Goal: Task Accomplishment & Management: Manage account settings

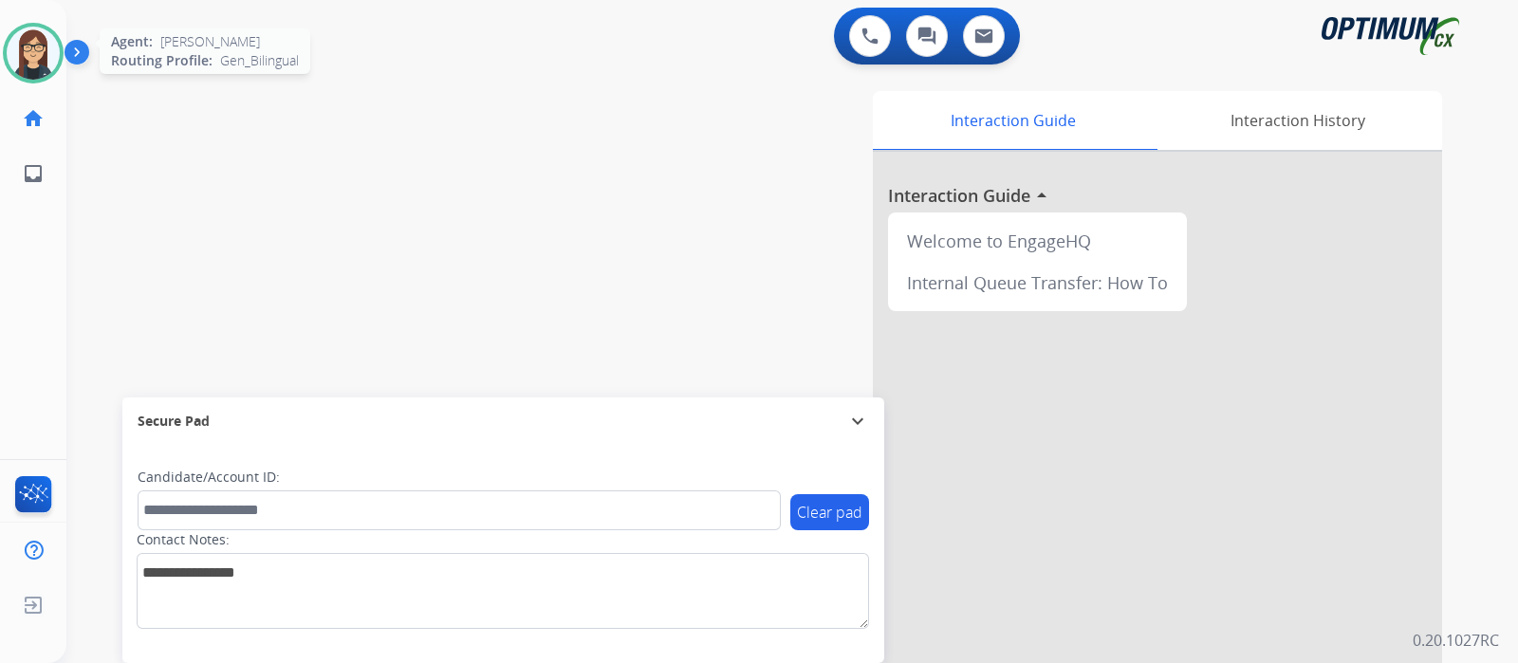
click at [45, 46] on img at bounding box center [33, 53] width 53 height 53
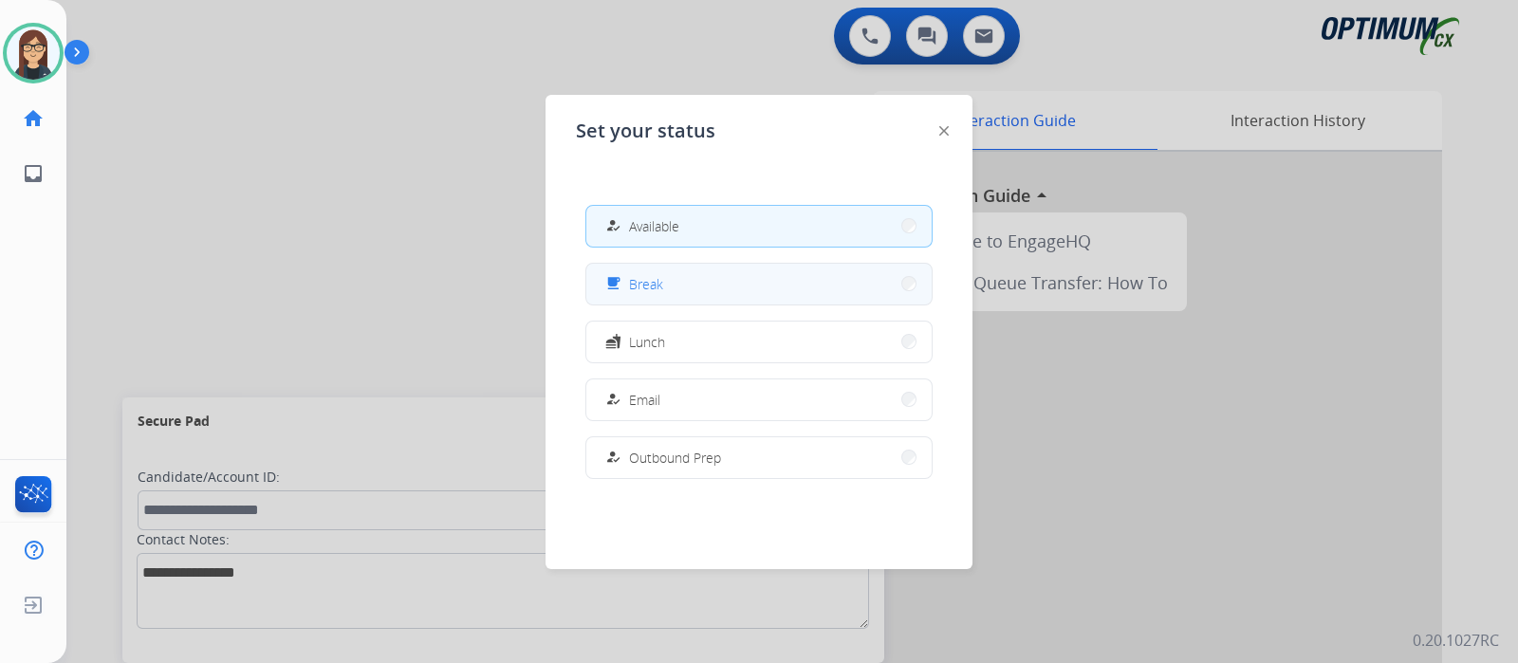
click at [723, 277] on button "free_breakfast Break" at bounding box center [758, 284] width 345 height 41
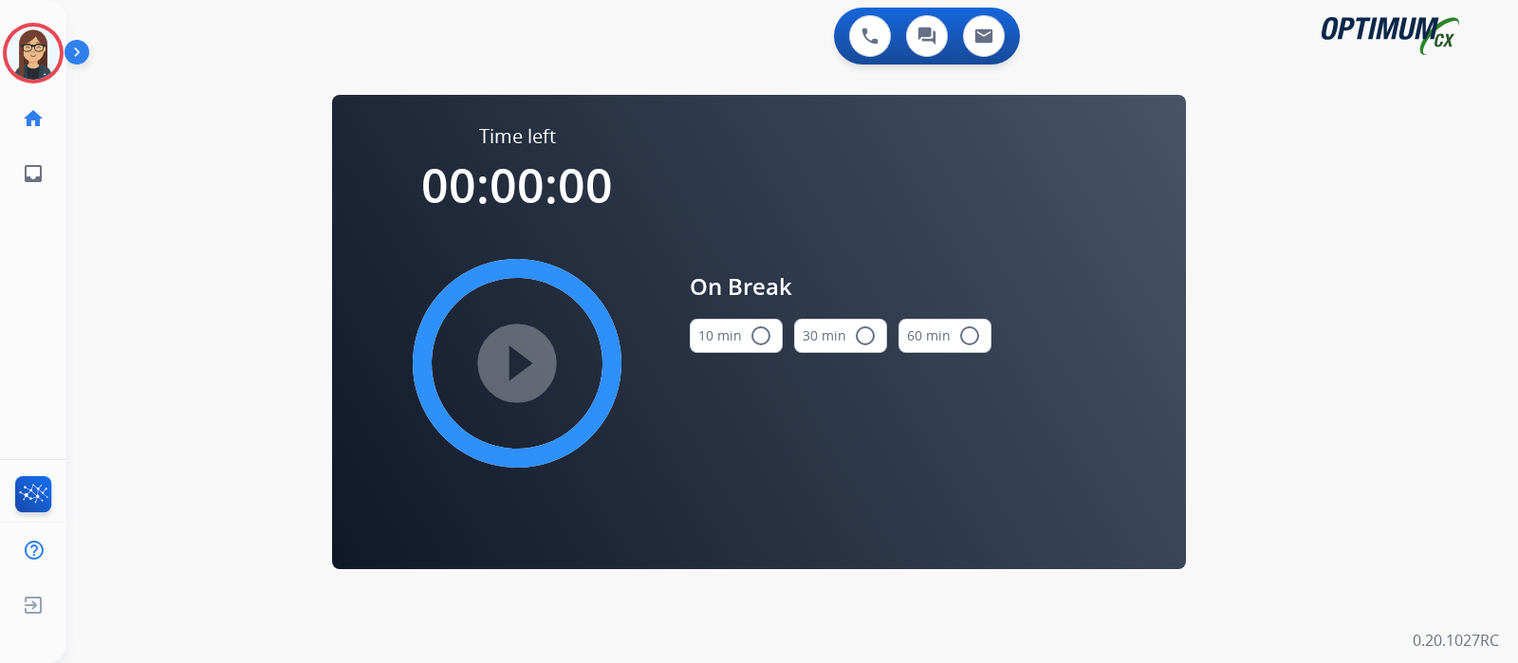
click at [760, 342] on mat-icon "radio_button_unchecked" at bounding box center [760, 335] width 23 height 23
click at [522, 361] on mat-icon "play_circle_filled" at bounding box center [517, 363] width 23 height 23
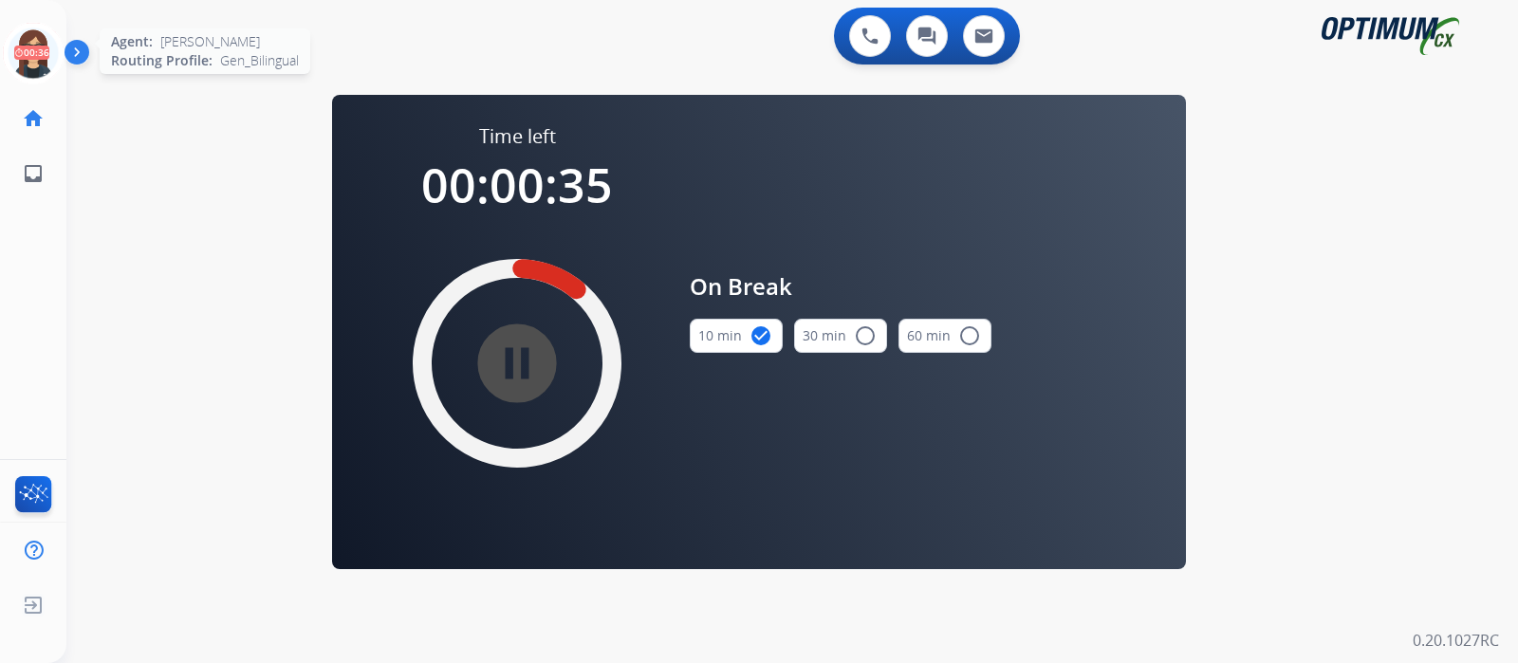
click at [30, 59] on icon at bounding box center [34, 54] width 62 height 62
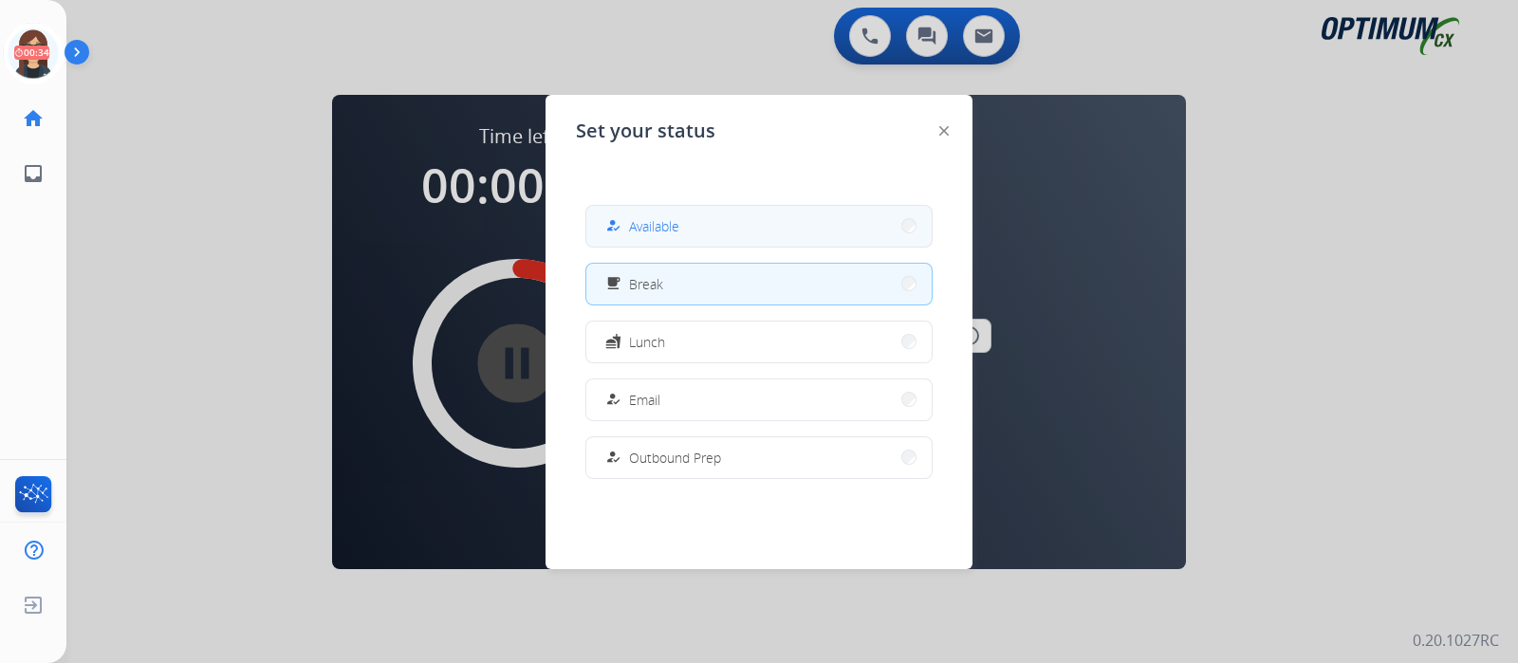
click at [650, 209] on button "how_to_reg Available" at bounding box center [758, 226] width 345 height 41
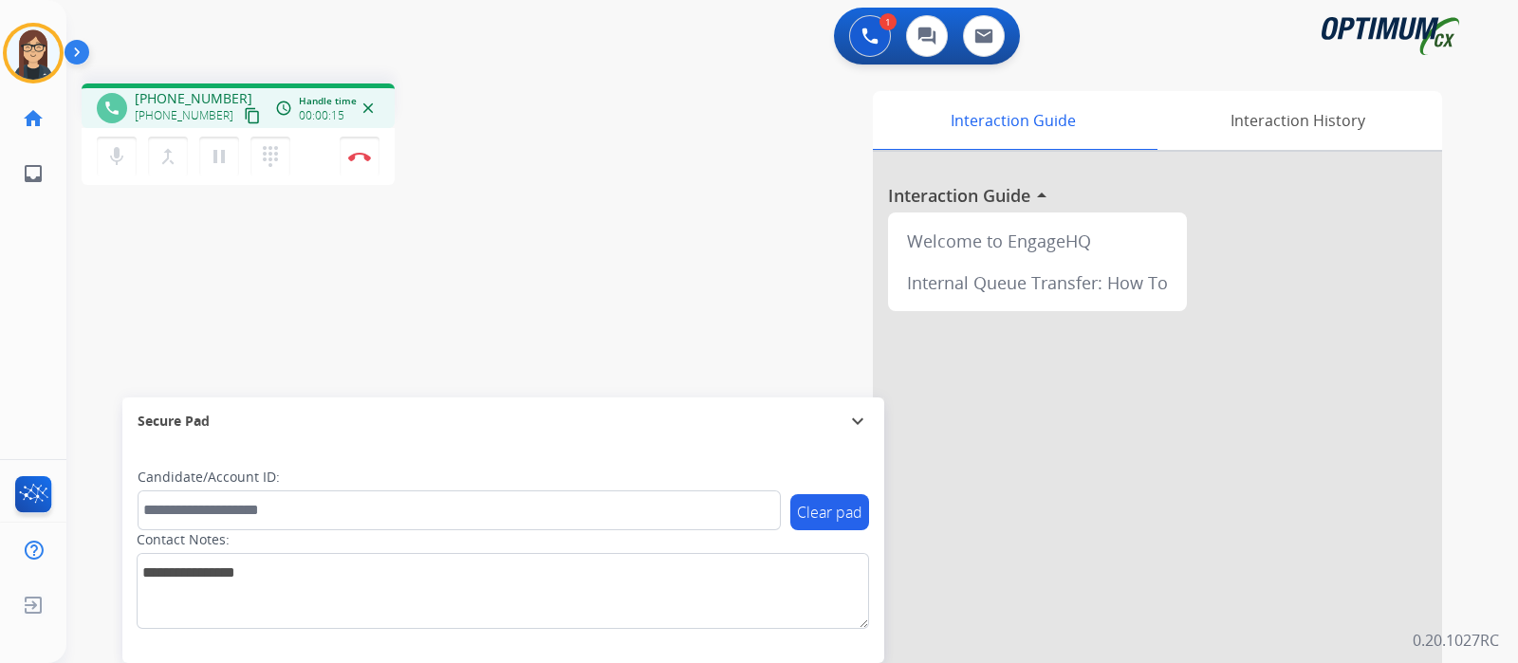
click at [729, 149] on div "Interaction Guide Interaction History Interaction Guide arrow_drop_up Welcome t…" at bounding box center [1016, 475] width 851 height 768
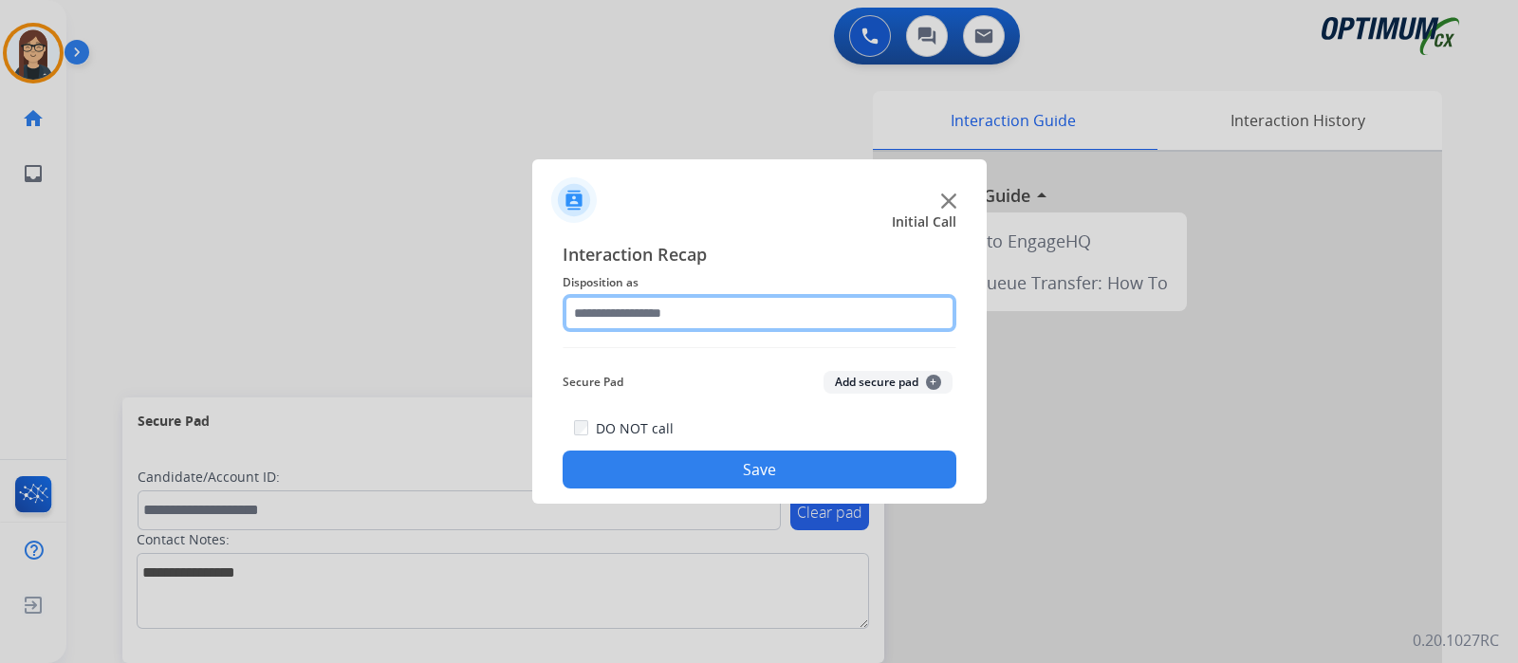
click at [707, 307] on input "text" at bounding box center [760, 313] width 394 height 38
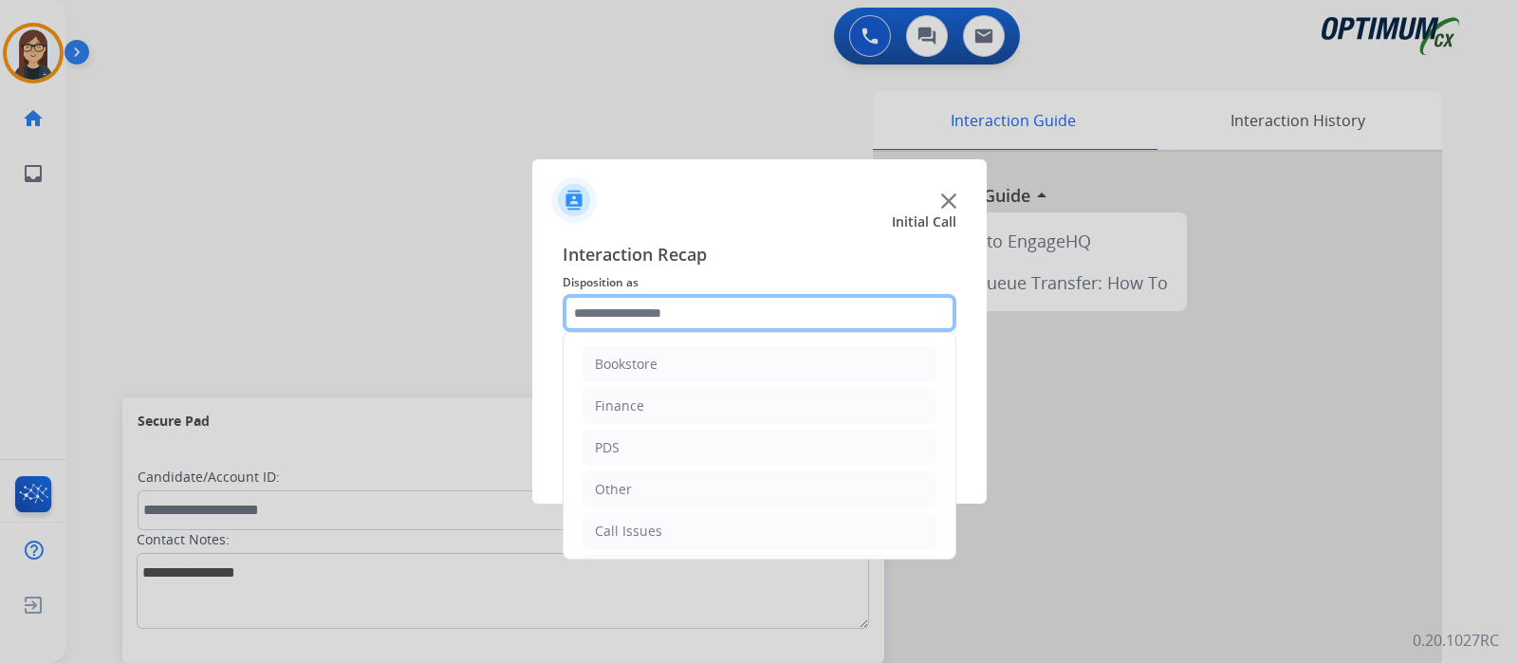
scroll to position [125, 0]
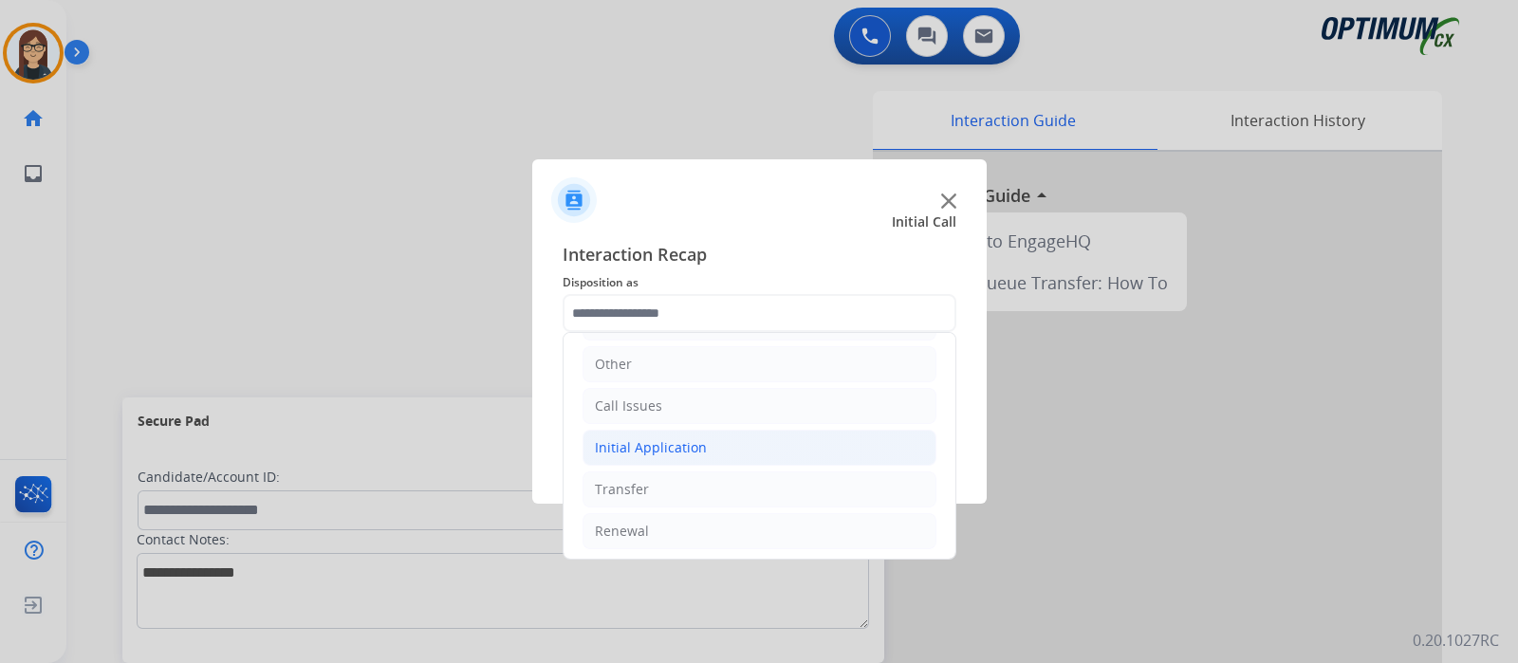
click at [722, 448] on li "Initial Application" at bounding box center [759, 448] width 354 height 36
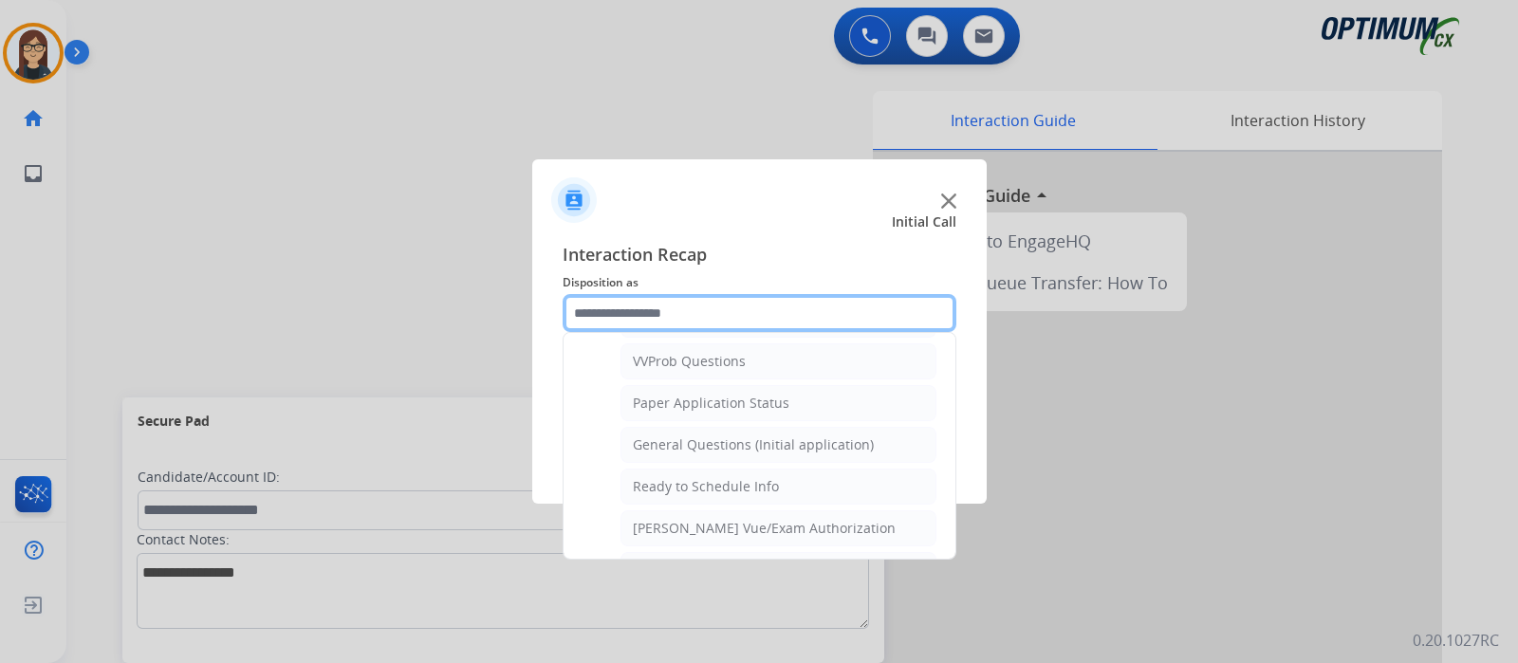
scroll to position [1034, 0]
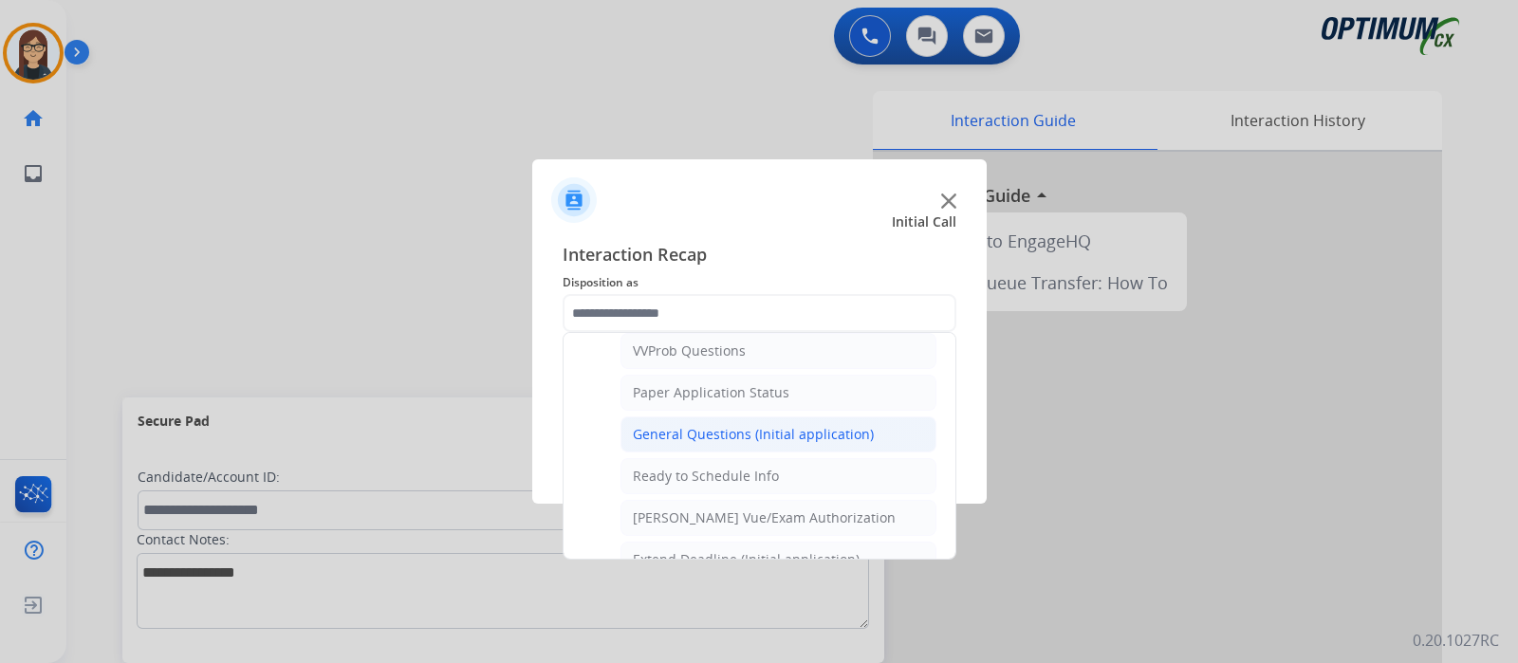
click at [844, 426] on div "General Questions (Initial application)" at bounding box center [753, 434] width 241 height 19
type input "**********"
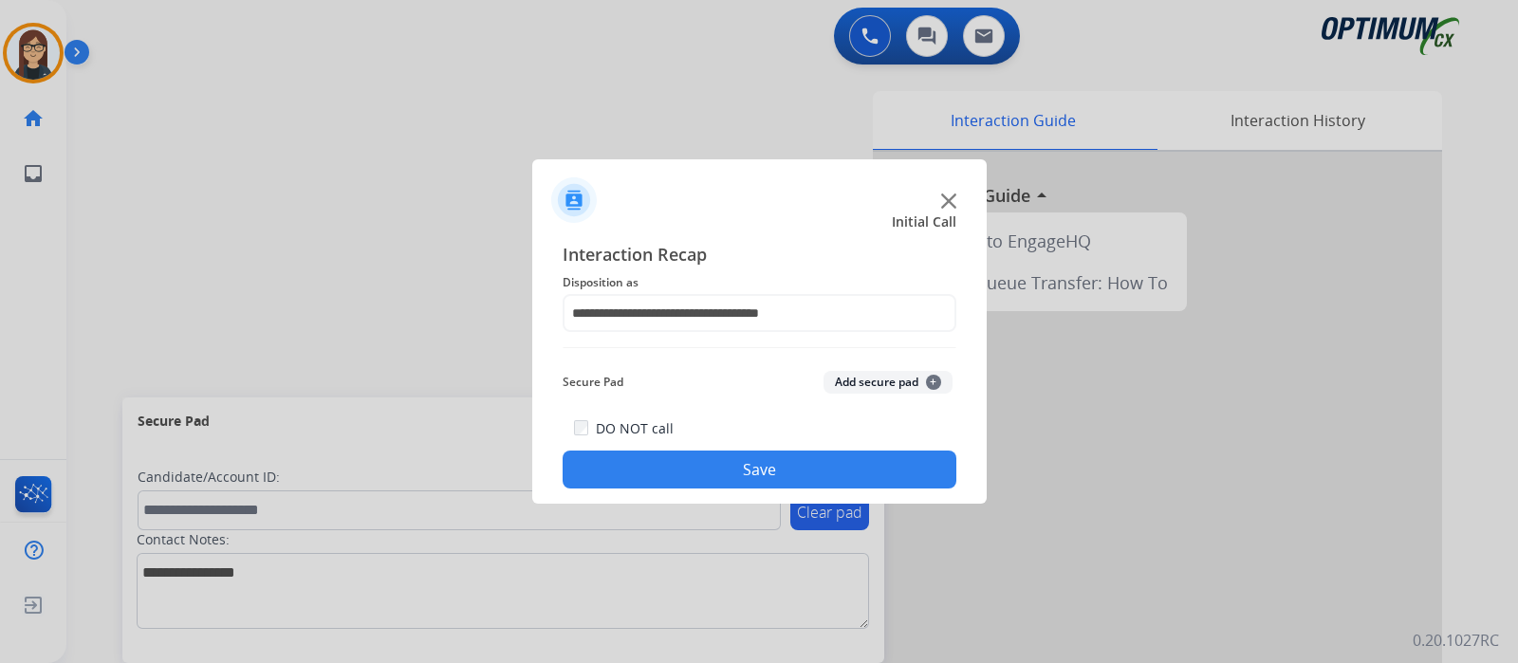
click at [803, 463] on button "Save" at bounding box center [760, 470] width 394 height 38
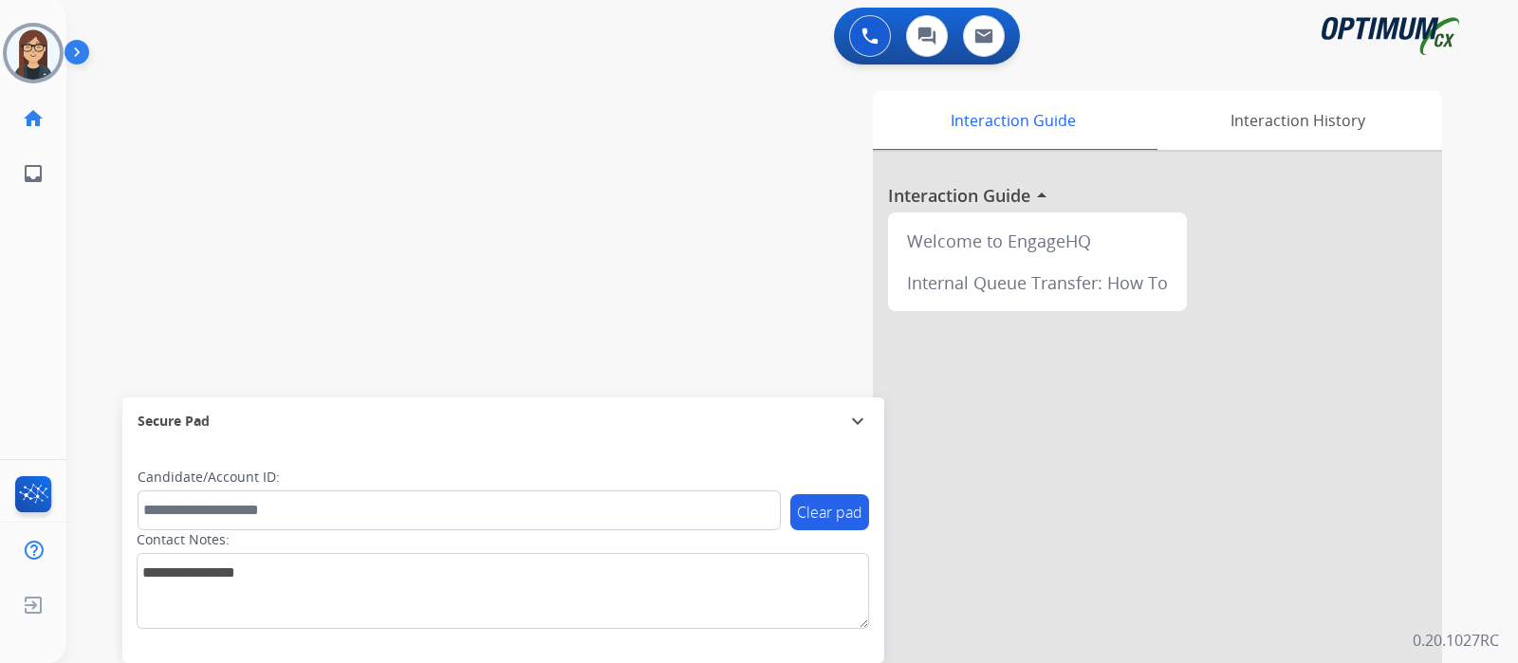
click at [607, 138] on div "Interaction Guide Interaction History Interaction Guide arrow_drop_up Welcome t…" at bounding box center [1016, 475] width 851 height 768
click at [588, 241] on div "swap_horiz Break voice bridge close_fullscreen Connect 3-Way Call merge_type Se…" at bounding box center [769, 463] width 1406 height 791
click at [18, 70] on img at bounding box center [33, 53] width 53 height 53
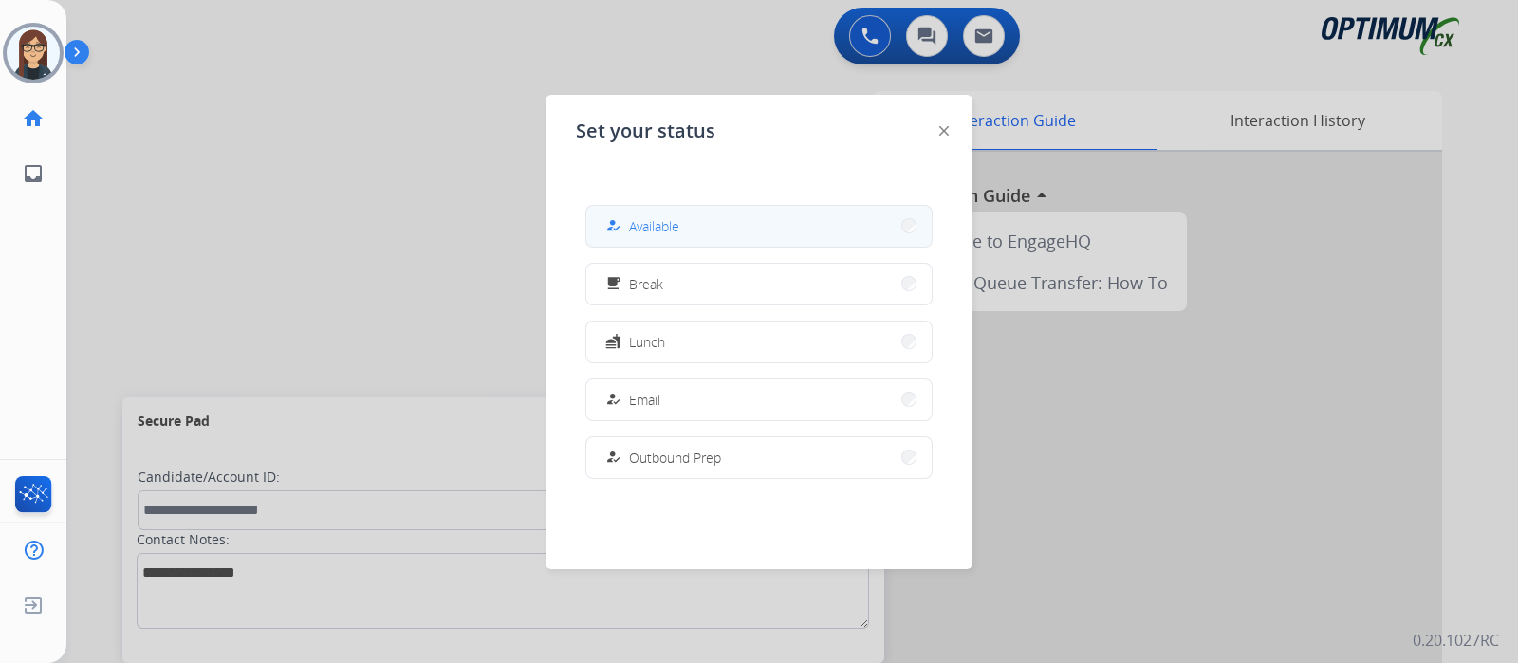
click at [742, 228] on button "how_to_reg Available" at bounding box center [758, 226] width 345 height 41
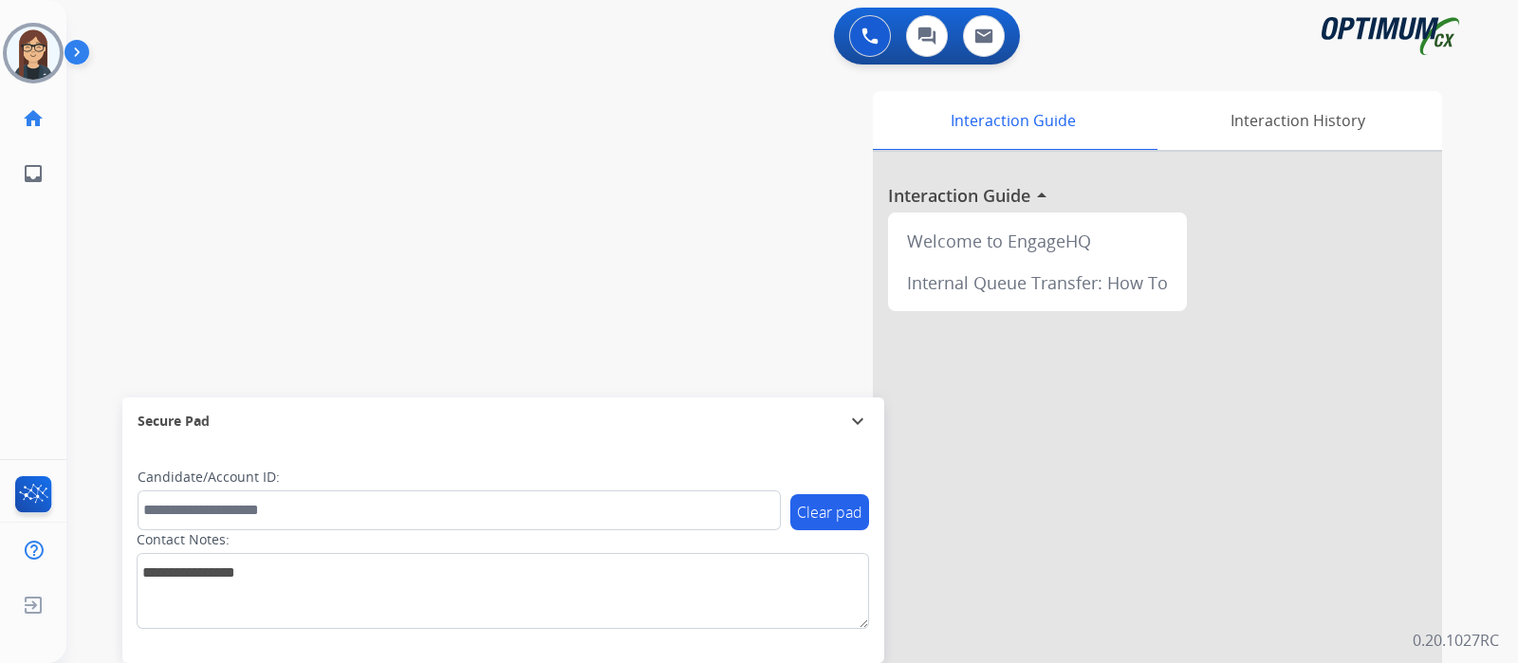
click at [83, 55] on img at bounding box center [81, 56] width 32 height 36
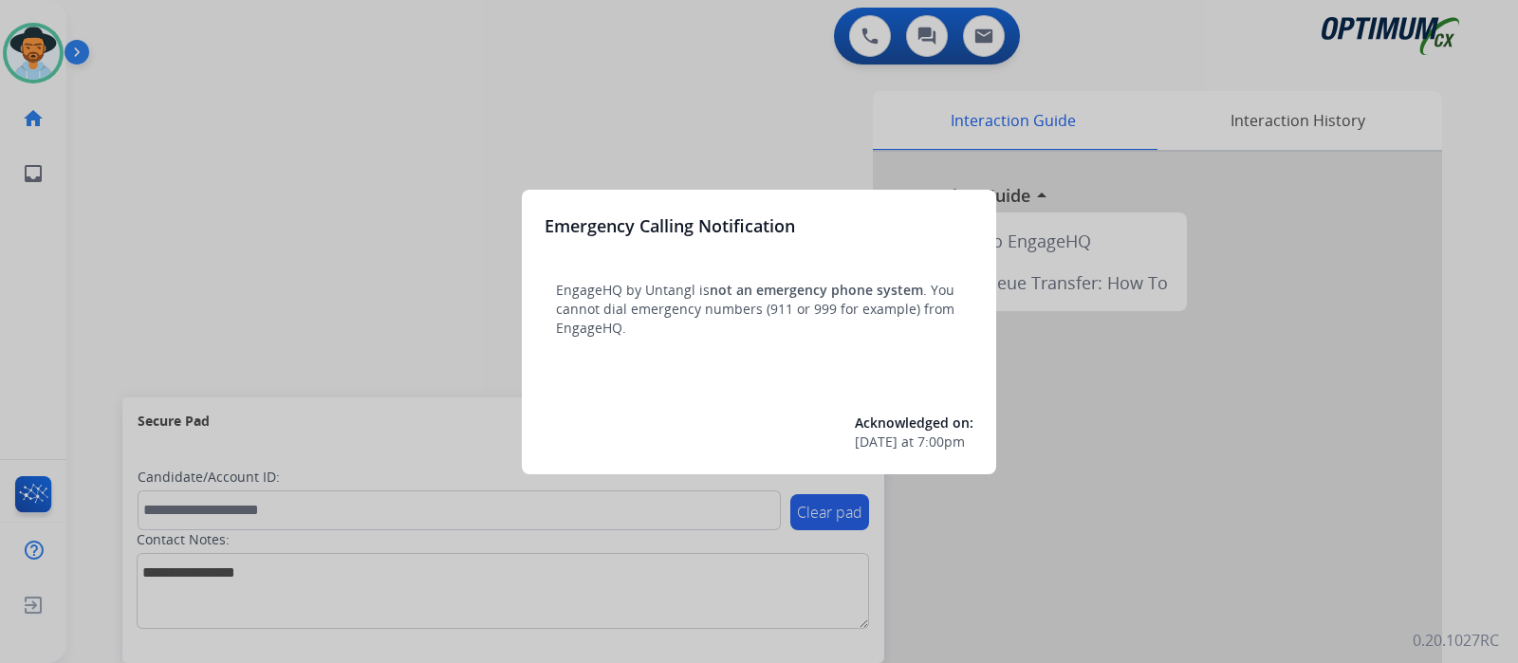
click at [276, 239] on div at bounding box center [759, 331] width 1518 height 663
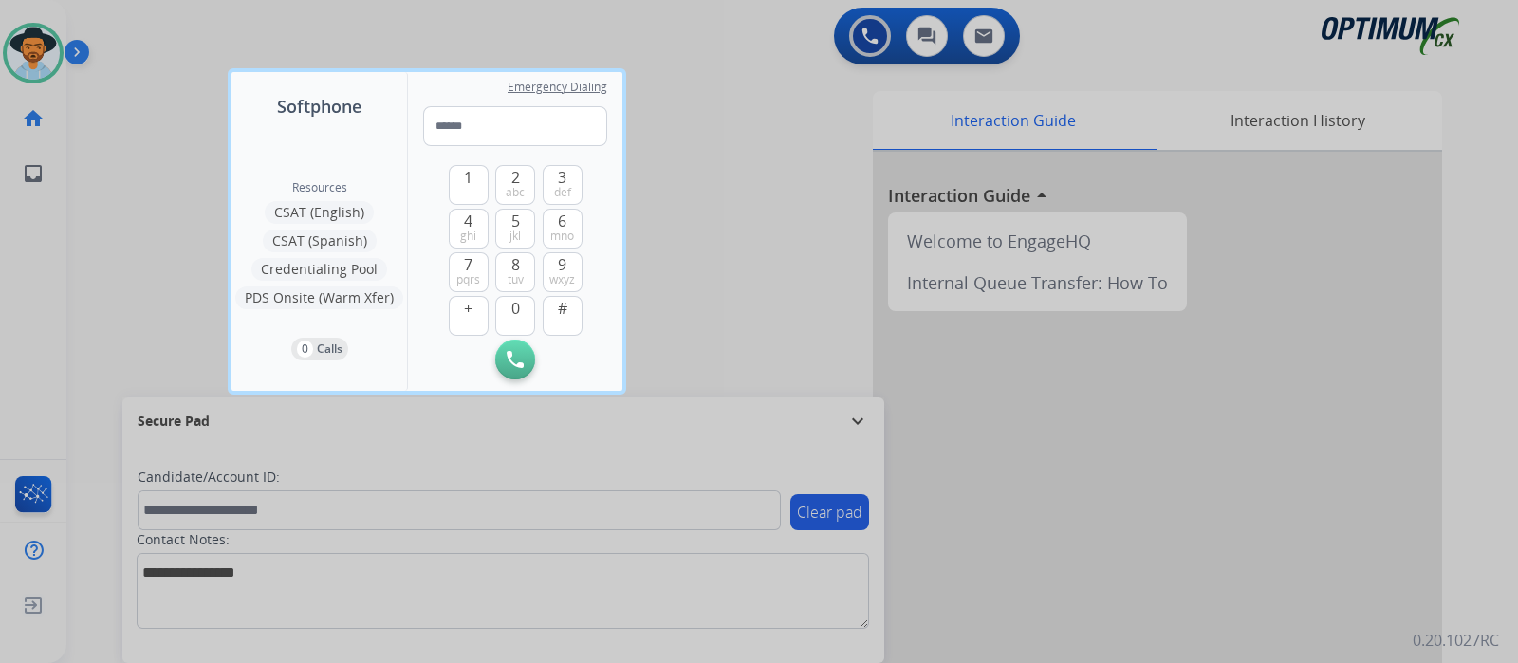
click at [194, 183] on div at bounding box center [759, 331] width 1518 height 663
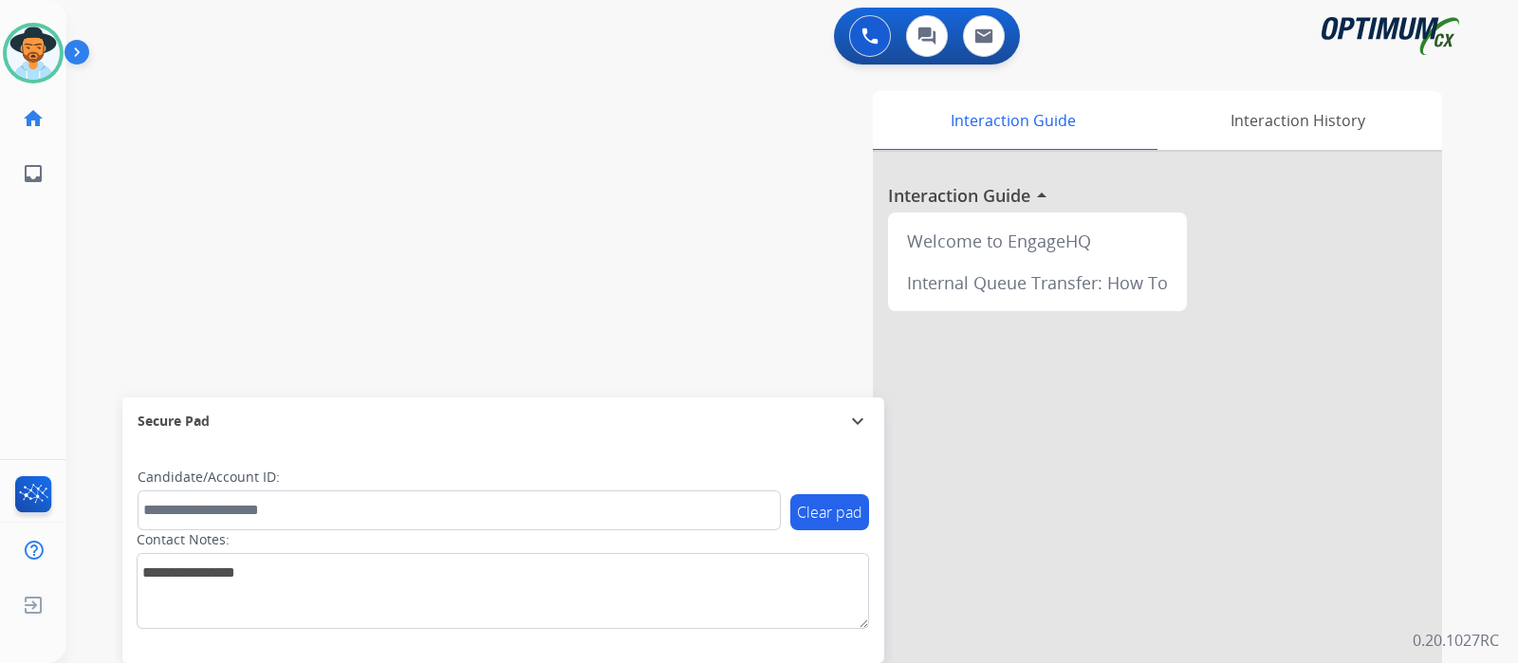
click at [79, 57] on img at bounding box center [81, 56] width 32 height 36
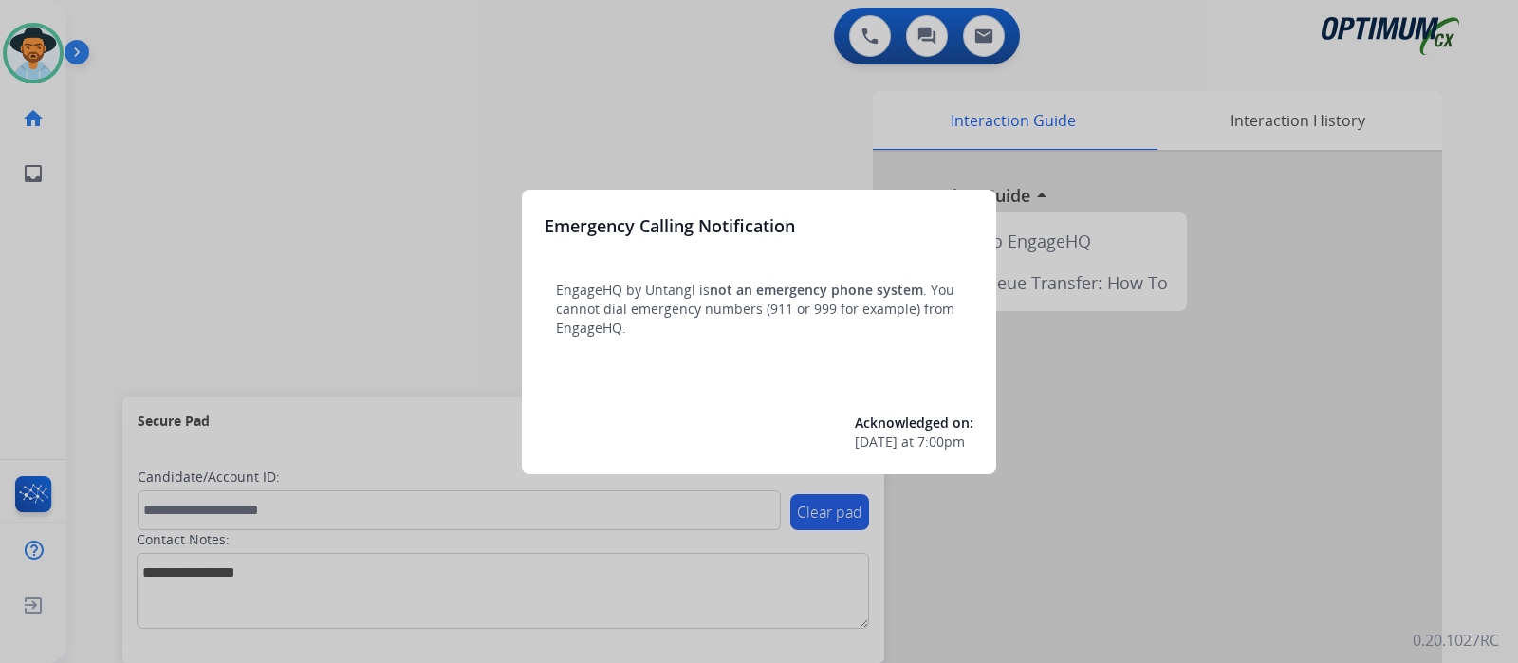
click at [326, 341] on div at bounding box center [759, 331] width 1518 height 663
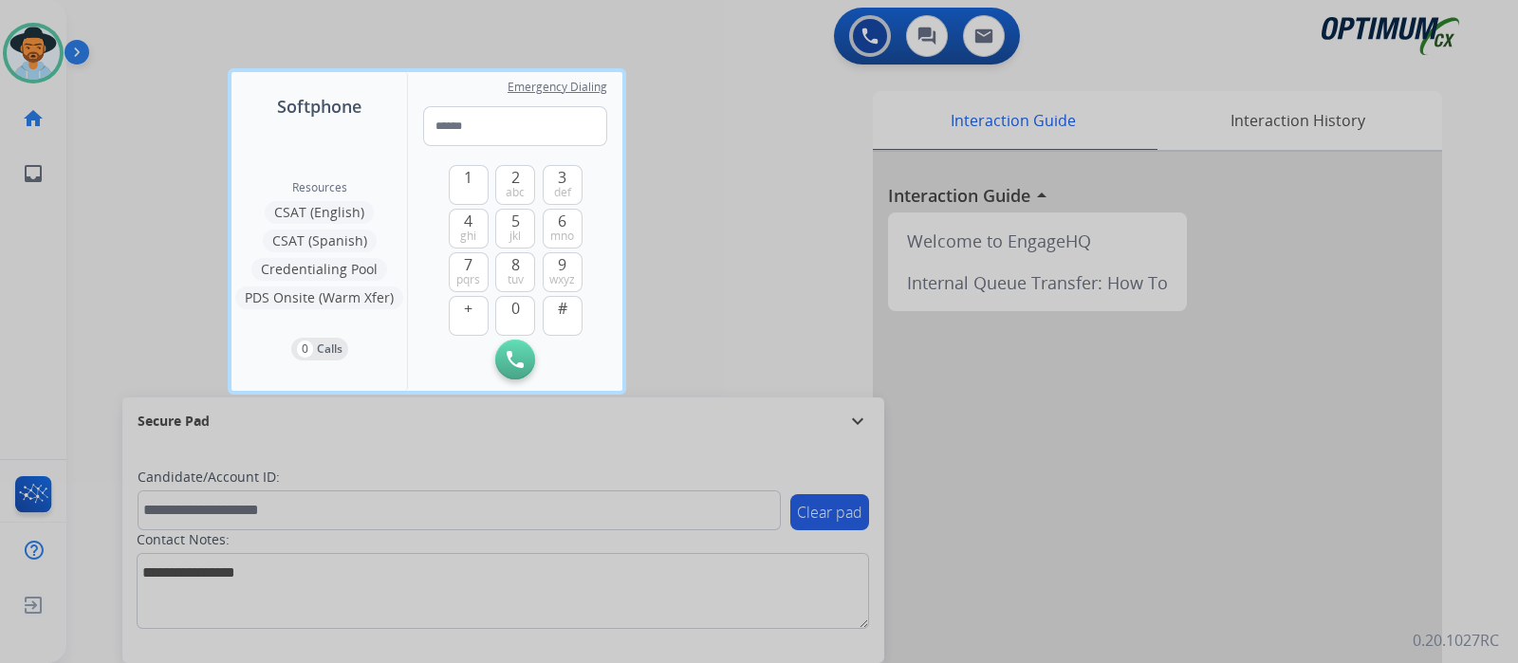
click at [156, 225] on div at bounding box center [759, 331] width 1518 height 663
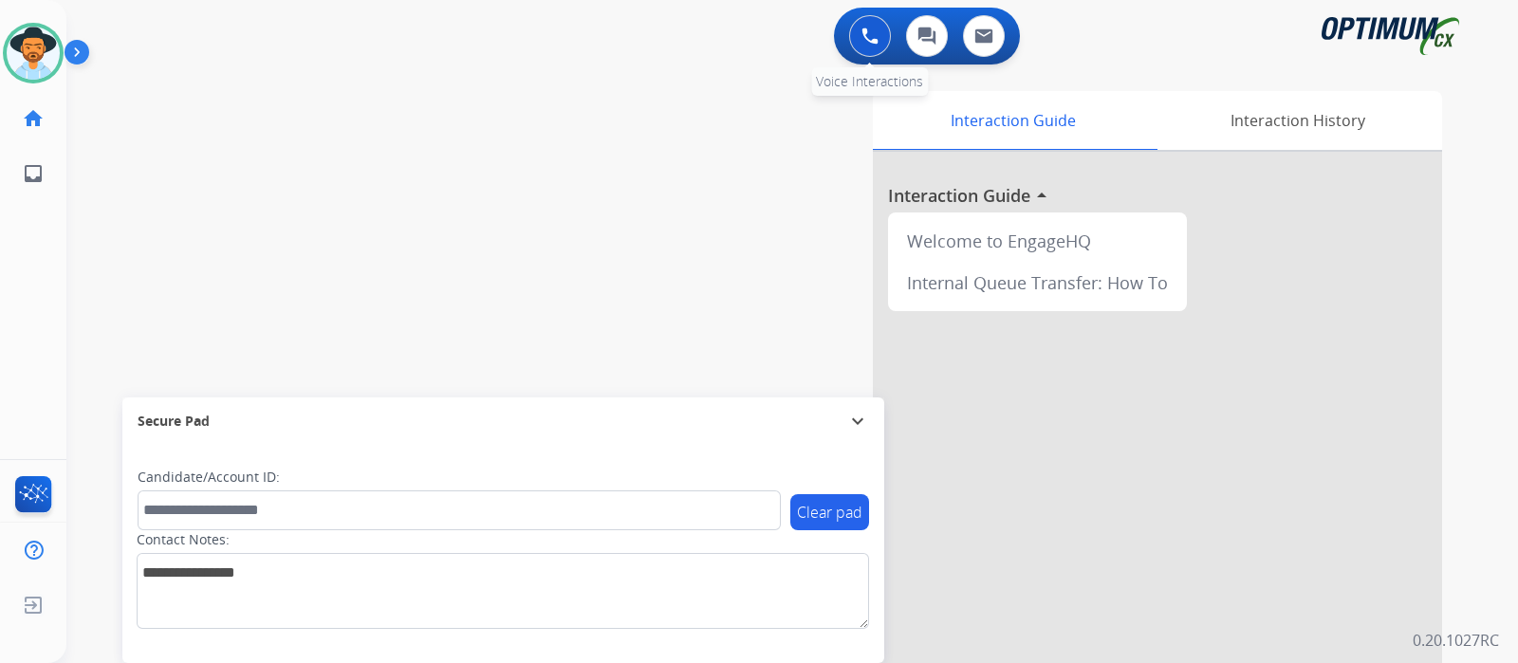
click at [851, 33] on button at bounding box center [870, 36] width 42 height 42
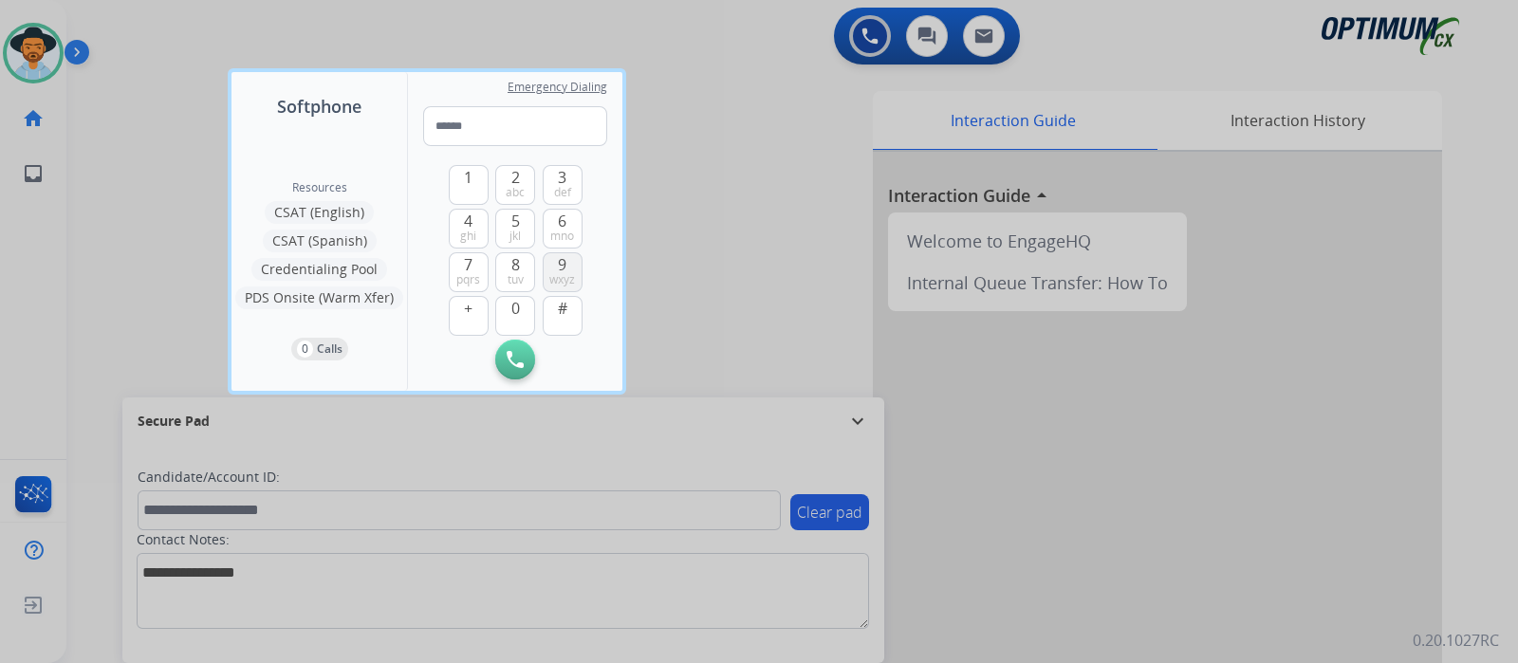
click at [569, 267] on button "9 wxyz" at bounding box center [563, 272] width 40 height 40
click at [522, 229] on button "5 jkl" at bounding box center [515, 229] width 40 height 40
click at [472, 224] on span "4" at bounding box center [468, 221] width 9 height 23
click at [508, 226] on button "5 jkl" at bounding box center [515, 229] width 40 height 40
click at [468, 220] on span "4" at bounding box center [468, 221] width 9 height 23
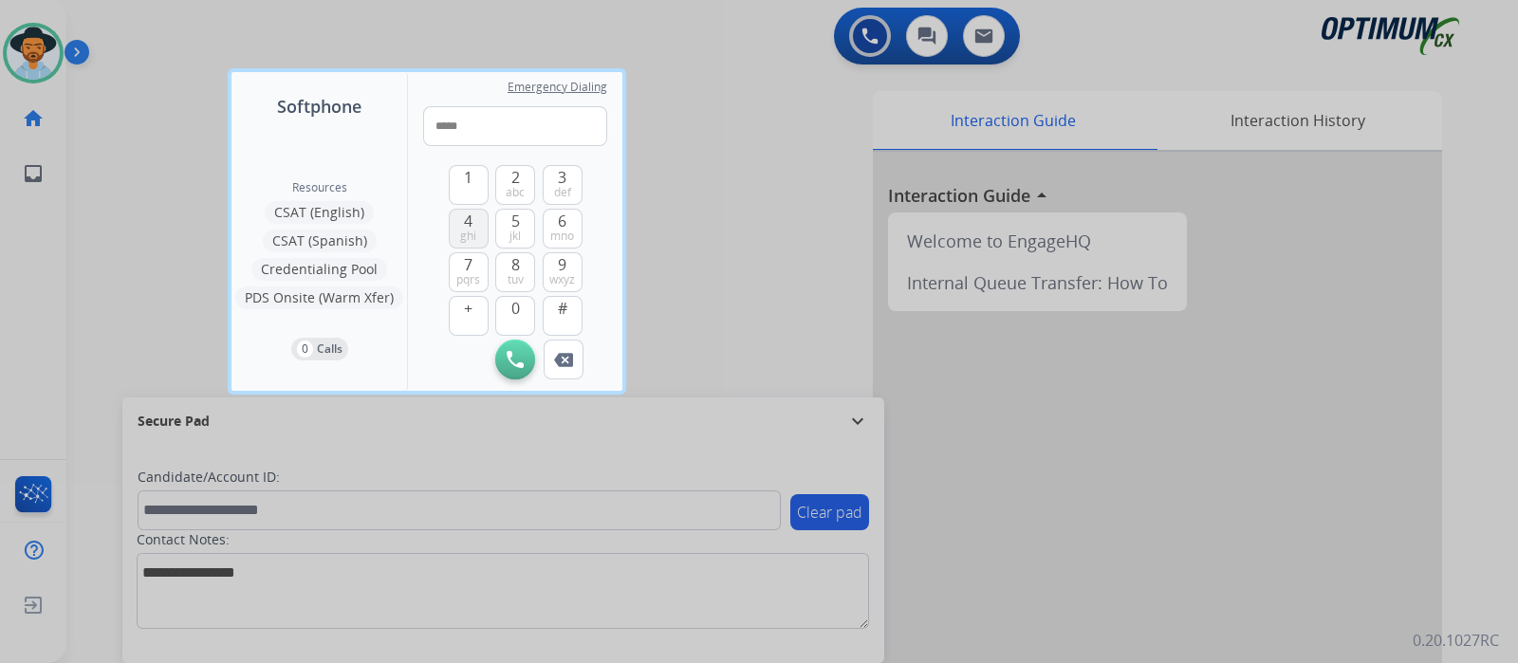
click at [468, 220] on span "4" at bounding box center [468, 221] width 9 height 23
click at [567, 230] on span "mno" at bounding box center [562, 236] width 24 height 15
click at [522, 272] on span "tuv" at bounding box center [516, 279] width 16 height 15
type input "********"
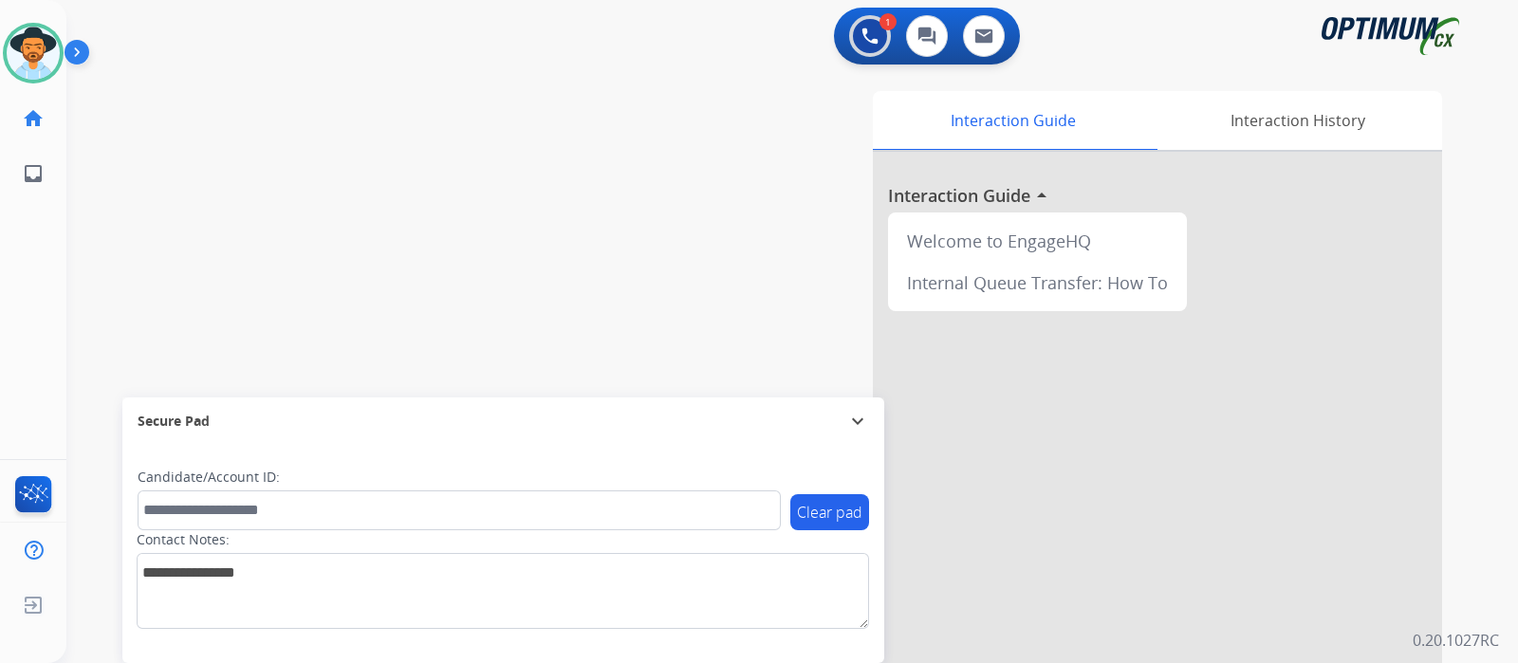
click at [852, 429] on button "Accept" at bounding box center [860, 428] width 184 height 44
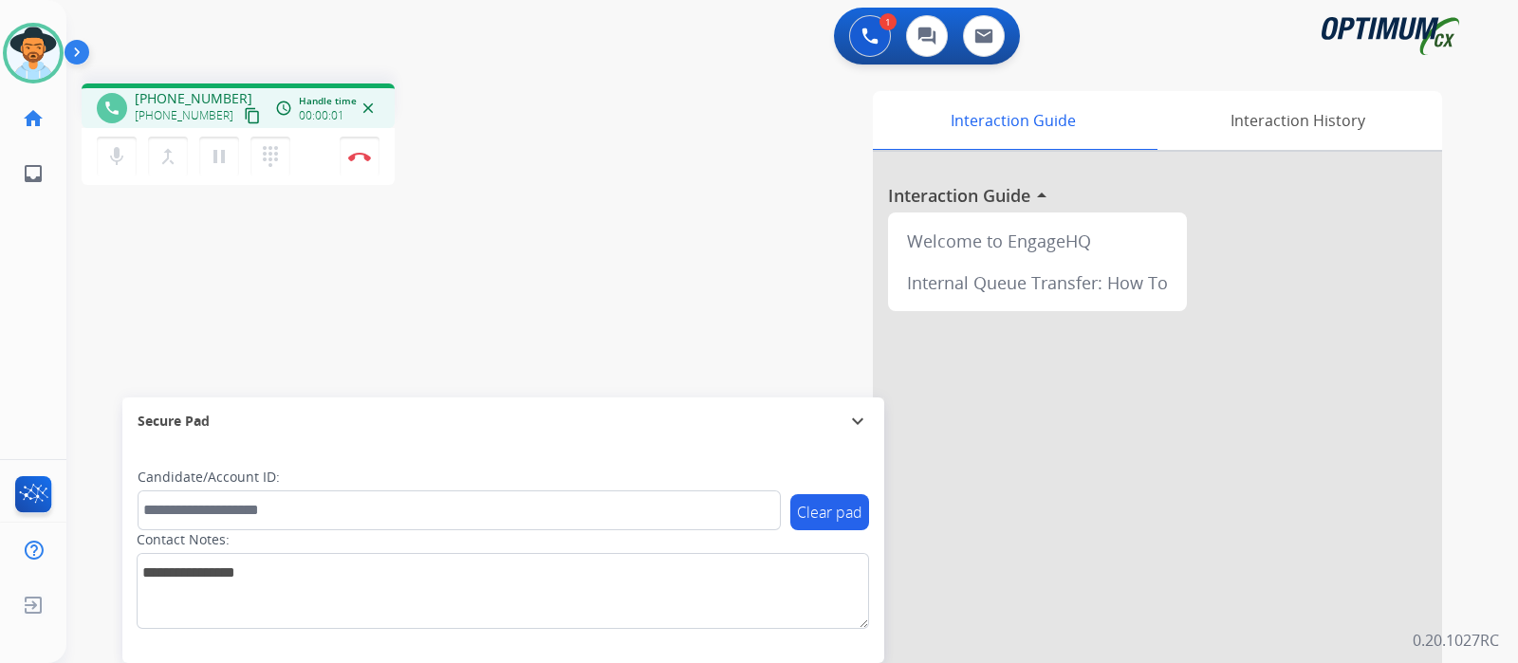
click at [244, 116] on mat-icon "content_copy" at bounding box center [252, 115] width 17 height 17
click at [472, 264] on div "phone +18105104950 +18105104950 content_copy access_time Call metrics Queue 00:…" at bounding box center [769, 463] width 1406 height 791
click at [357, 160] on img at bounding box center [359, 156] width 23 height 9
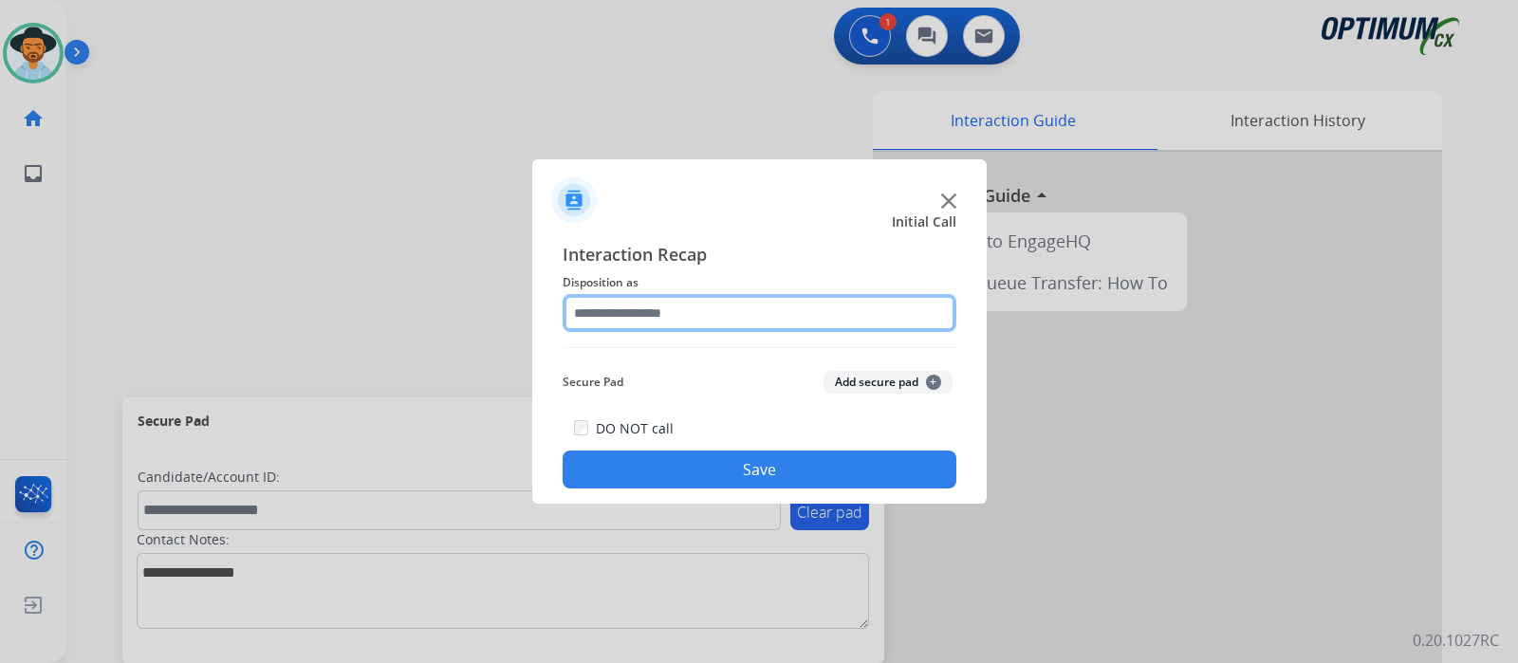
click at [639, 319] on input "text" at bounding box center [760, 313] width 394 height 38
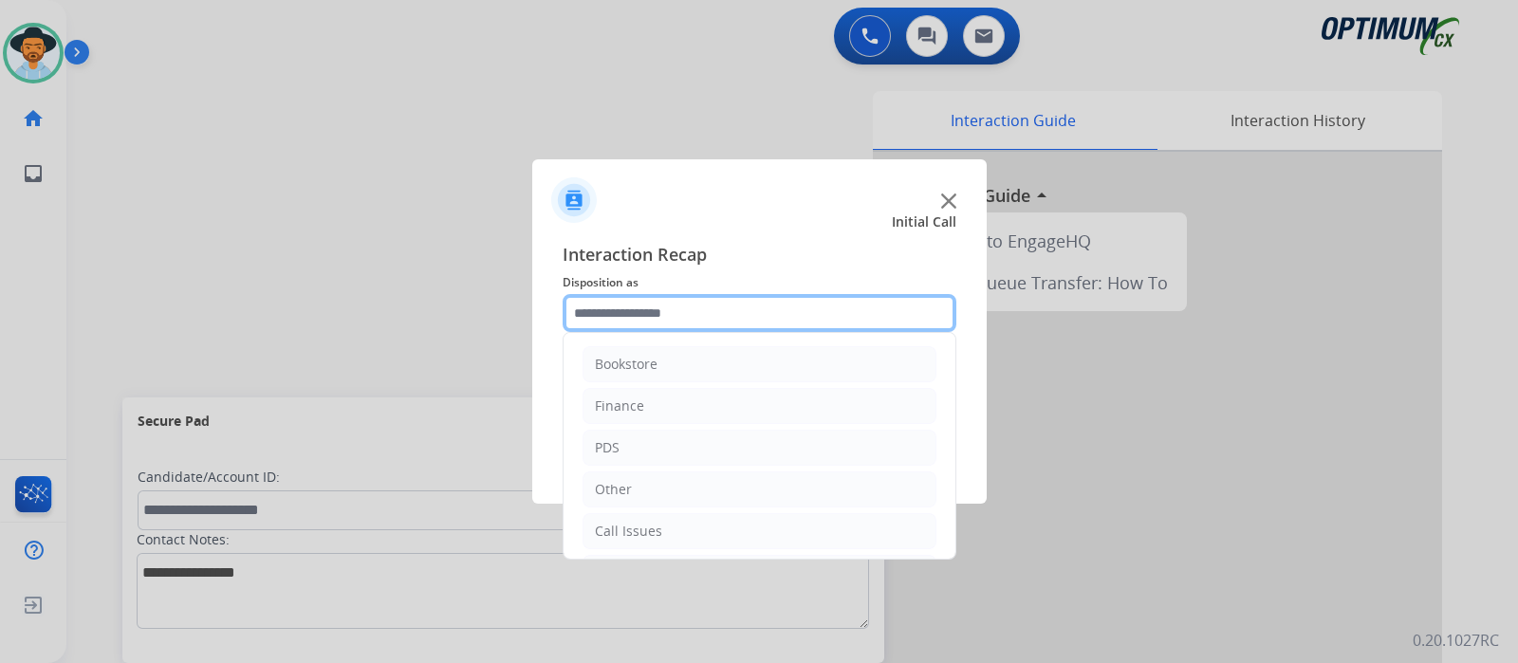
scroll to position [125, 0]
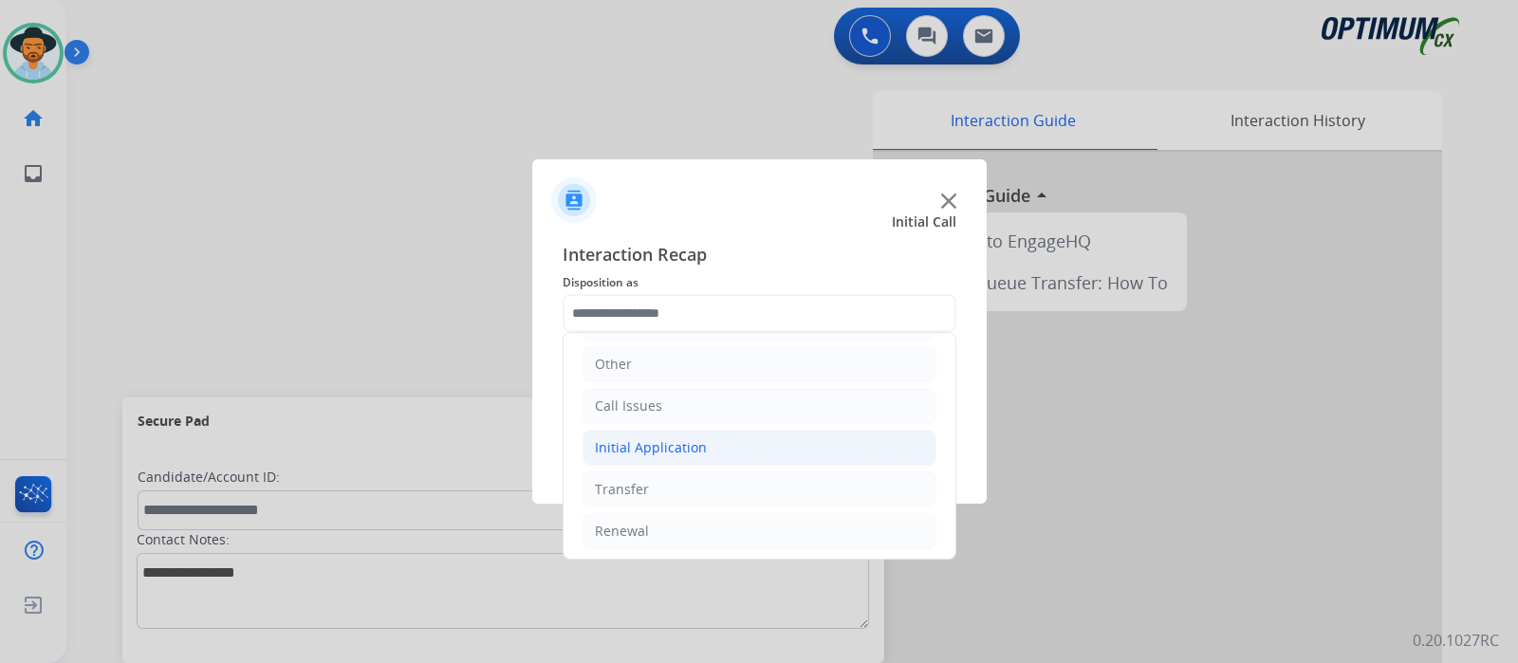
click at [716, 449] on li "Initial Application" at bounding box center [759, 448] width 354 height 36
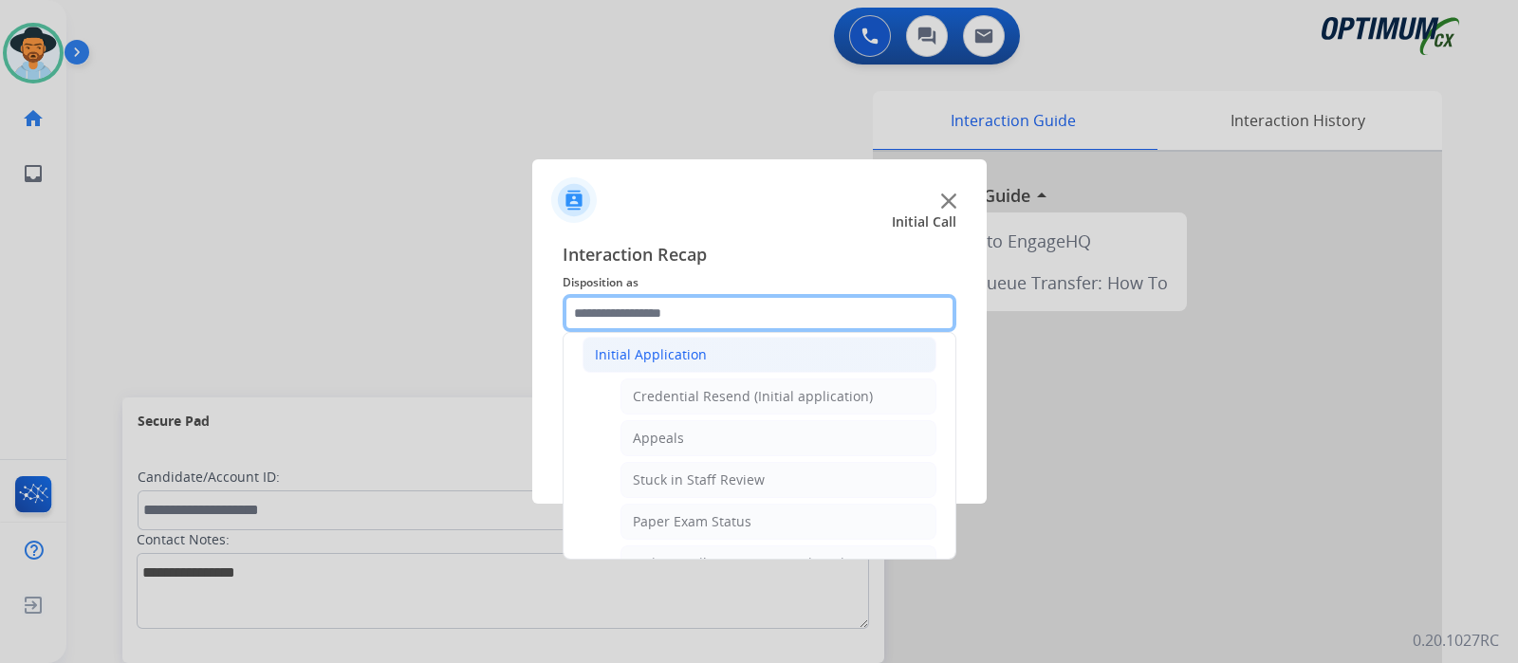
scroll to position [209, 0]
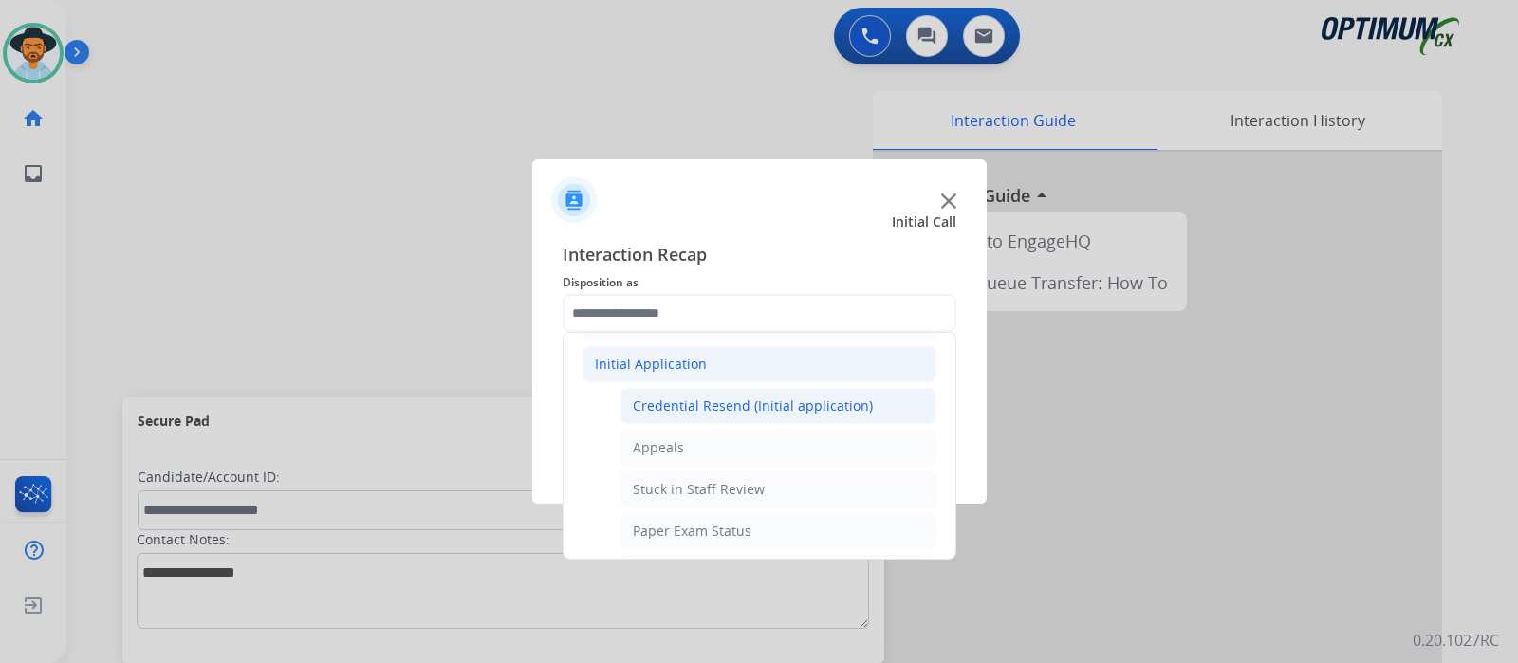
click at [843, 398] on div "Credential Resend (Initial application)" at bounding box center [753, 406] width 240 height 19
type input "**********"
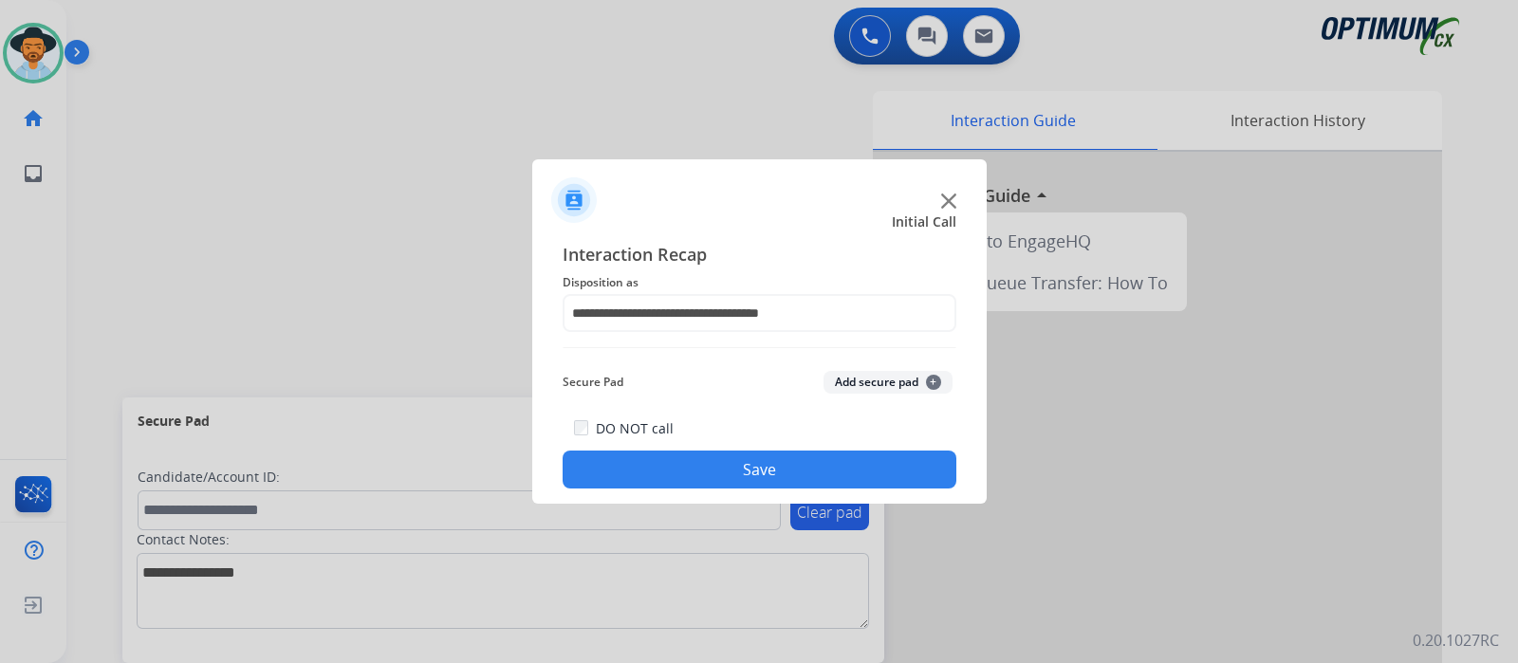
click at [759, 468] on button "Save" at bounding box center [760, 470] width 394 height 38
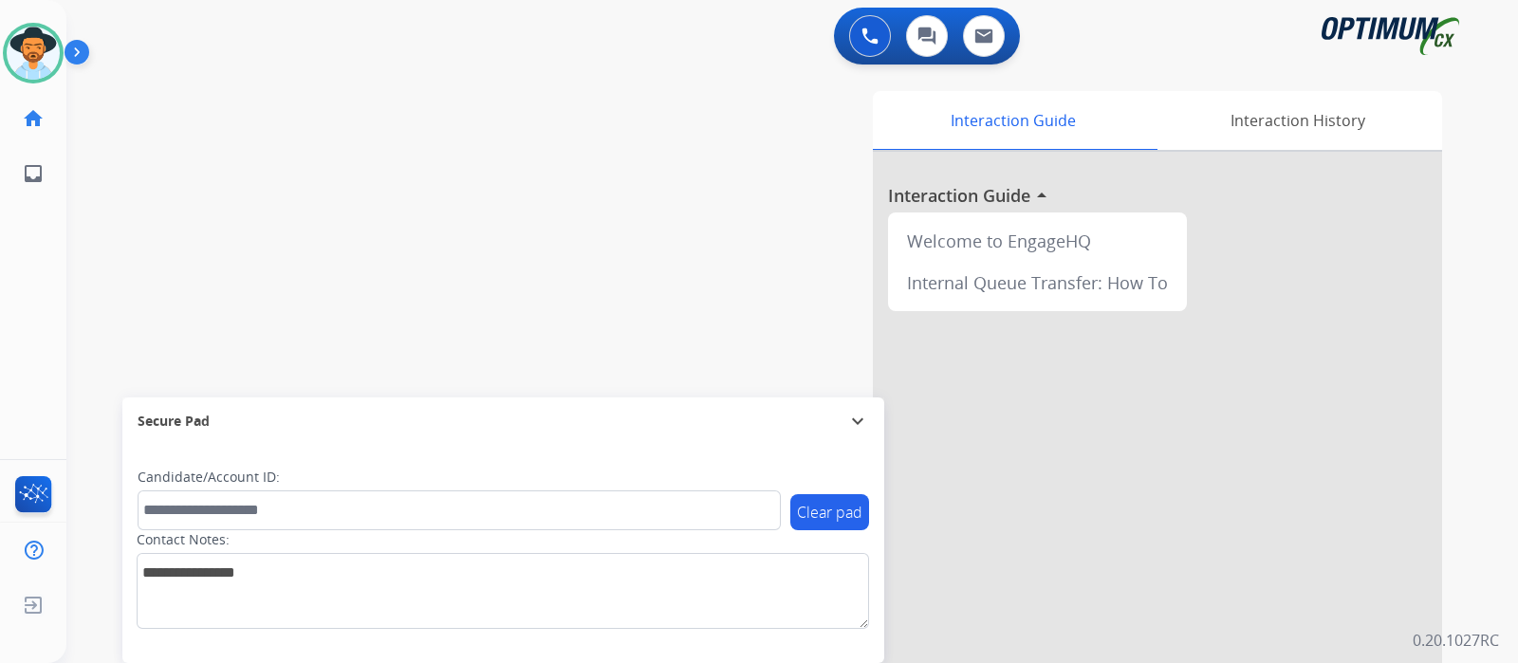
click at [424, 294] on div "swap_horiz Break voice bridge close_fullscreen Connect 3-Way Call merge_type Se…" at bounding box center [769, 463] width 1406 height 791
click at [384, 239] on div "swap_horiz Break voice bridge close_fullscreen Connect 3-Way Call merge_type Se…" at bounding box center [769, 463] width 1406 height 791
click at [455, 209] on div "swap_horiz Break voice bridge close_fullscreen Connect 3-Way Call merge_type Se…" at bounding box center [769, 463] width 1406 height 791
click at [478, 238] on div "swap_horiz Break voice bridge close_fullscreen Connect 3-Way Call merge_type Se…" at bounding box center [769, 463] width 1406 height 791
click at [446, 273] on div "swap_horiz Break voice bridge close_fullscreen Connect 3-Way Call merge_type Se…" at bounding box center [769, 463] width 1406 height 791
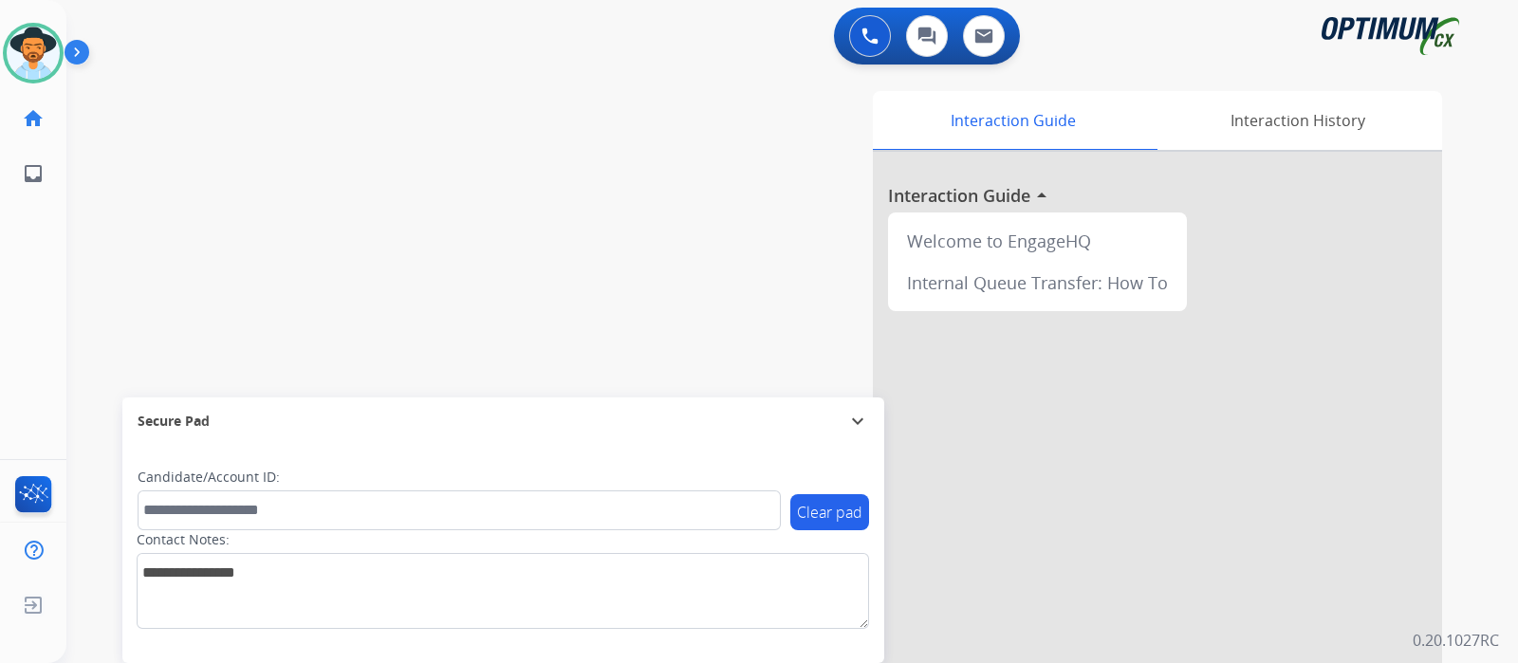
click at [502, 189] on div "swap_horiz Break voice bridge close_fullscreen Connect 3-Way Call merge_type Se…" at bounding box center [769, 463] width 1406 height 791
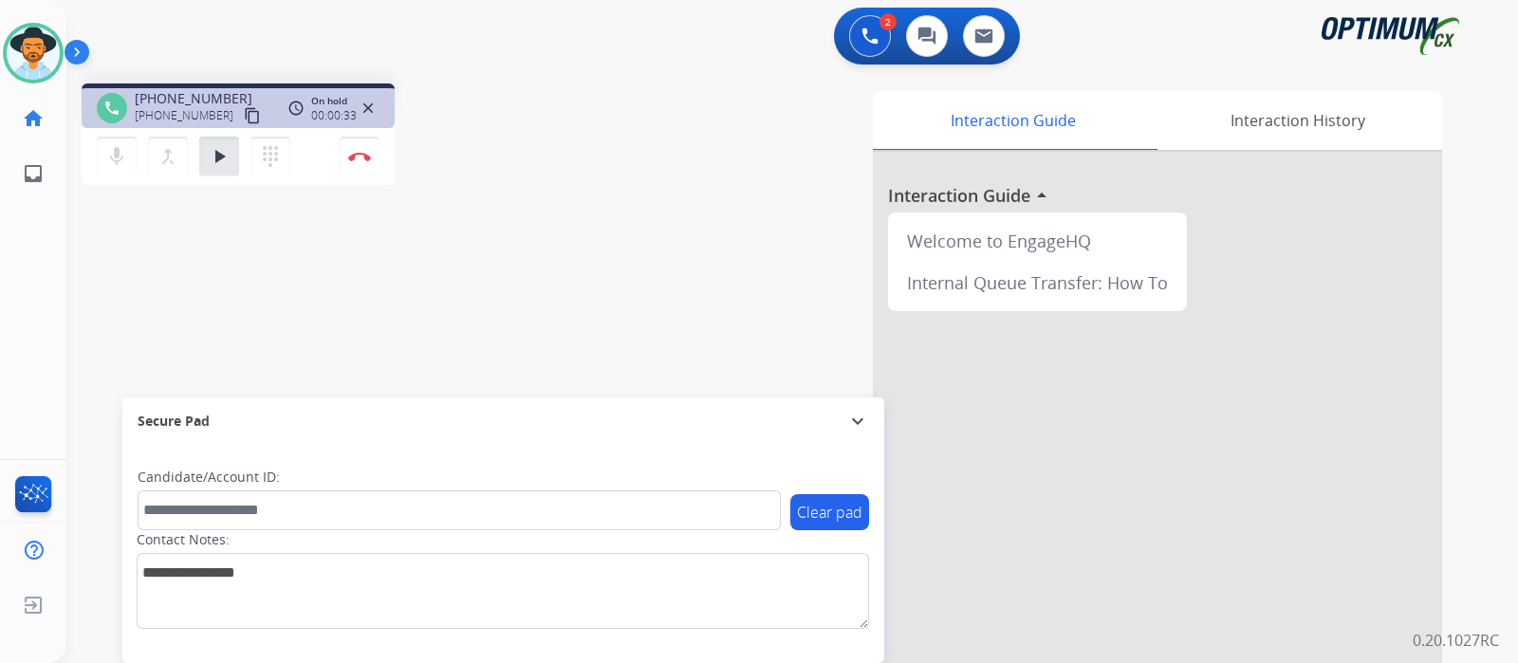
click at [664, 102] on div "Interaction Guide Interaction History Interaction Guide arrow_drop_up Welcome t…" at bounding box center [1016, 475] width 851 height 768
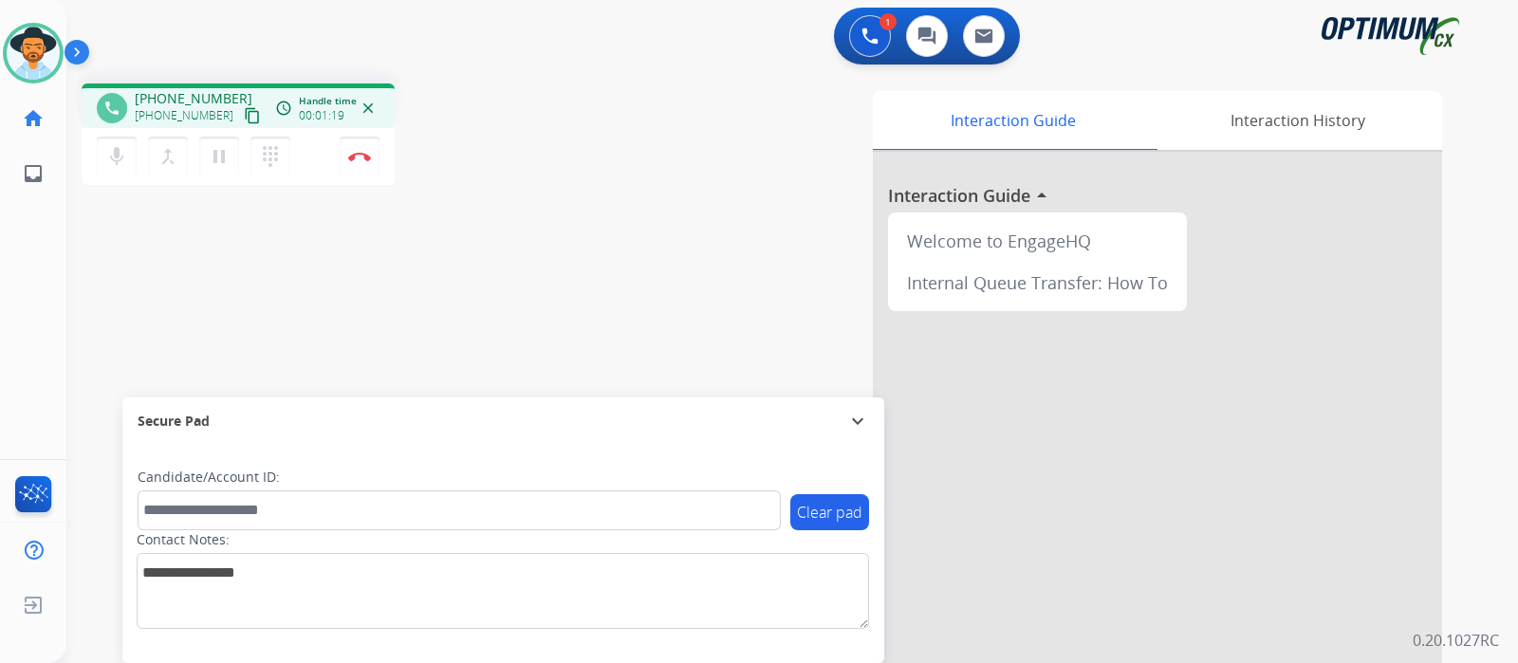
click at [351, 472] on div "Candidate/Account ID:" at bounding box center [459, 499] width 643 height 63
click at [117, 156] on mat-icon "mic" at bounding box center [116, 156] width 23 height 23
click at [117, 156] on mat-icon "mic_off" at bounding box center [116, 156] width 23 height 23
click at [117, 156] on mat-icon "mic" at bounding box center [116, 156] width 23 height 23
click at [117, 156] on mat-icon "mic_off" at bounding box center [116, 156] width 23 height 23
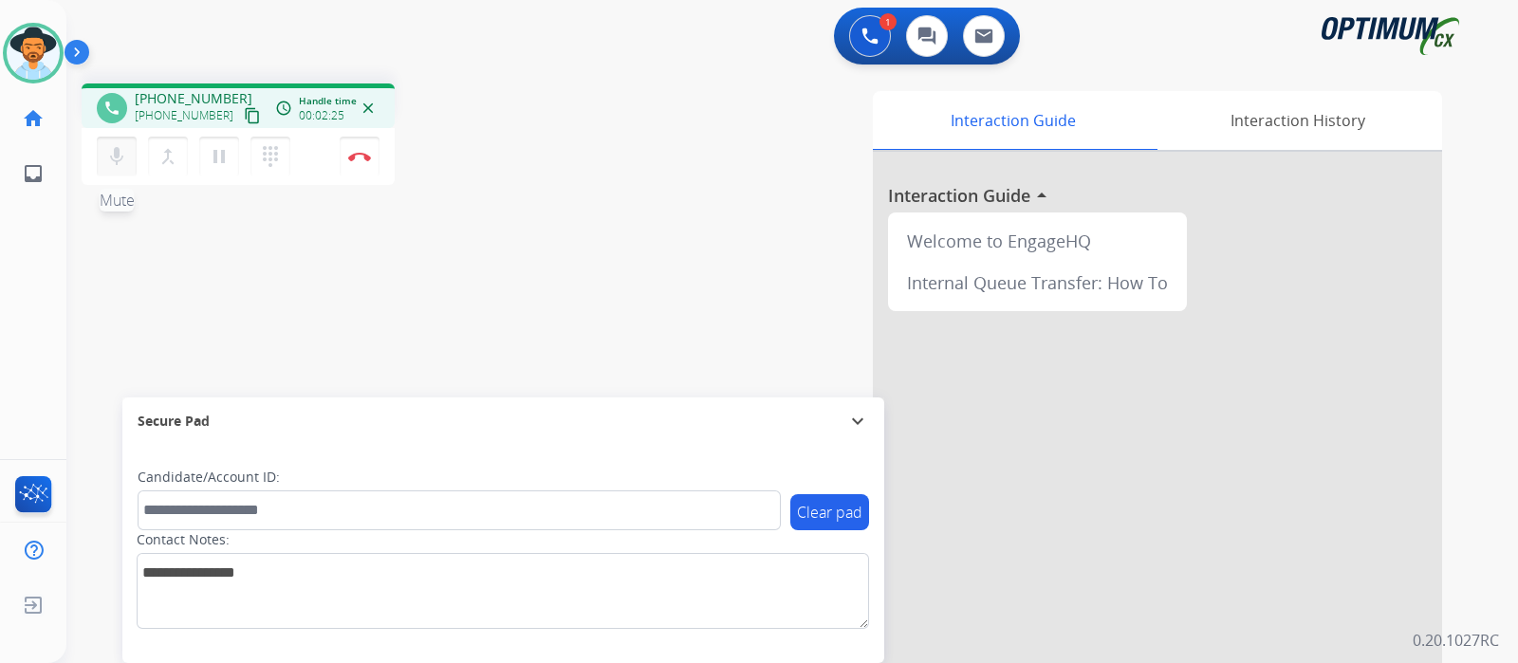
click at [117, 156] on mat-icon "mic" at bounding box center [116, 156] width 23 height 23
click at [115, 152] on mat-icon "mic_off" at bounding box center [116, 156] width 23 height 23
click at [612, 304] on div "Interaction Guide Interaction History Interaction Guide arrow_drop_up Welcome t…" at bounding box center [1016, 475] width 851 height 768
click at [366, 161] on button "Disconnect" at bounding box center [360, 157] width 40 height 40
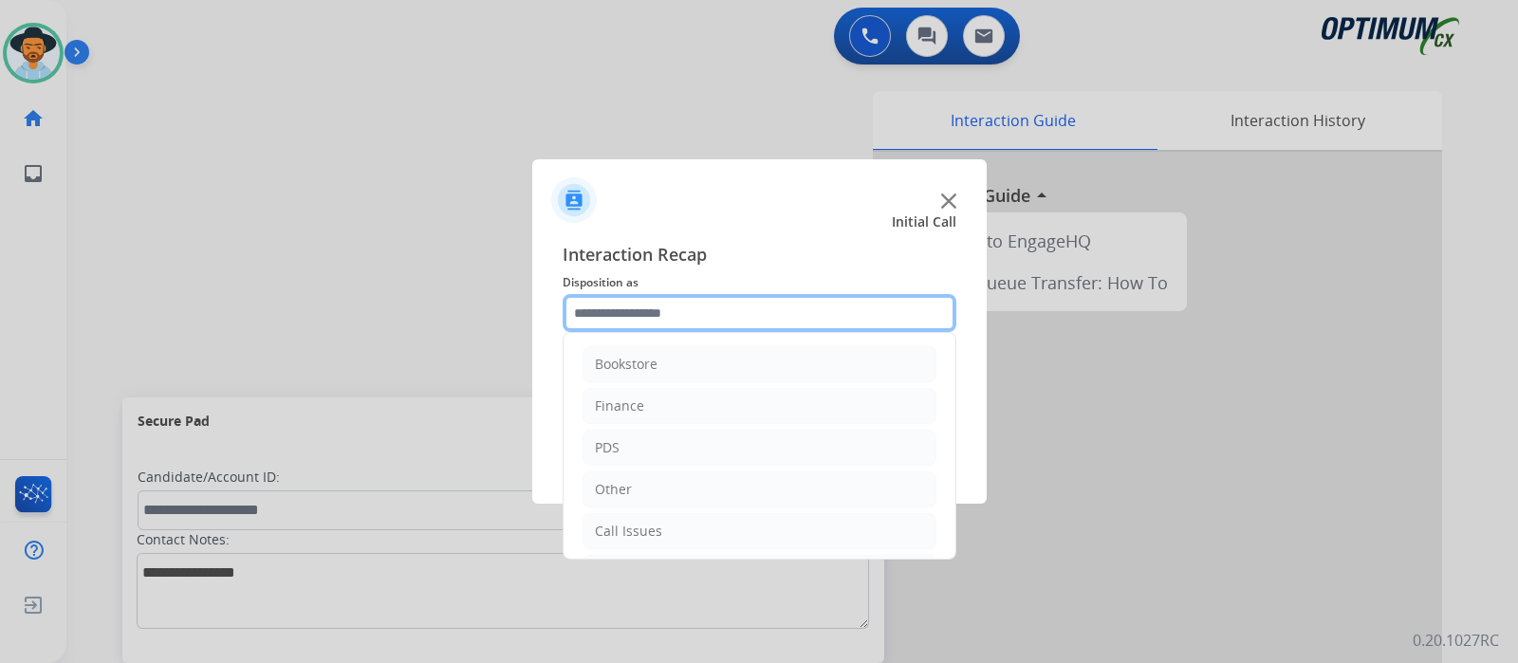
click at [689, 318] on input "text" at bounding box center [760, 313] width 394 height 38
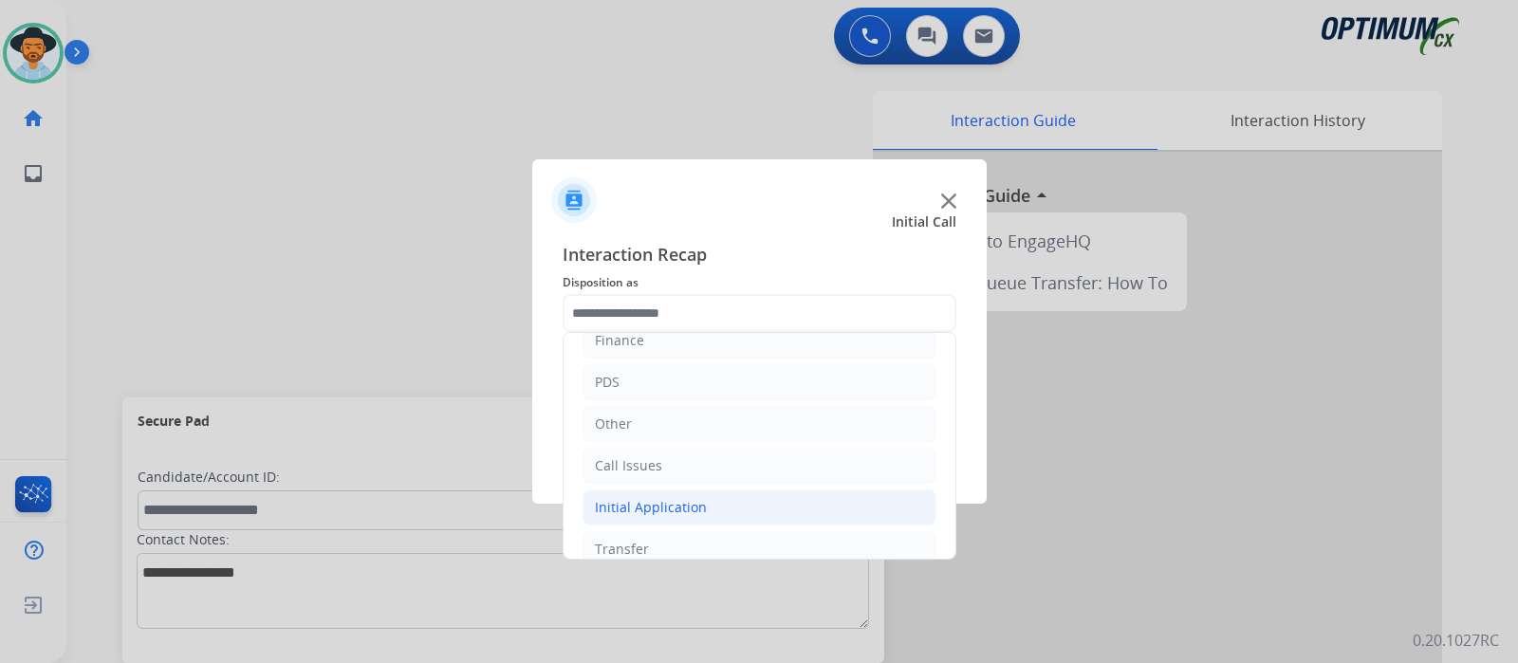
click at [716, 509] on li "Initial Application" at bounding box center [759, 508] width 354 height 36
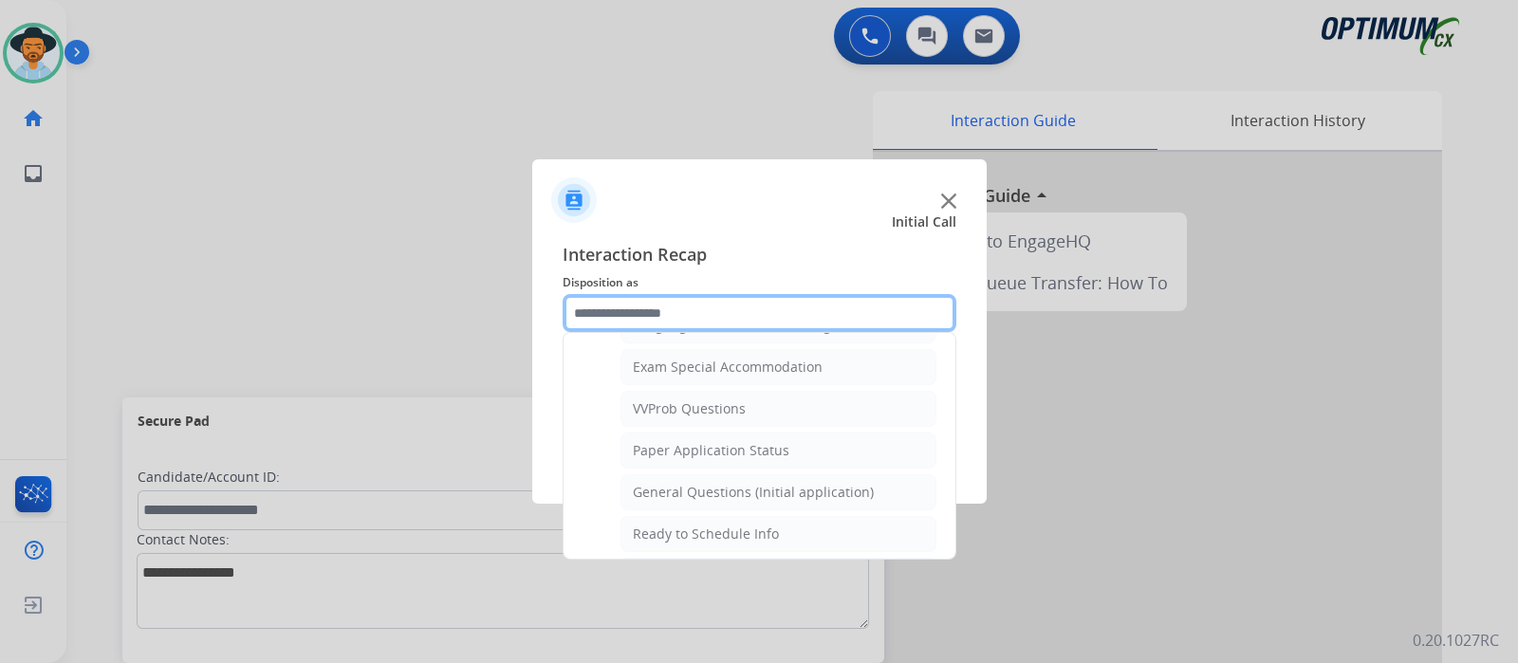
scroll to position [1009, 0]
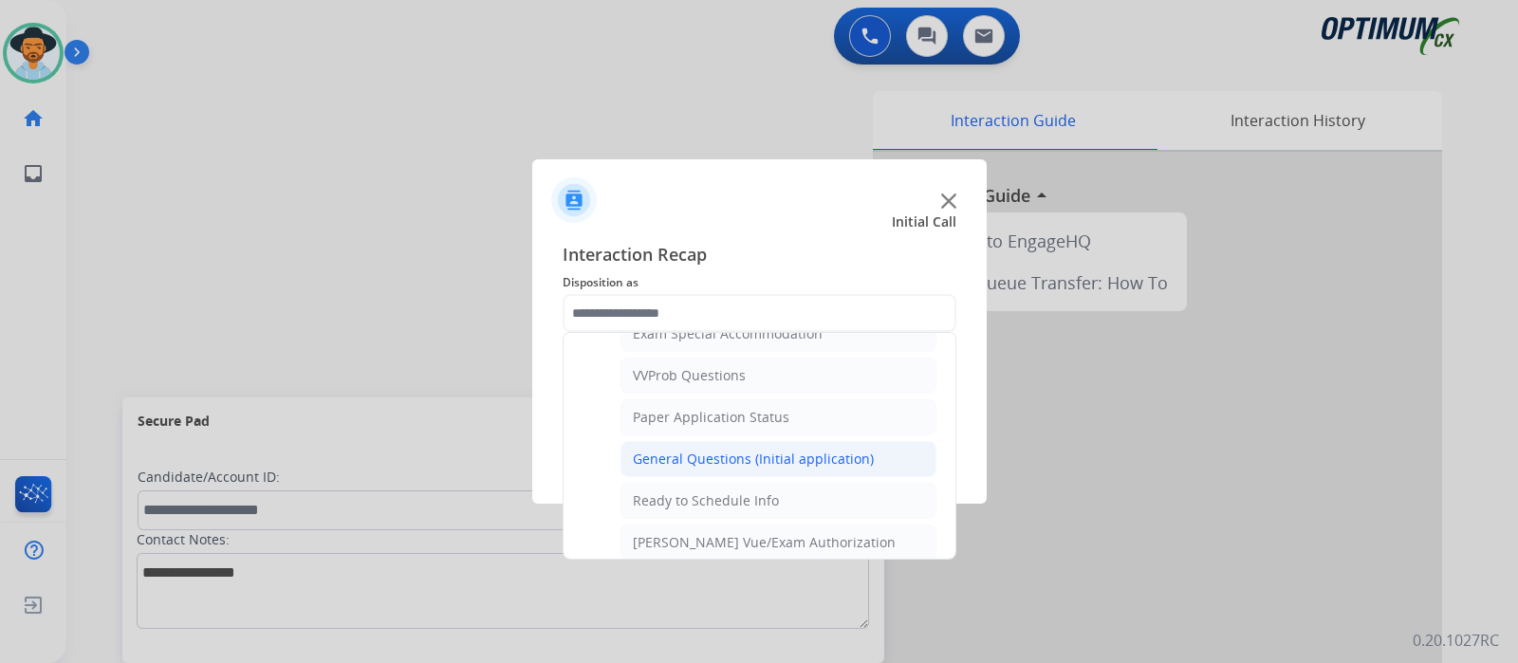
click at [843, 450] on div "General Questions (Initial application)" at bounding box center [753, 459] width 241 height 19
type input "**********"
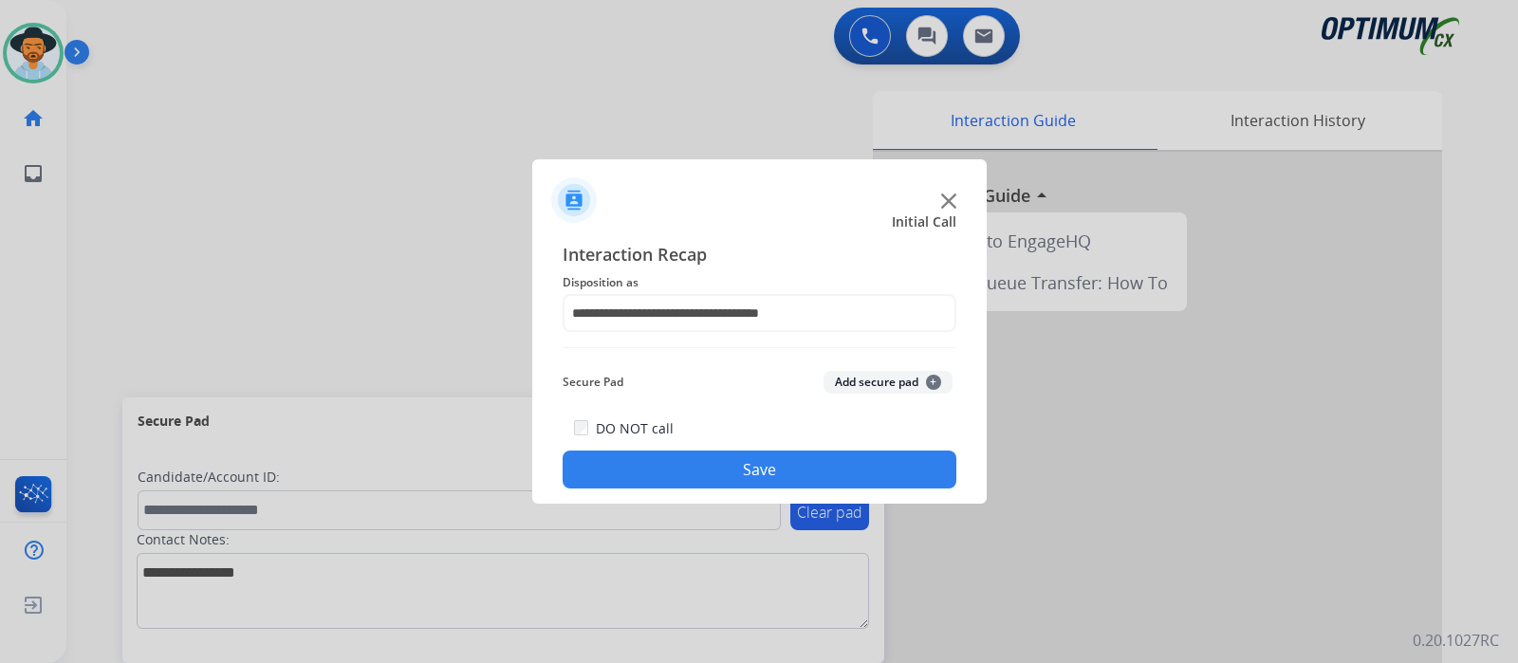
click at [787, 459] on button "Save" at bounding box center [760, 470] width 394 height 38
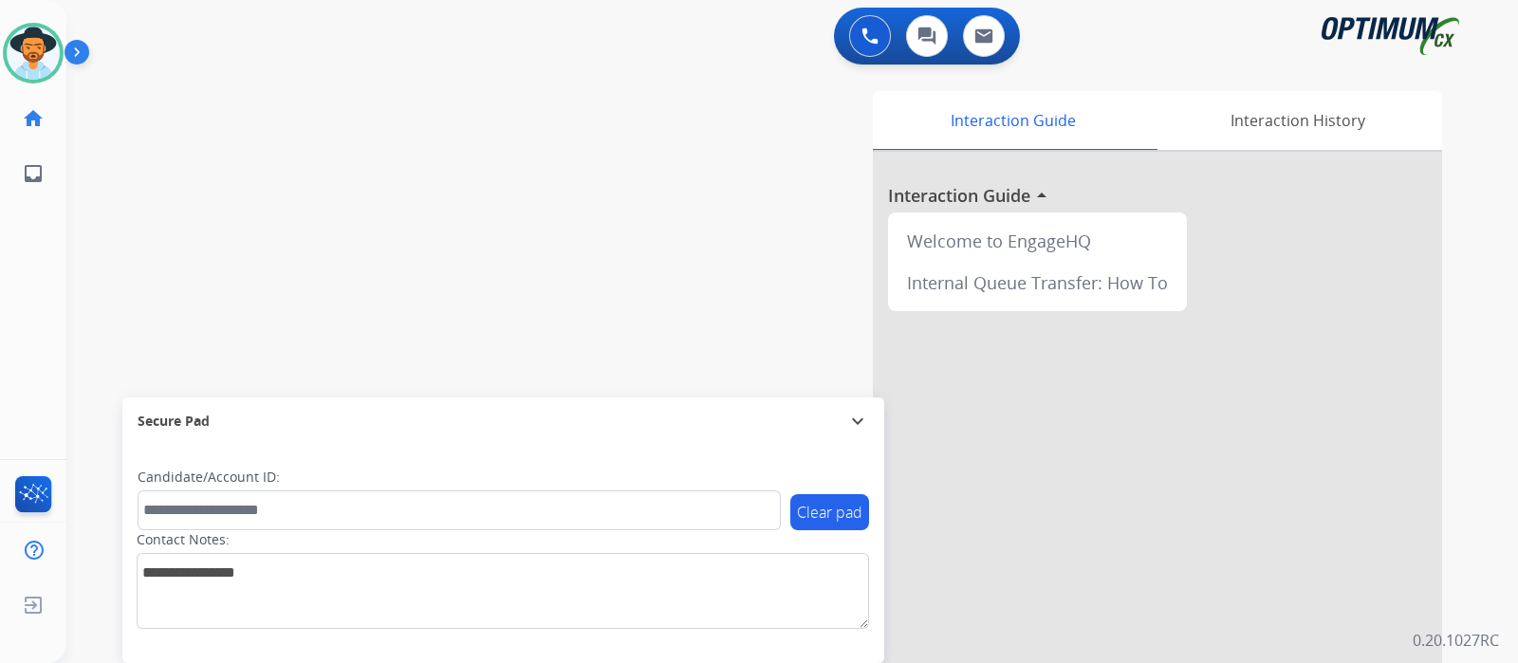
click at [642, 310] on div "Interaction Guide Interaction History Interaction Guide arrow_drop_up Welcome t…" at bounding box center [1016, 475] width 851 height 768
click at [365, 343] on div "swap_horiz Break voice bridge close_fullscreen Connect 3-Way Call merge_type Se…" at bounding box center [769, 463] width 1406 height 791
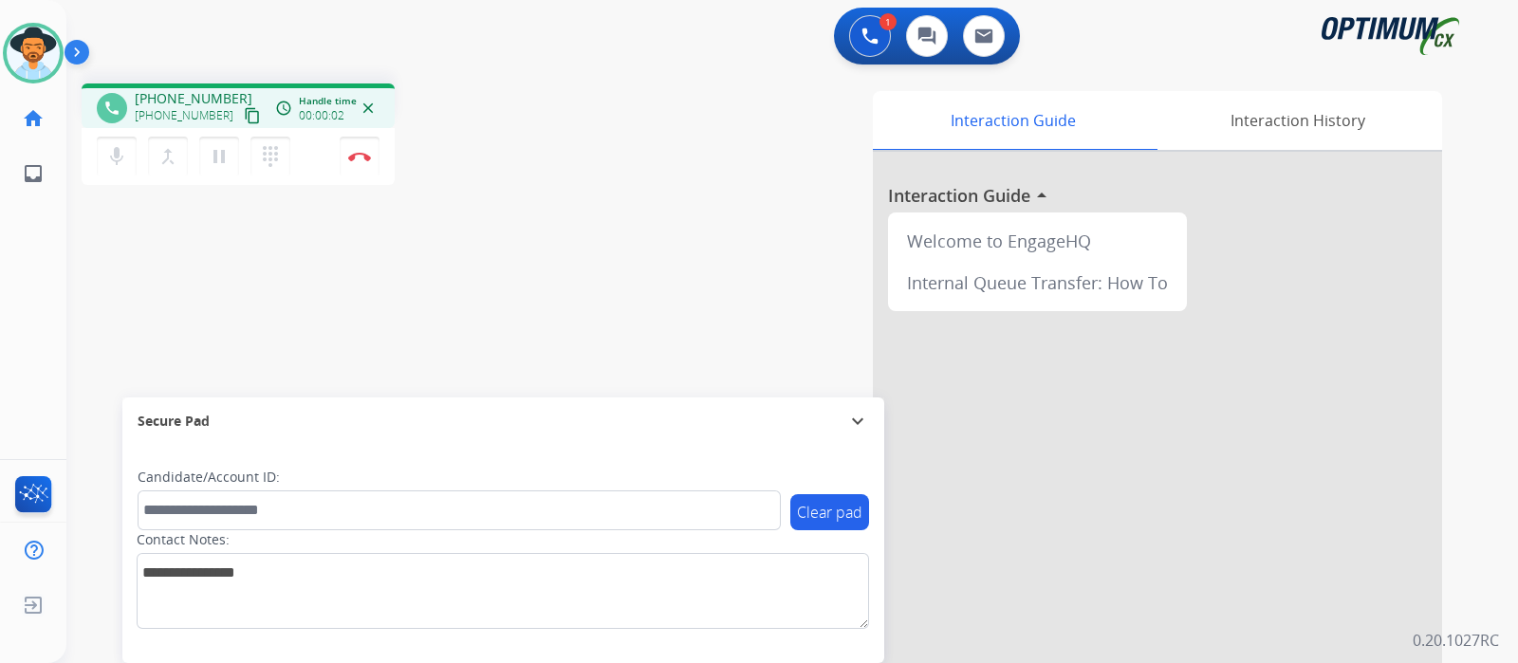
click at [244, 122] on mat-icon "content_copy" at bounding box center [252, 115] width 17 height 17
click at [516, 242] on div "phone +14075163614 +14075163614 content_copy access_time Call metrics Queue 00:…" at bounding box center [769, 463] width 1406 height 791
click at [634, 246] on div "Interaction Guide Interaction History Interaction Guide arrow_drop_up Welcome t…" at bounding box center [1016, 475] width 851 height 768
click at [593, 235] on div "Interaction Guide Interaction History Interaction Guide arrow_drop_up Welcome t…" at bounding box center [1016, 475] width 851 height 768
click at [565, 193] on div "phone +14075163614 +14075163614 content_copy access_time Call metrics Queue 00:…" at bounding box center [769, 463] width 1406 height 791
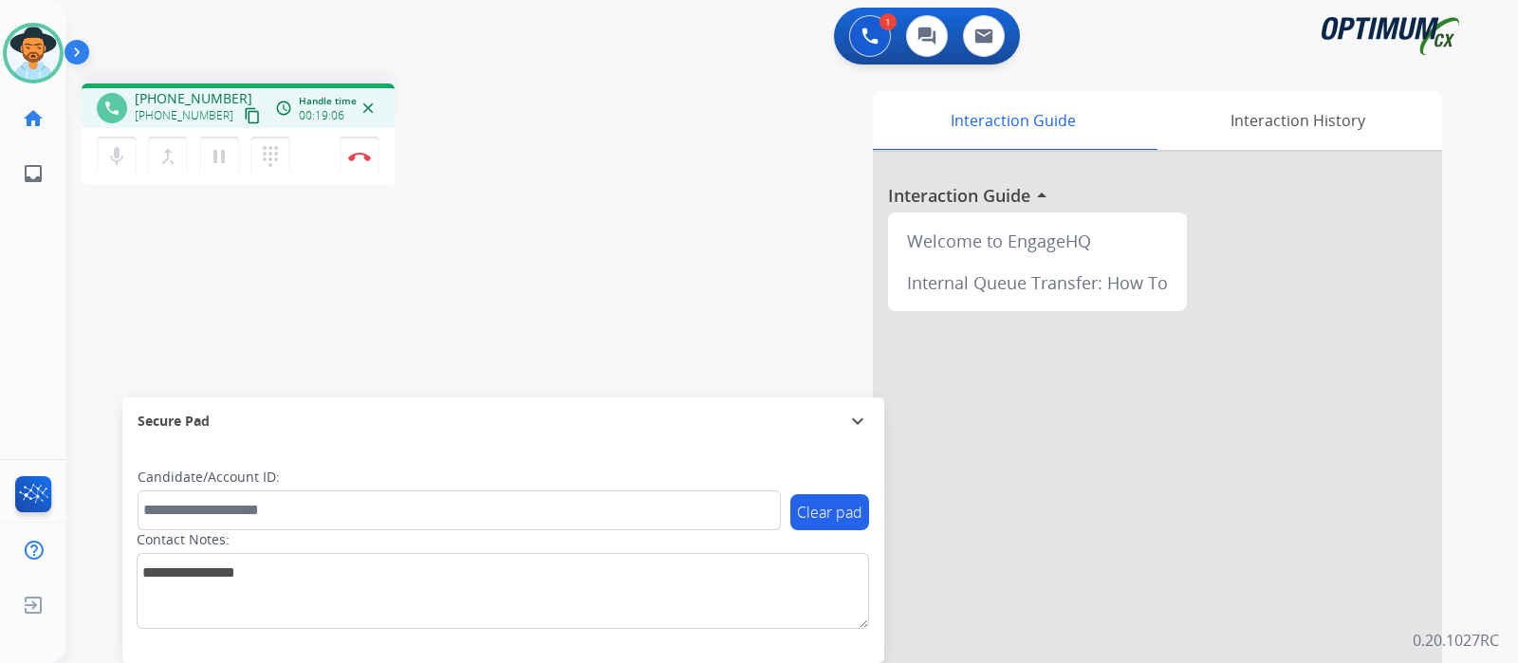
click at [568, 287] on div "phone +14075163614 +14075163614 content_copy access_time Call metrics Queue 00:…" at bounding box center [769, 463] width 1406 height 791
click at [591, 303] on div "Interaction Guide Interaction History Interaction Guide arrow_drop_up Welcome t…" at bounding box center [1016, 475] width 851 height 768
click at [583, 323] on div "phone +14075163614 +14075163614 content_copy access_time Call metrics Queue 00:…" at bounding box center [769, 463] width 1406 height 791
click at [568, 280] on div "phone +14075163614 +14075163614 content_copy access_time Call metrics Queue 00:…" at bounding box center [769, 463] width 1406 height 791
click at [735, 292] on div "Interaction Guide Interaction History Interaction Guide arrow_drop_up Welcome t…" at bounding box center [1016, 475] width 851 height 768
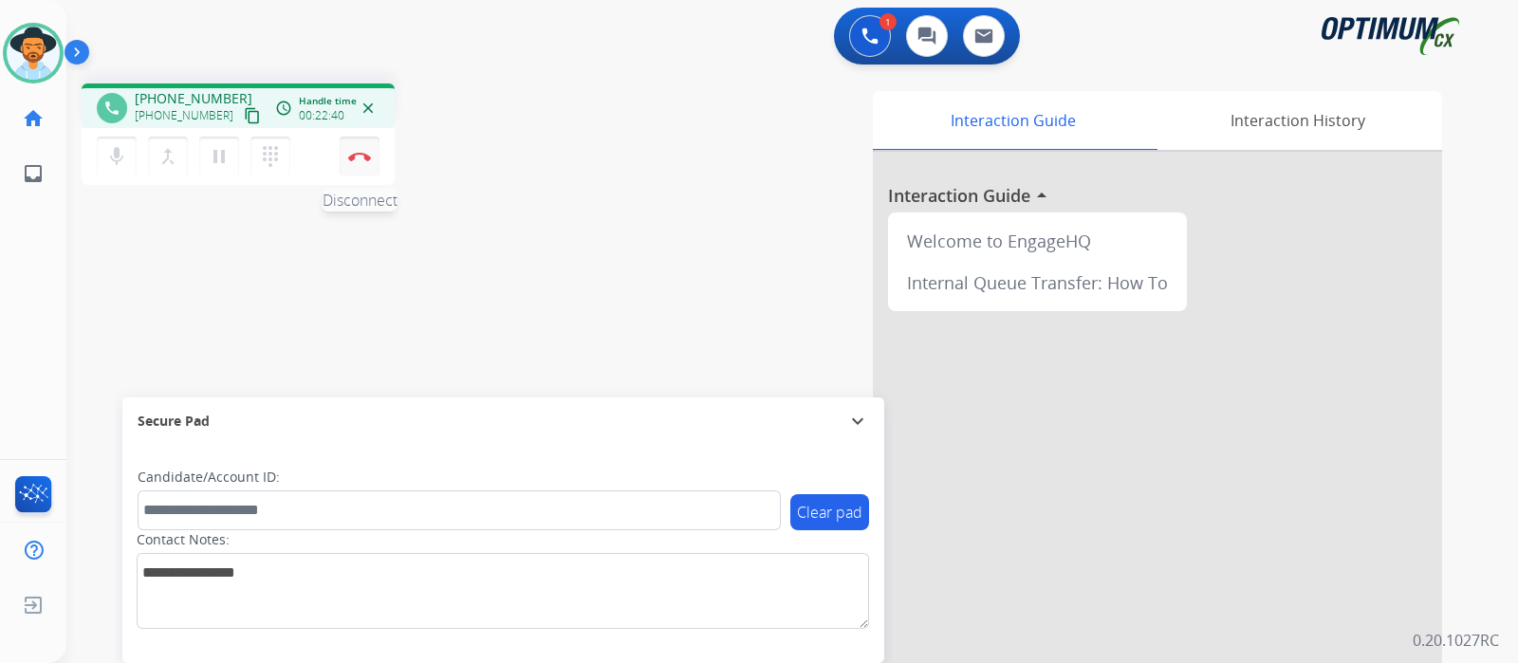
click at [356, 158] on img at bounding box center [359, 156] width 23 height 9
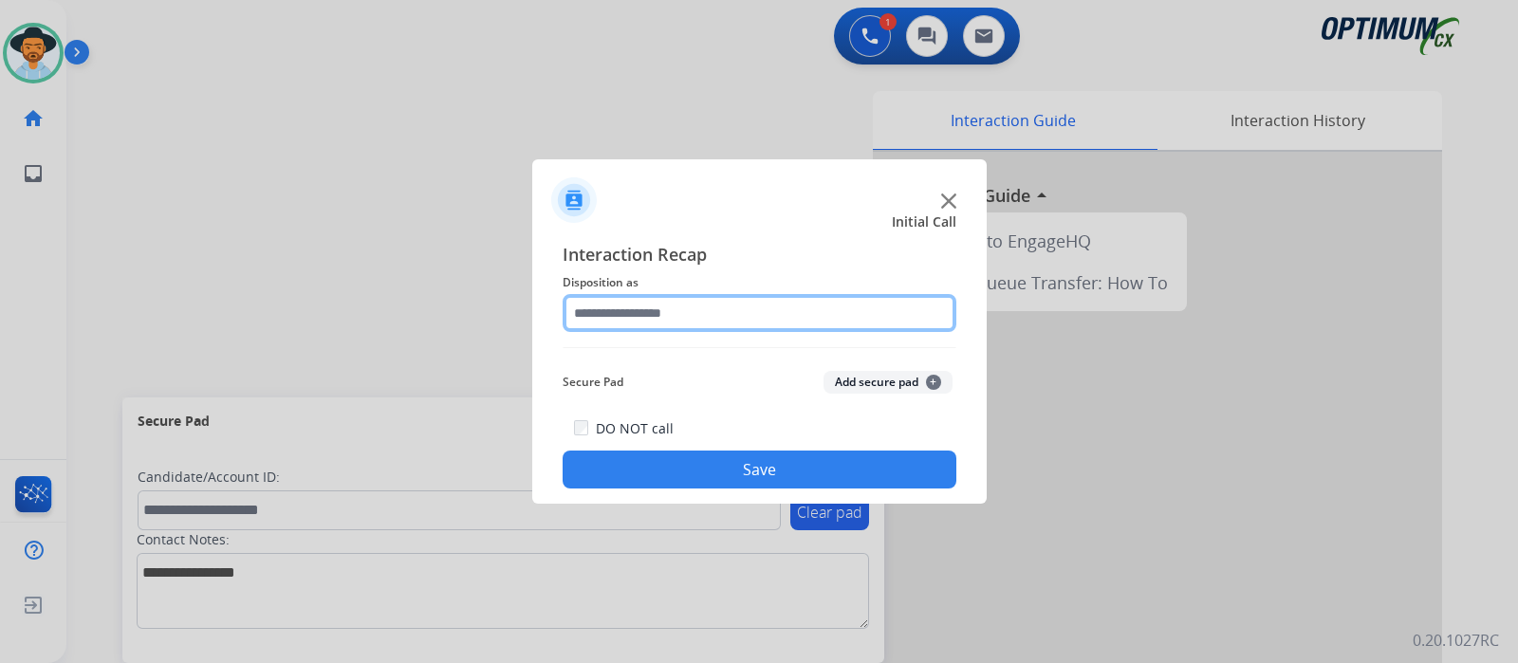
click at [677, 310] on input "text" at bounding box center [760, 313] width 394 height 38
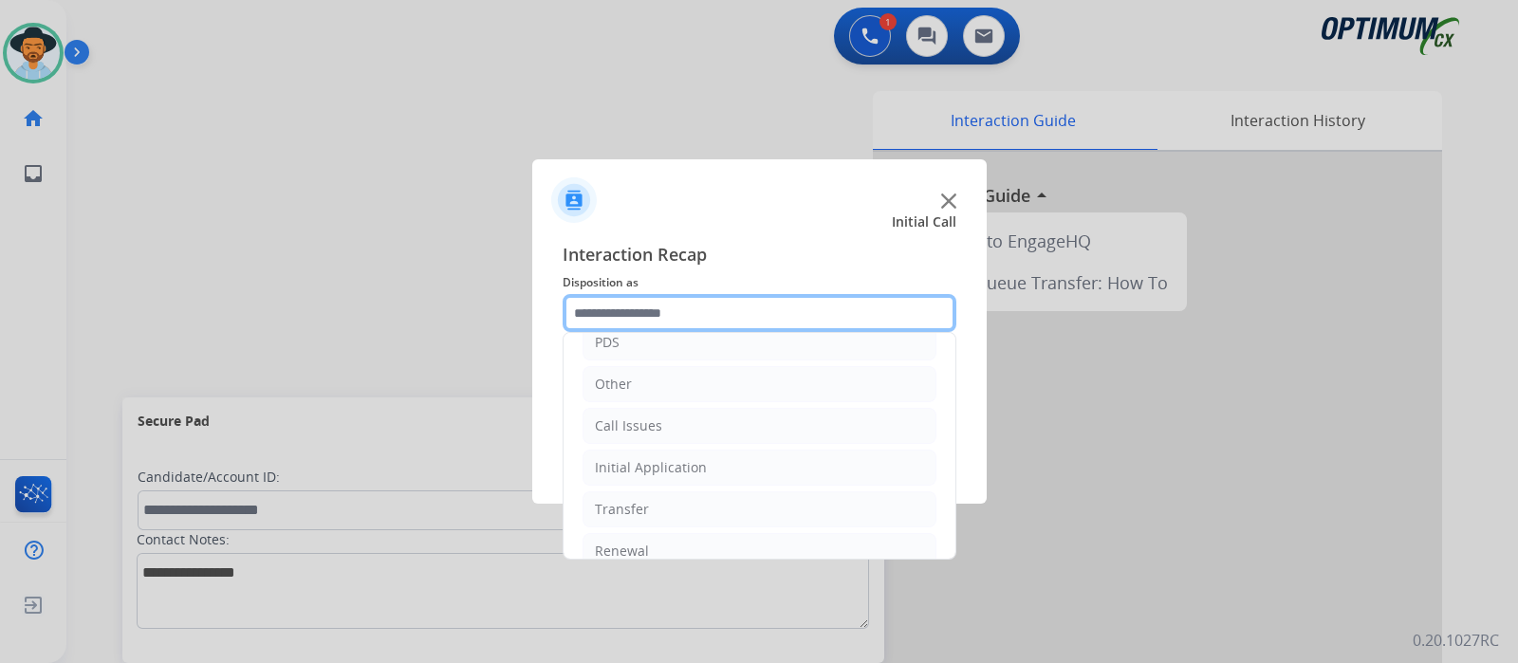
scroll to position [125, 0]
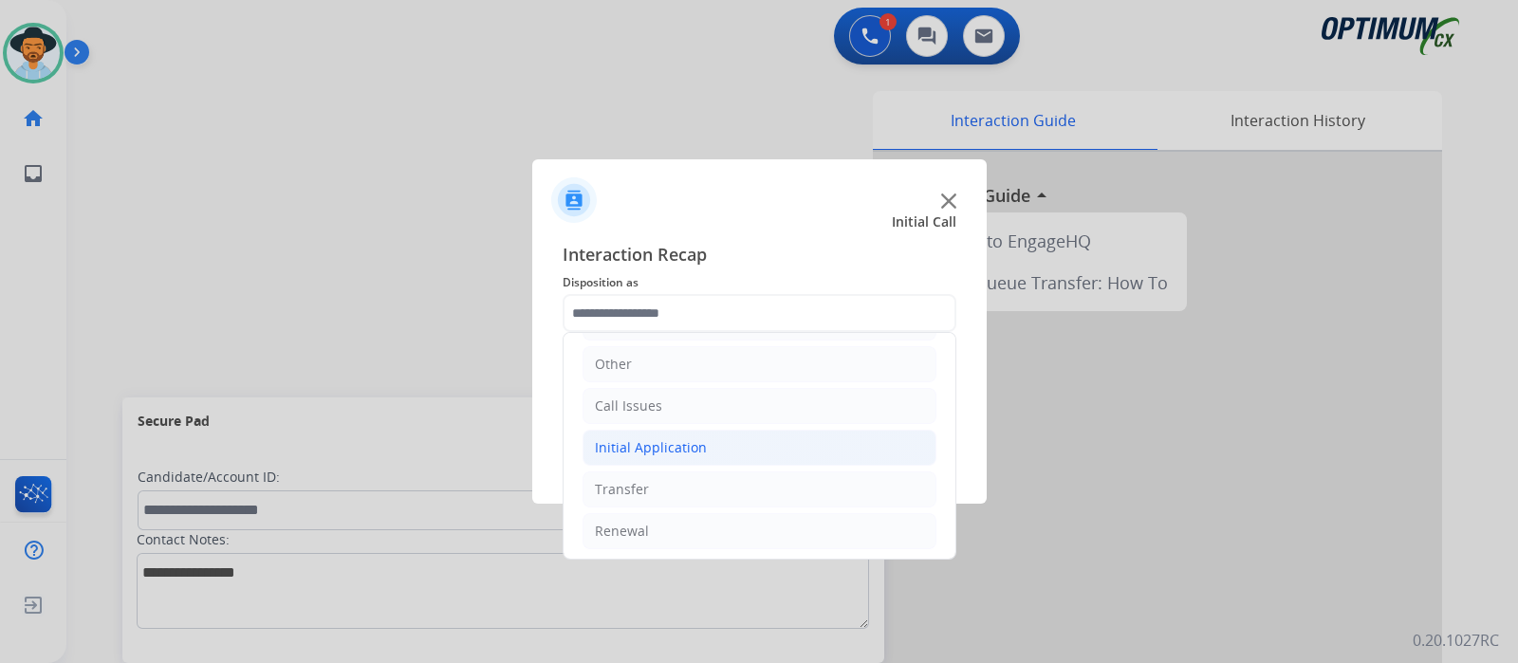
click at [775, 445] on li "Initial Application" at bounding box center [759, 448] width 354 height 36
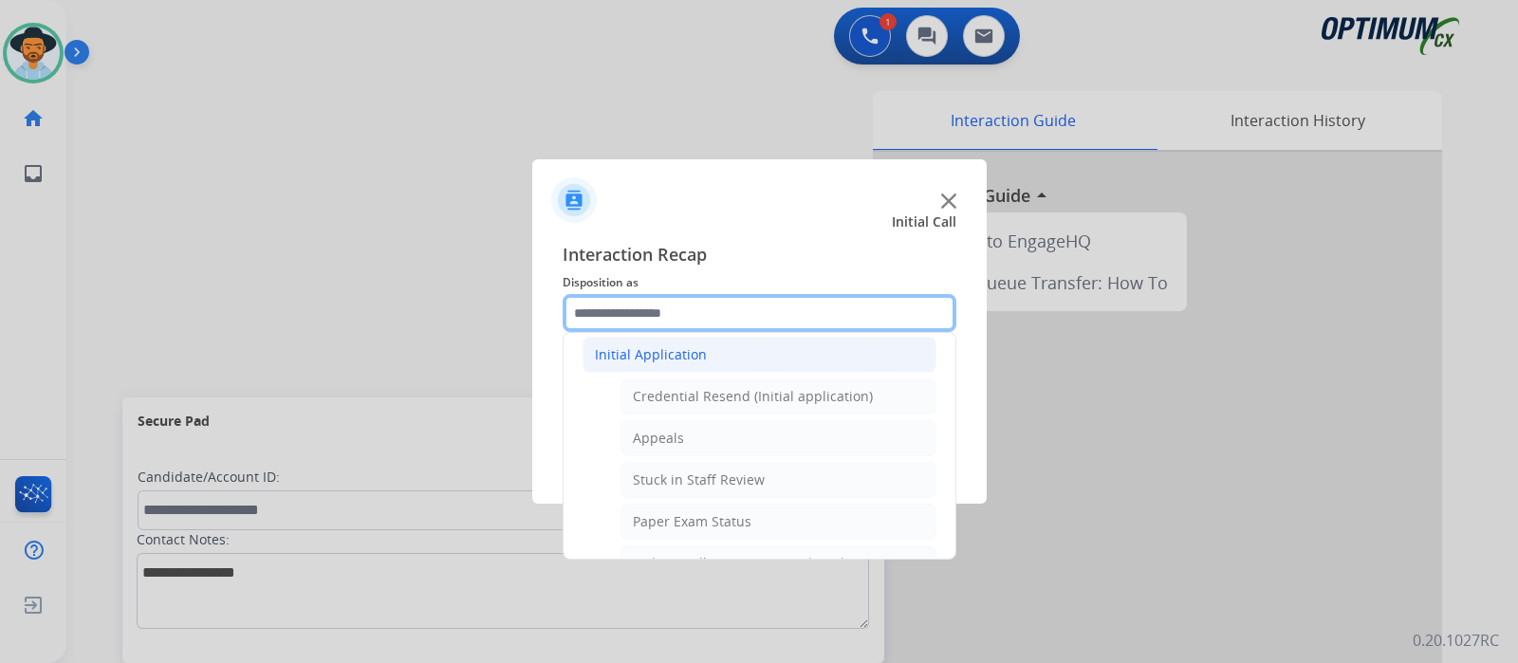
scroll to position [210, 0]
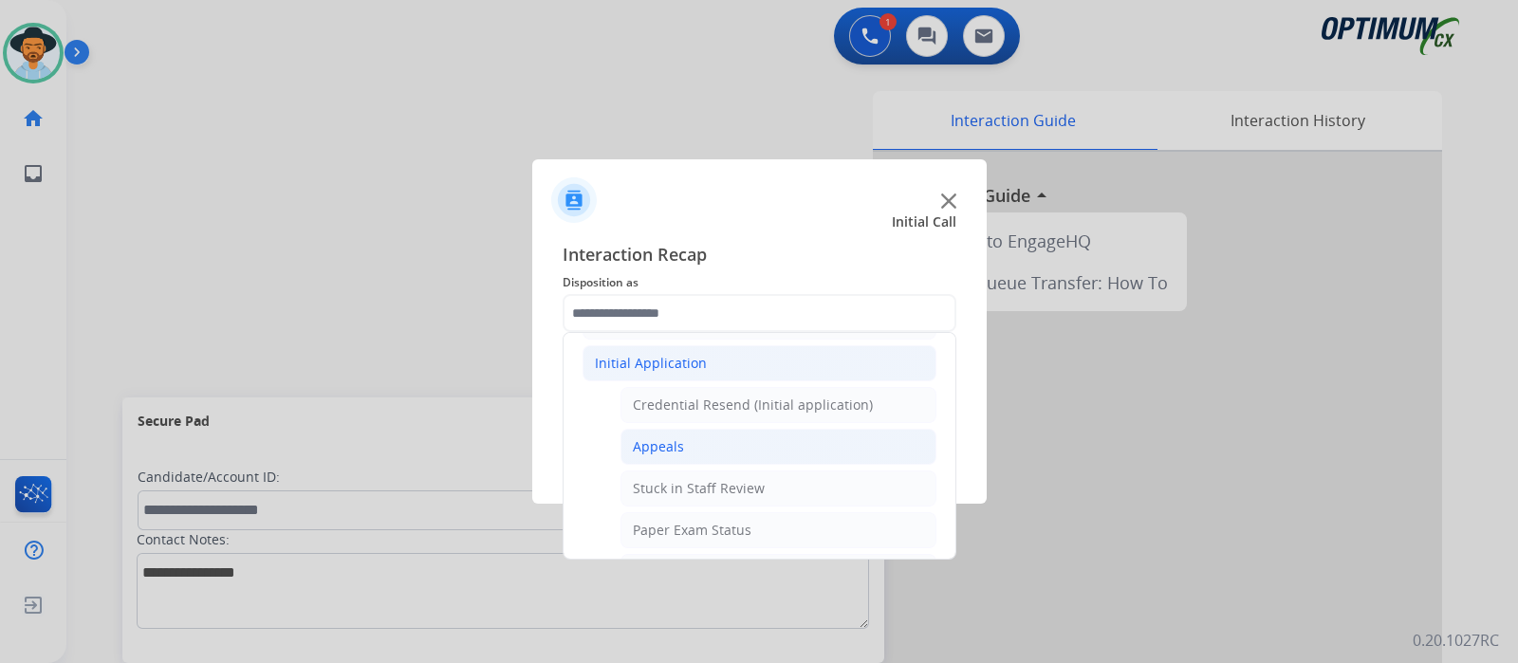
click at [720, 443] on li "Appeals" at bounding box center [778, 447] width 316 height 36
type input "*******"
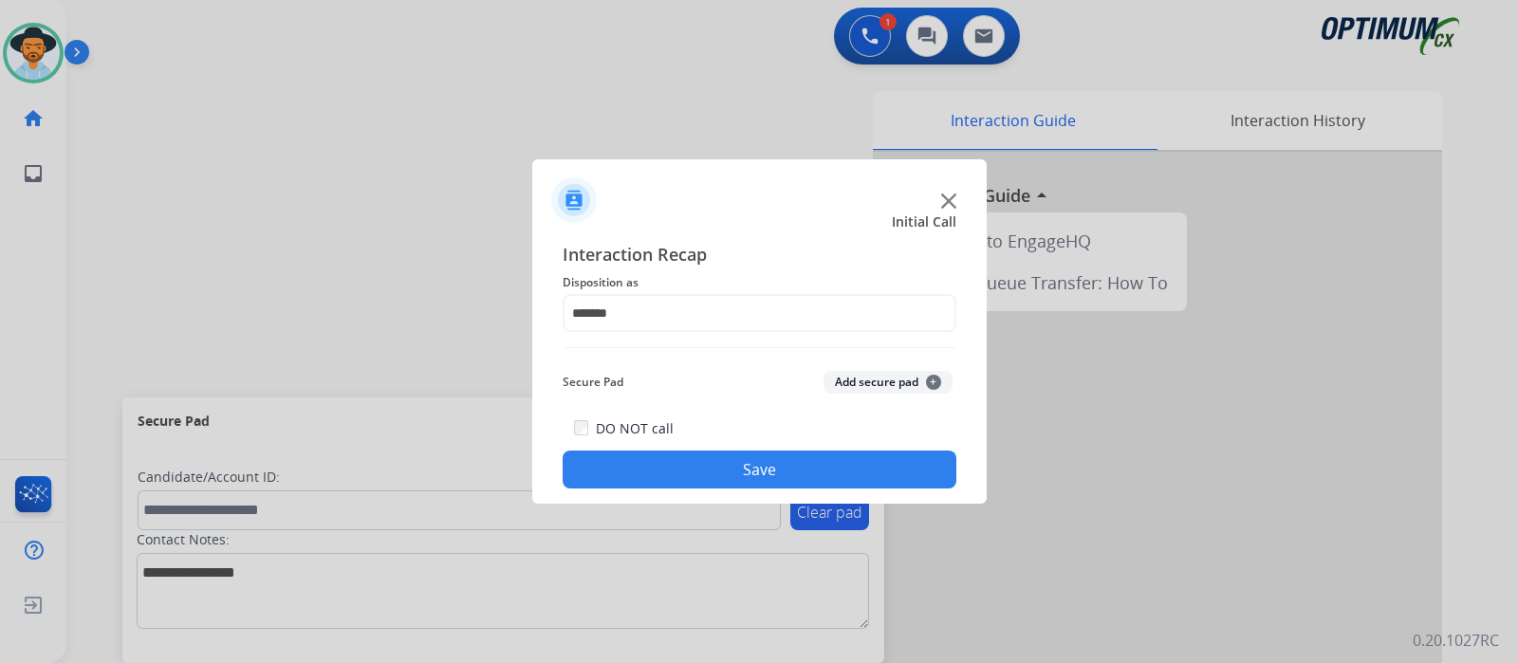
click at [688, 467] on button "Save" at bounding box center [760, 470] width 394 height 38
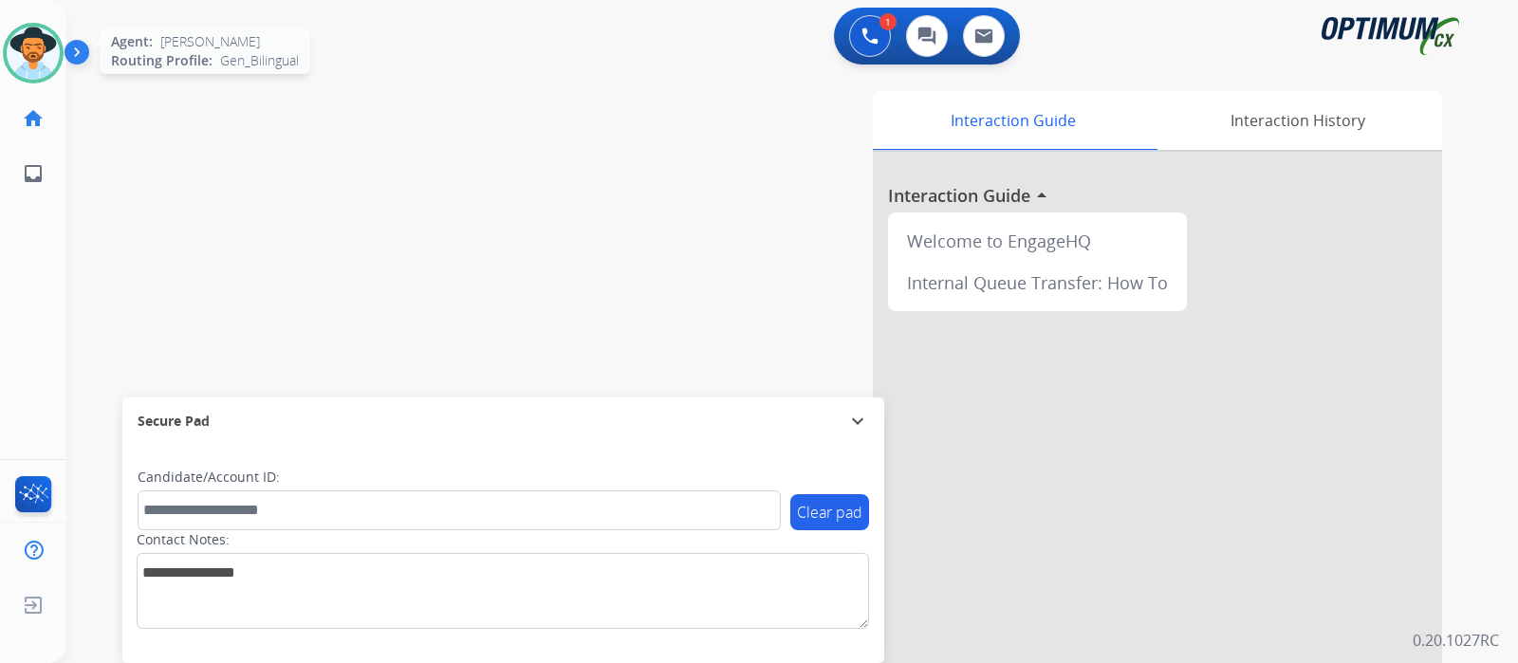
click at [47, 60] on img at bounding box center [33, 53] width 53 height 53
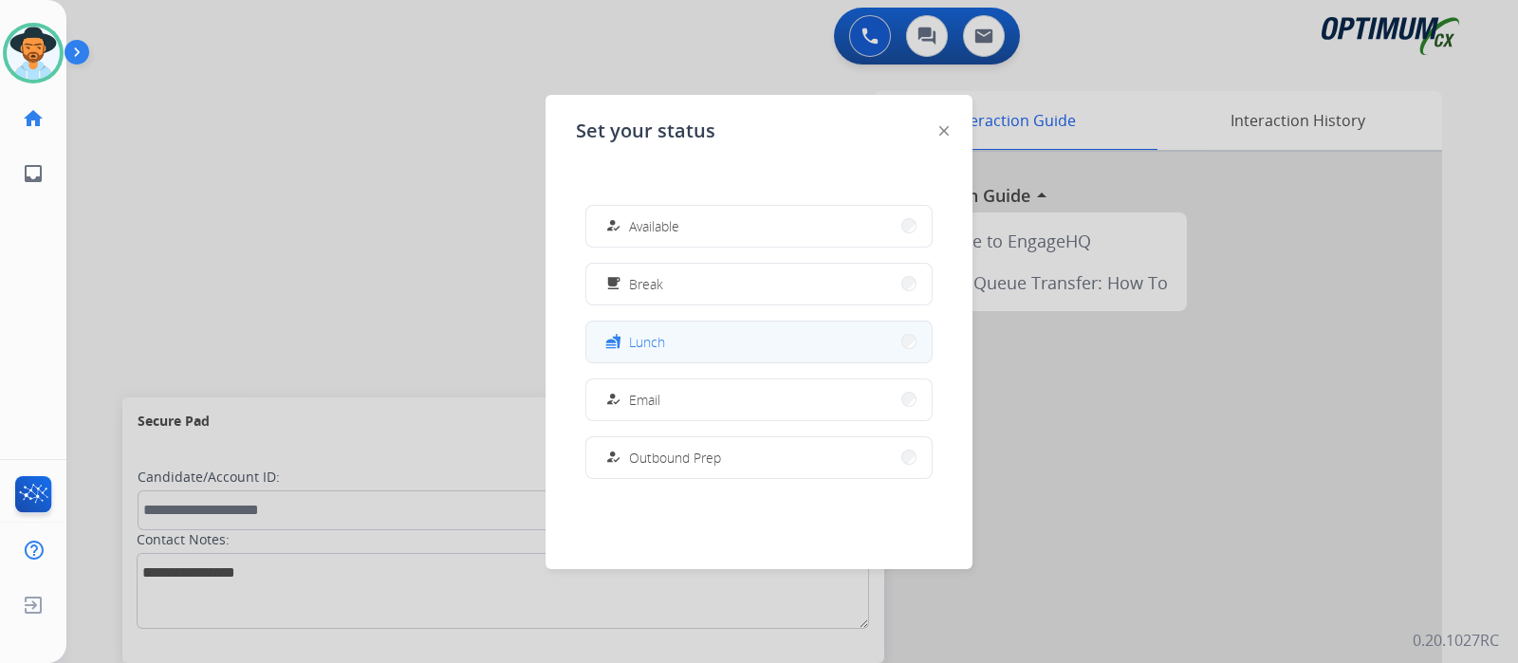
click at [897, 348] on button "fastfood Lunch" at bounding box center [758, 342] width 345 height 41
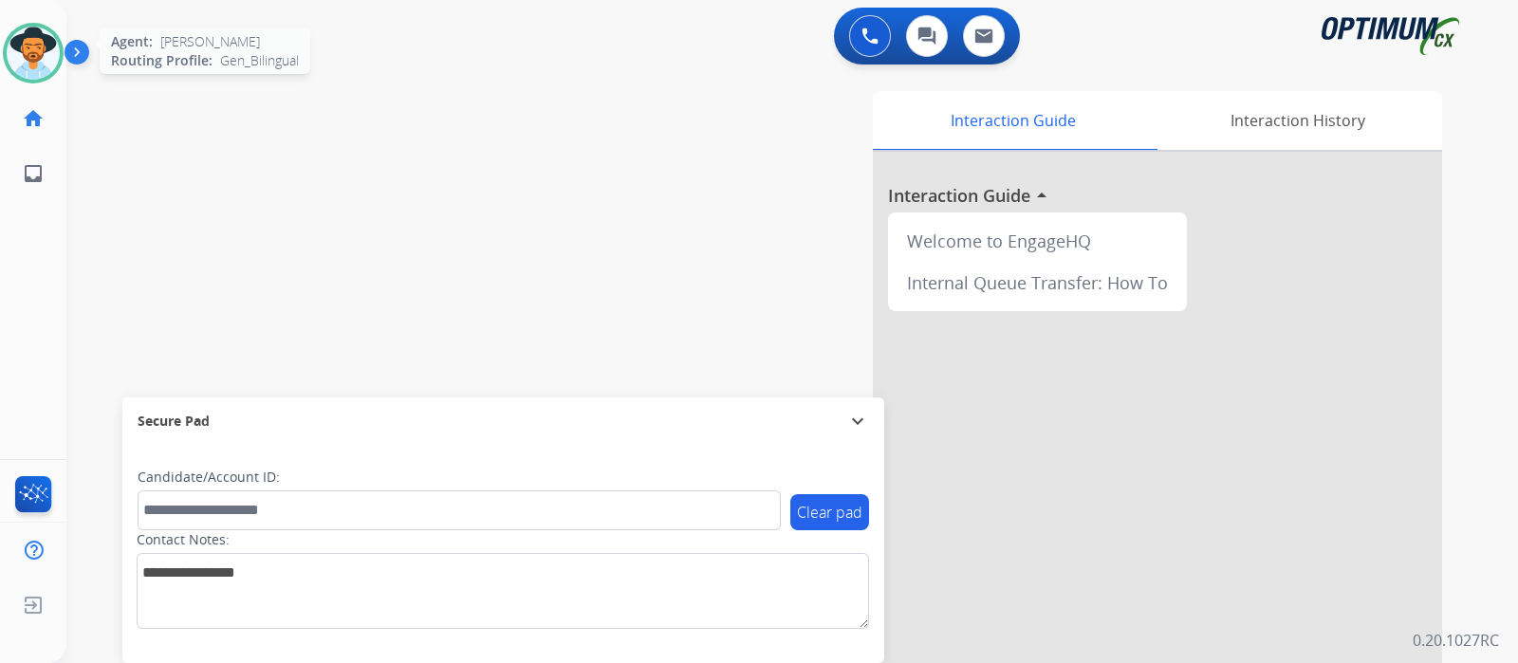
click at [48, 59] on img at bounding box center [33, 53] width 53 height 53
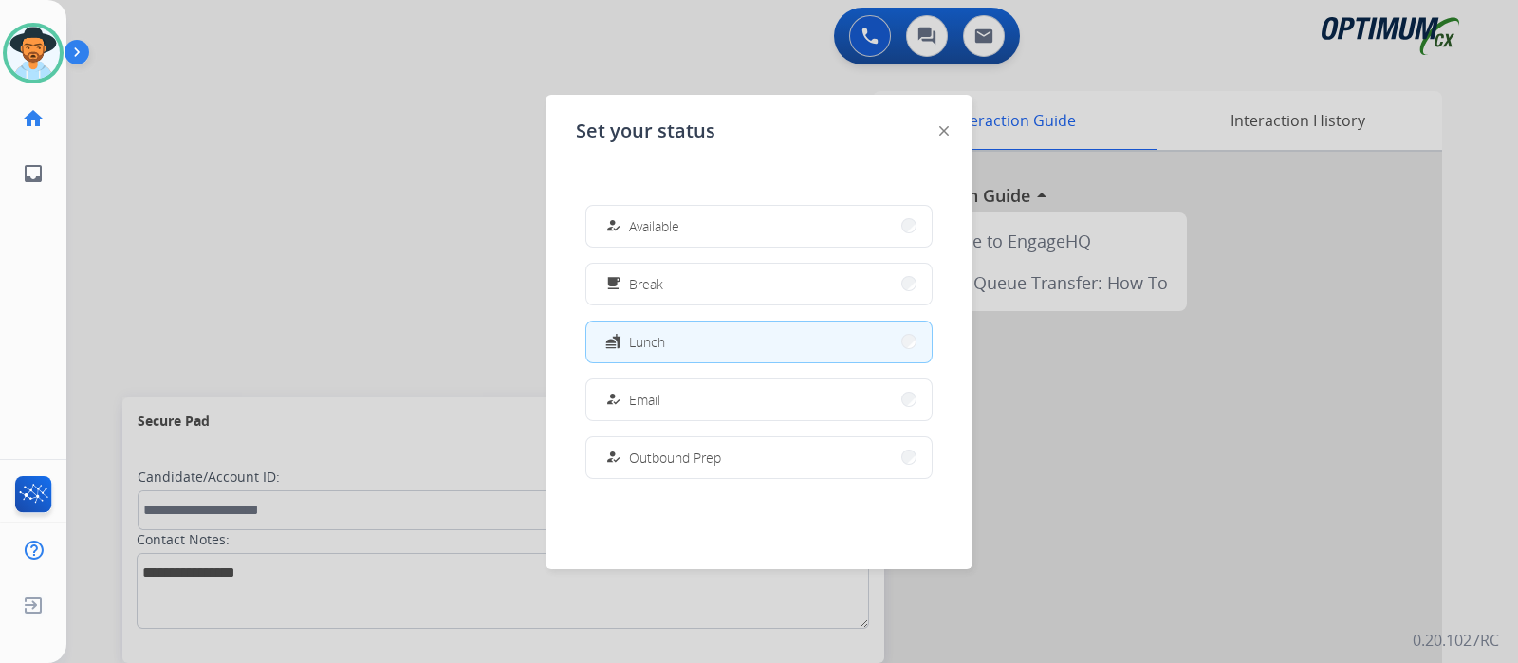
click at [787, 335] on button "fastfood Lunch" at bounding box center [758, 342] width 345 height 41
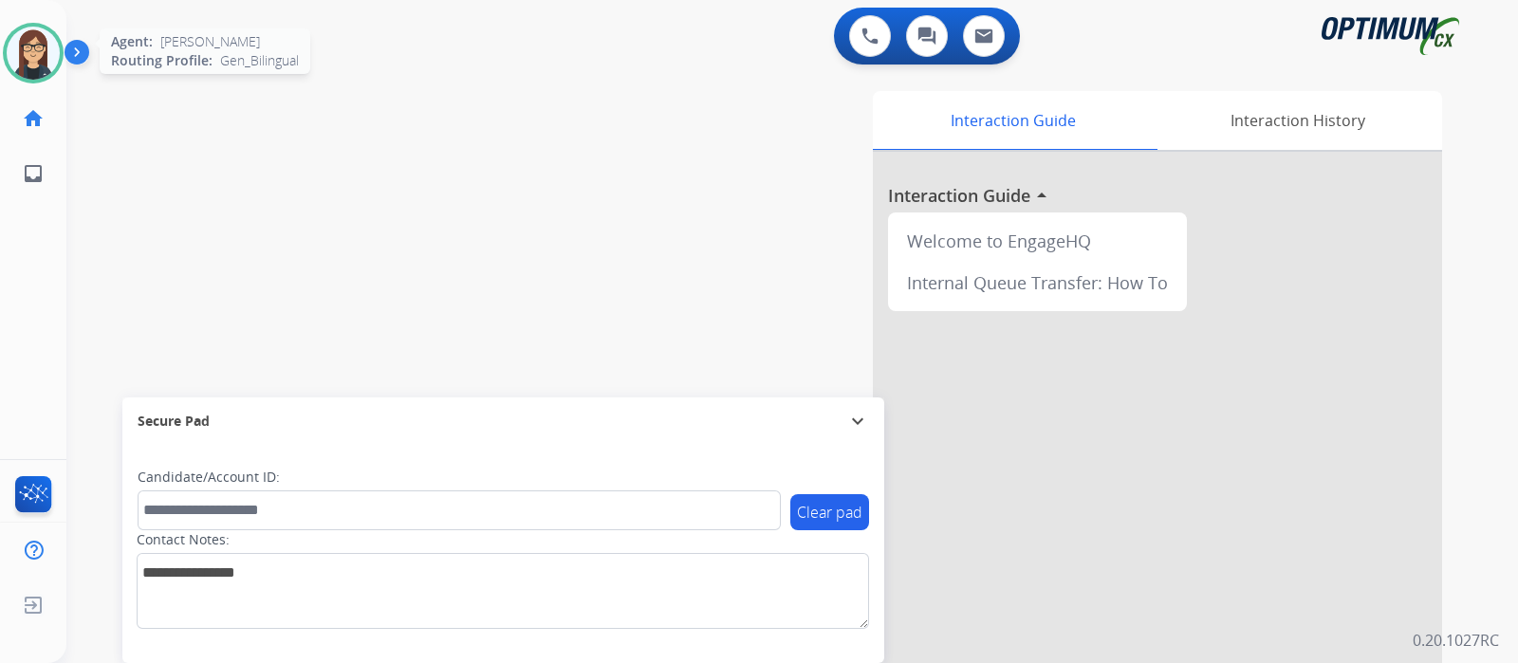
click at [58, 62] on img at bounding box center [33, 53] width 53 height 53
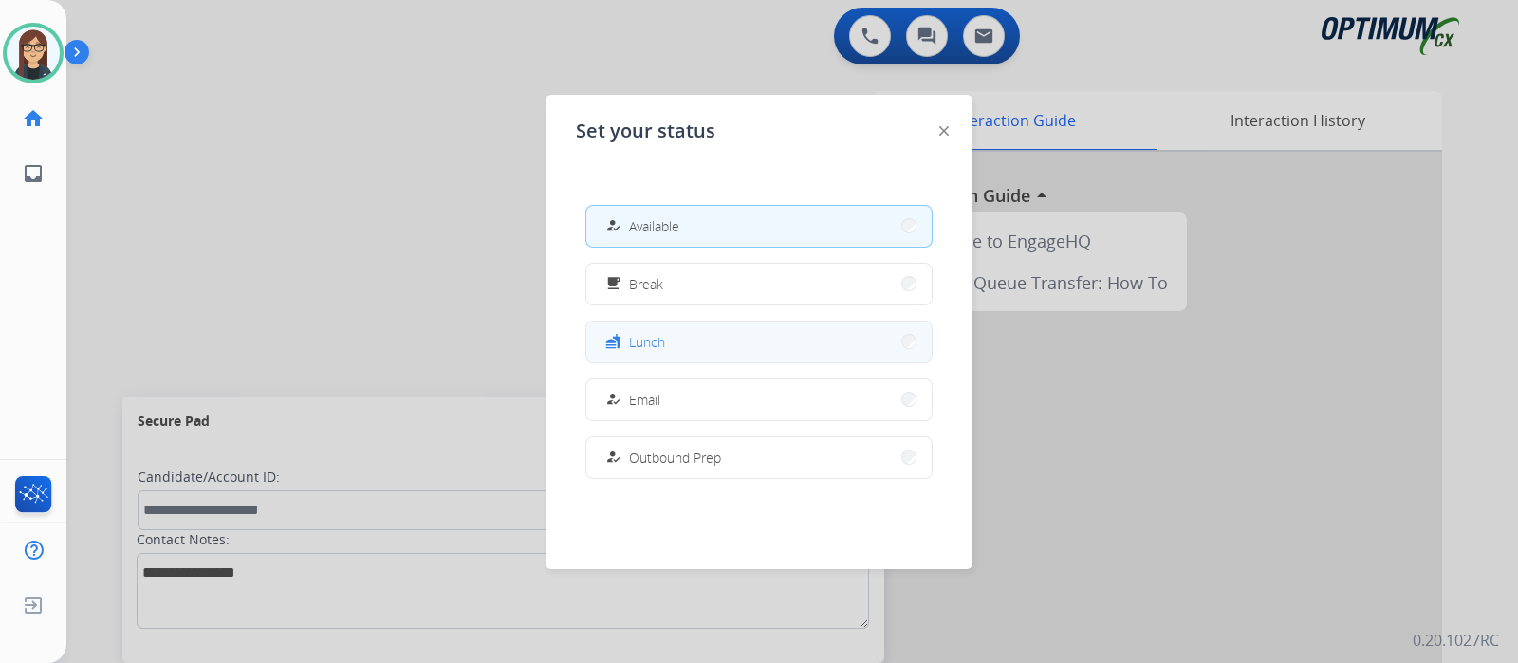
click at [757, 339] on button "fastfood Lunch" at bounding box center [758, 342] width 345 height 41
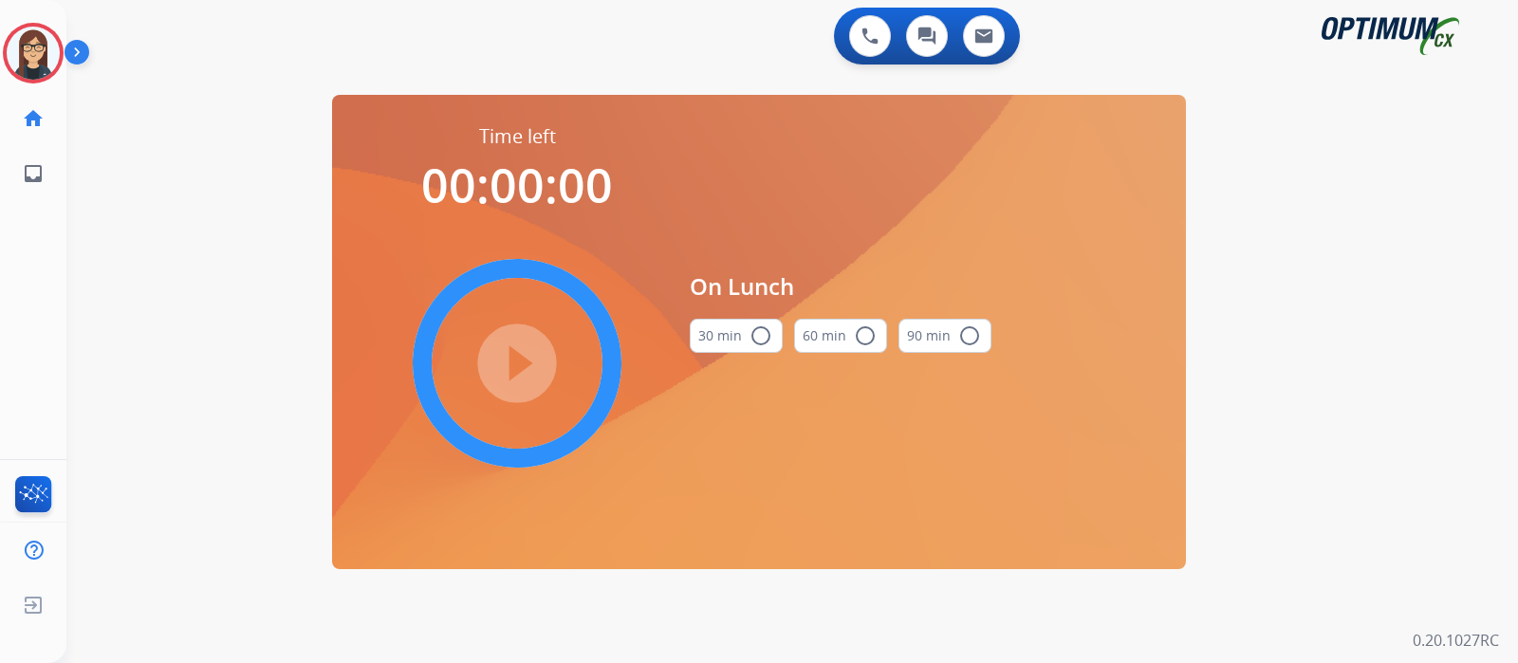
click at [757, 339] on mat-icon "radio_button_unchecked" at bounding box center [760, 335] width 23 height 23
click at [757, 339] on mat-icon "check_circle" at bounding box center [760, 335] width 23 height 23
click at [513, 352] on mat-icon "play_circle_filled" at bounding box center [517, 363] width 23 height 23
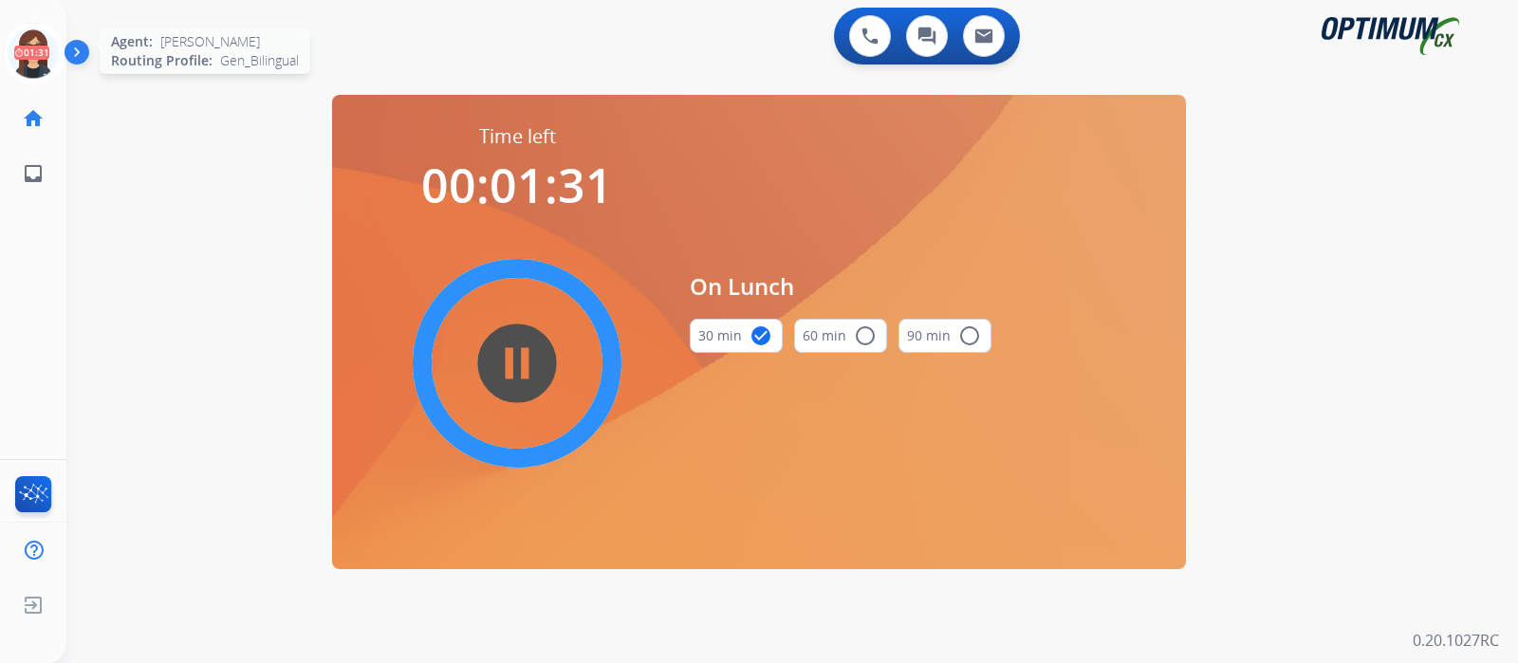
click at [46, 55] on icon at bounding box center [34, 54] width 62 height 62
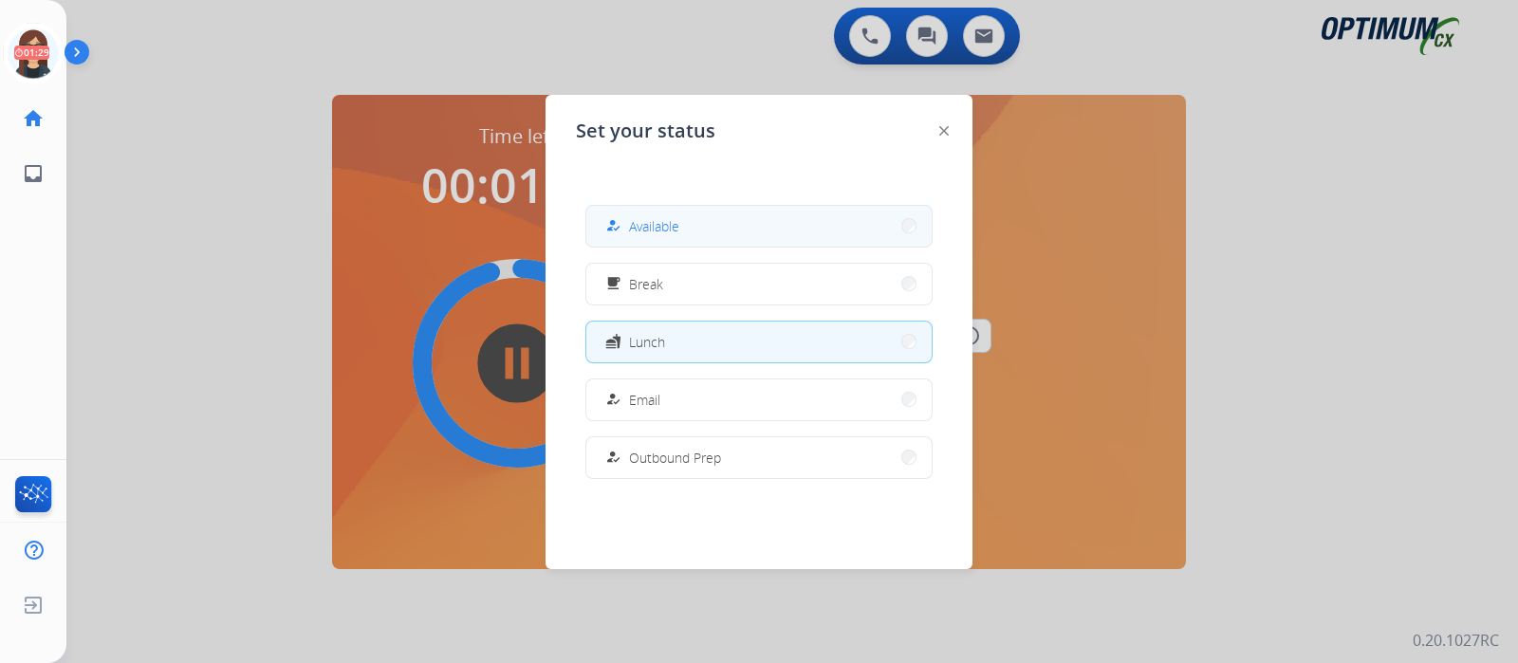
click at [626, 220] on div "how_to_reg" at bounding box center [615, 225] width 28 height 23
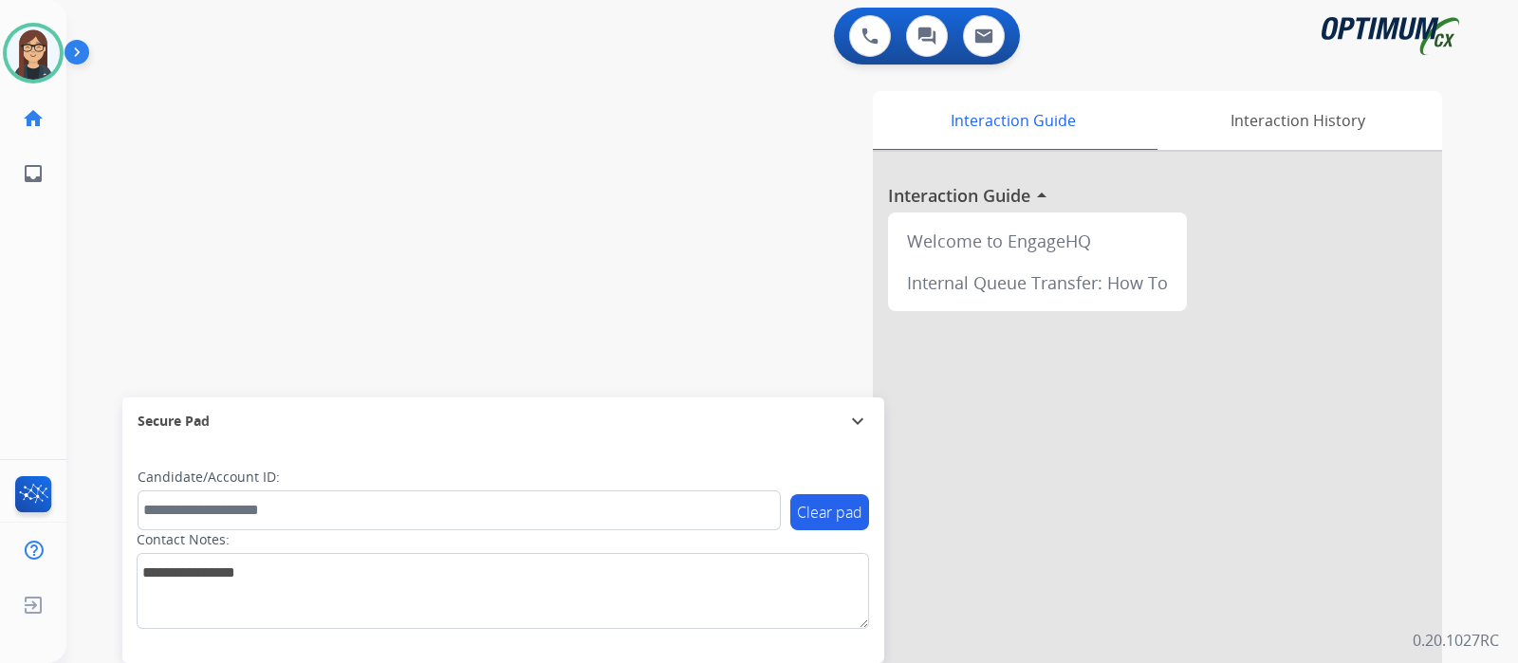
click at [556, 223] on div "swap_horiz Break voice bridge close_fullscreen Connect 3-Way Call merge_type Se…" at bounding box center [769, 463] width 1406 height 791
click at [510, 187] on div "swap_horiz Break voice bridge close_fullscreen Connect 3-Way Call merge_type Se…" at bounding box center [769, 463] width 1406 height 791
click at [579, 95] on div "swap_horiz Break voice bridge close_fullscreen Connect 3-Way Call merge_type Se…" at bounding box center [769, 463] width 1406 height 791
click at [472, 255] on div "swap_horiz Break voice bridge close_fullscreen Connect 3-Way Call merge_type Se…" at bounding box center [769, 463] width 1406 height 791
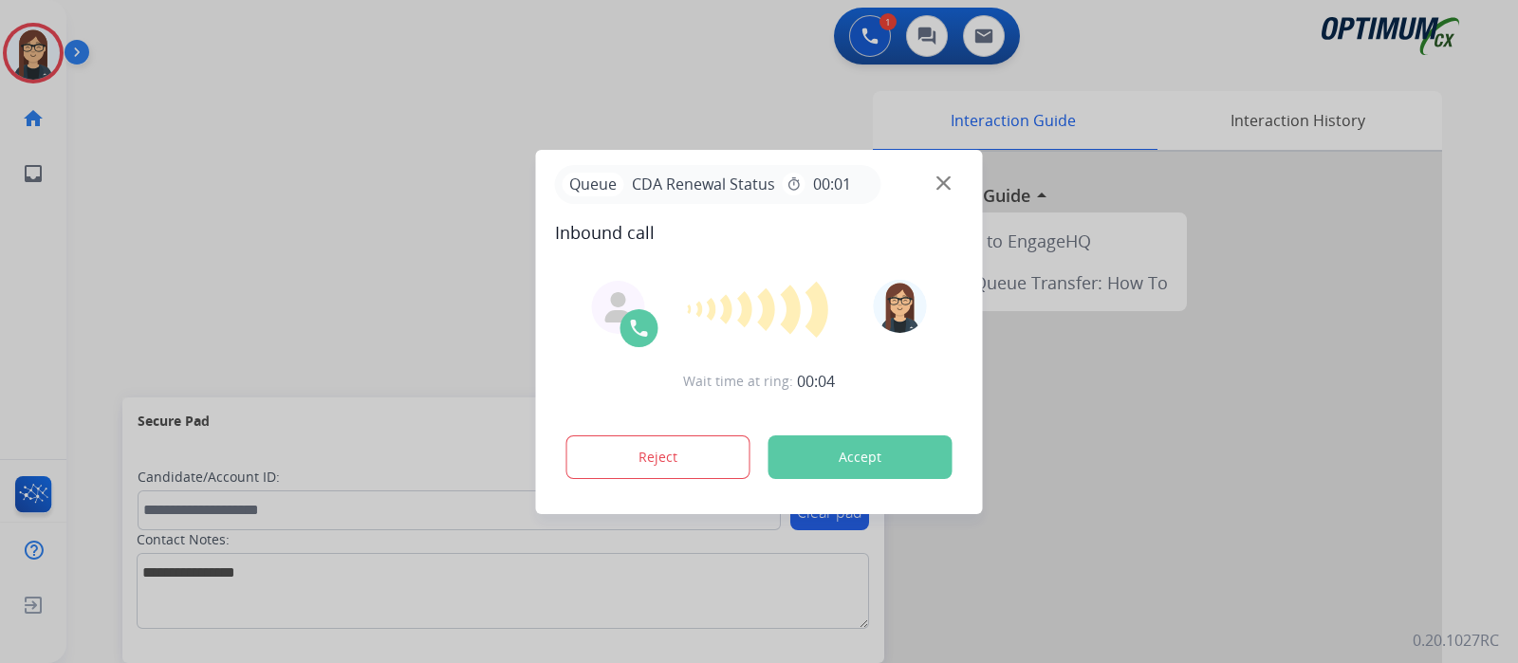
click at [372, 271] on div at bounding box center [759, 331] width 1518 height 663
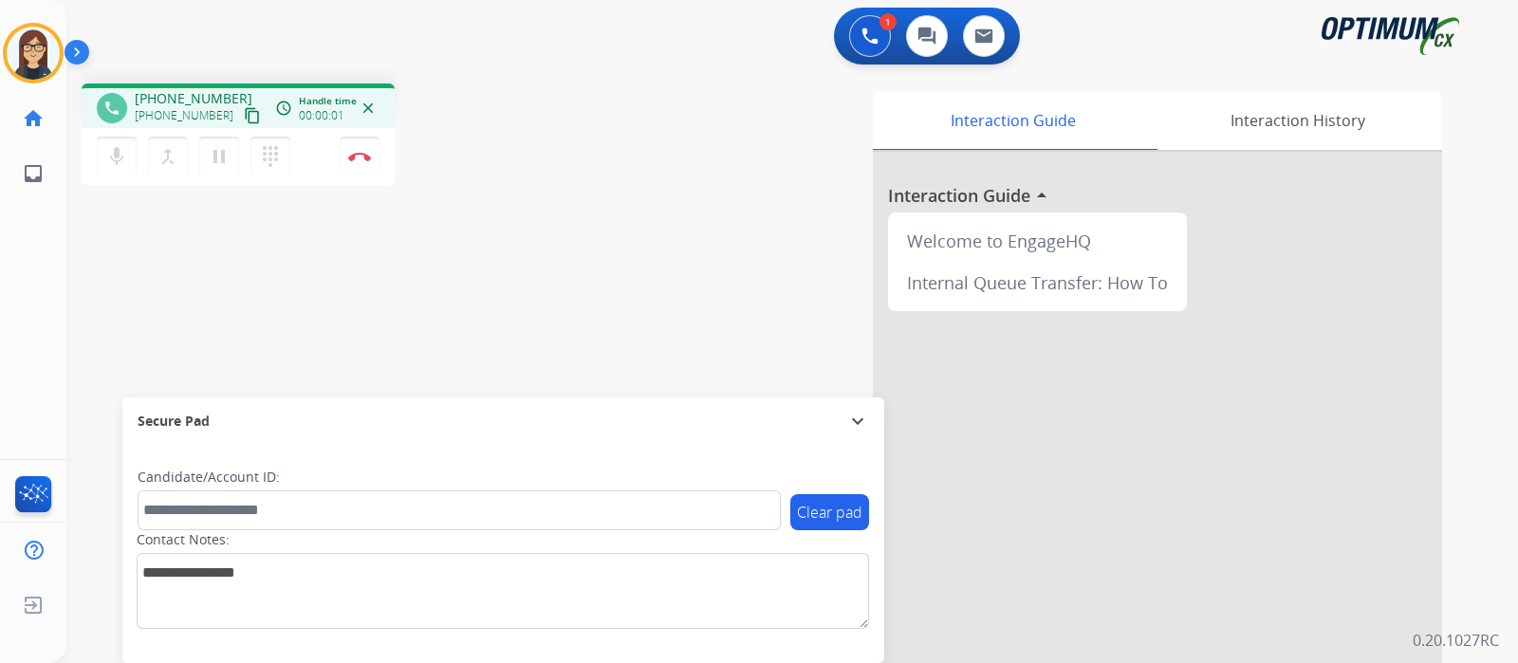
click at [244, 110] on mat-icon "content_copy" at bounding box center [252, 115] width 17 height 17
click at [573, 206] on div "phone +13143590983 +13143590983 content_copy access_time Call metrics Queue 00:…" at bounding box center [769, 463] width 1406 height 791
click at [370, 163] on button "Disconnect" at bounding box center [360, 157] width 40 height 40
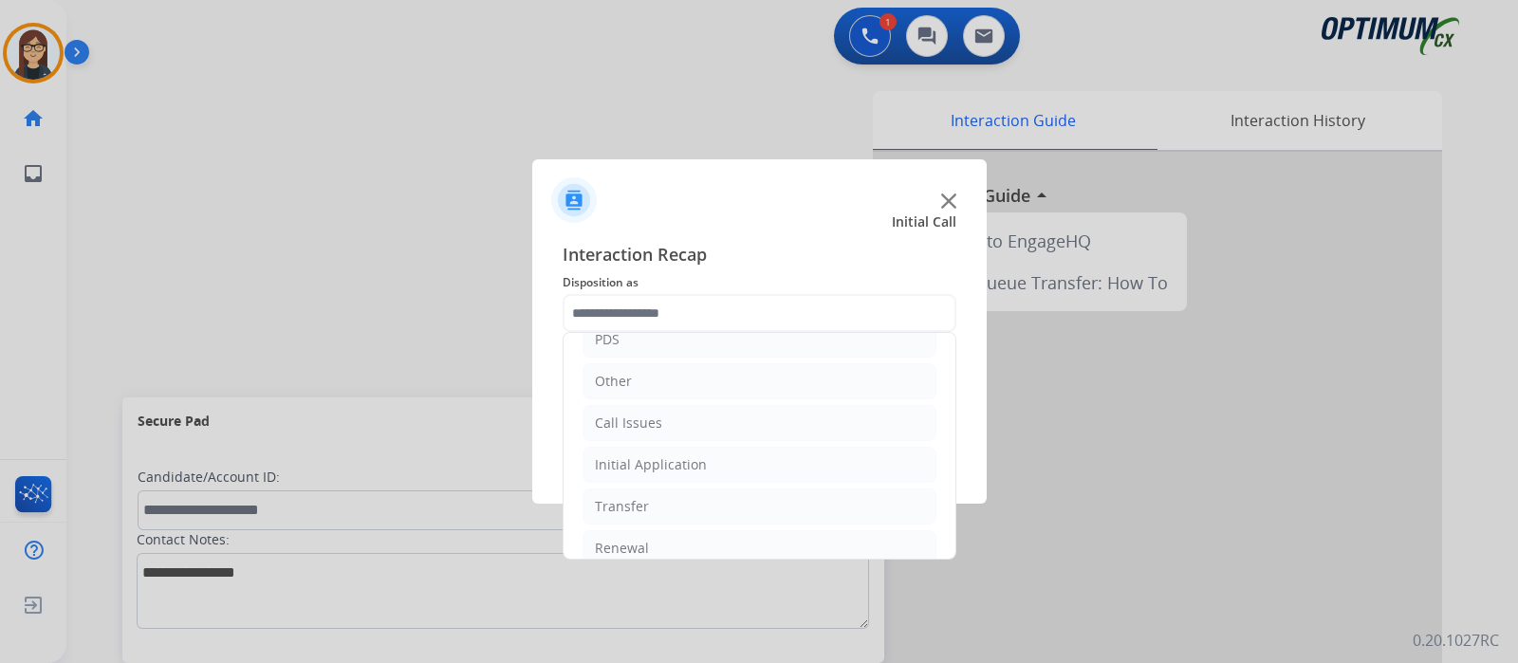
scroll to position [125, 0]
click at [747, 534] on li "Renewal" at bounding box center [759, 531] width 354 height 36
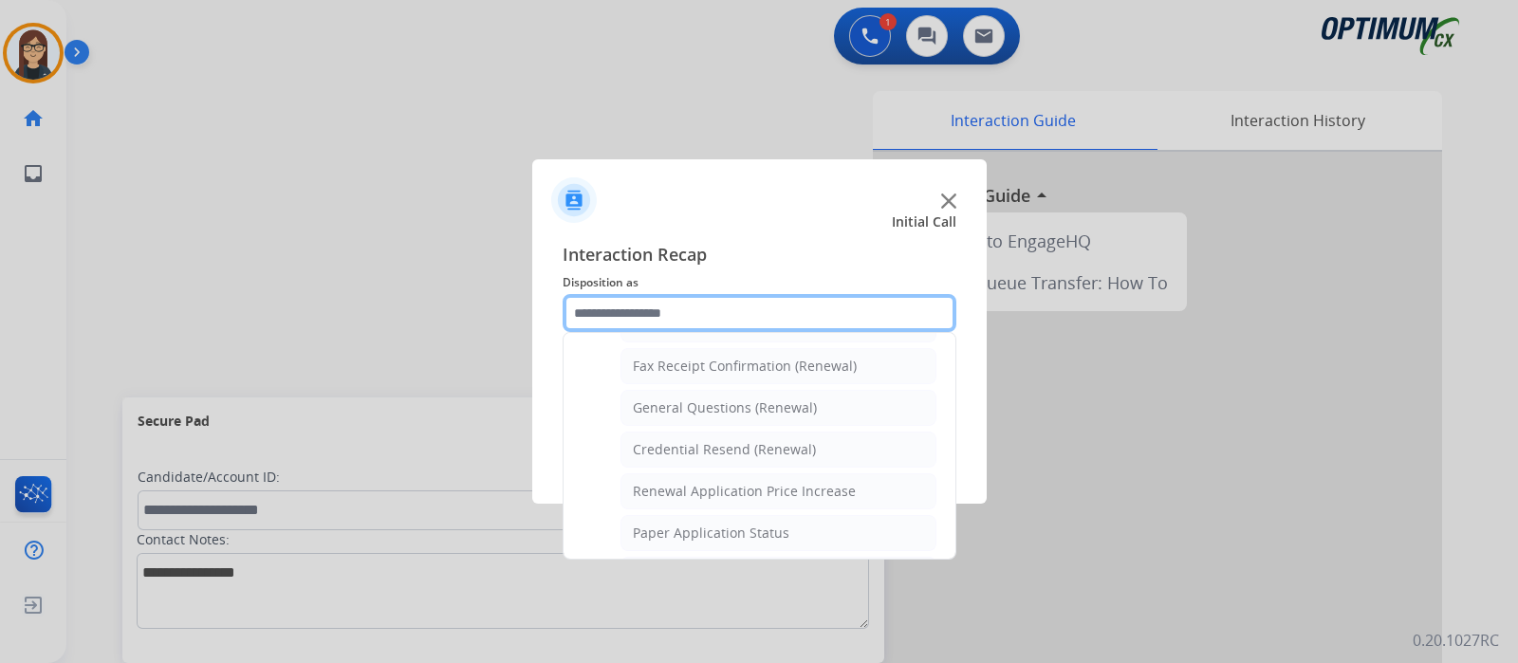
scroll to position [535, 0]
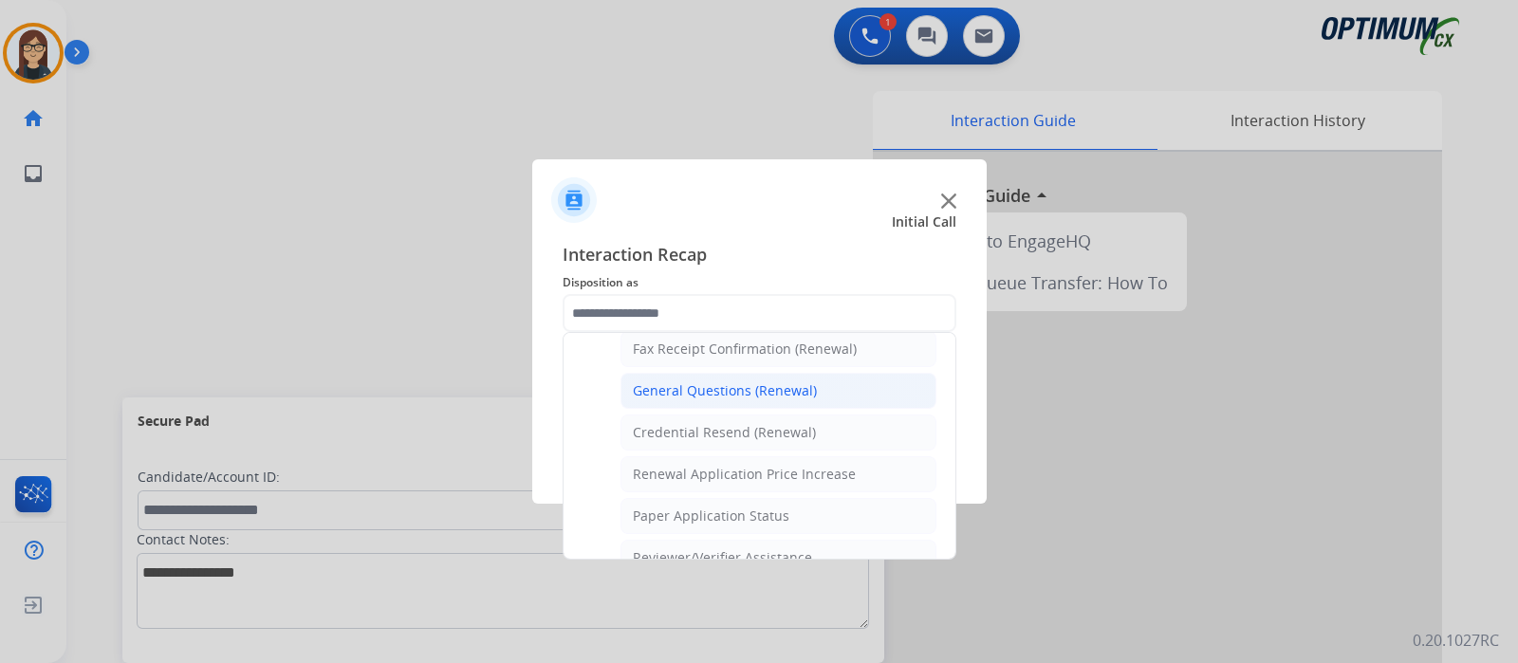
click at [812, 382] on li "General Questions (Renewal)" at bounding box center [778, 391] width 316 height 36
type input "**********"
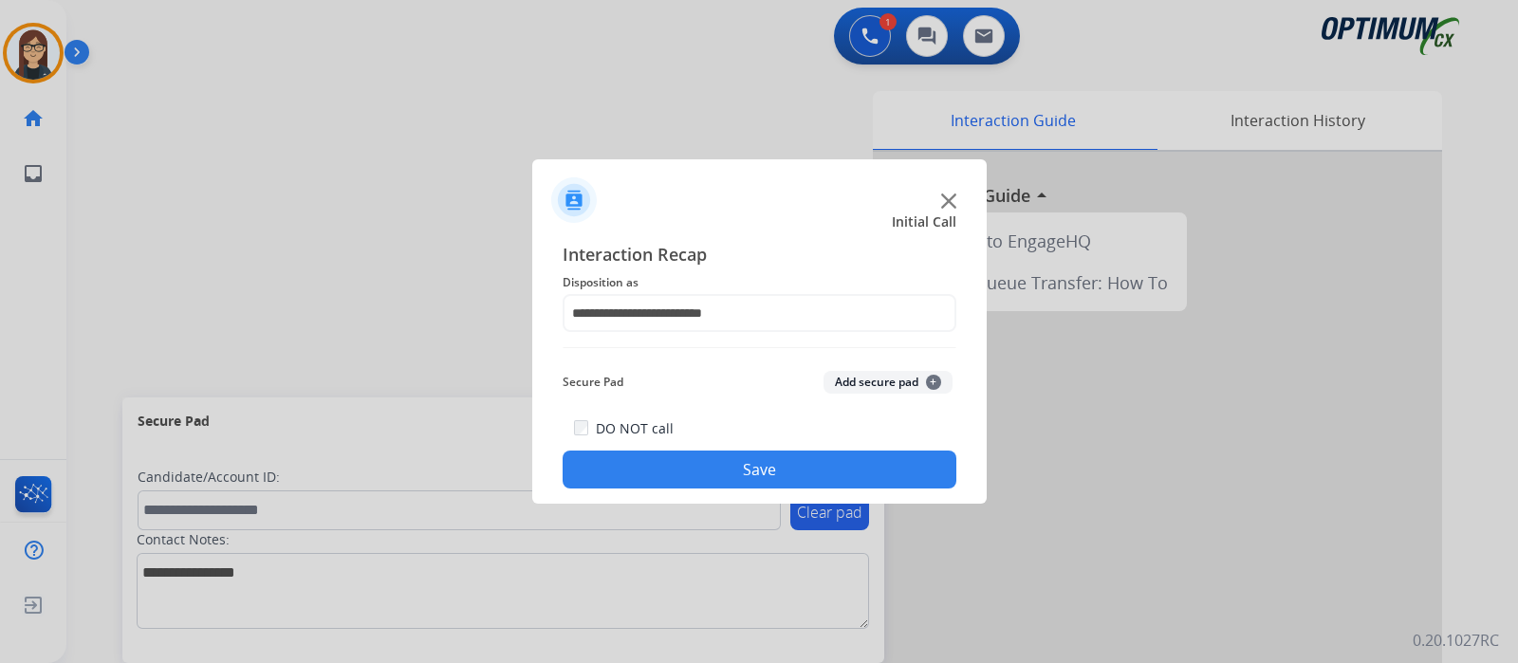
click at [762, 465] on button "Save" at bounding box center [760, 470] width 394 height 38
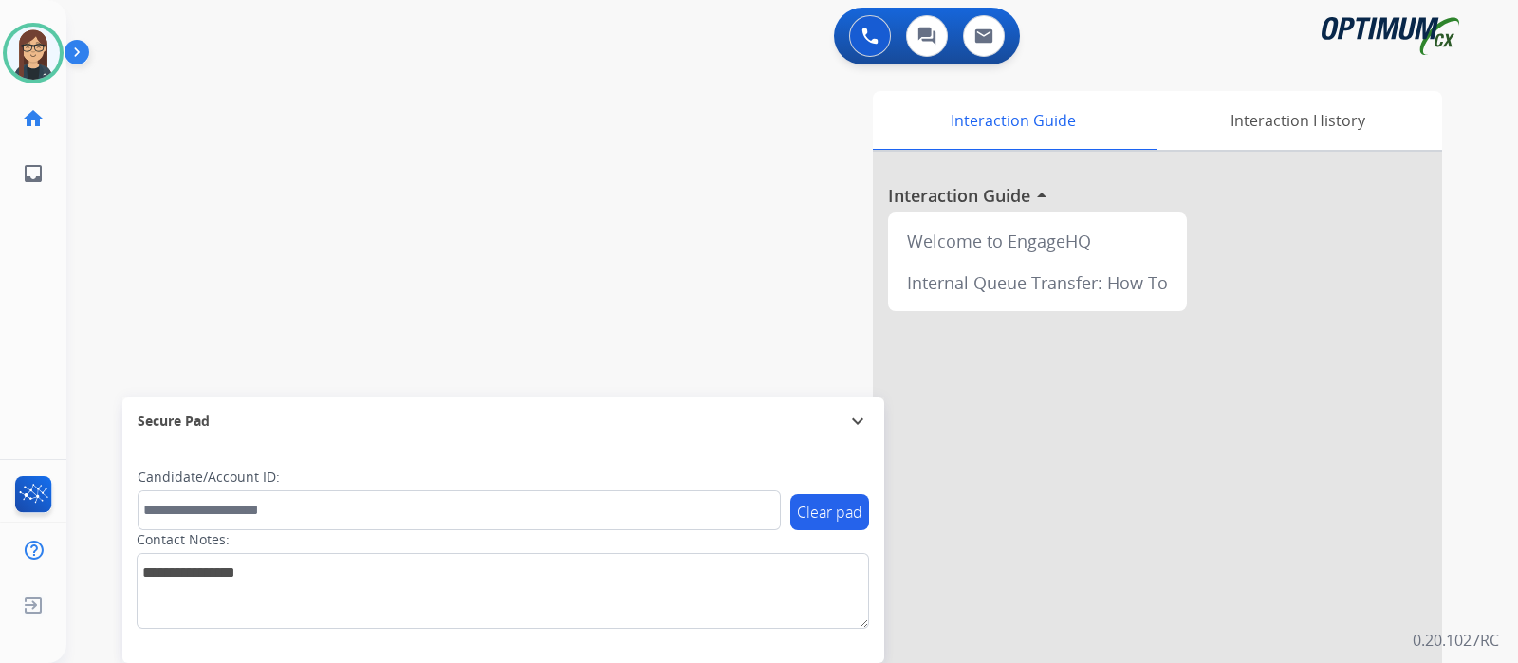
click at [511, 258] on div "swap_horiz Break voice bridge close_fullscreen Connect 3-Way Call merge_type Se…" at bounding box center [769, 463] width 1406 height 791
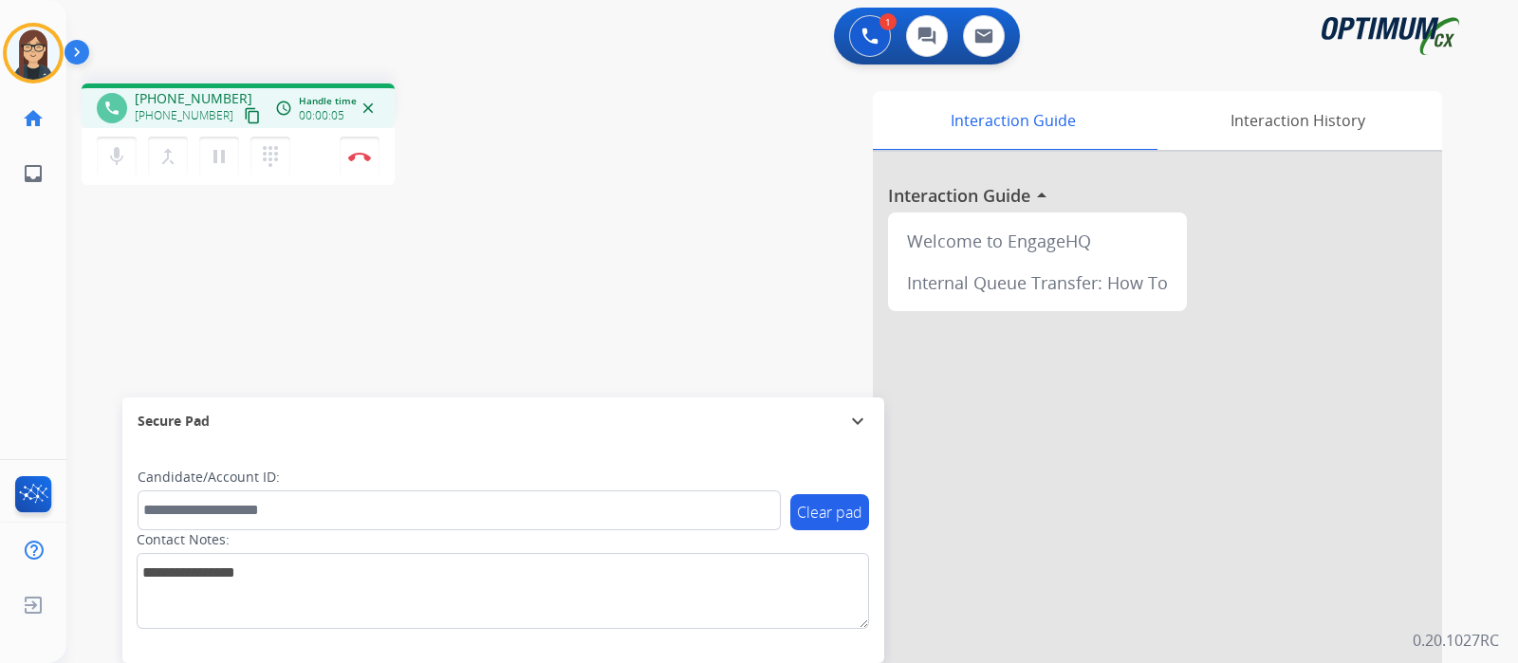
click at [244, 116] on mat-icon "content_copy" at bounding box center [252, 115] width 17 height 17
click at [543, 466] on div "Clear pad Candidate/Account ID: Contact Notes:" at bounding box center [503, 554] width 762 height 218
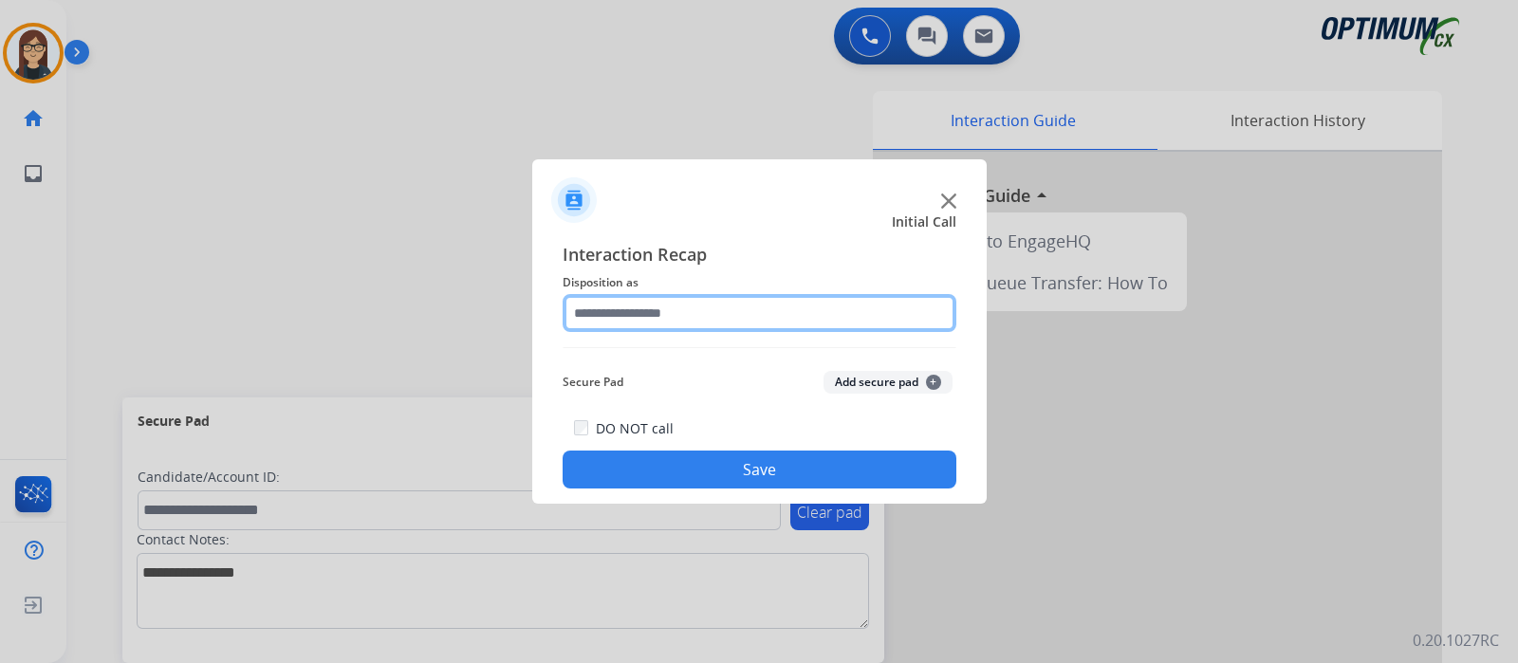
click at [709, 314] on input "text" at bounding box center [760, 313] width 394 height 38
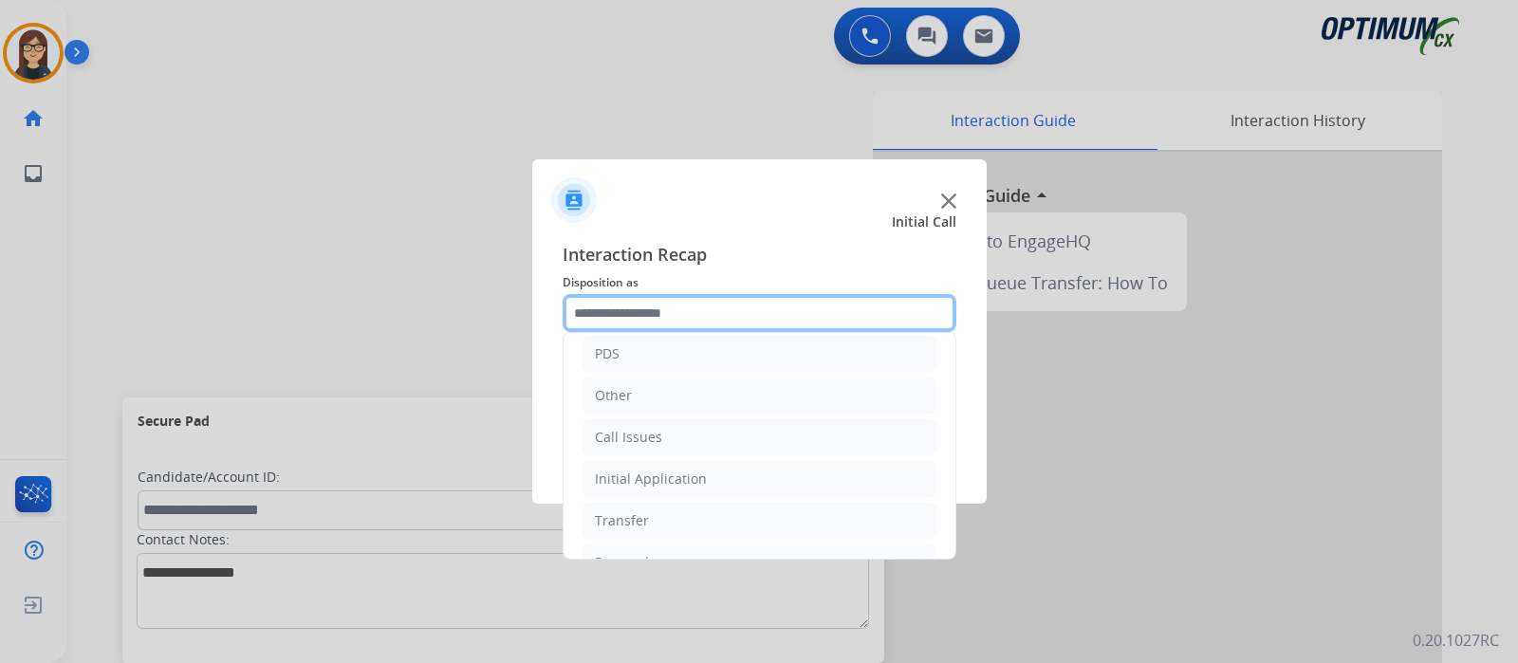
scroll to position [125, 0]
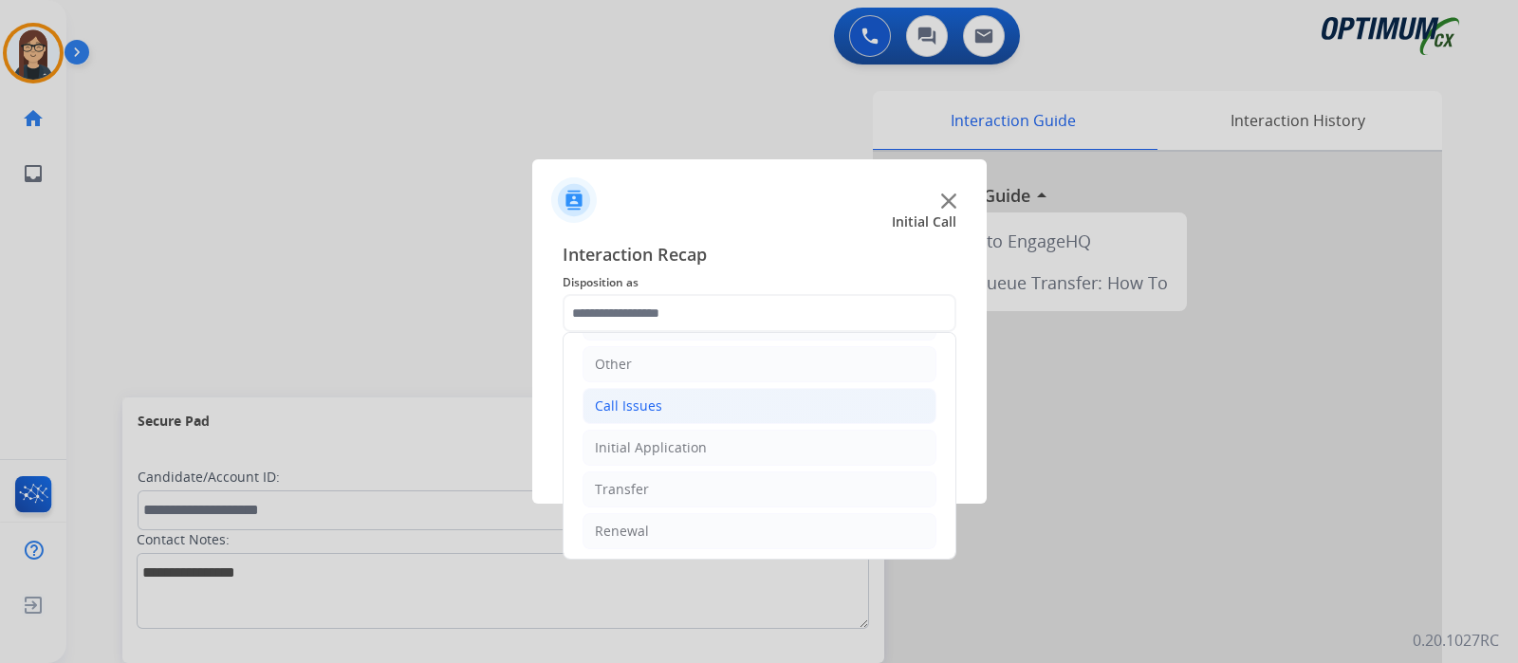
click at [801, 401] on li "Call Issues" at bounding box center [759, 406] width 354 height 36
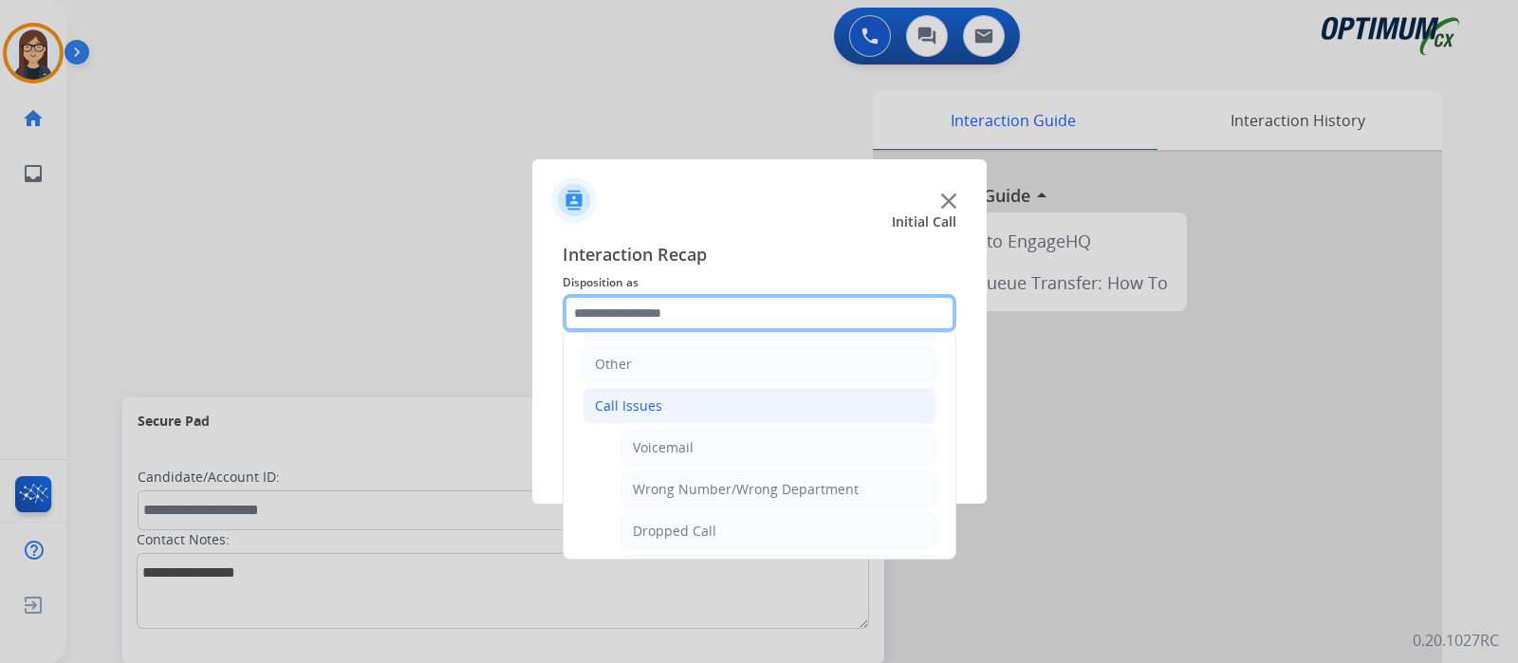
scroll to position [332, 0]
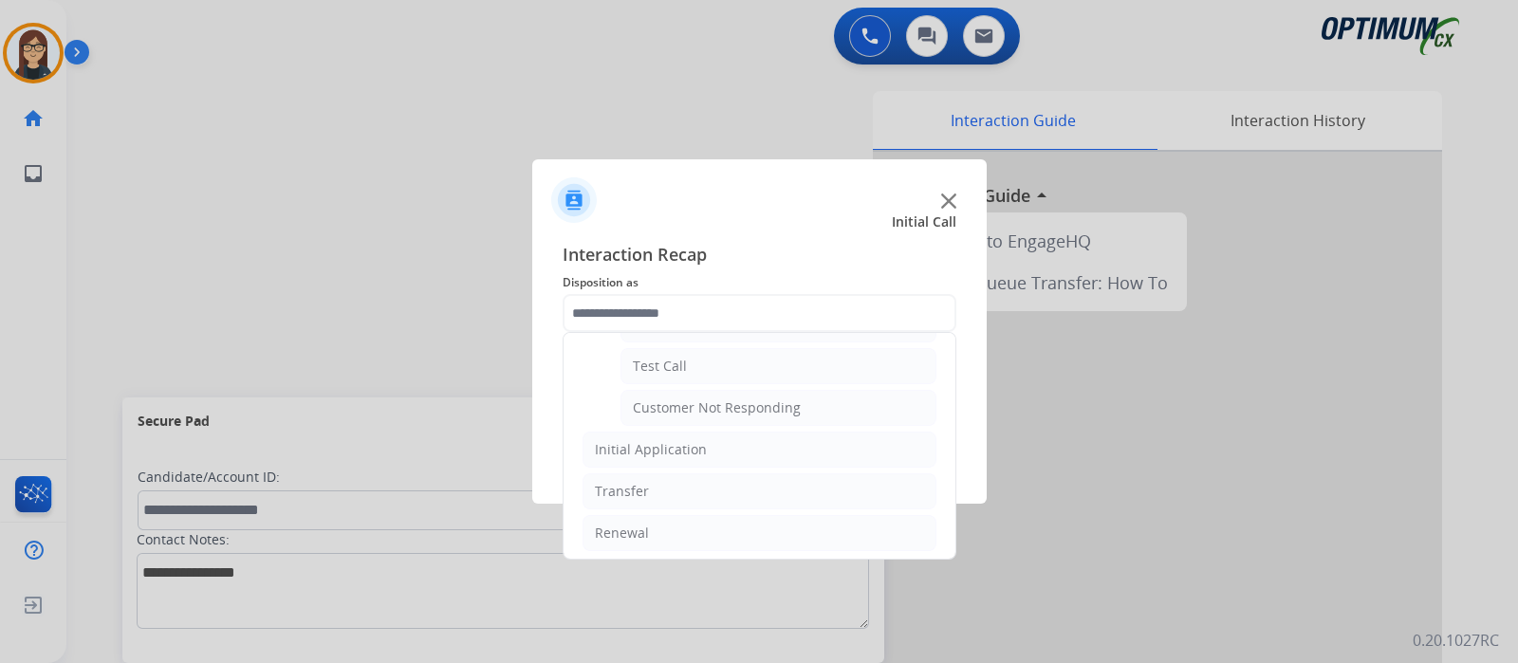
click at [742, 399] on div "Customer Not Responding" at bounding box center [717, 407] width 168 height 19
type input "**********"
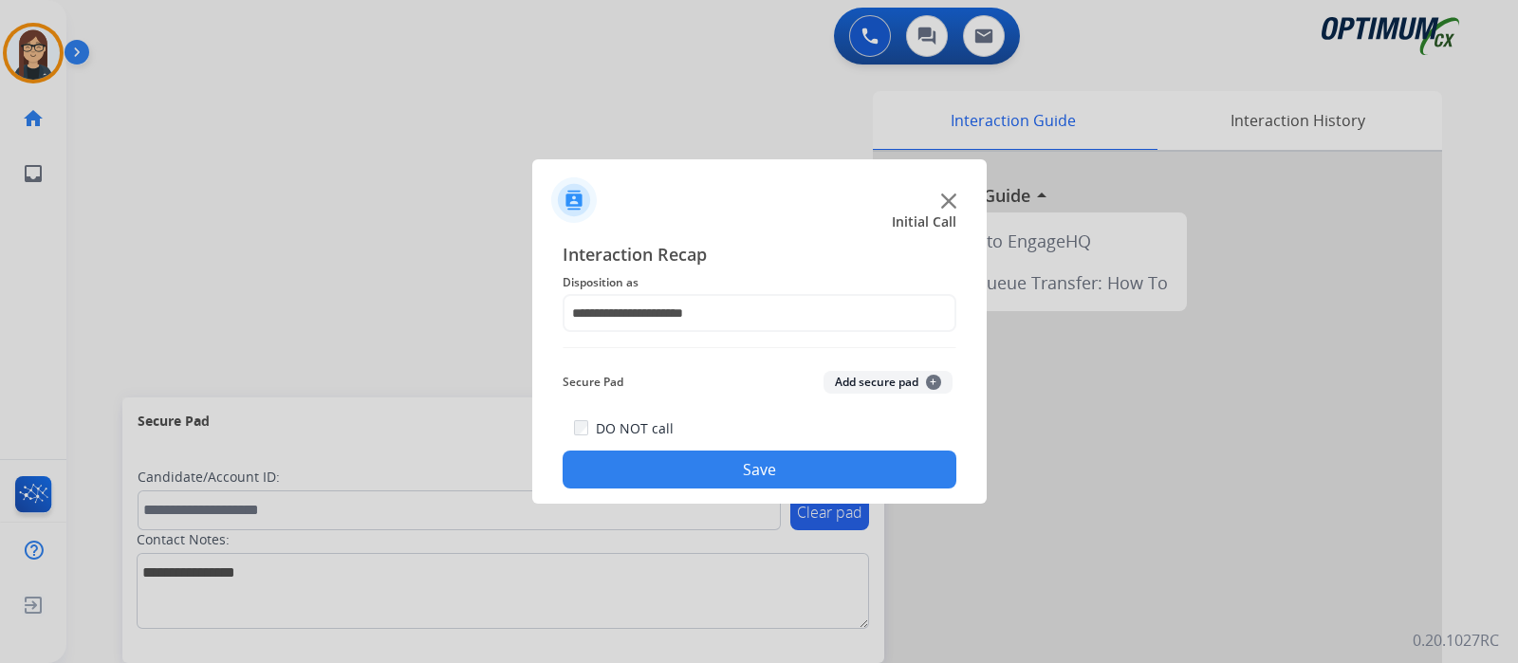
click at [700, 473] on button "Save" at bounding box center [760, 470] width 394 height 38
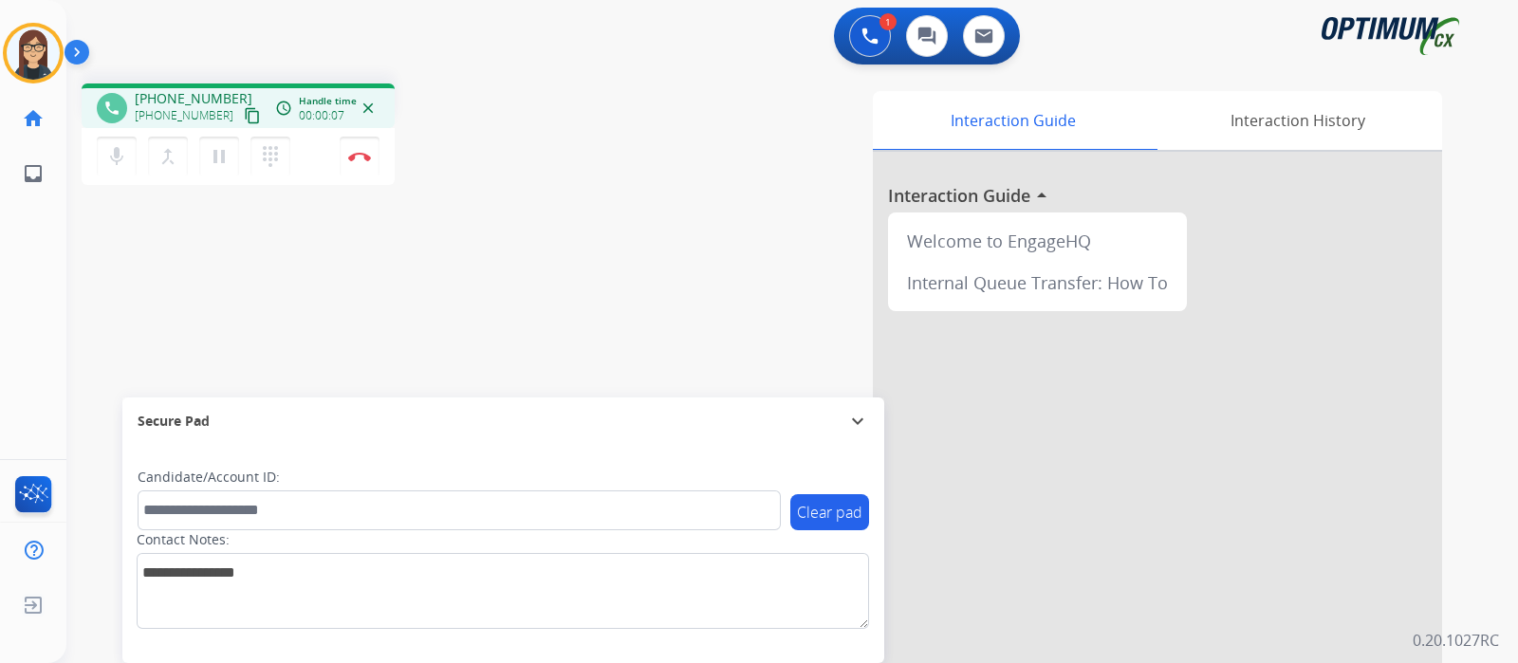
click at [244, 116] on mat-icon "content_copy" at bounding box center [252, 115] width 17 height 17
click at [110, 168] on button "mic Mute" at bounding box center [117, 157] width 40 height 40
click at [110, 168] on button "mic_off Mute" at bounding box center [117, 157] width 40 height 40
click at [110, 168] on button "mic Mute" at bounding box center [117, 157] width 40 height 40
click at [129, 159] on button "mic_off Mute" at bounding box center [117, 157] width 40 height 40
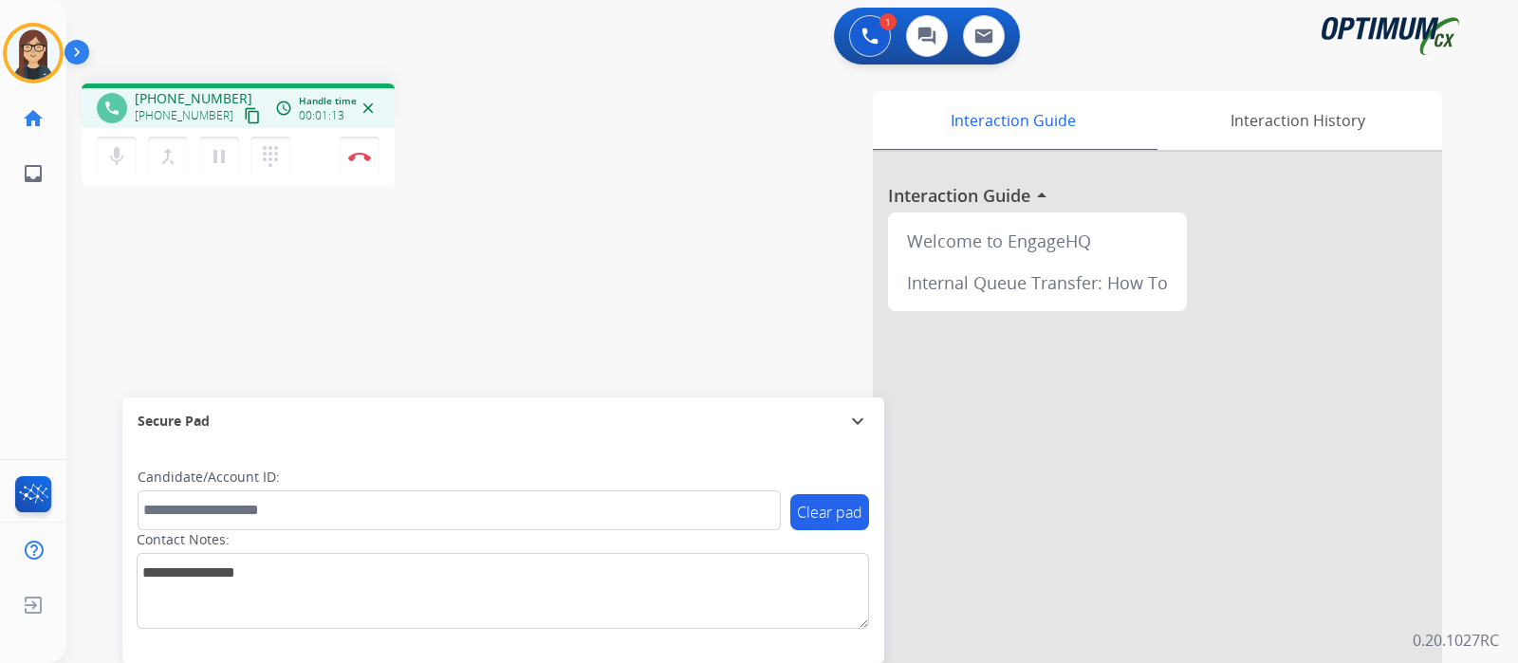
click at [543, 239] on div "phone +13145170099 +13145170099 content_copy access_time Call metrics Queue 00:…" at bounding box center [769, 463] width 1406 height 791
click at [612, 285] on div "Interaction Guide Interaction History Interaction Guide arrow_drop_up Welcome t…" at bounding box center [1016, 475] width 851 height 768
click at [120, 159] on mat-icon "mic" at bounding box center [116, 156] width 23 height 23
click at [120, 159] on mat-icon "mic_off" at bounding box center [116, 156] width 23 height 23
click at [120, 159] on mat-icon "mic" at bounding box center [116, 156] width 23 height 23
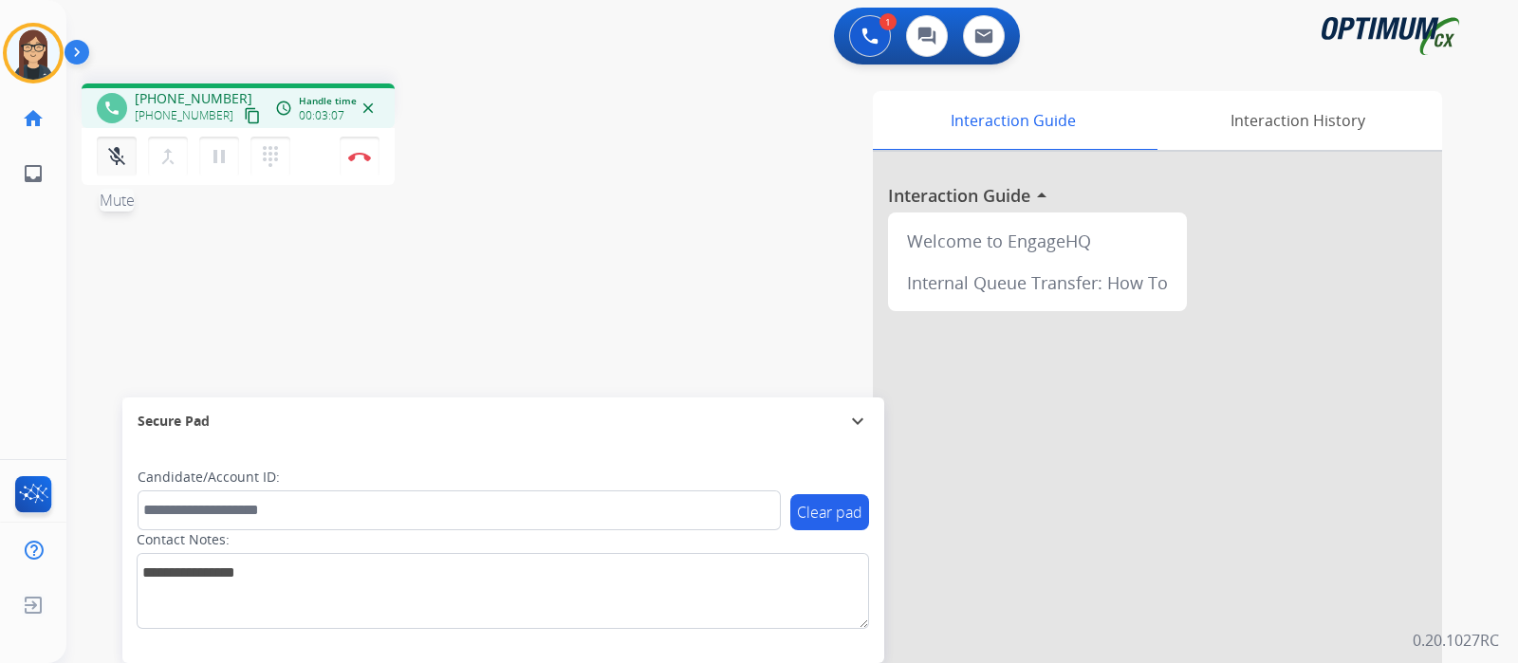
click at [120, 159] on mat-icon "mic_off" at bounding box center [116, 156] width 23 height 23
click at [120, 159] on mat-icon "mic" at bounding box center [116, 156] width 23 height 23
click at [120, 159] on mat-icon "mic_off" at bounding box center [116, 156] width 23 height 23
click at [120, 159] on mat-icon "mic" at bounding box center [116, 156] width 23 height 23
click at [120, 159] on mat-icon "mic_off" at bounding box center [116, 156] width 23 height 23
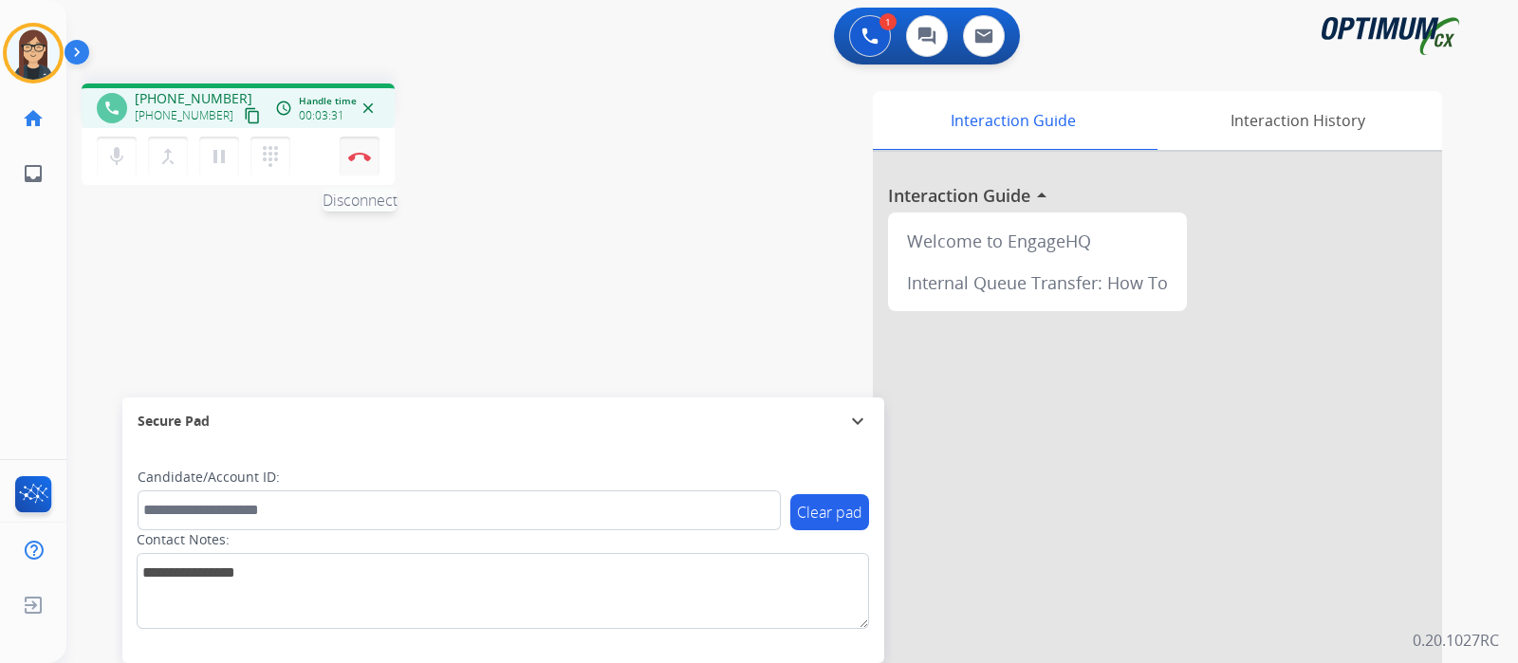
click at [359, 149] on button "Disconnect" at bounding box center [360, 157] width 40 height 40
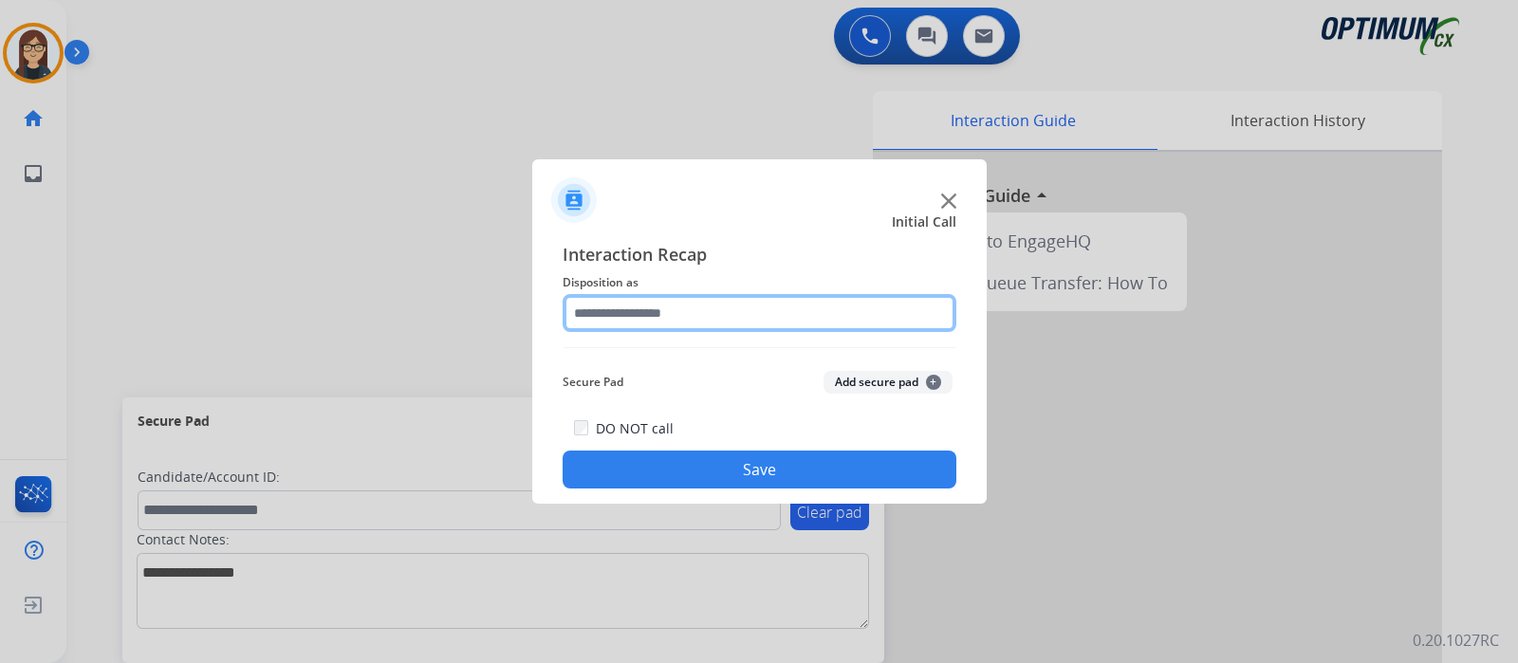
click at [660, 300] on input "text" at bounding box center [760, 313] width 394 height 38
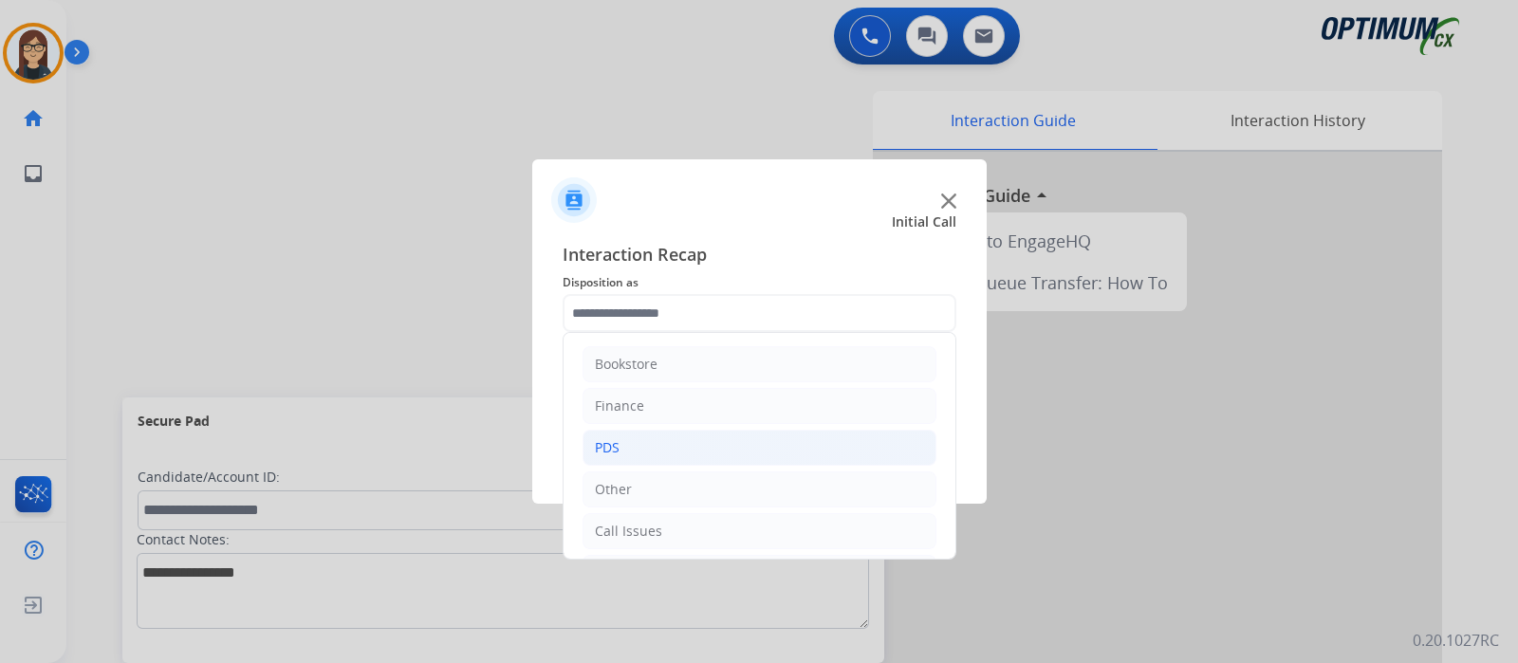
click at [615, 452] on div "PDS" at bounding box center [607, 447] width 25 height 19
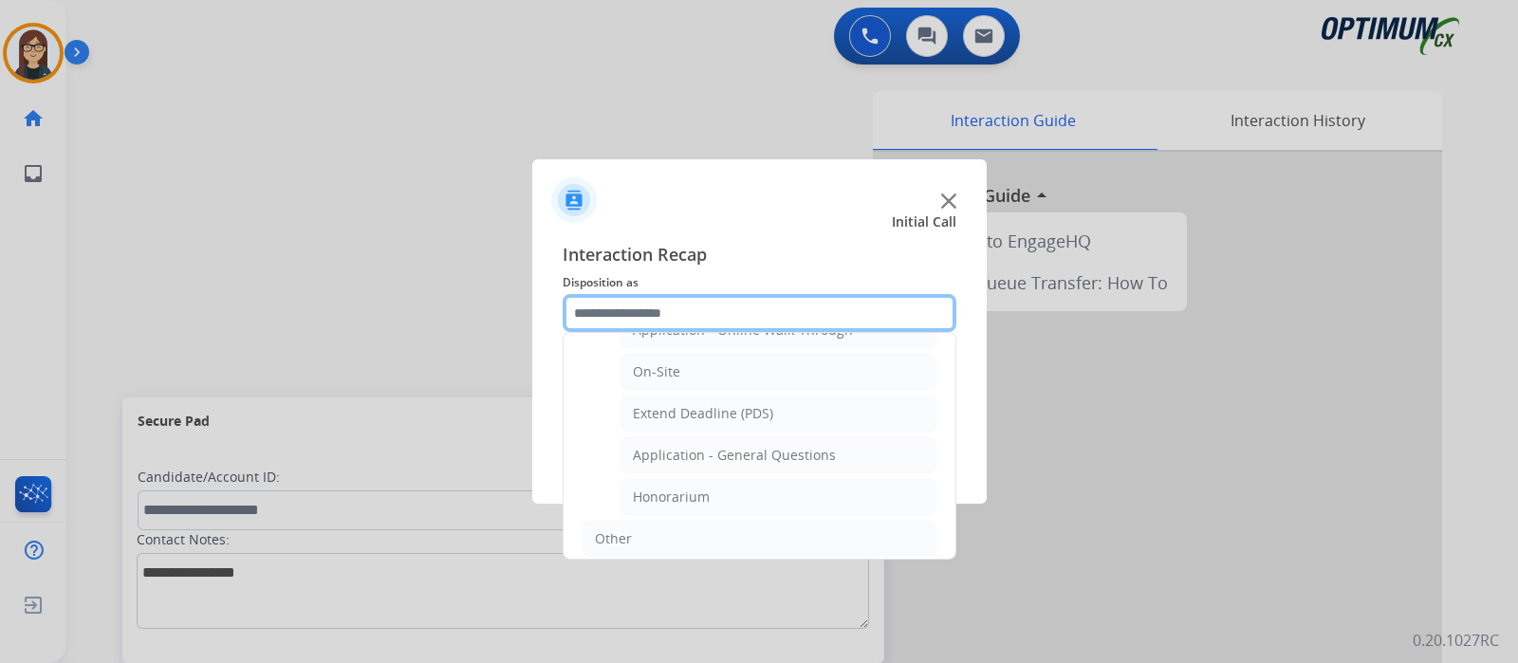
scroll to position [493, 0]
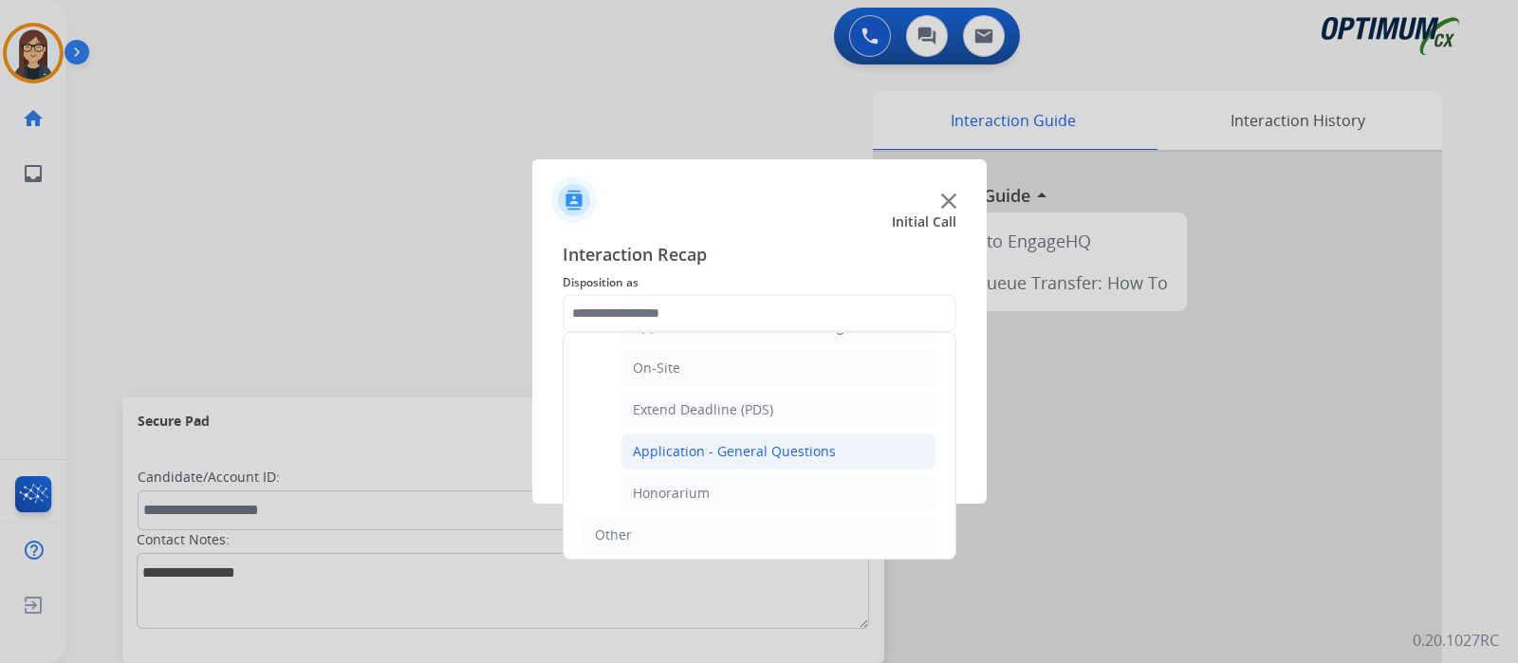
click at [865, 438] on li "Application - General Questions" at bounding box center [778, 452] width 316 height 36
type input "**********"
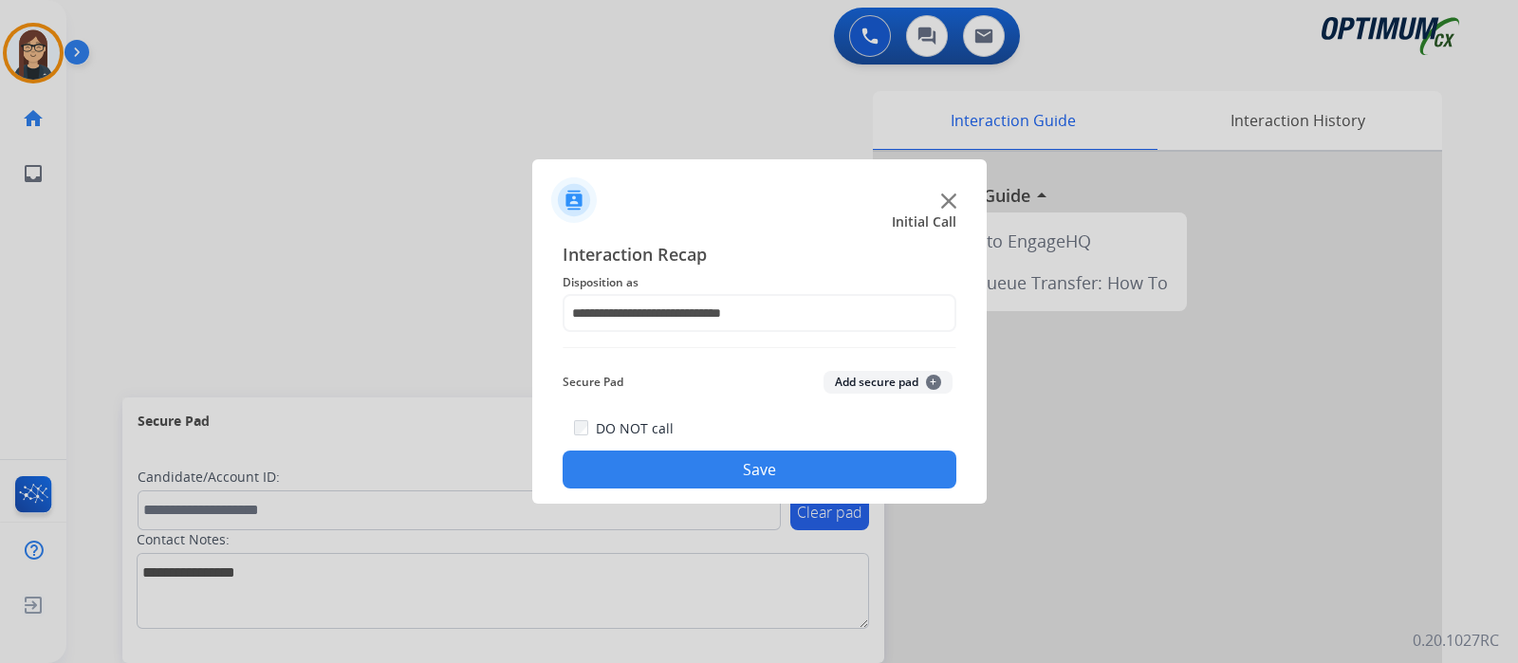
click at [825, 460] on button "Save" at bounding box center [760, 470] width 394 height 38
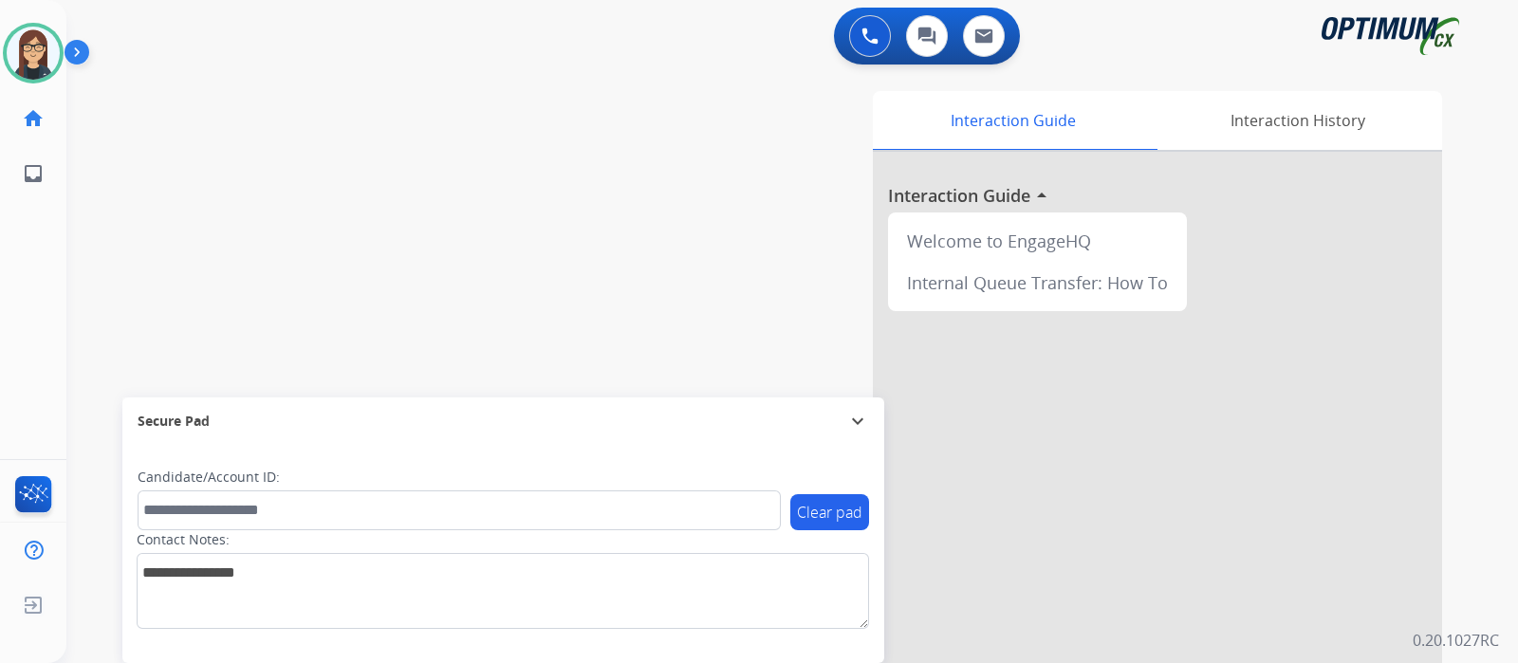
click at [608, 453] on div "Clear pad Candidate/Account ID: Contact Notes:" at bounding box center [503, 554] width 762 height 218
click at [499, 269] on div "swap_horiz Break voice bridge close_fullscreen Connect 3-Way Call merge_type Se…" at bounding box center [769, 463] width 1406 height 791
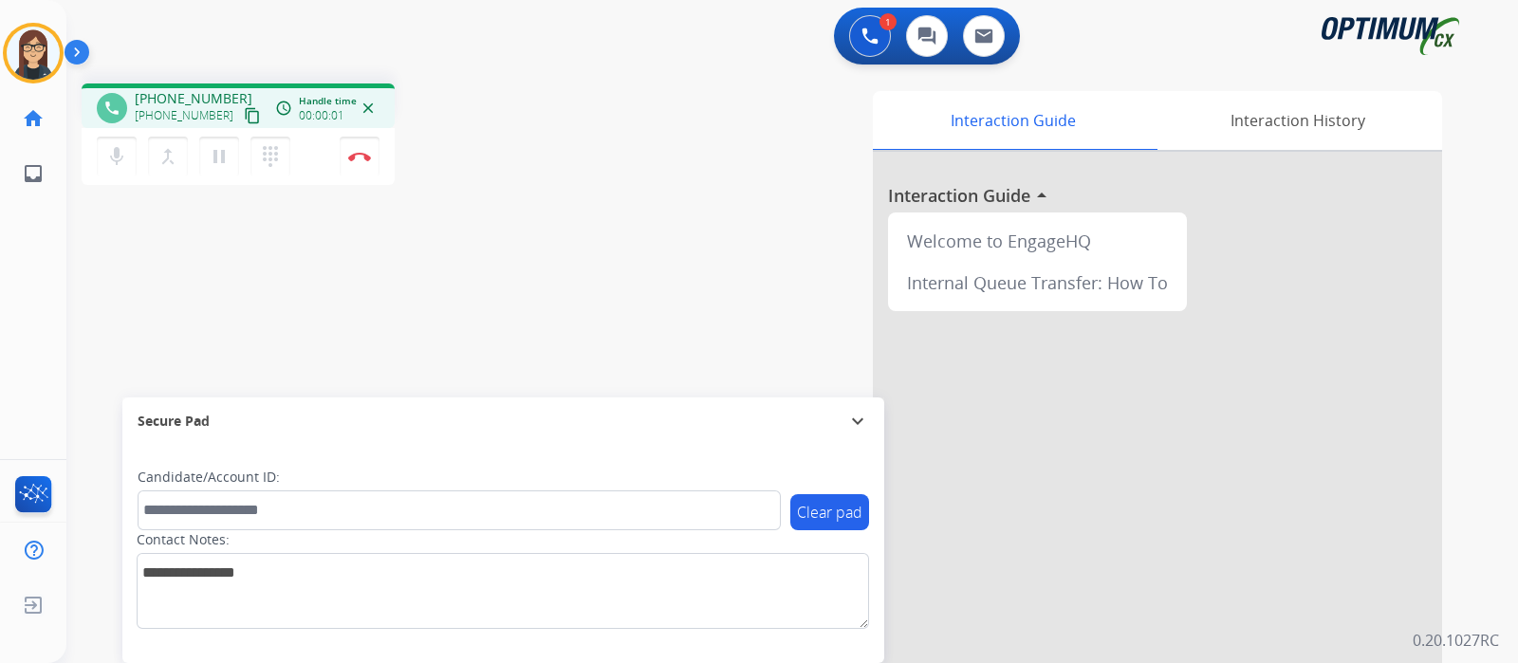
click at [244, 112] on mat-icon "content_copy" at bounding box center [252, 115] width 17 height 17
click at [128, 151] on button "mic Mute" at bounding box center [117, 157] width 40 height 40
click at [613, 249] on div "Interaction Guide Interaction History Interaction Guide arrow_drop_up Welcome t…" at bounding box center [1016, 475] width 851 height 768
click at [110, 160] on mat-icon "mic_off" at bounding box center [116, 156] width 23 height 23
click at [517, 277] on div "phone +19378823577 +19378823577 content_copy access_time Call metrics Queue 00:…" at bounding box center [769, 463] width 1406 height 791
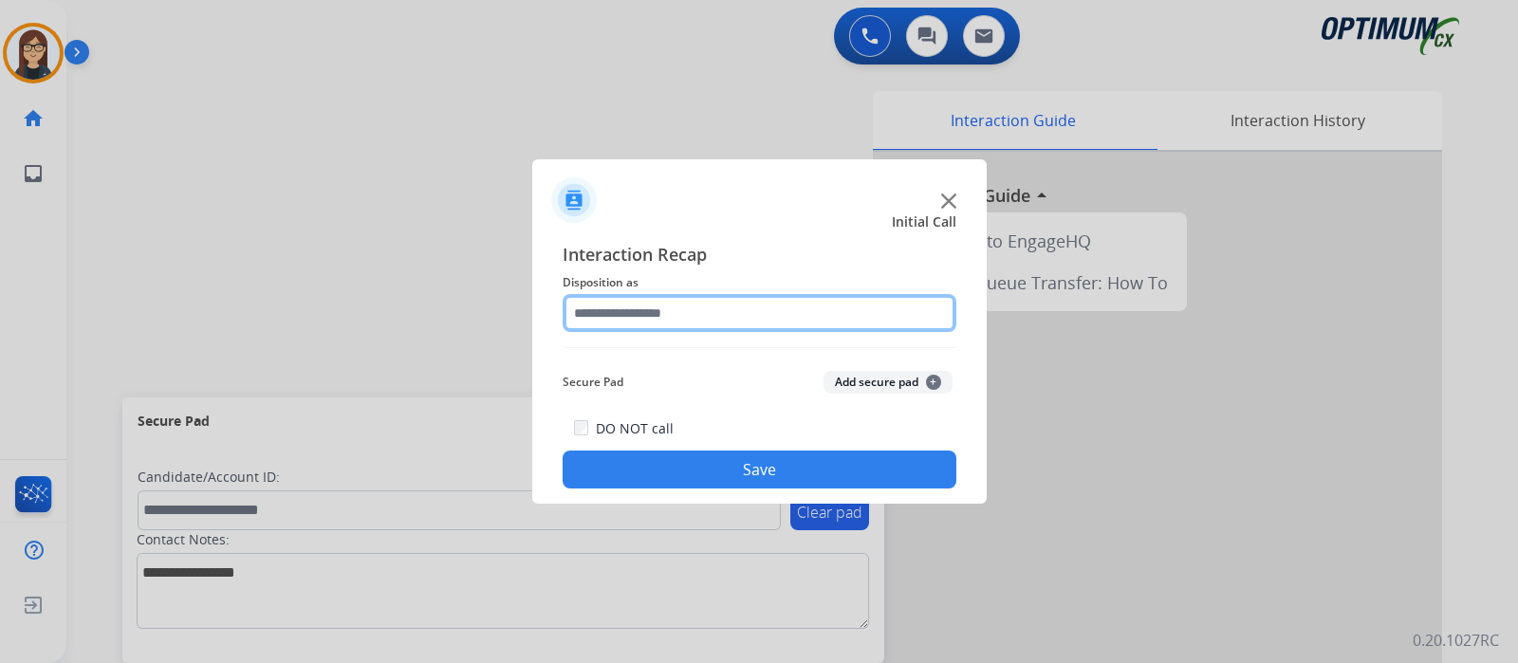
click at [665, 309] on input "text" at bounding box center [760, 313] width 394 height 38
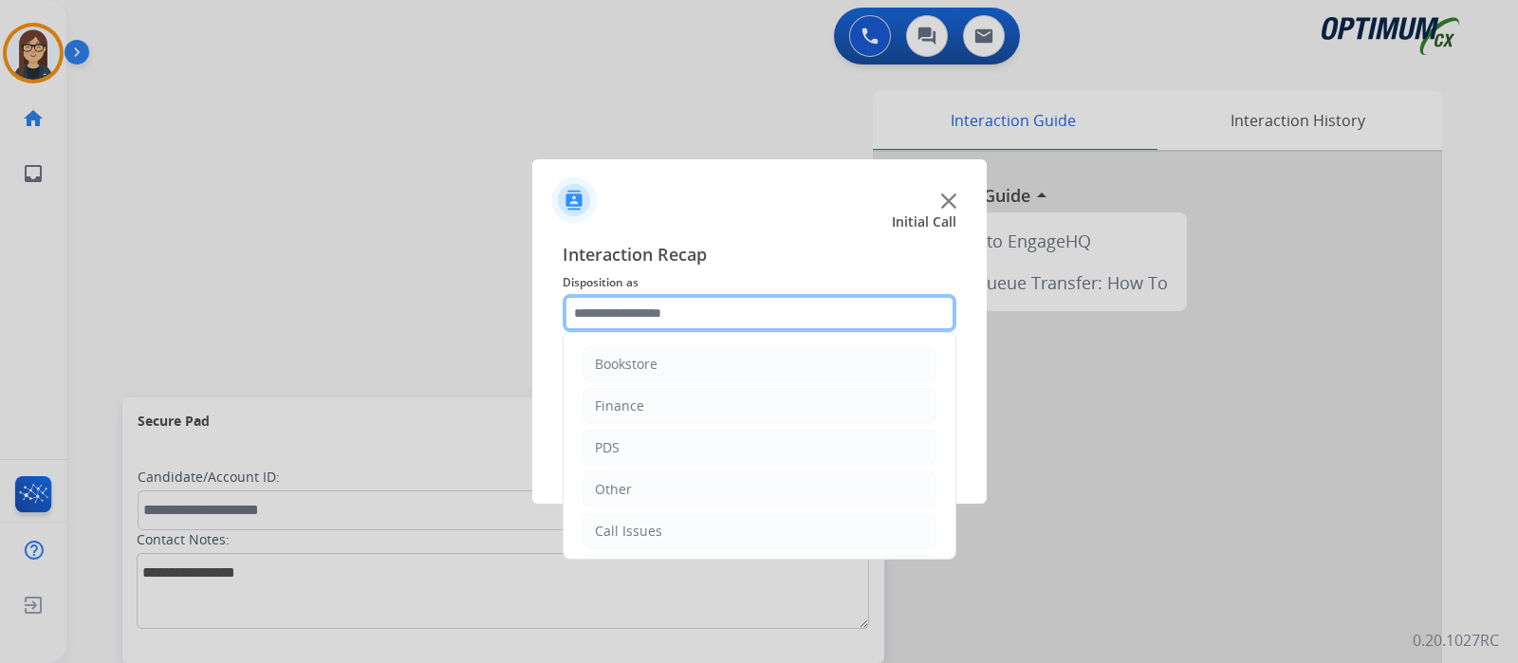
scroll to position [125, 0]
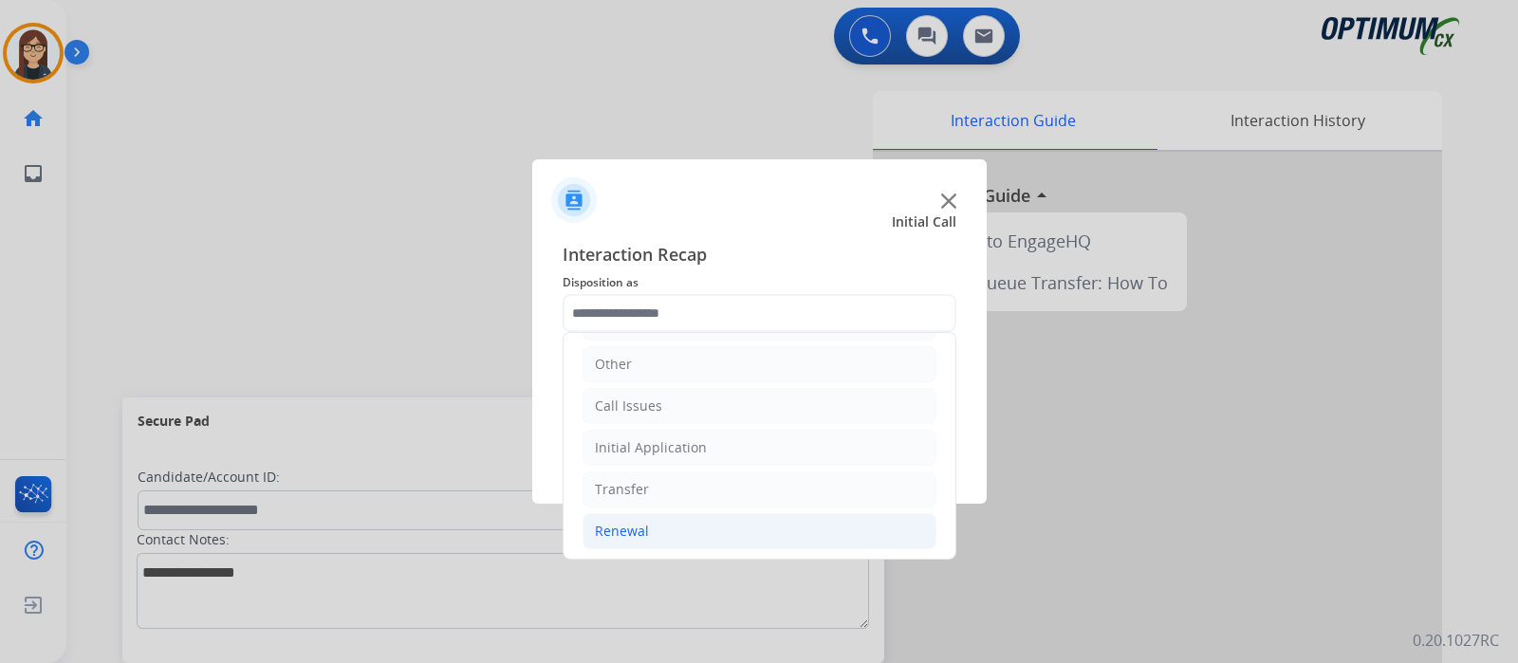
click at [675, 519] on li "Renewal" at bounding box center [759, 531] width 354 height 36
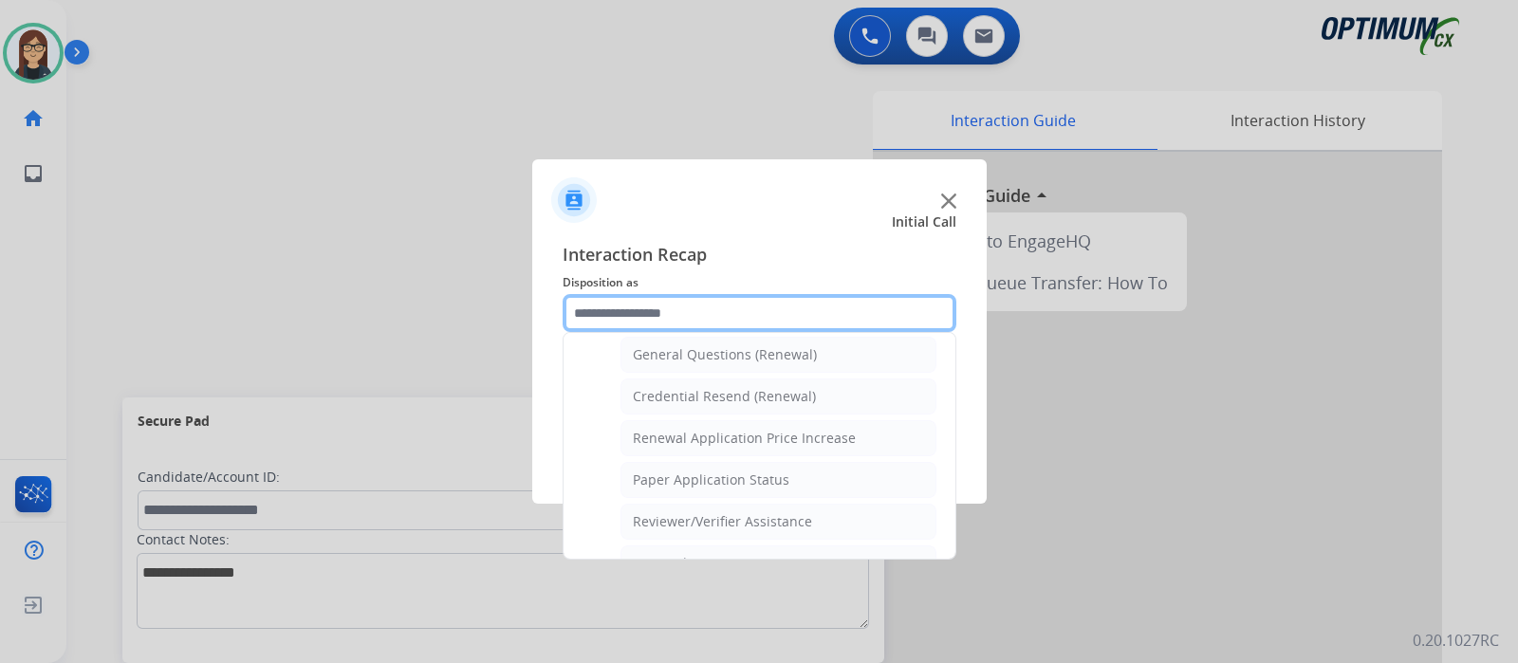
scroll to position [555, 0]
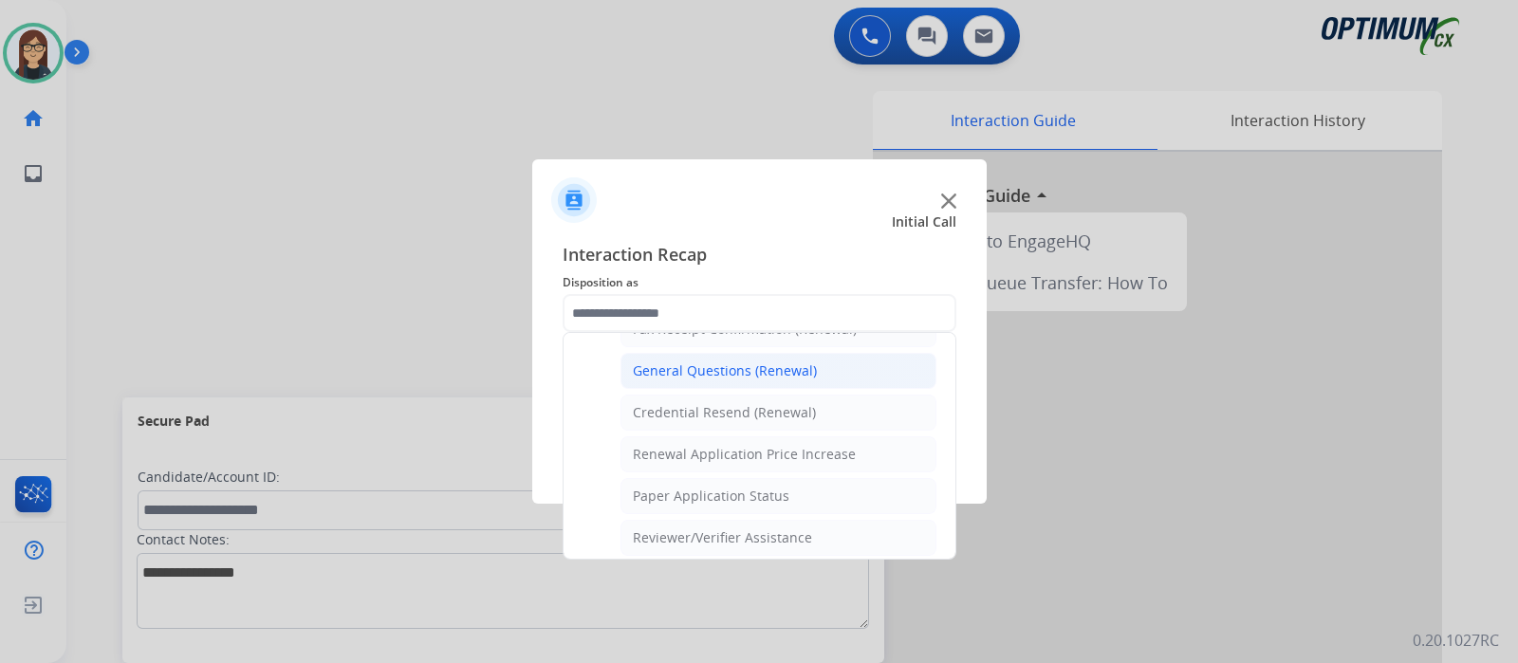
click at [815, 366] on li "General Questions (Renewal)" at bounding box center [778, 371] width 316 height 36
type input "**********"
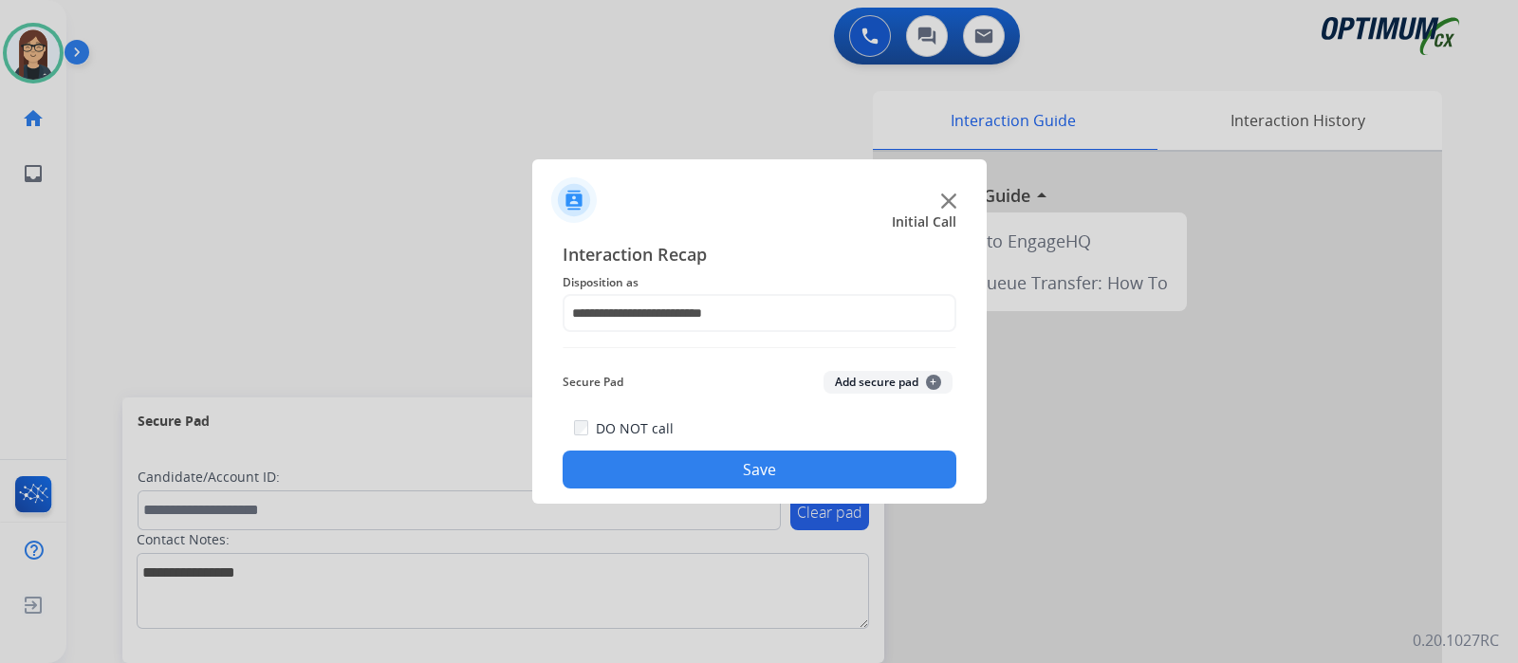
click at [732, 480] on button "Save" at bounding box center [760, 470] width 394 height 38
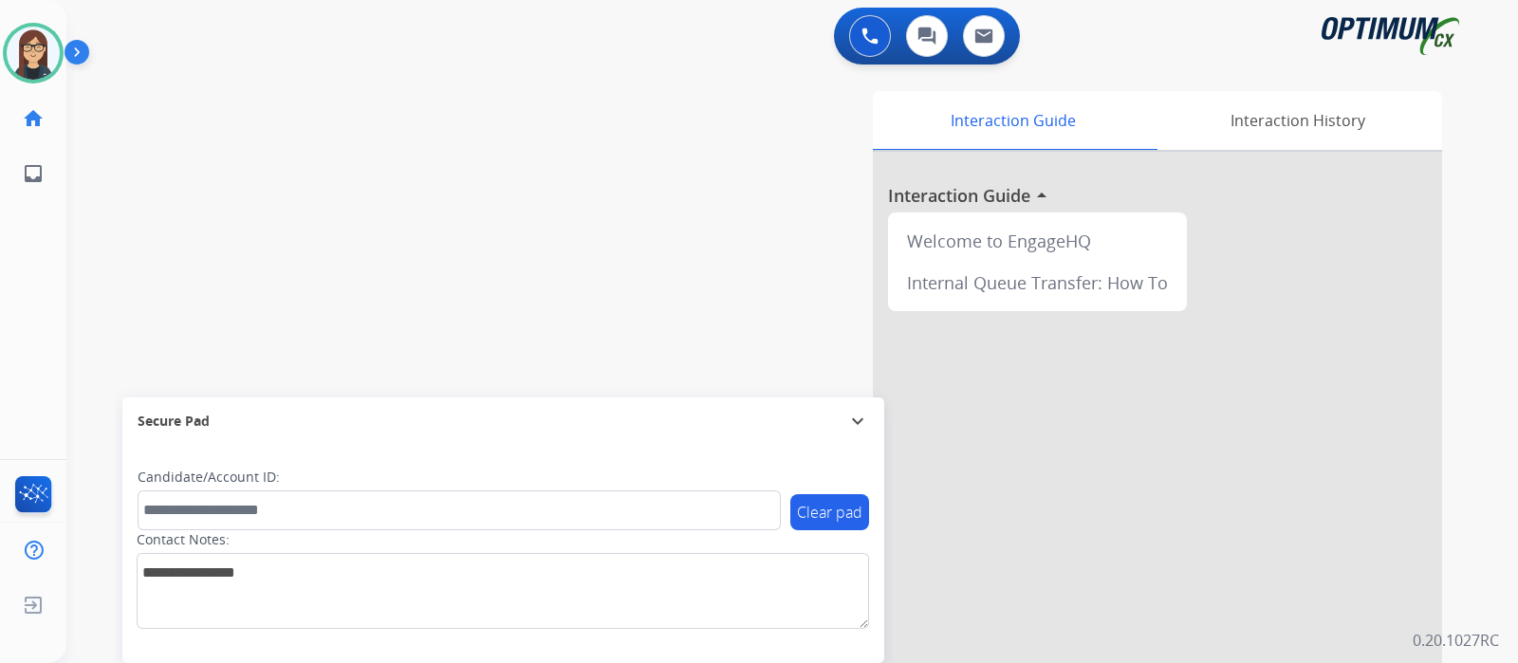
click at [394, 249] on div "swap_horiz Break voice bridge close_fullscreen Connect 3-Way Call merge_type Se…" at bounding box center [769, 463] width 1406 height 791
click at [622, 104] on div "Interaction Guide Interaction History Interaction Guide arrow_drop_up Welcome t…" at bounding box center [1016, 475] width 851 height 768
click at [587, 154] on div "swap_horiz Break voice bridge close_fullscreen Connect 3-Way Call merge_type Se…" at bounding box center [769, 463] width 1406 height 791
click at [29, 502] on img at bounding box center [33, 498] width 45 height 44
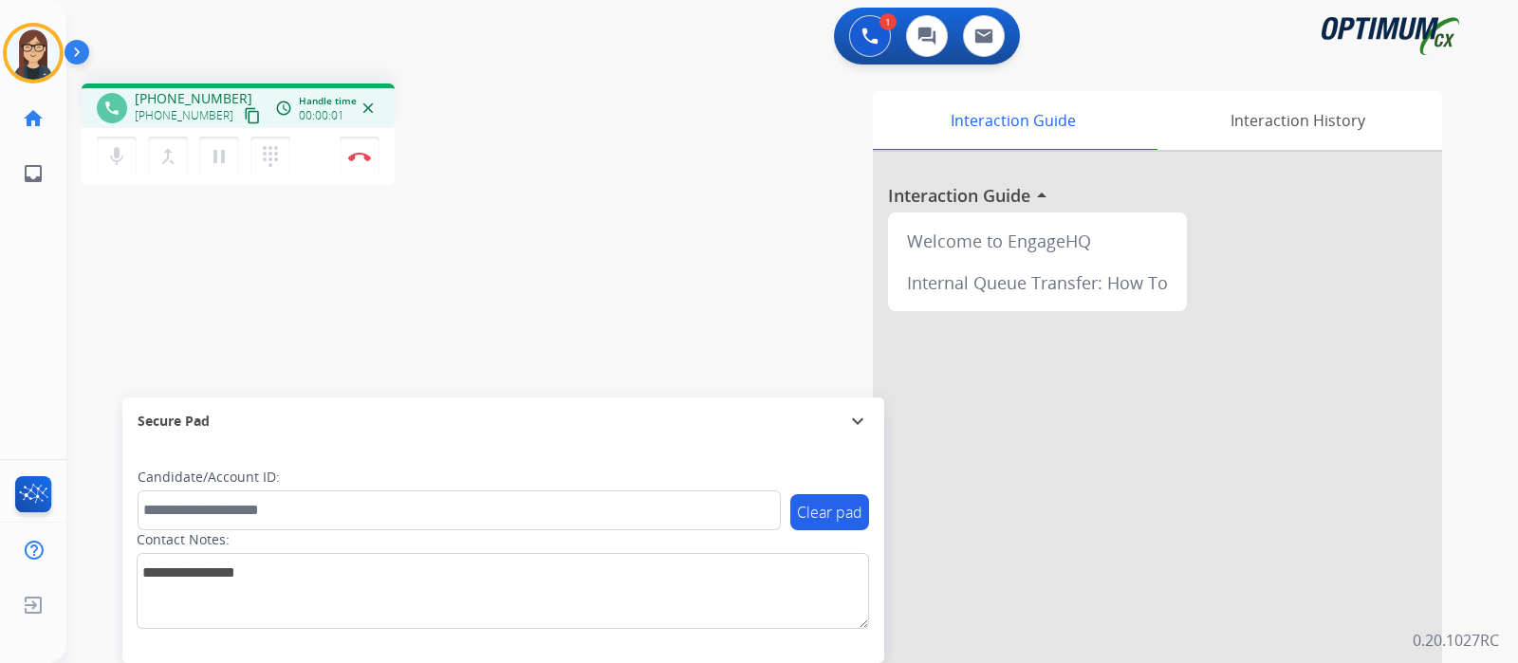
click at [244, 111] on mat-icon "content_copy" at bounding box center [252, 115] width 17 height 17
click at [111, 162] on mat-icon "mic" at bounding box center [116, 156] width 23 height 23
click at [123, 147] on mat-icon "mic_off" at bounding box center [116, 156] width 23 height 23
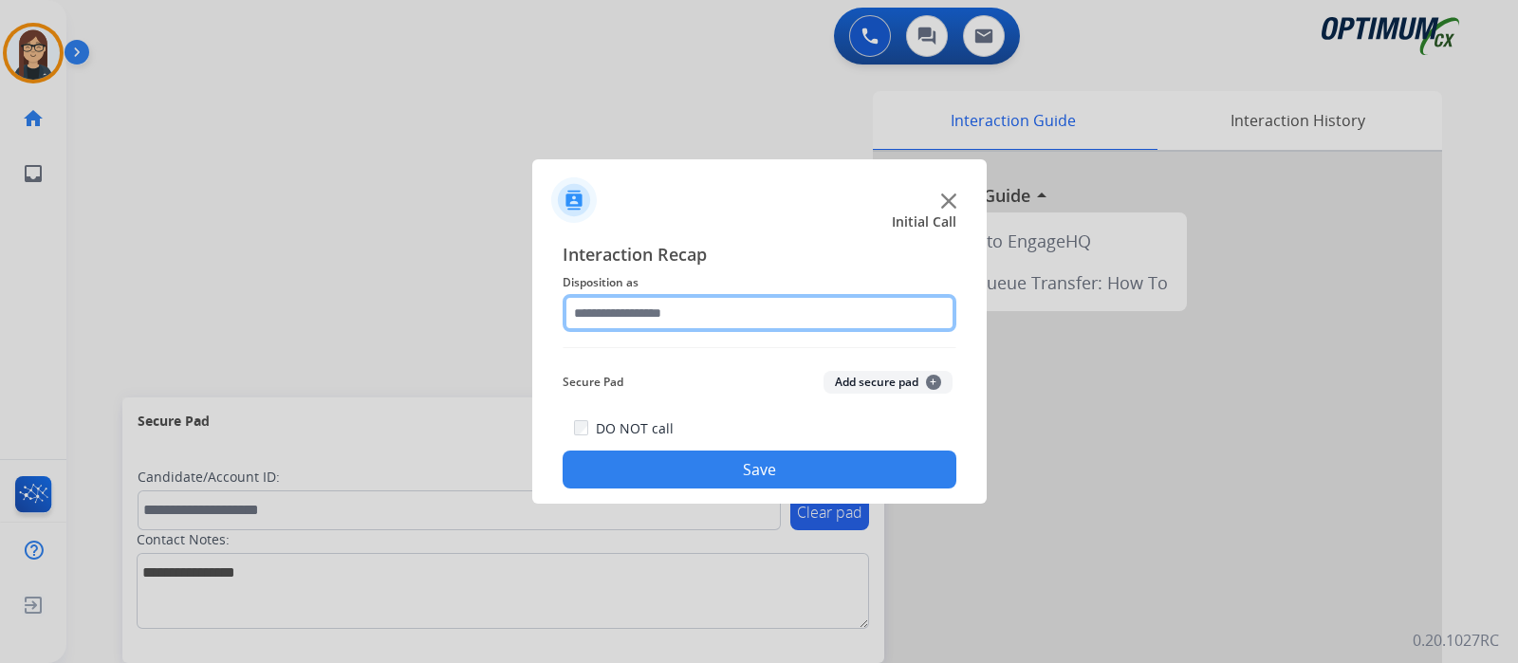
click at [659, 305] on input "text" at bounding box center [760, 313] width 394 height 38
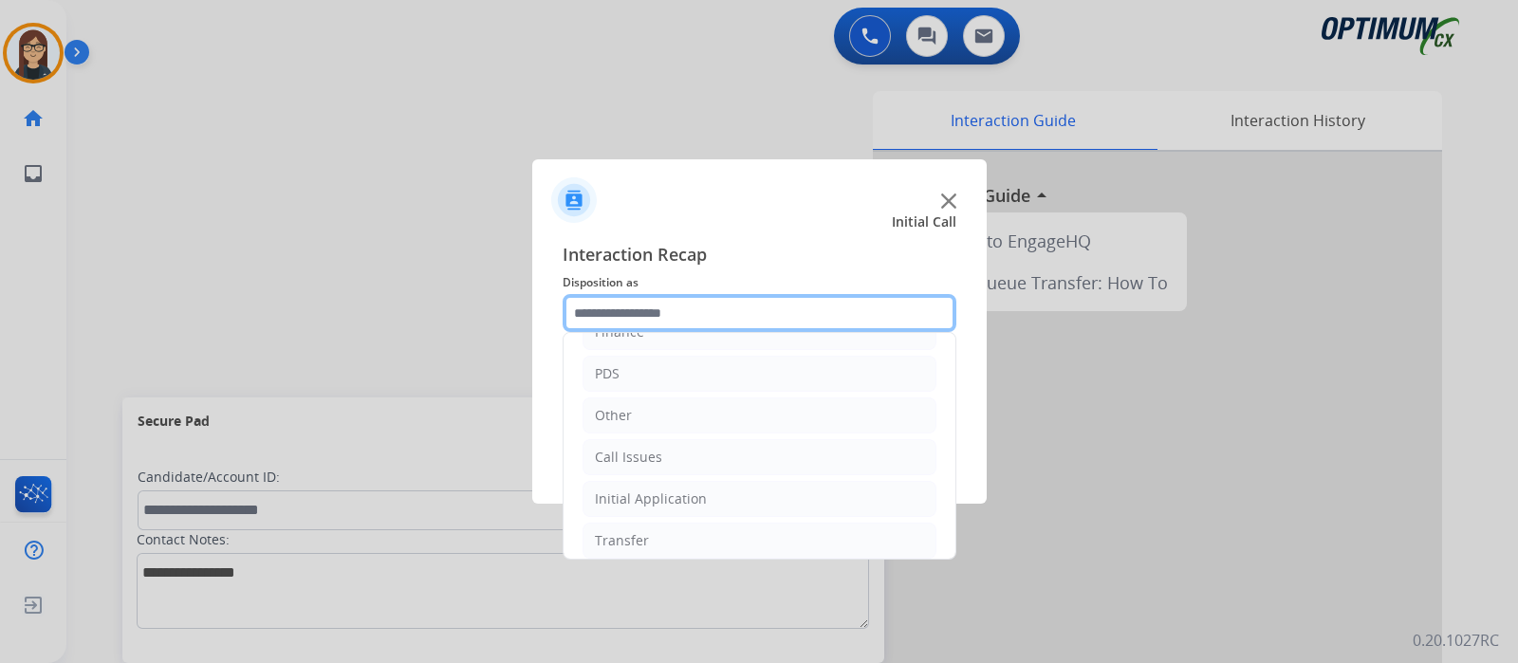
scroll to position [125, 0]
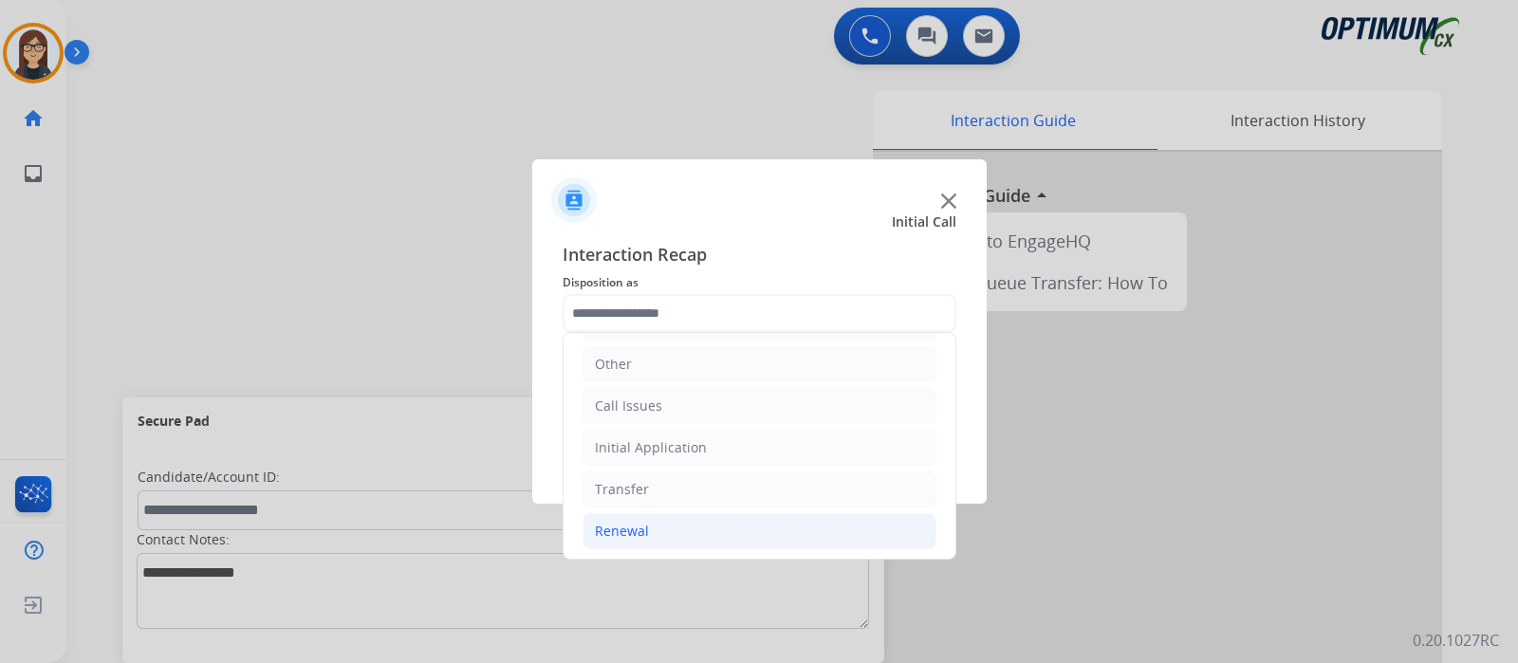
click at [693, 529] on li "Renewal" at bounding box center [759, 531] width 354 height 36
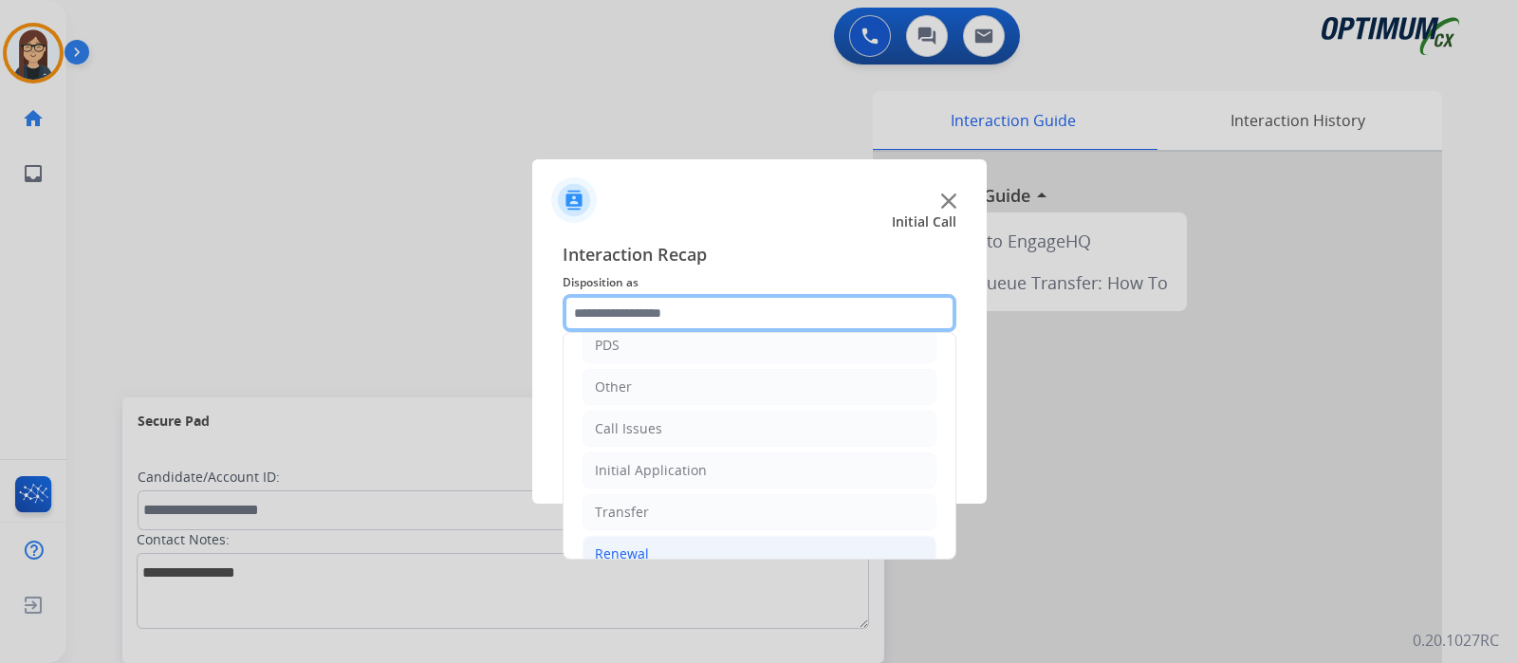
scroll to position [126, 0]
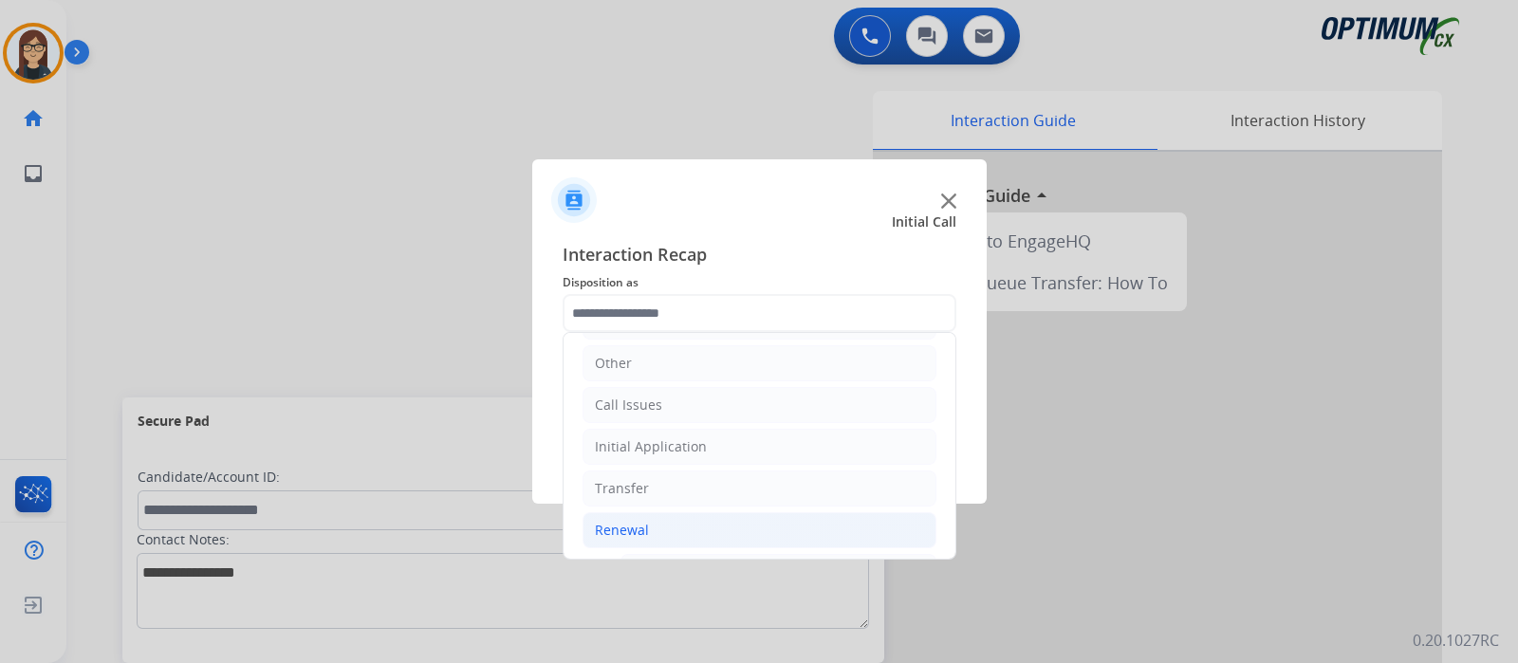
click at [954, 419] on div "Bookstore Finance PDS Other Call Issues Initial Application Transfer Renewal Na…" at bounding box center [760, 446] width 394 height 228
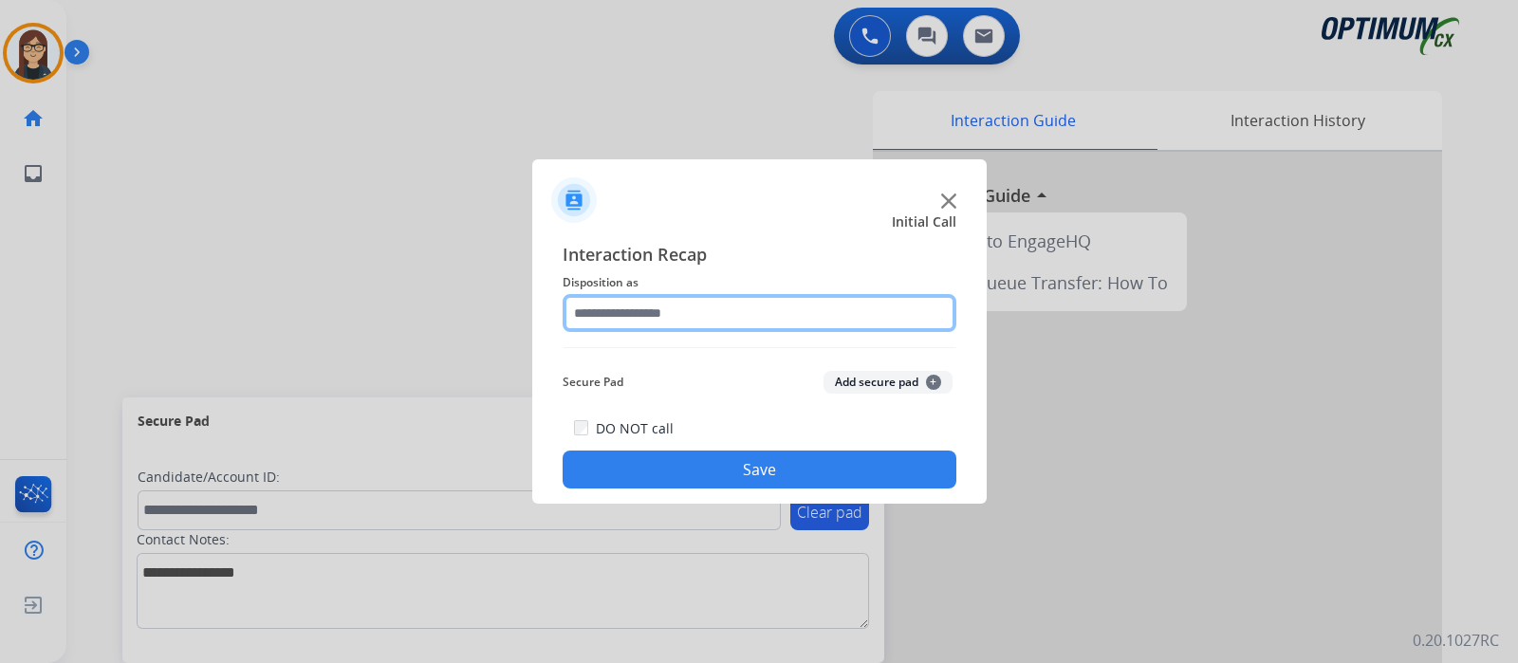
click at [852, 325] on input "text" at bounding box center [760, 313] width 394 height 38
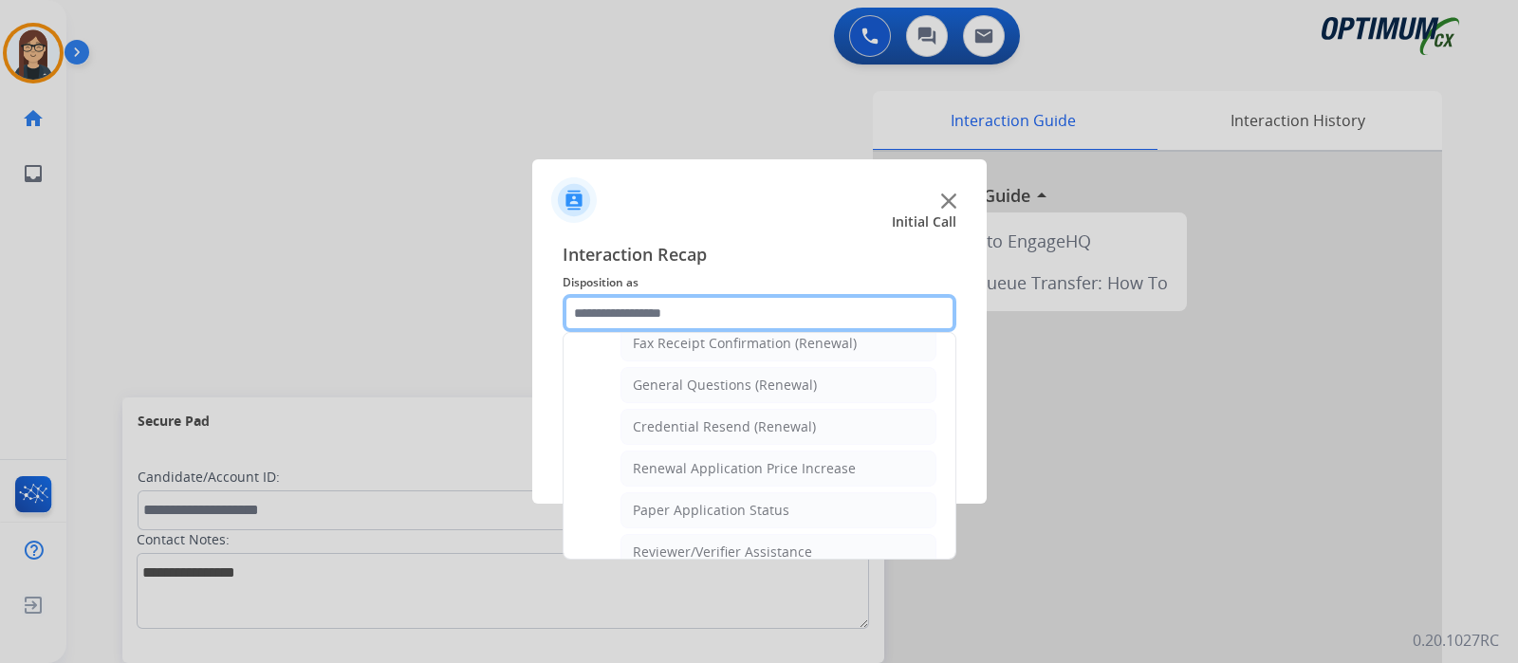
scroll to position [525, 0]
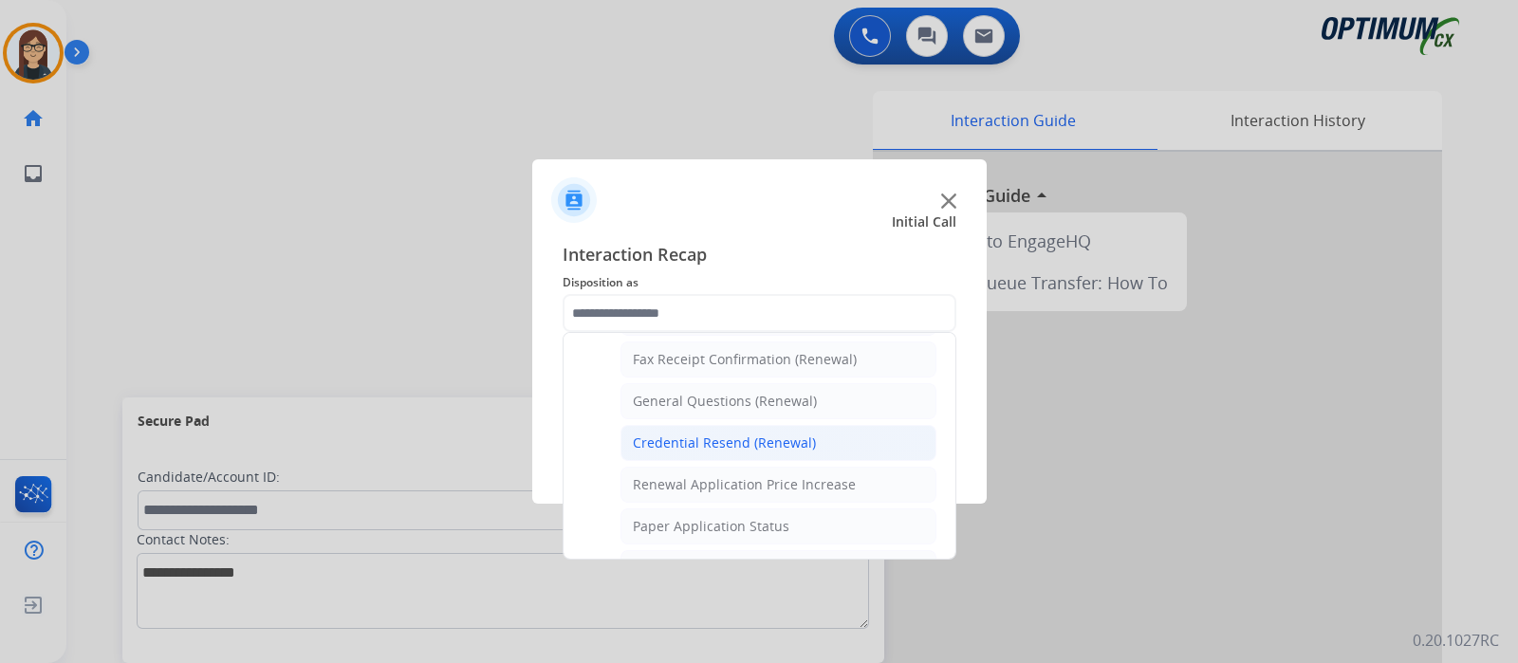
click at [837, 435] on li "Credential Resend (Renewal)" at bounding box center [778, 443] width 316 height 36
type input "**********"
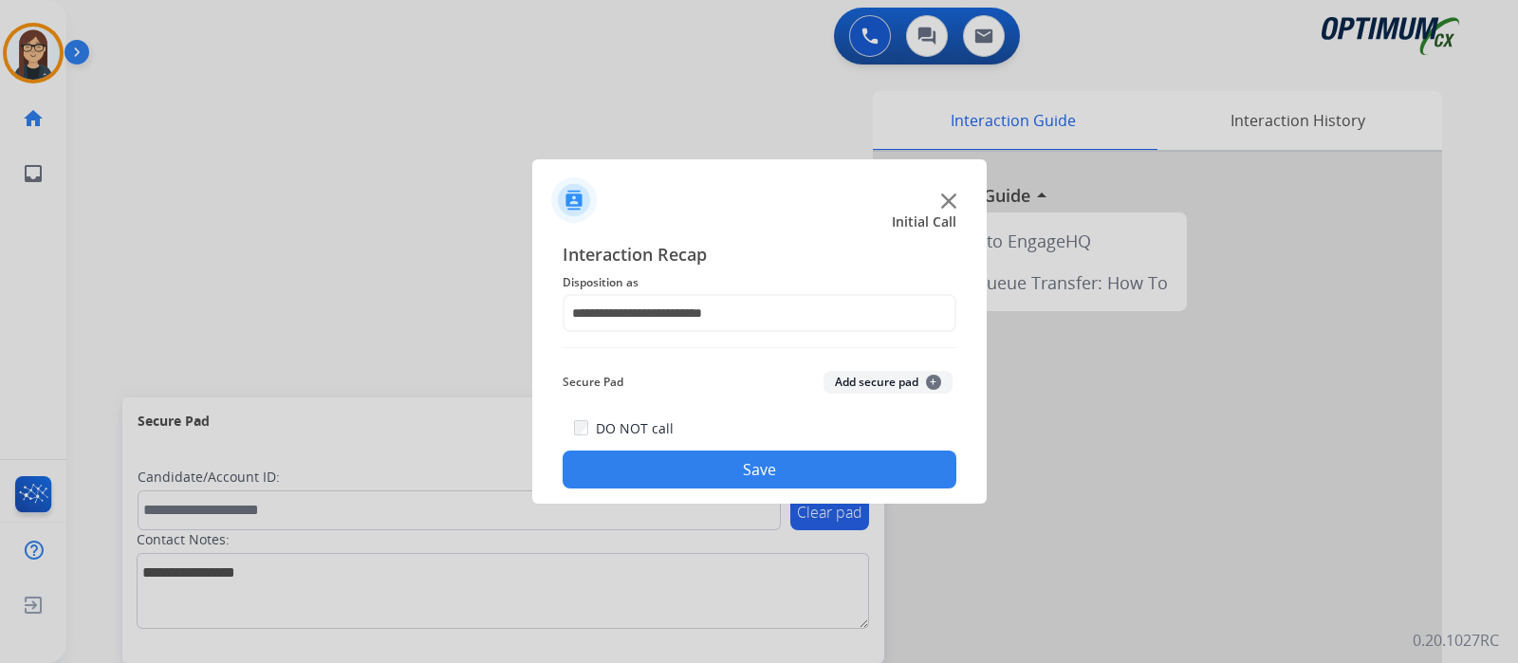
click at [796, 469] on button "Save" at bounding box center [760, 470] width 394 height 38
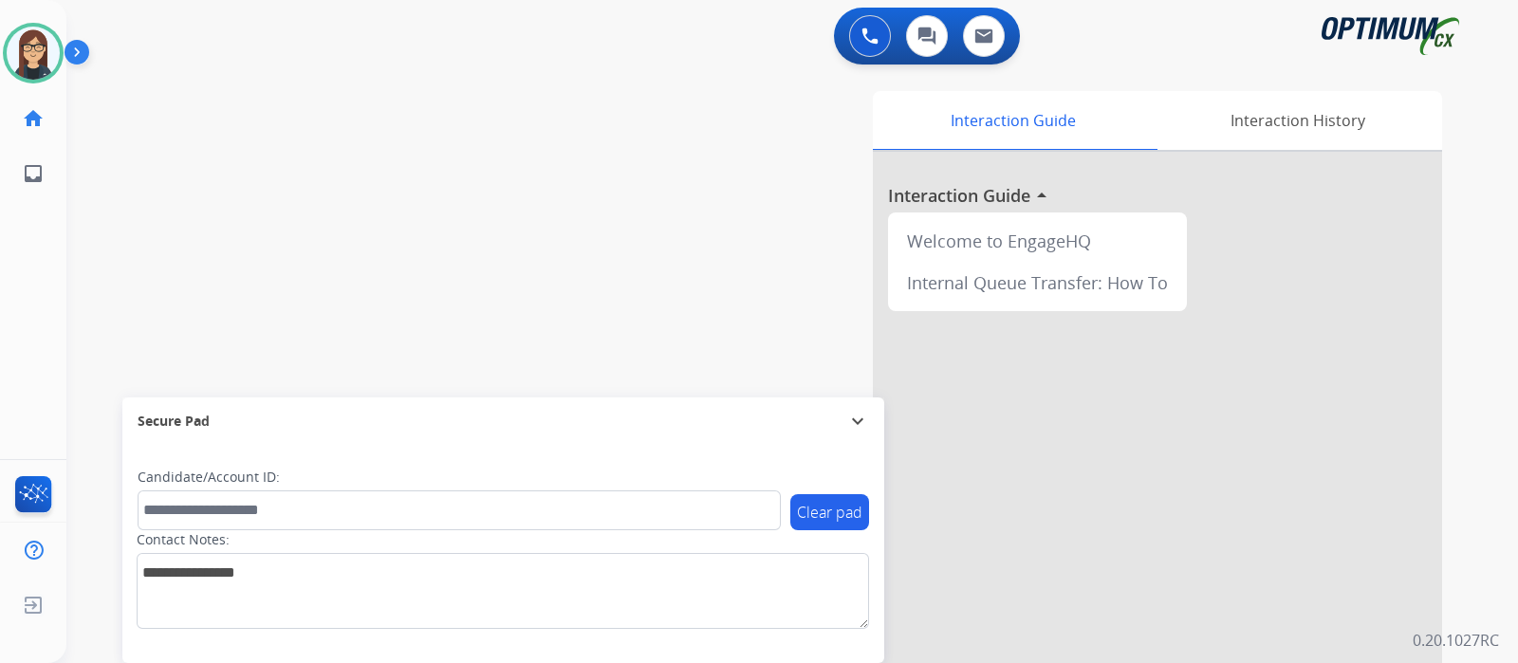
click at [379, 324] on div "swap_horiz Break voice bridge close_fullscreen Connect 3-Way Call merge_type Se…" at bounding box center [769, 463] width 1406 height 791
click at [472, 207] on div "swap_horiz Break voice bridge close_fullscreen Connect 3-Way Call merge_type Se…" at bounding box center [769, 463] width 1406 height 791
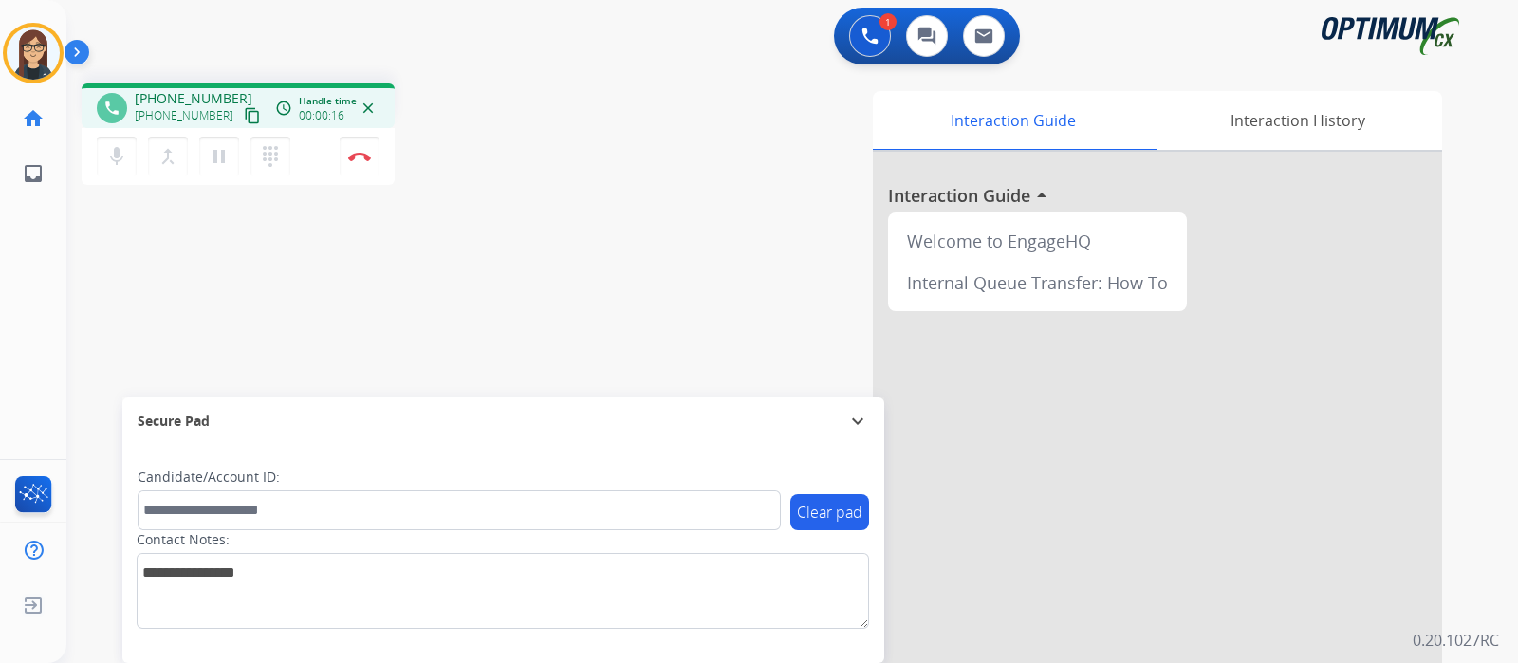
click at [244, 117] on mat-icon "content_copy" at bounding box center [252, 115] width 17 height 17
click at [115, 164] on mat-icon "mic" at bounding box center [116, 156] width 23 height 23
click at [115, 164] on mat-icon "mic_off" at bounding box center [116, 156] width 23 height 23
click at [115, 164] on mat-icon "mic" at bounding box center [116, 156] width 23 height 23
click at [115, 164] on mat-icon "mic_off" at bounding box center [116, 156] width 23 height 23
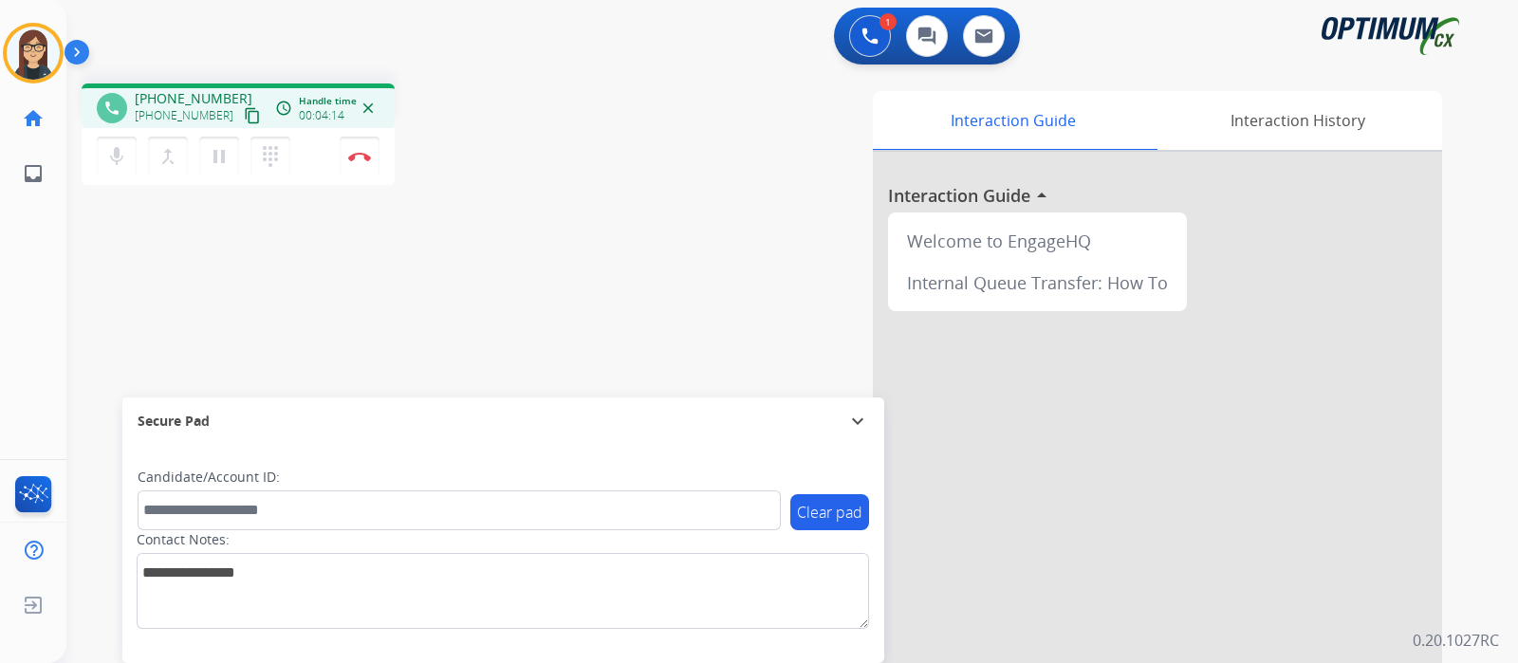
click at [602, 215] on div "Interaction Guide Interaction History Interaction Guide arrow_drop_up Welcome t…" at bounding box center [1016, 475] width 851 height 768
click at [365, 163] on button "Disconnect" at bounding box center [360, 157] width 40 height 40
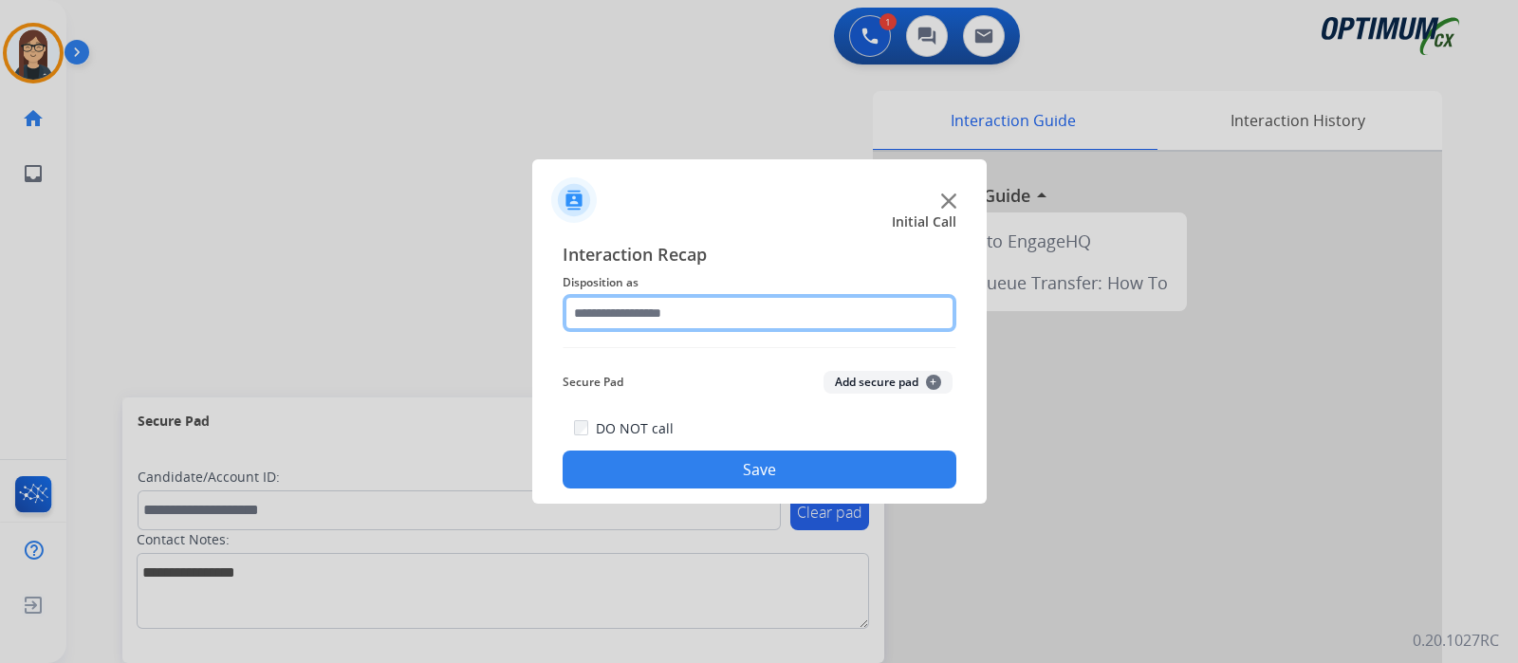
click at [628, 308] on input "text" at bounding box center [760, 313] width 394 height 38
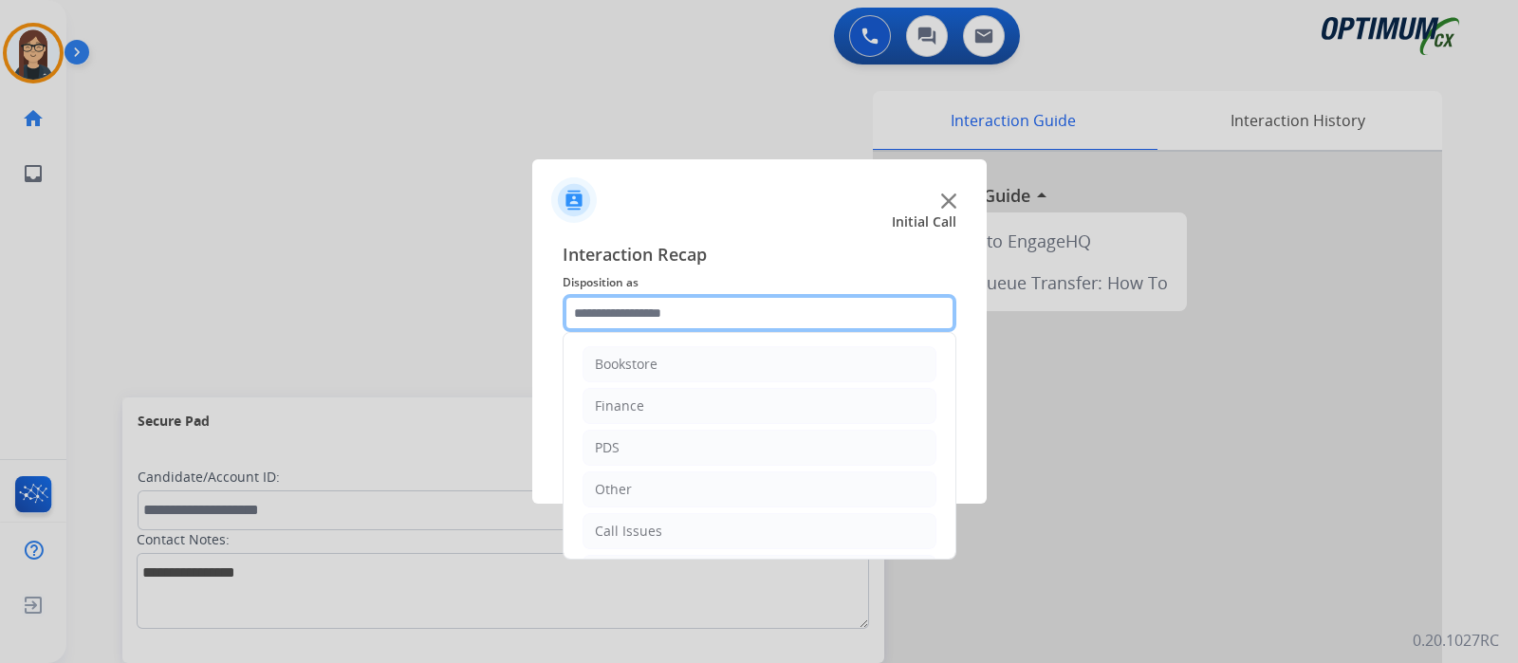
scroll to position [112, 0]
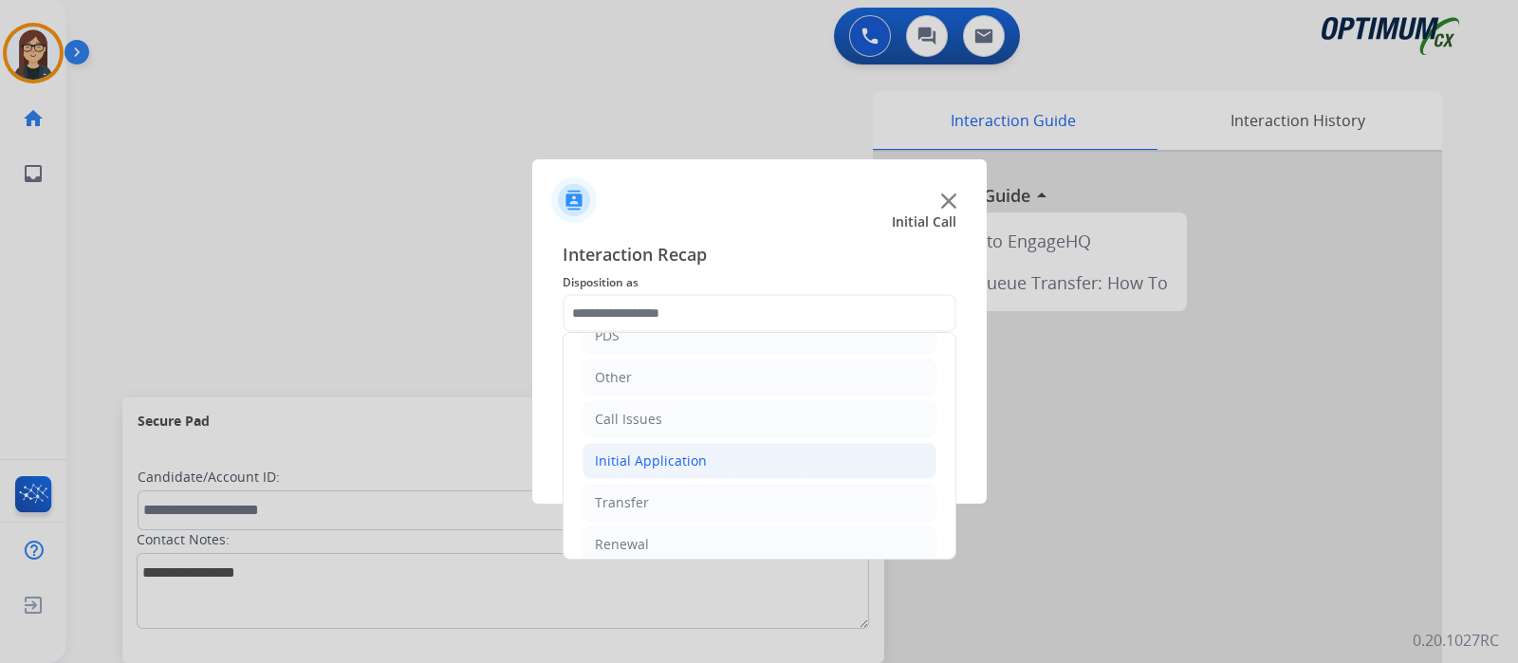
click at [802, 456] on li "Initial Application" at bounding box center [759, 461] width 354 height 36
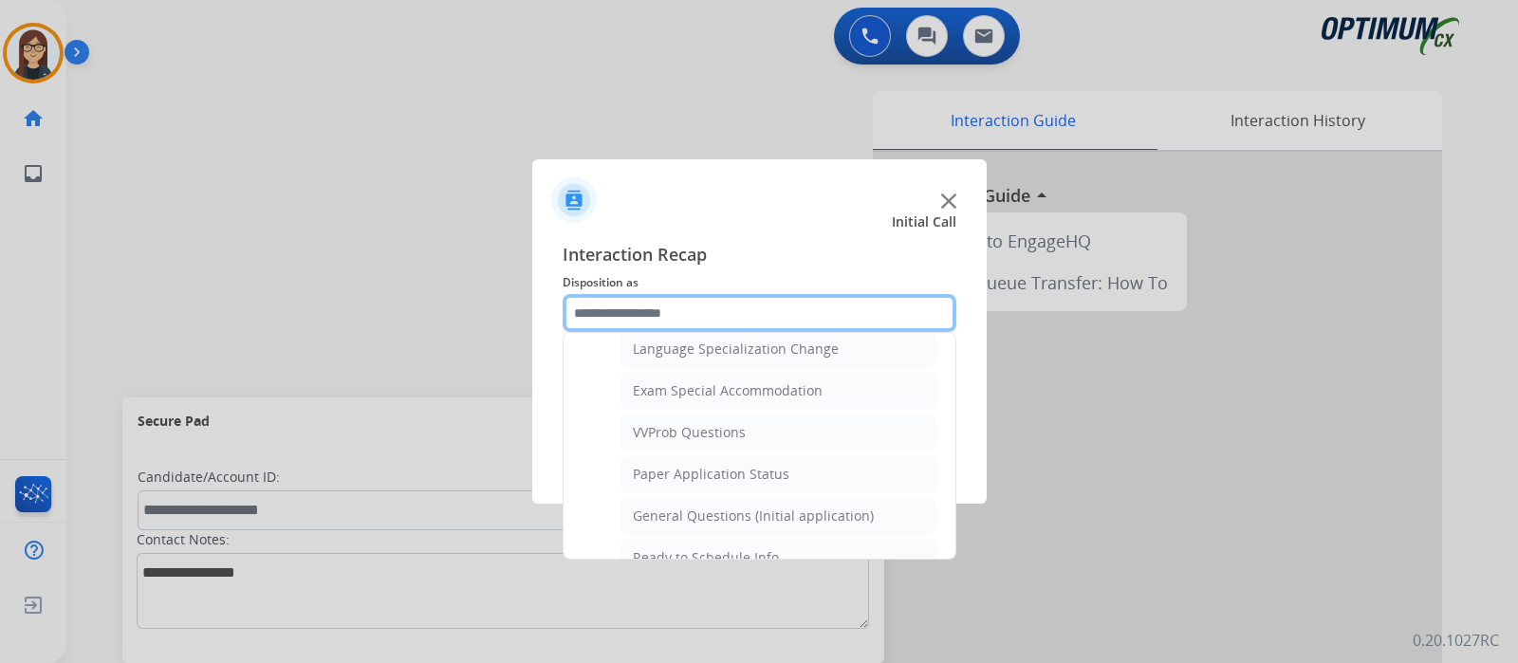
scroll to position [986, 0]
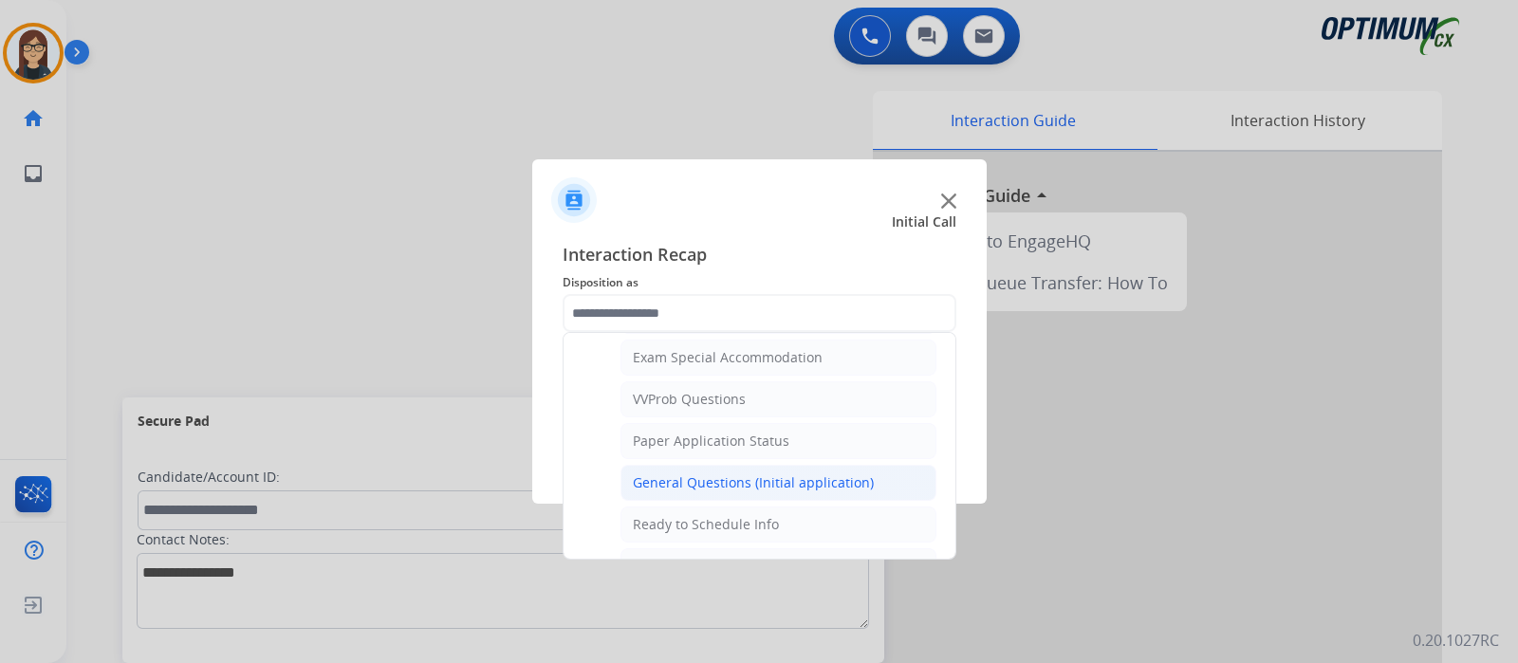
click at [844, 476] on div "General Questions (Initial application)" at bounding box center [753, 482] width 241 height 19
type input "**********"
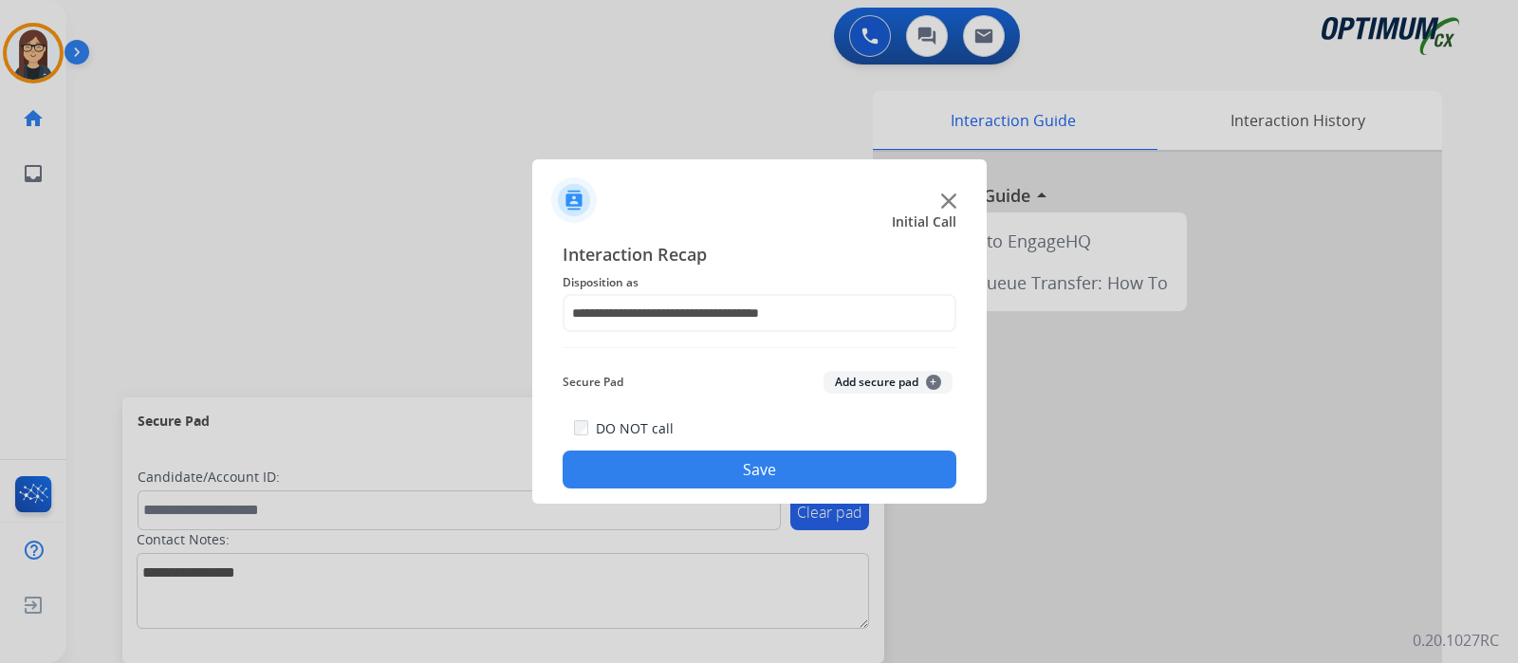
click at [816, 476] on button "Save" at bounding box center [760, 470] width 394 height 38
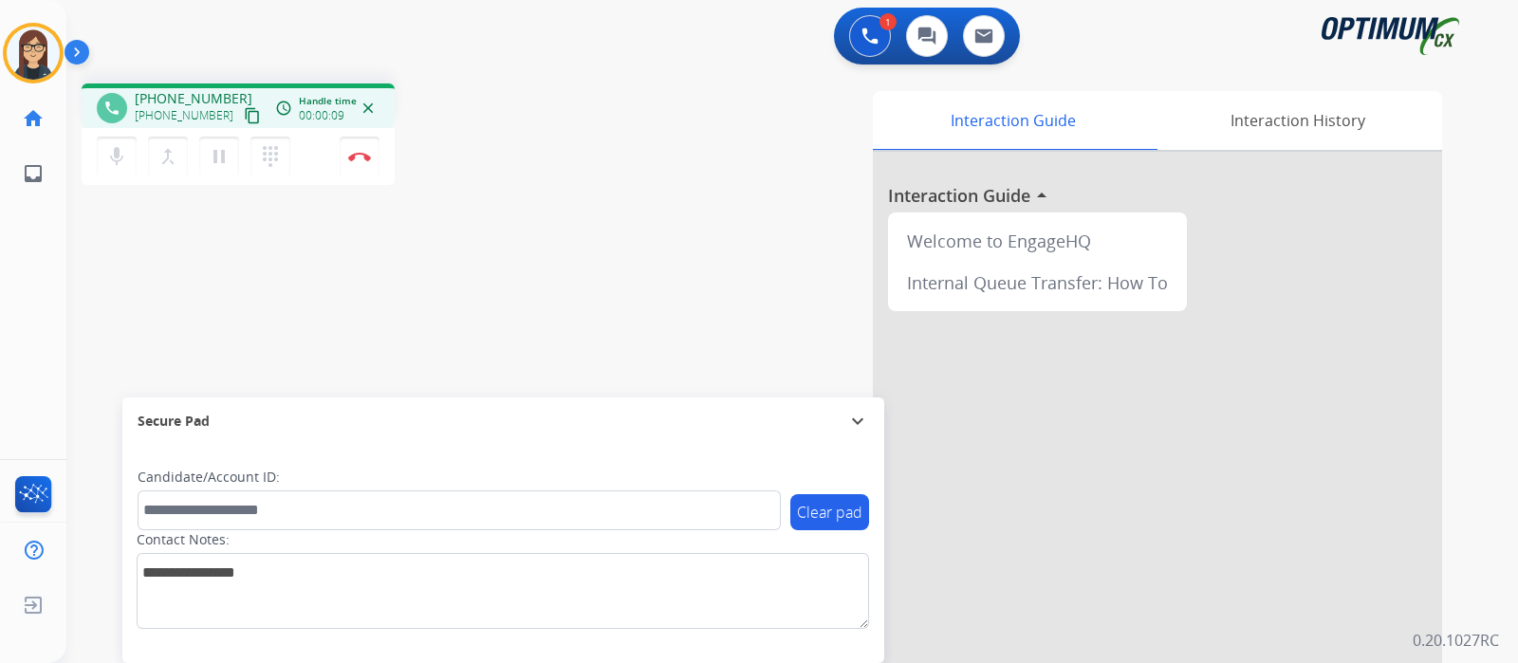
click at [244, 113] on mat-icon "content_copy" at bounding box center [252, 115] width 17 height 17
click at [578, 290] on div "phone +17326217368 +17326217368 content_copy access_time Call metrics Queue 00:…" at bounding box center [769, 463] width 1406 height 791
click at [598, 141] on div "Interaction Guide Interaction History Interaction Guide arrow_drop_up Welcome t…" at bounding box center [1016, 475] width 851 height 768
click at [567, 328] on div "phone +17326217368 +17326217368 content_copy access_time Call metrics Queue 00:…" at bounding box center [769, 463] width 1406 height 791
click at [588, 283] on div "phone +17326217368 +17326217368 content_copy access_time Call metrics Queue 00:…" at bounding box center [769, 463] width 1406 height 791
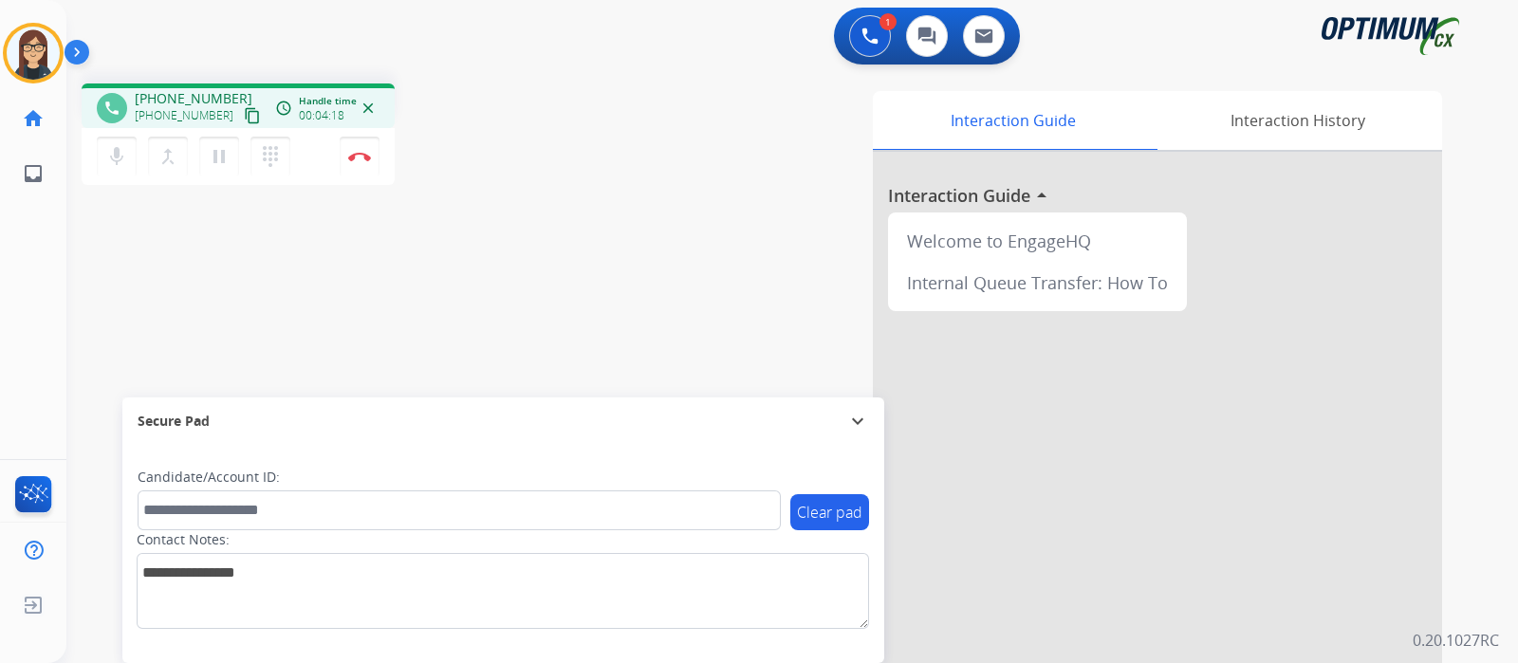
click at [575, 207] on div "phone +17326217368 +17326217368 content_copy access_time Call metrics Queue 00:…" at bounding box center [769, 463] width 1406 height 791
click at [510, 225] on div "phone +17326217368 +17326217368 content_copy access_time Call metrics Queue 00:…" at bounding box center [769, 463] width 1406 height 791
click at [366, 167] on button "Disconnect" at bounding box center [360, 157] width 40 height 40
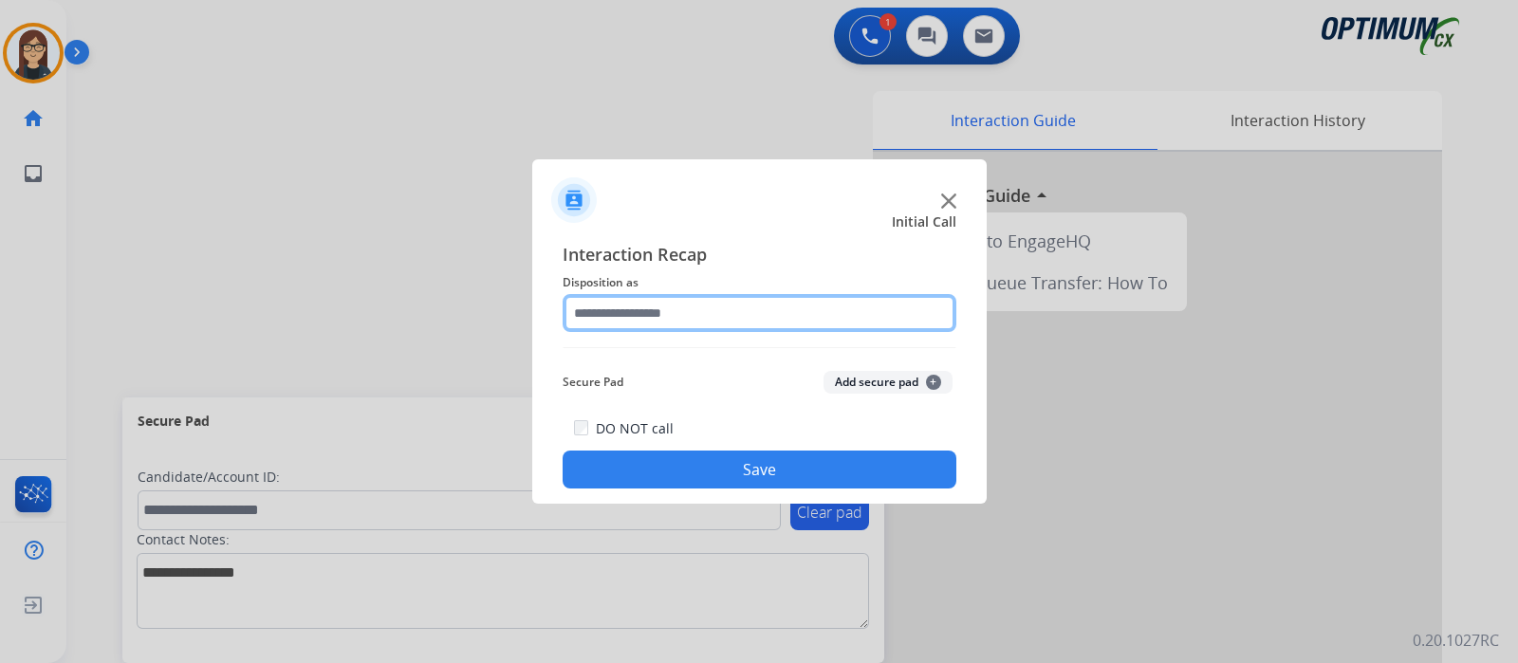
click at [713, 305] on input "text" at bounding box center [760, 313] width 394 height 38
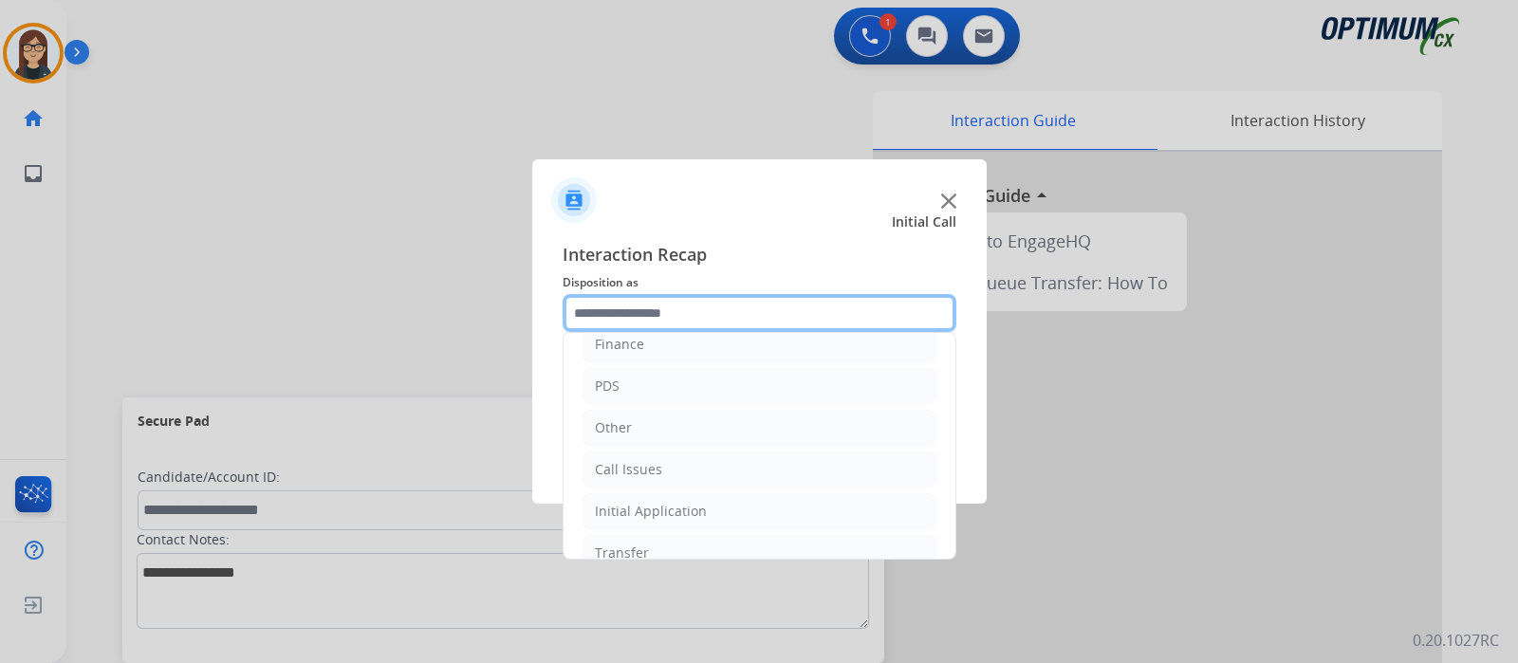
scroll to position [112, 0]
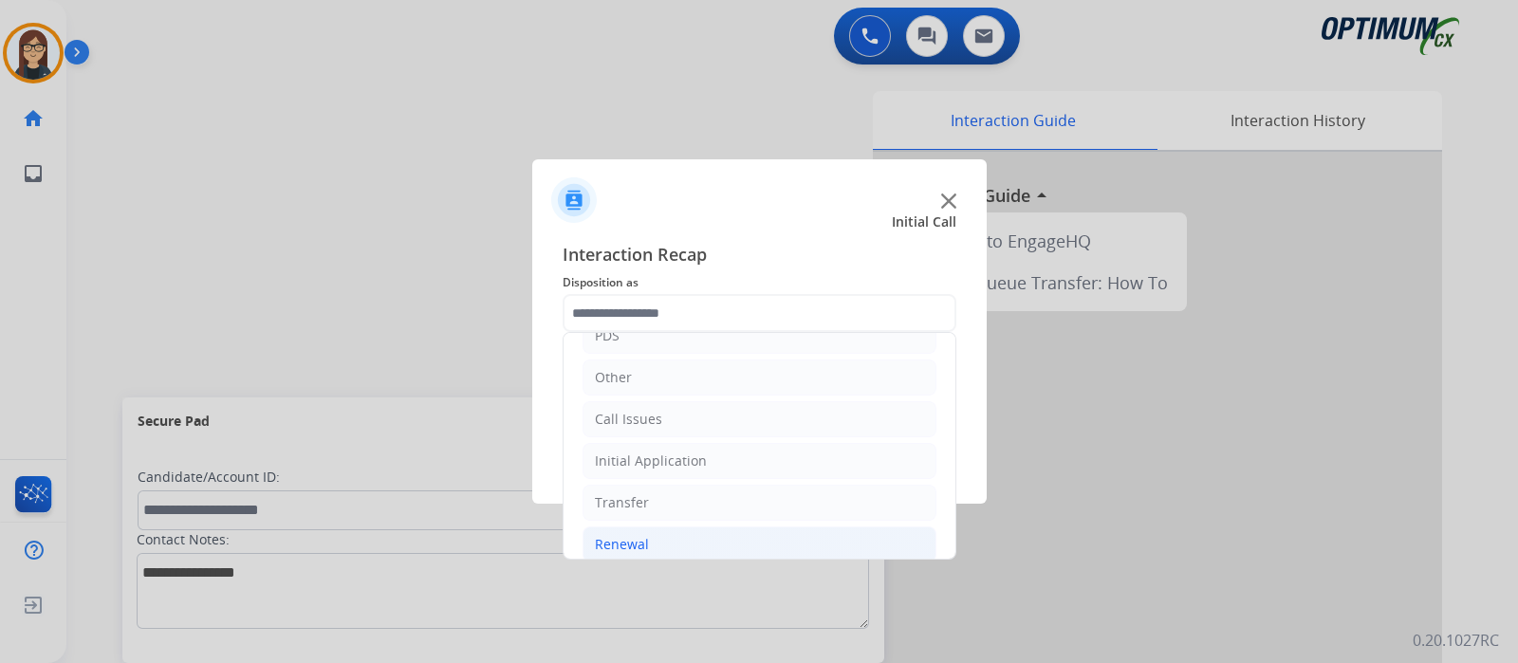
click at [696, 540] on li "Renewal" at bounding box center [759, 545] width 354 height 36
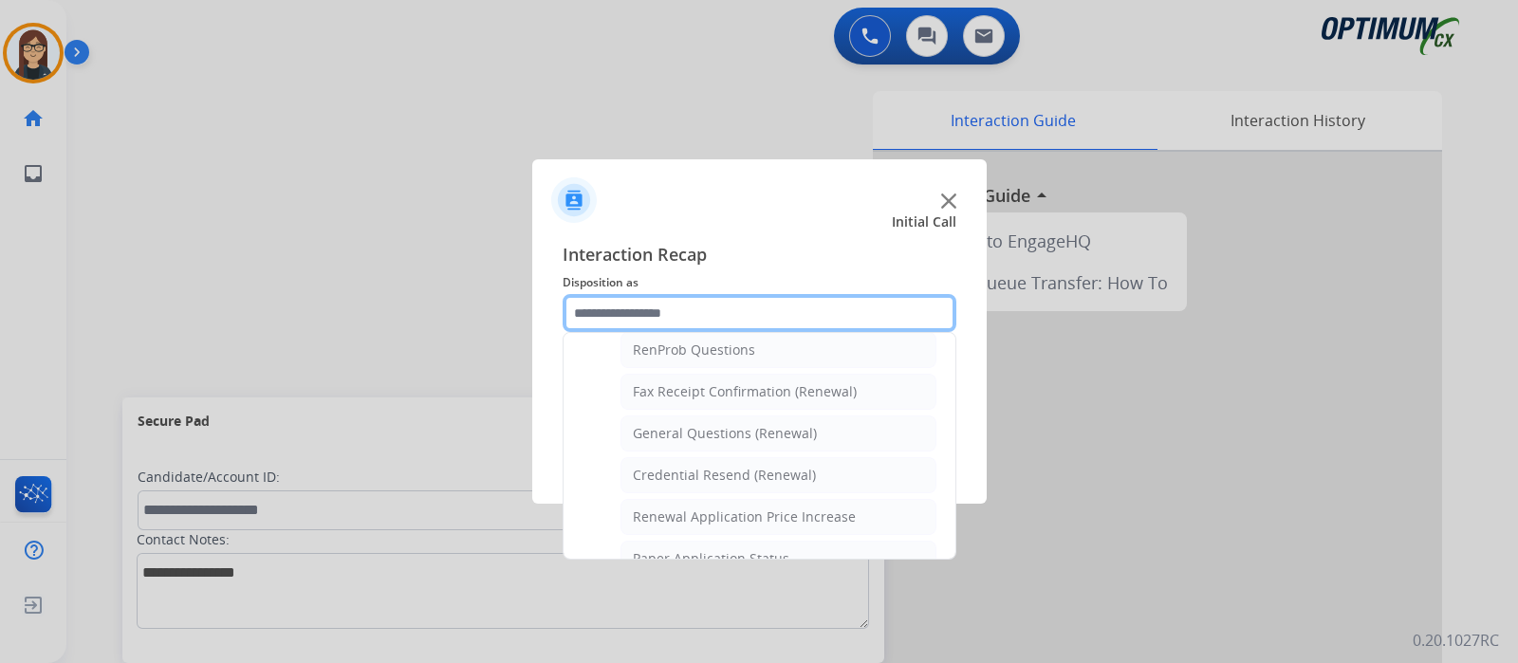
scroll to position [498, 0]
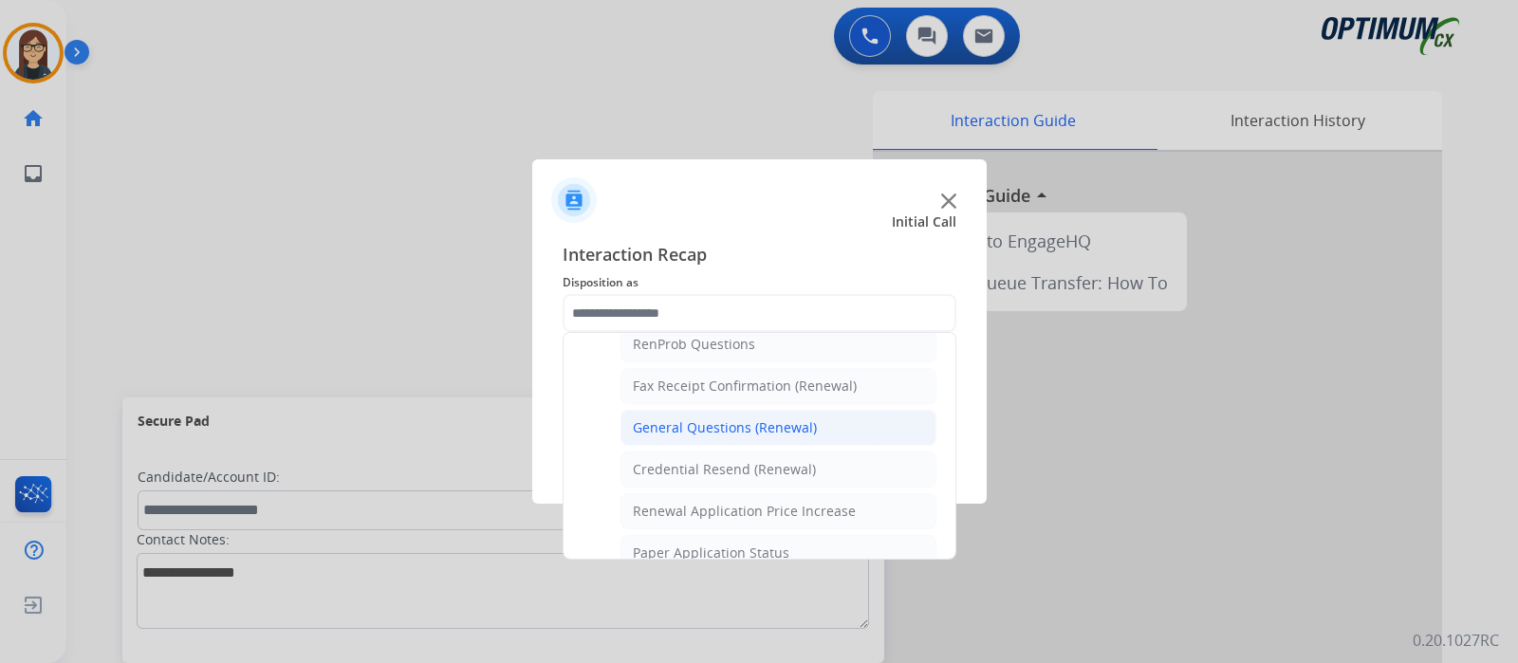
click at [798, 418] on div "General Questions (Renewal)" at bounding box center [725, 427] width 184 height 19
type input "**********"
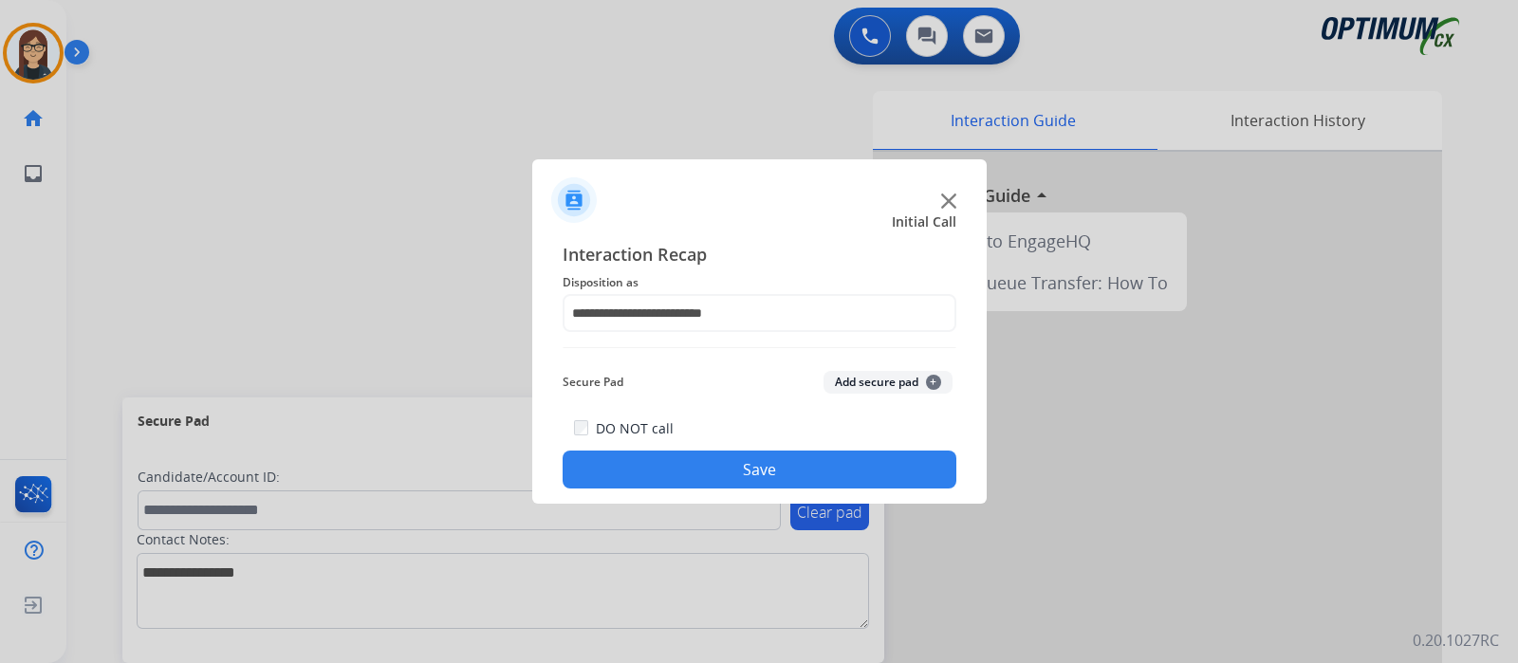
click at [747, 459] on button "Save" at bounding box center [760, 470] width 394 height 38
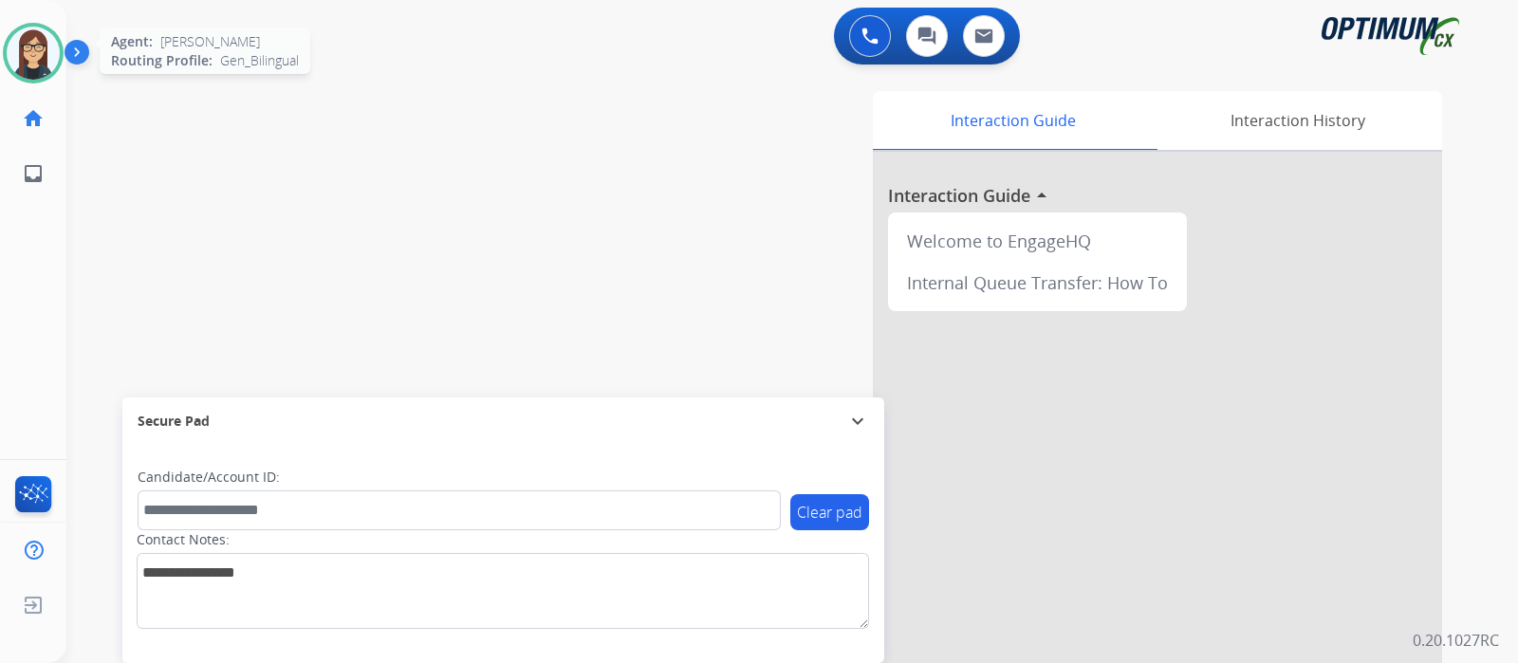
click at [33, 44] on img at bounding box center [33, 53] width 53 height 53
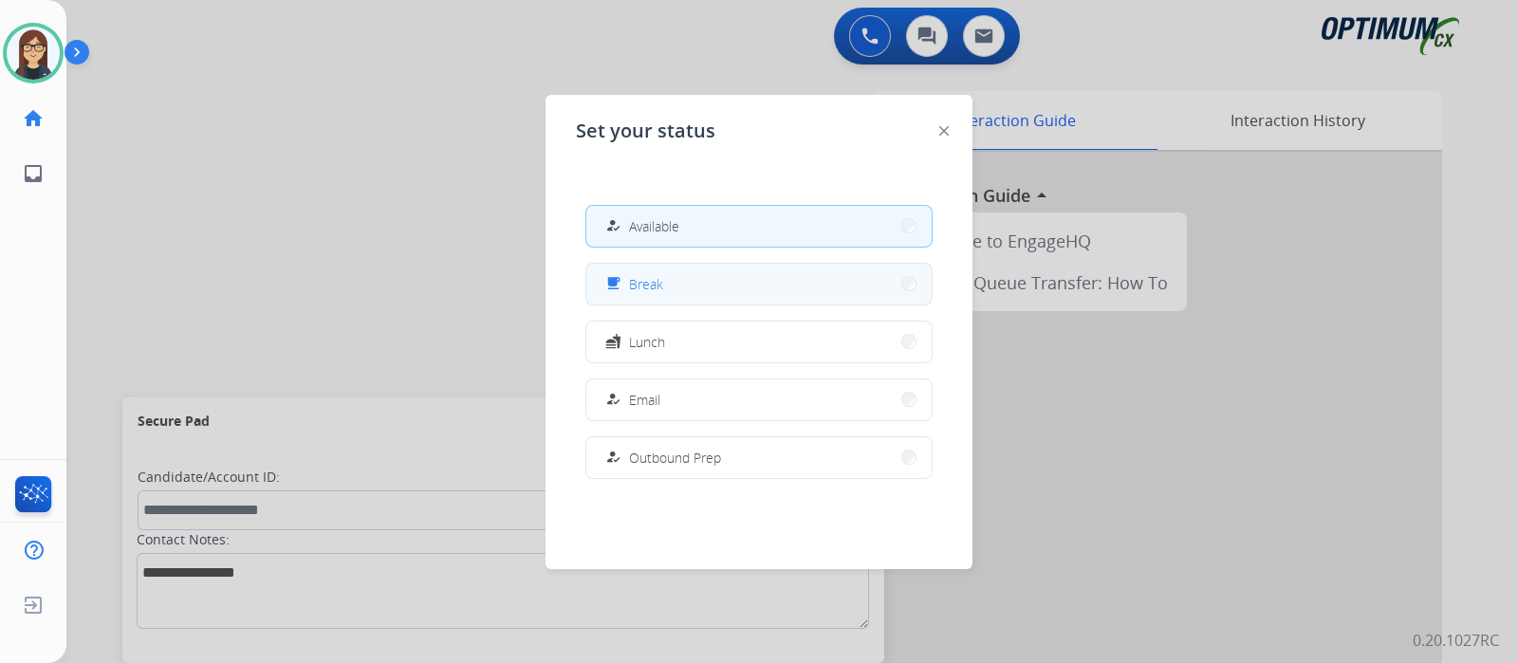
click at [707, 282] on button "free_breakfast Break" at bounding box center [758, 284] width 345 height 41
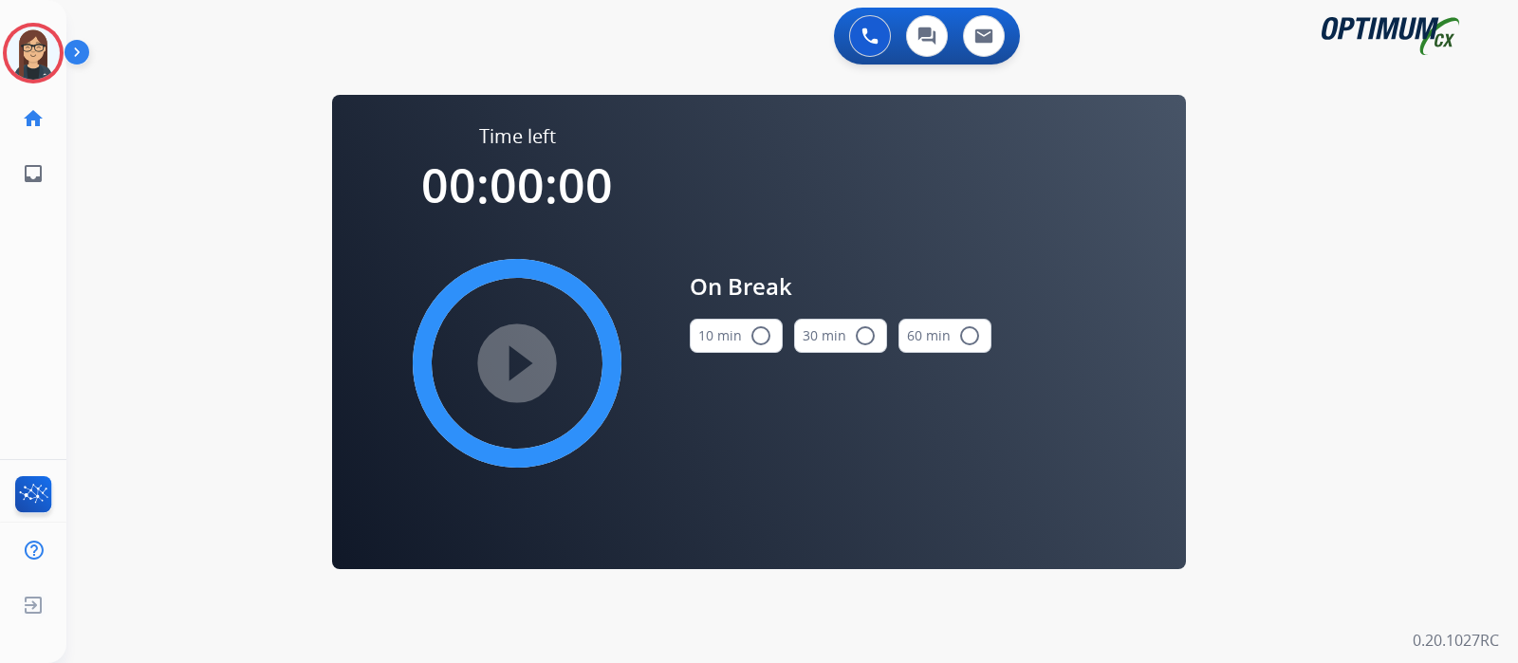
click at [765, 329] on mat-icon "radio_button_unchecked" at bounding box center [760, 335] width 23 height 23
click at [518, 358] on mat-icon "play_circle_filled" at bounding box center [517, 363] width 23 height 23
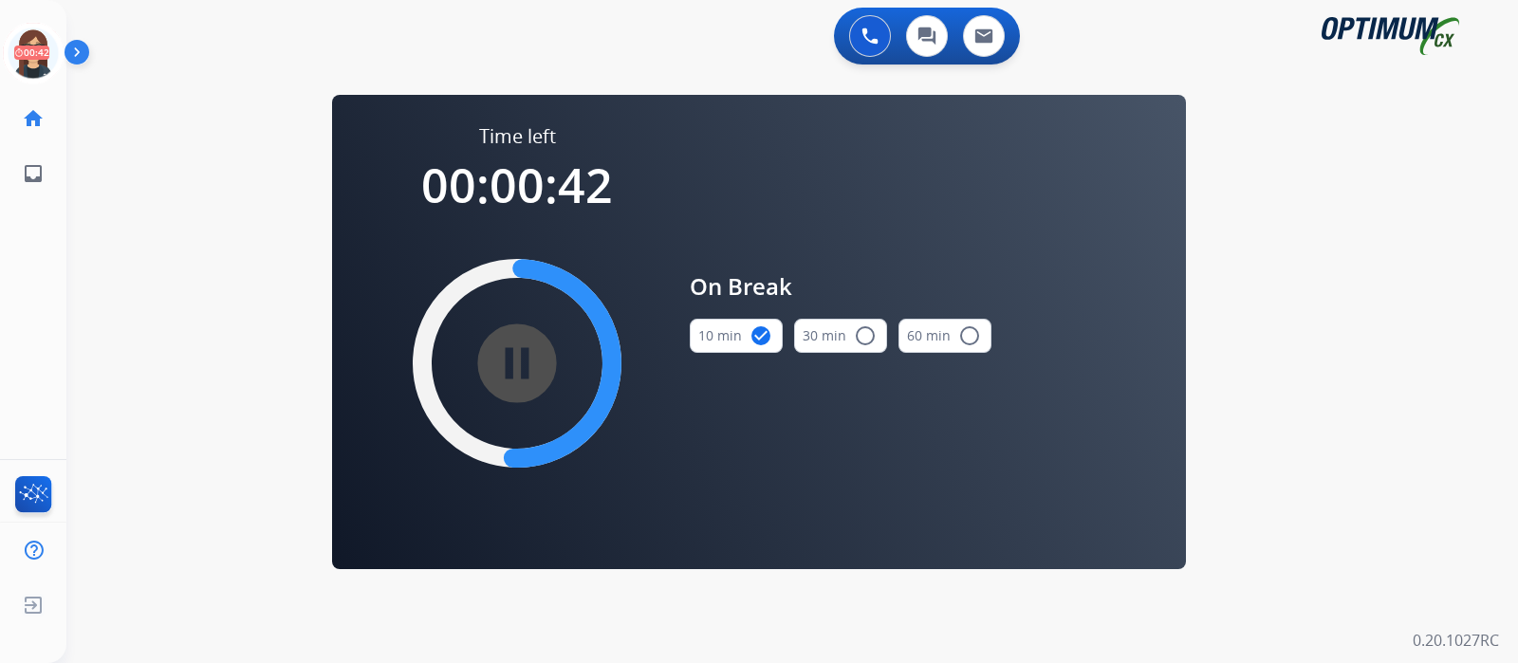
click at [220, 372] on div "0 Voice Interactions 0 Chat Interactions 0 Email Interactions swap_horiz Break …" at bounding box center [792, 331] width 1452 height 663
click at [18, 45] on icon at bounding box center [34, 54] width 62 height 62
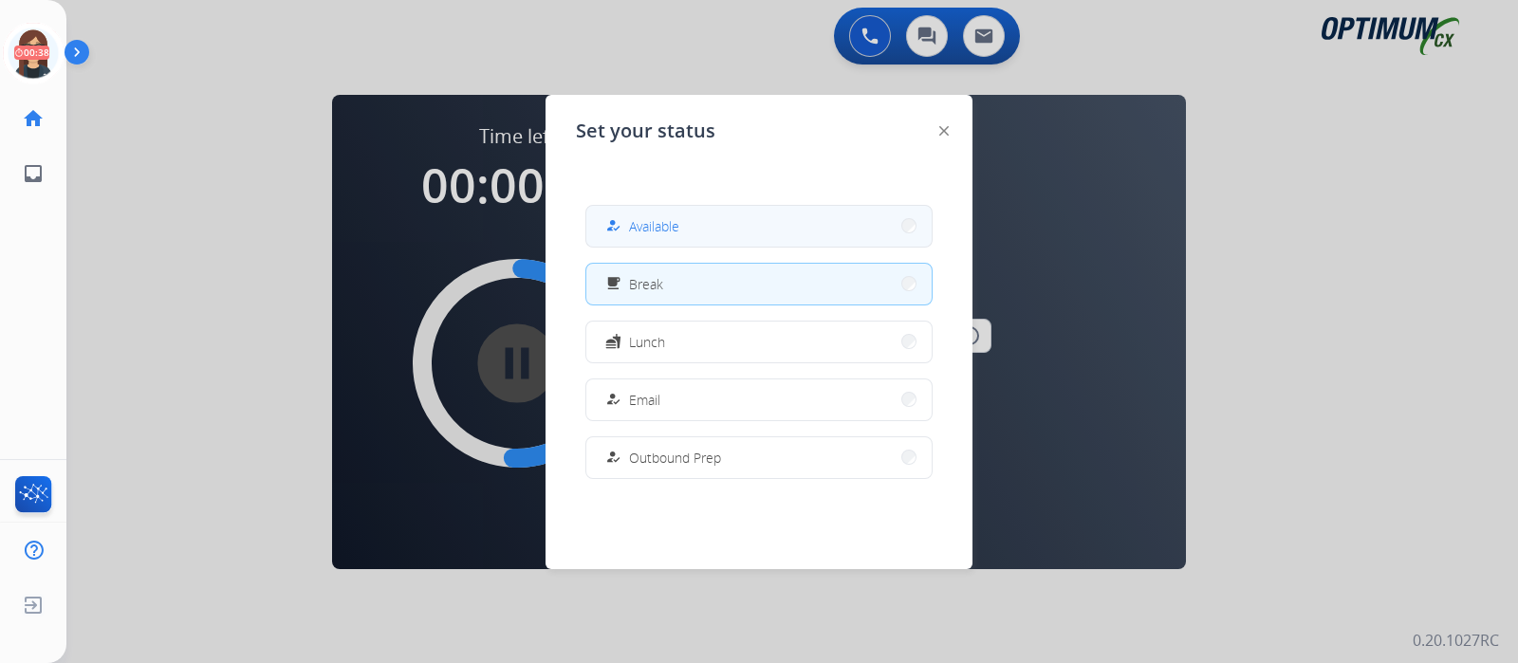
click at [725, 232] on button "how_to_reg Available" at bounding box center [758, 226] width 345 height 41
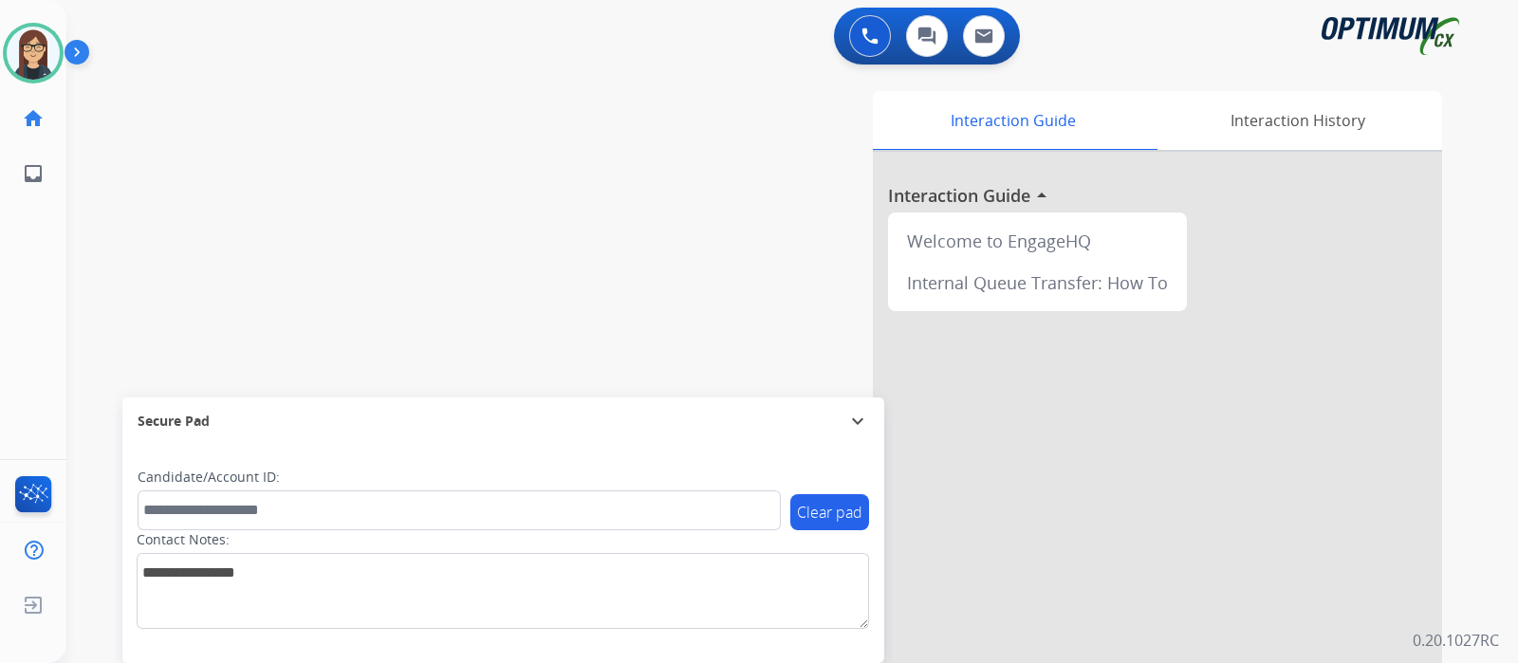
click at [532, 243] on div "swap_horiz Break voice bridge close_fullscreen Connect 3-Way Call merge_type Se…" at bounding box center [769, 463] width 1406 height 791
click at [557, 277] on div "swap_horiz Break voice bridge close_fullscreen Connect 3-Way Call merge_type Se…" at bounding box center [769, 463] width 1406 height 791
click at [524, 192] on div "swap_horiz Break voice bridge close_fullscreen Connect 3-Way Call merge_type Se…" at bounding box center [769, 463] width 1406 height 791
click at [514, 215] on div "swap_horiz Break voice bridge close_fullscreen Connect 3-Way Call merge_type Se…" at bounding box center [769, 463] width 1406 height 791
click at [510, 224] on div "swap_horiz Break voice bridge close_fullscreen Connect 3-Way Call merge_type Se…" at bounding box center [769, 463] width 1406 height 791
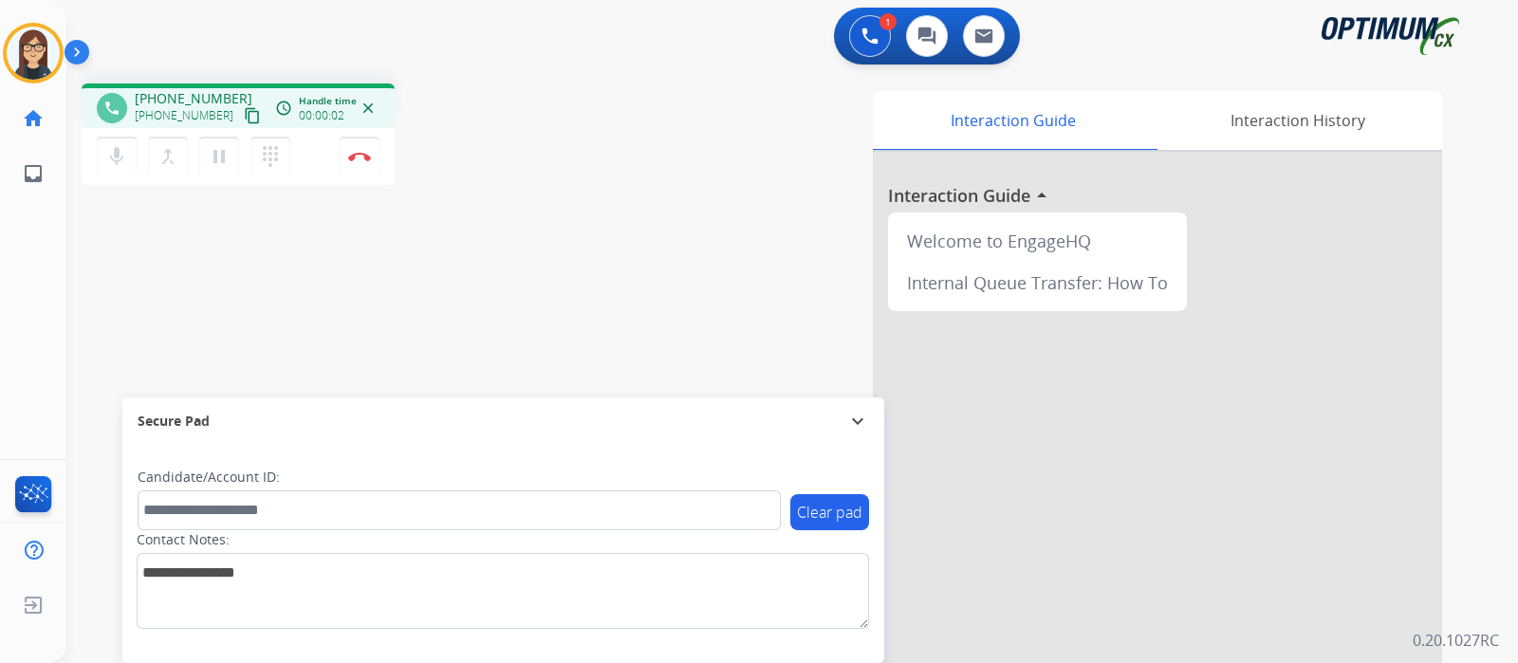
click at [244, 112] on mat-icon "content_copy" at bounding box center [252, 115] width 17 height 17
click at [120, 166] on mat-icon "mic" at bounding box center [116, 156] width 23 height 23
click at [120, 166] on mat-icon "mic_off" at bounding box center [116, 156] width 23 height 23
click at [120, 166] on mat-icon "mic" at bounding box center [116, 156] width 23 height 23
click at [119, 170] on button "mic_off Mute" at bounding box center [117, 157] width 40 height 40
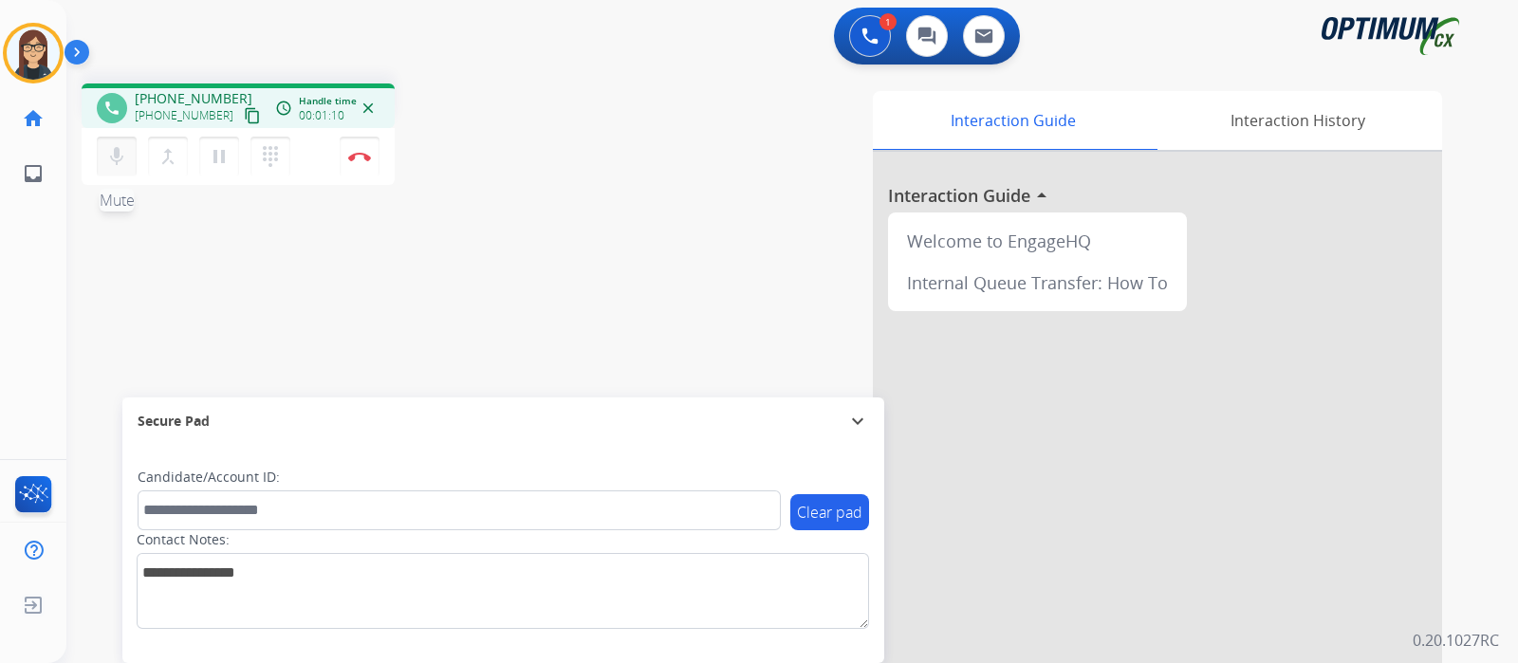
click at [119, 170] on button "mic Mute" at bounding box center [117, 157] width 40 height 40
click at [602, 214] on div "Interaction Guide Interaction History Interaction Guide arrow_drop_up Welcome t…" at bounding box center [1016, 475] width 851 height 768
click at [569, 225] on div "phone +13472297839 +13472297839 content_copy access_time Call metrics Queue 00:…" at bounding box center [769, 463] width 1406 height 791
click at [119, 162] on mat-icon "mic_off" at bounding box center [116, 156] width 23 height 23
click at [366, 156] on img at bounding box center [359, 156] width 23 height 9
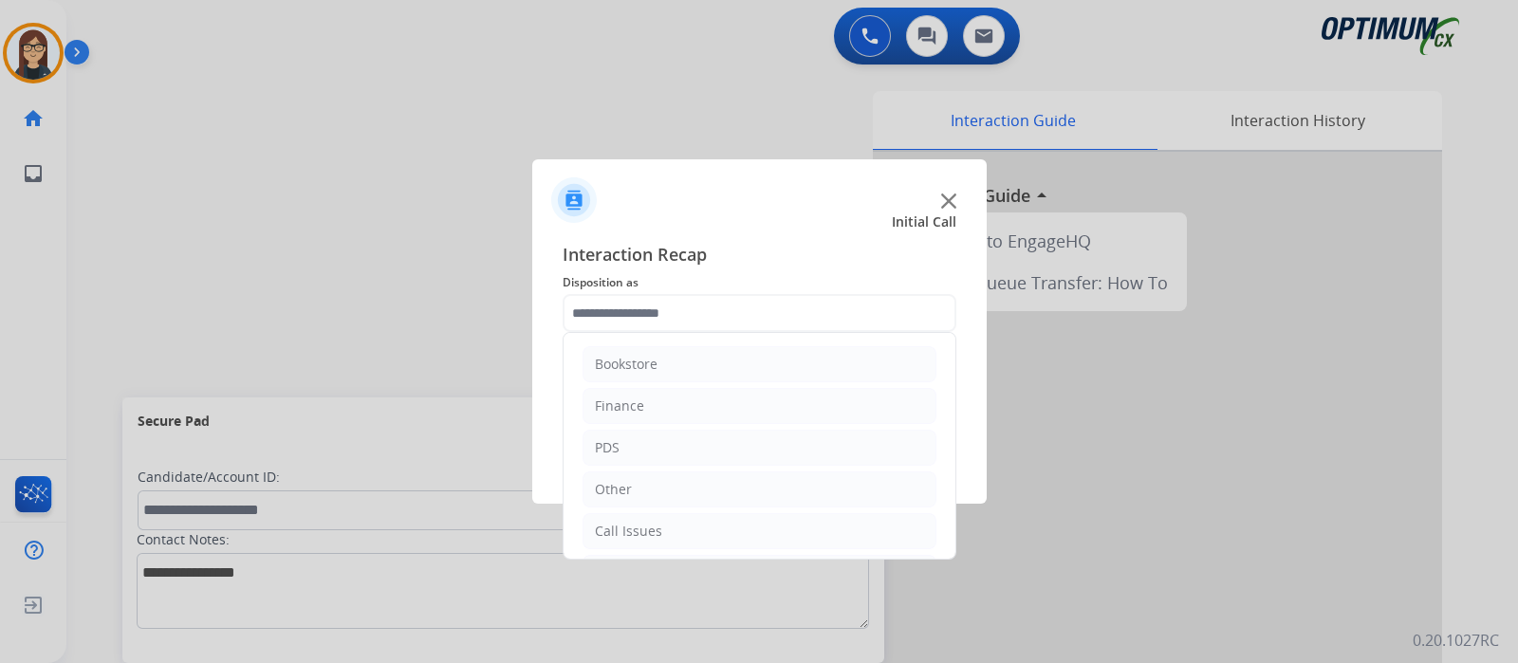
scroll to position [125, 0]
click at [675, 444] on div "Initial Application" at bounding box center [651, 447] width 112 height 19
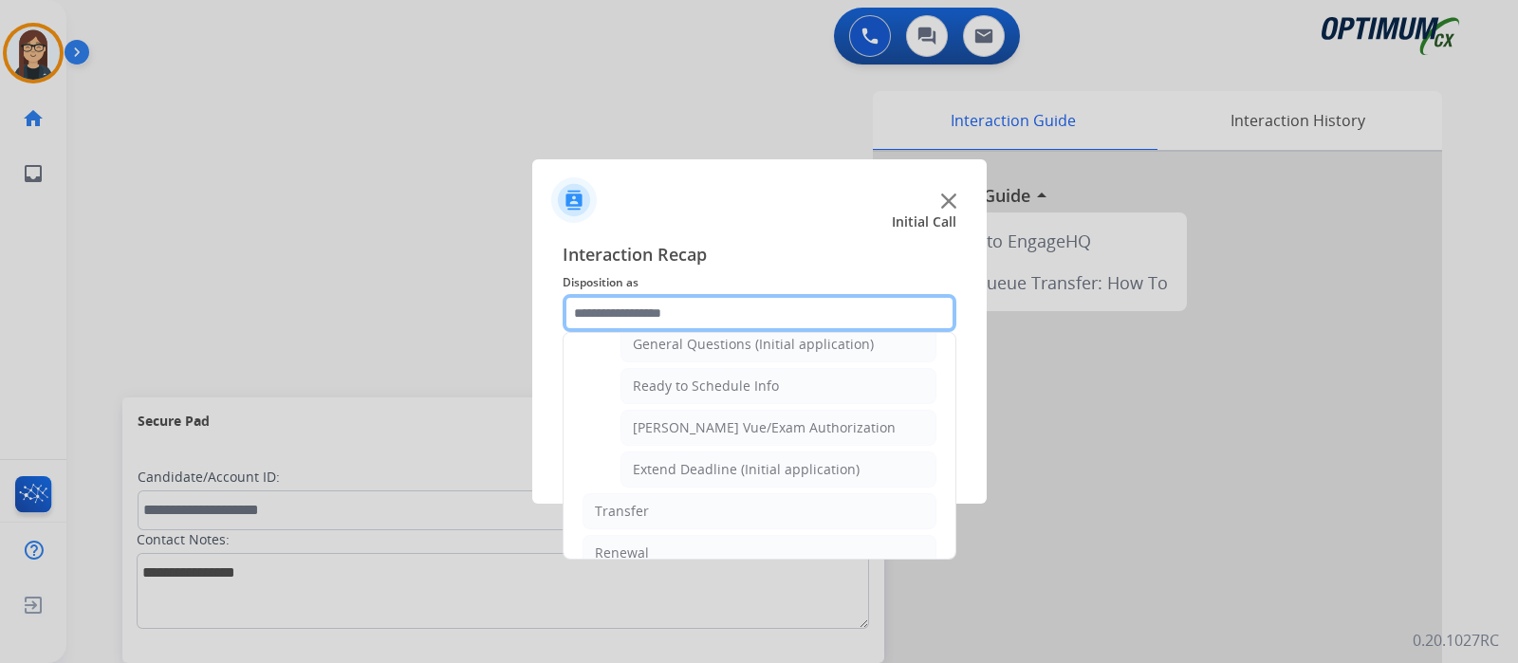
scroll to position [1129, 0]
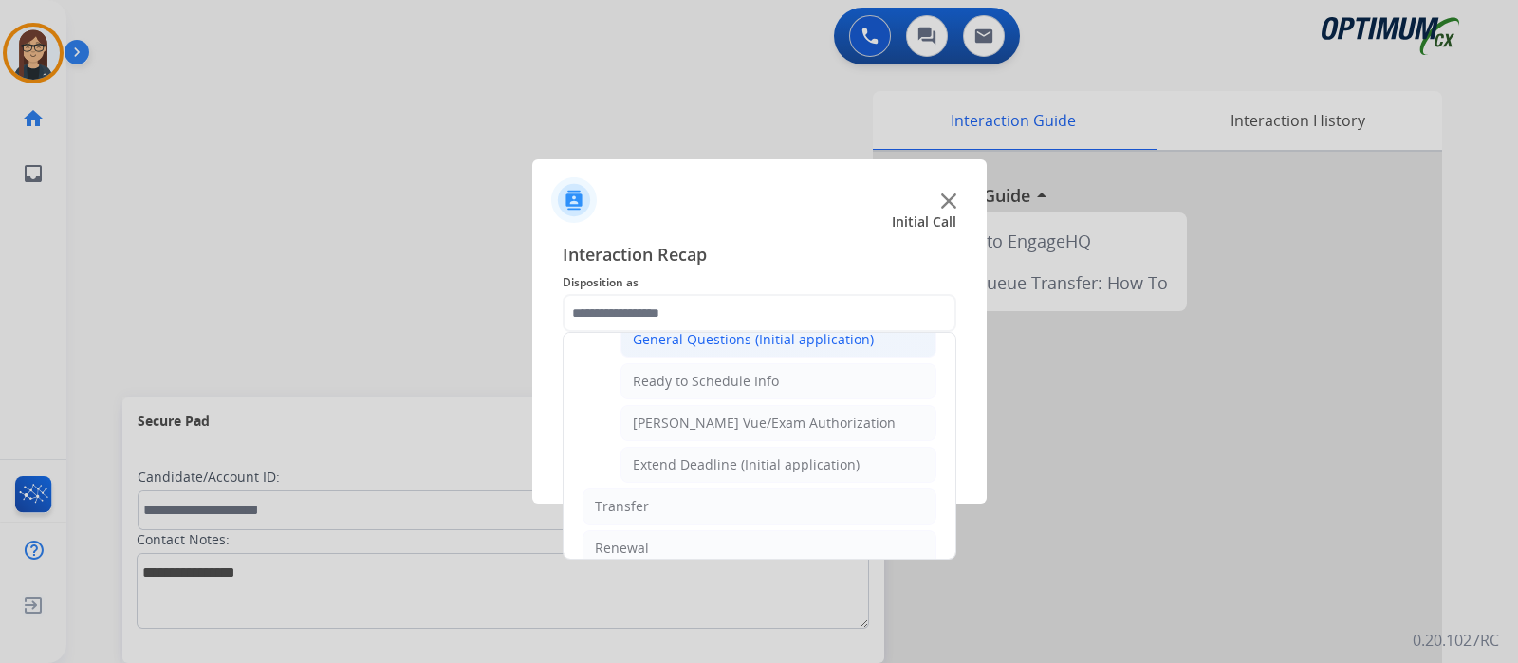
click at [844, 343] on li "General Questions (Initial application)" at bounding box center [778, 340] width 316 height 36
type input "**********"
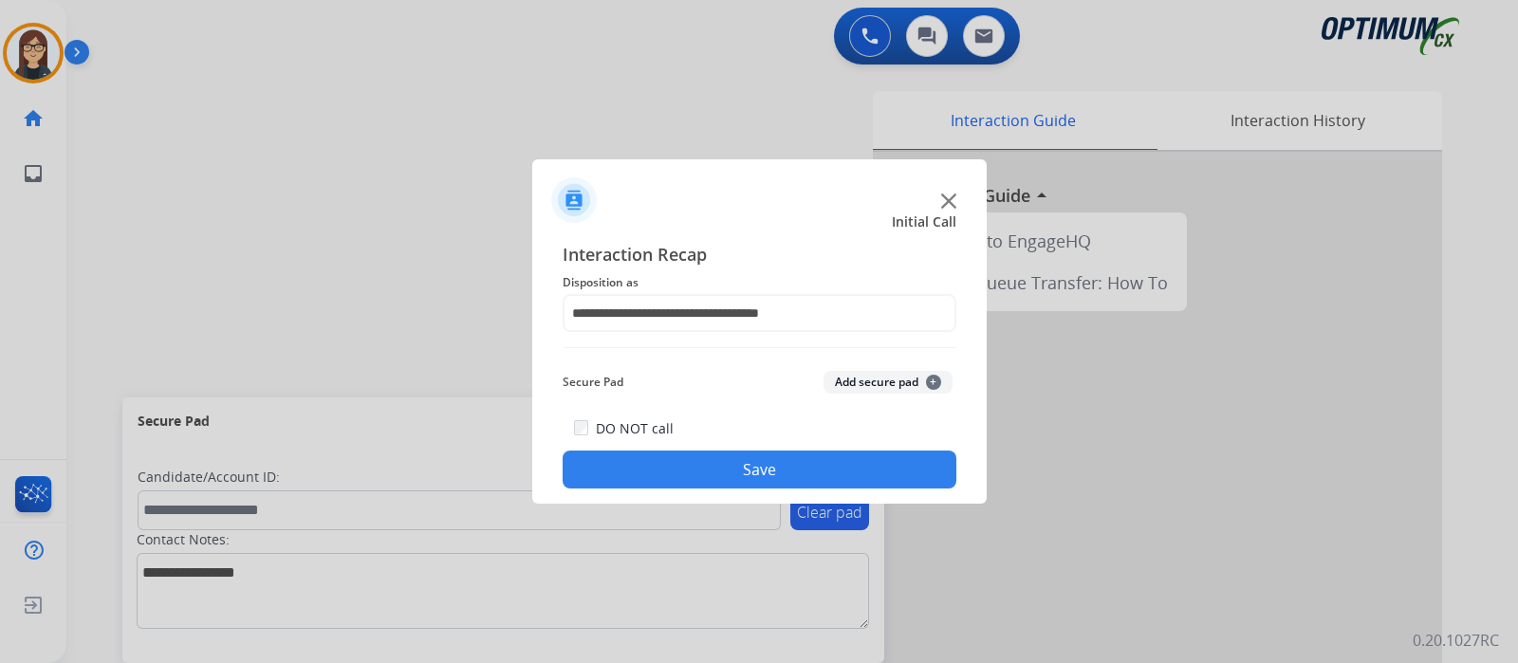
click at [766, 463] on button "Save" at bounding box center [760, 470] width 394 height 38
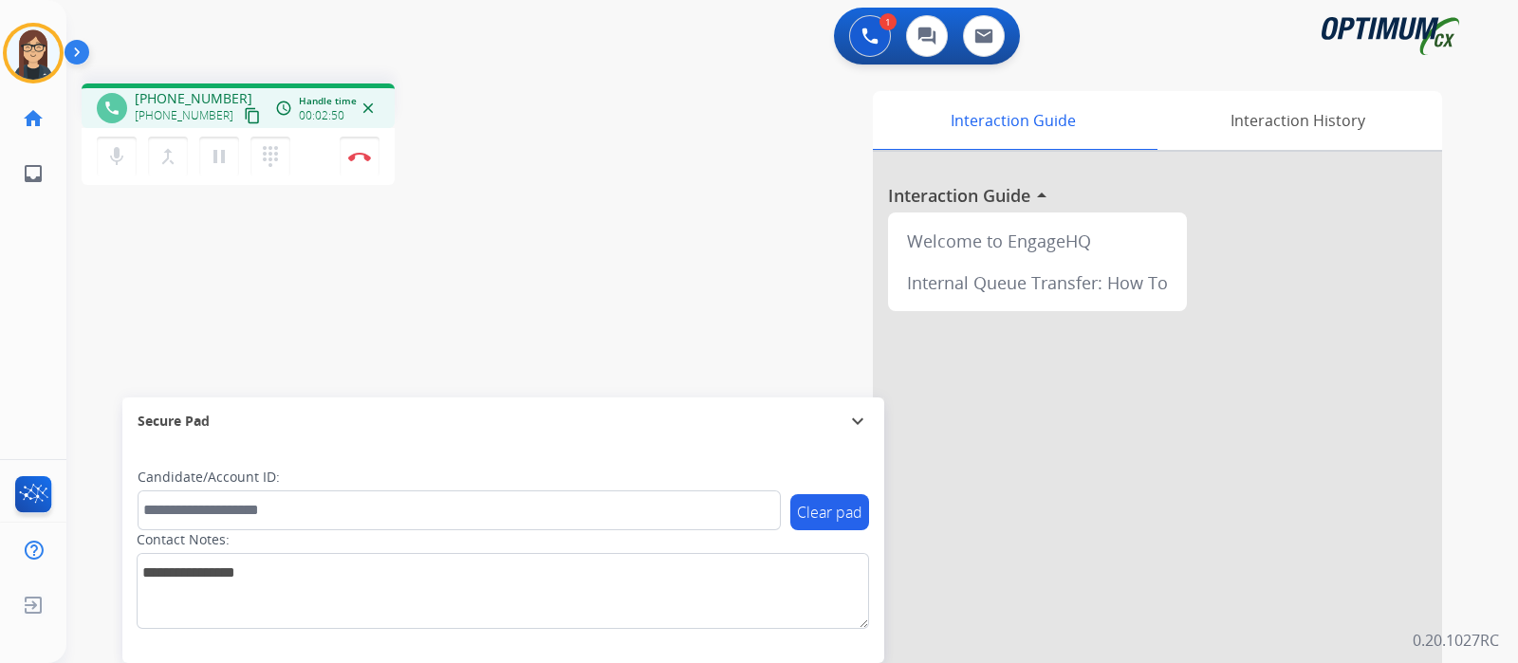
click at [244, 116] on mat-icon "content_copy" at bounding box center [252, 115] width 17 height 17
click at [356, 165] on button "Disconnect" at bounding box center [360, 157] width 40 height 40
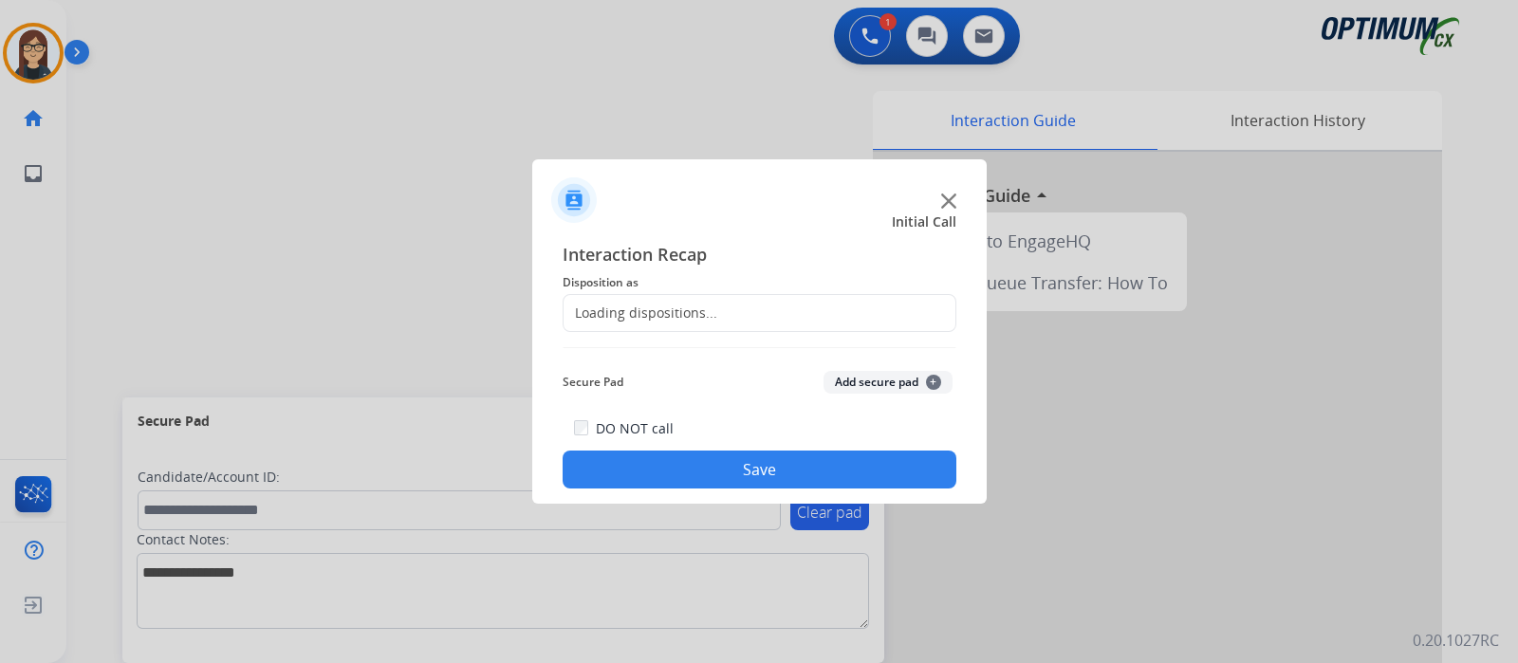
click at [590, 305] on div "Loading dispositions..." at bounding box center [641, 313] width 154 height 19
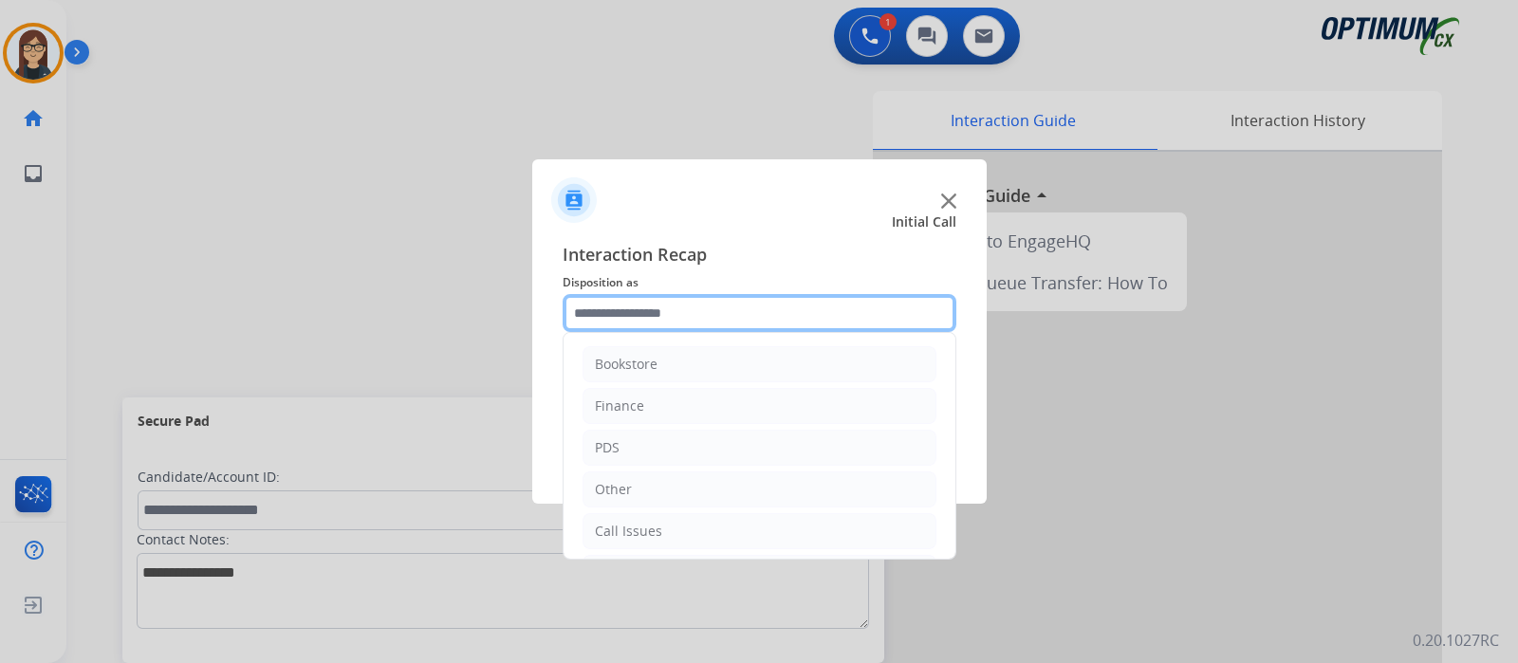
click at [590, 305] on input "text" at bounding box center [760, 313] width 394 height 38
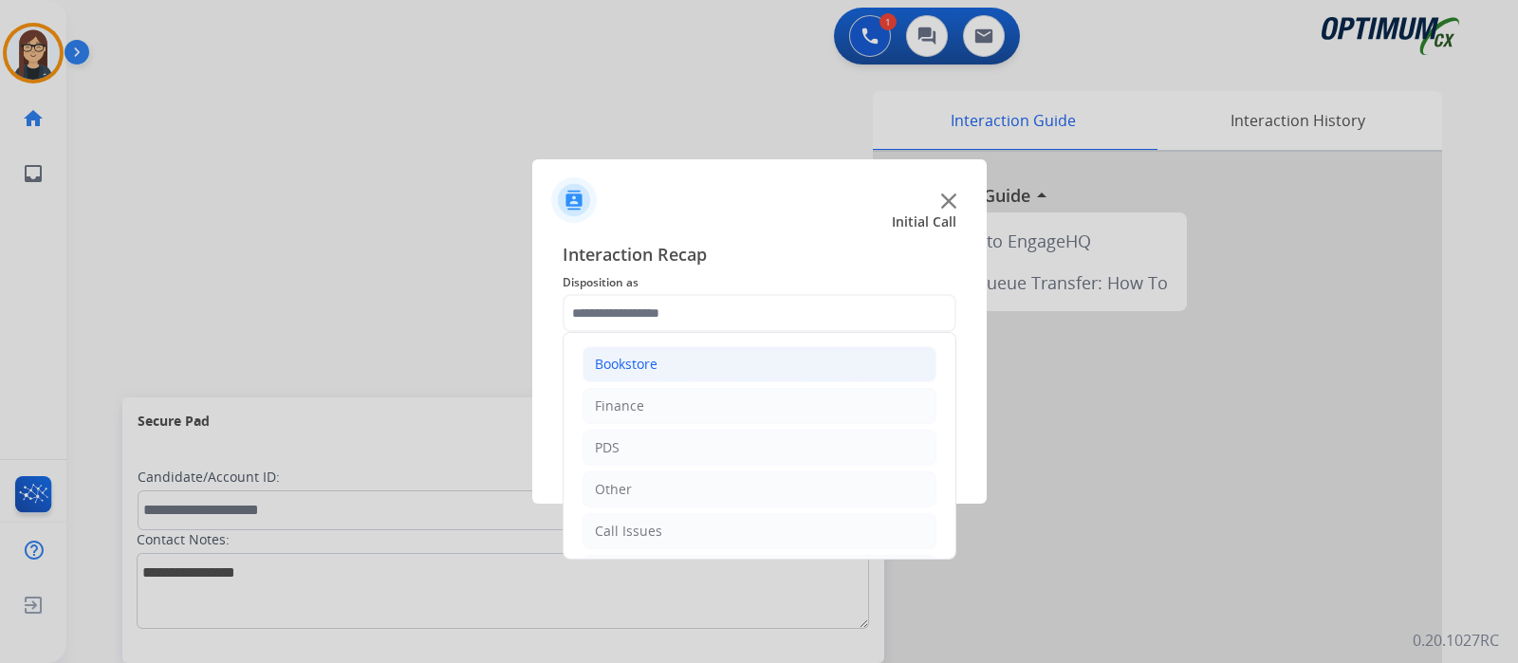
click at [631, 377] on li "Bookstore" at bounding box center [759, 364] width 354 height 36
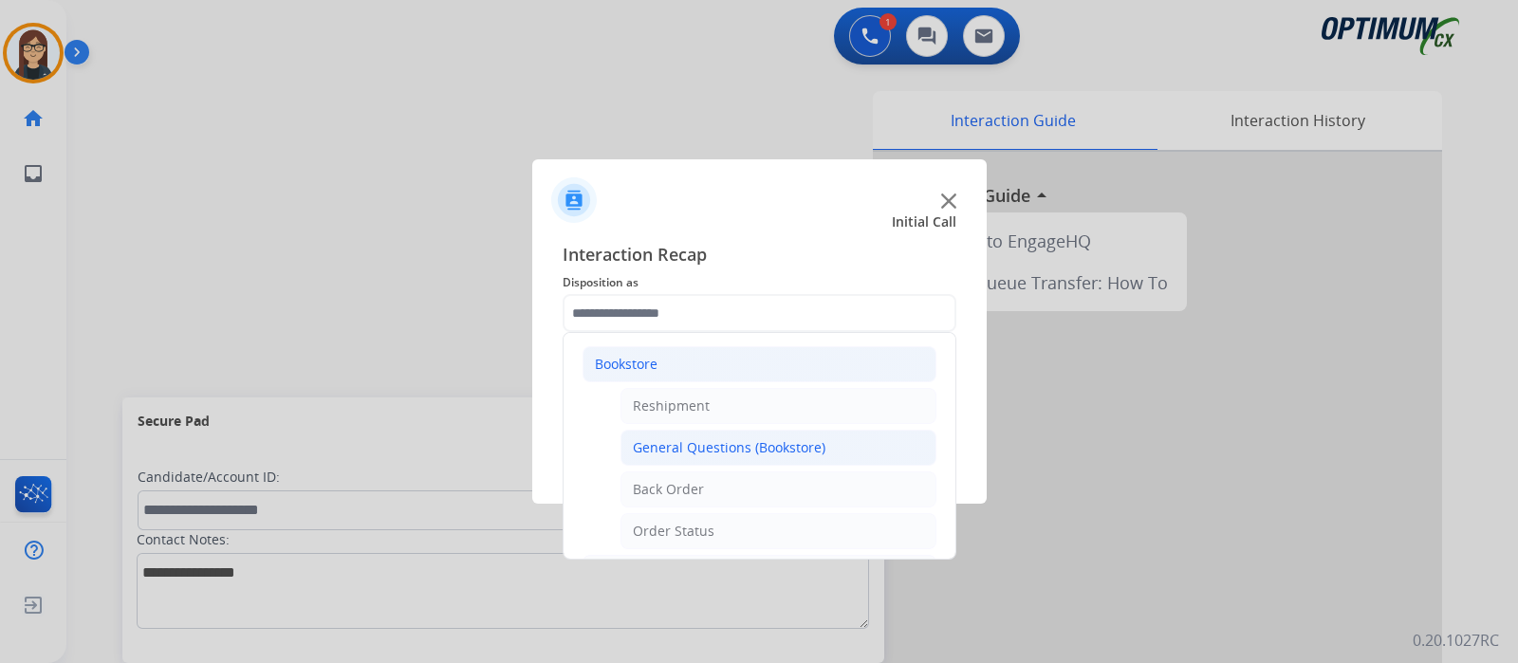
click at [779, 453] on div "General Questions (Bookstore)" at bounding box center [729, 447] width 193 height 19
type input "**********"
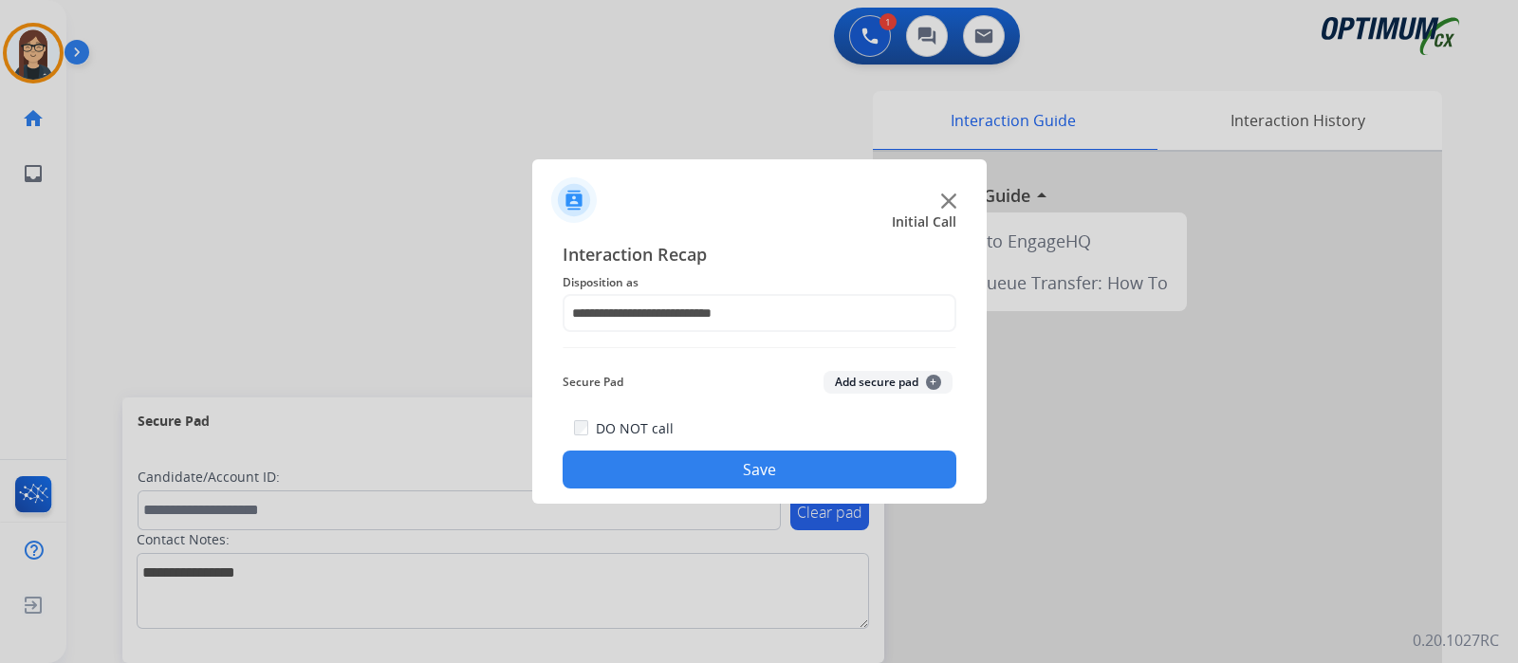
click at [772, 465] on button "Save" at bounding box center [760, 470] width 394 height 38
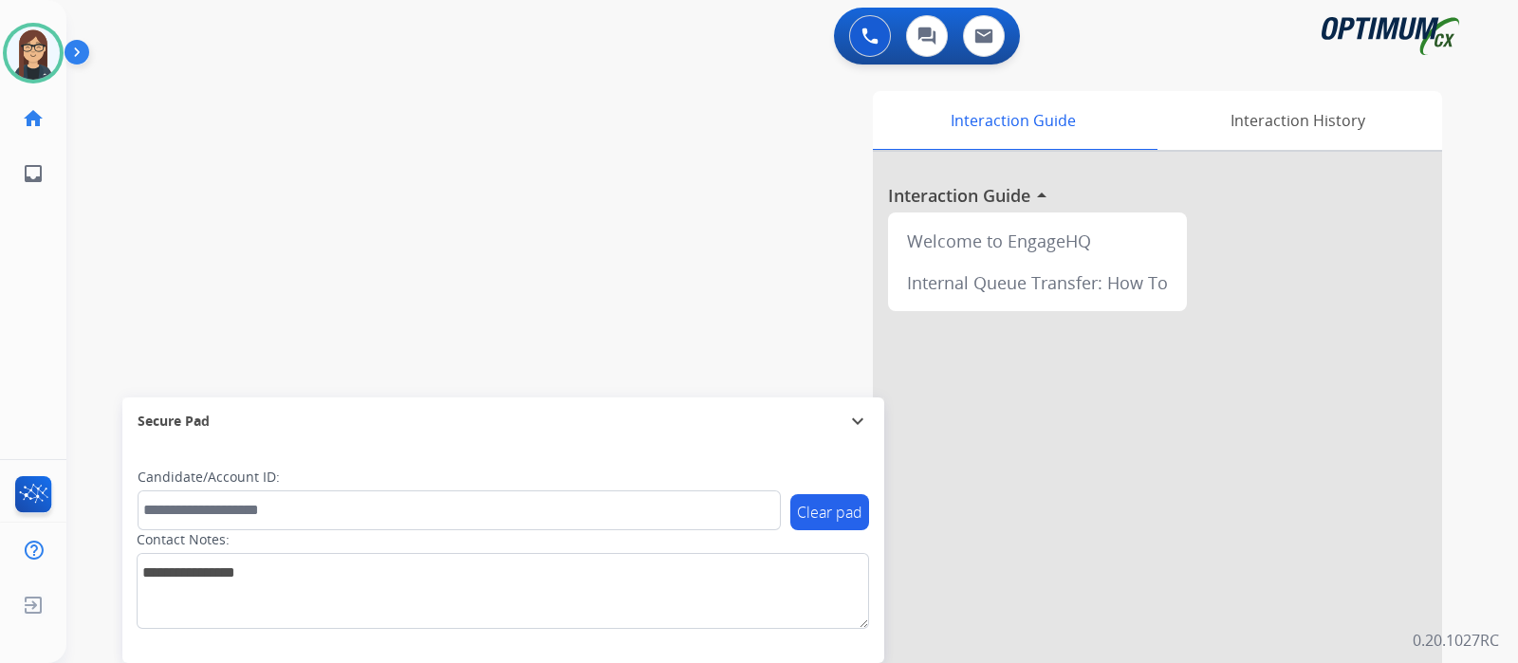
click at [396, 259] on div "swap_horiz Break voice bridge close_fullscreen Connect 3-Way Call merge_type Se…" at bounding box center [769, 463] width 1406 height 791
click at [623, 170] on div "Interaction Guide Interaction History Interaction Guide arrow_drop_up Welcome t…" at bounding box center [1016, 475] width 851 height 768
click at [497, 187] on div "swap_horiz Break voice bridge close_fullscreen Connect 3-Way Call merge_type Se…" at bounding box center [769, 463] width 1406 height 791
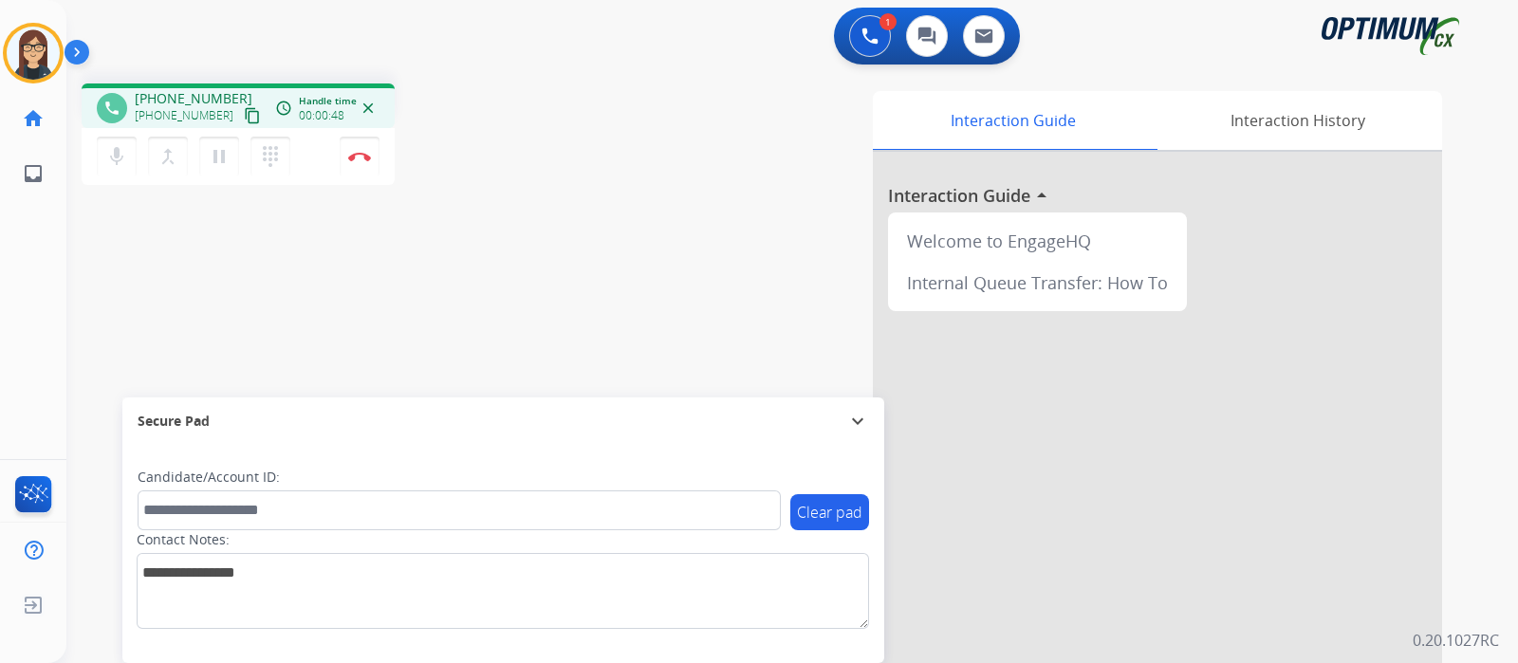
click at [244, 112] on mat-icon "content_copy" at bounding box center [252, 115] width 17 height 17
click at [521, 259] on div "phone +18327983985 +18327983985 content_copy access_time Call metrics Queue 00:…" at bounding box center [769, 463] width 1406 height 791
click at [624, 151] on div "Interaction Guide Interaction History Interaction Guide arrow_drop_up Welcome t…" at bounding box center [1016, 475] width 851 height 768
click at [538, 281] on div "phone +18327983985 +18327983985 content_copy access_time Call metrics Queue 00:…" at bounding box center [769, 463] width 1406 height 791
click at [567, 309] on div "phone +18327983985 +18327983985 content_copy access_time Call metrics Queue 00:…" at bounding box center [769, 463] width 1406 height 791
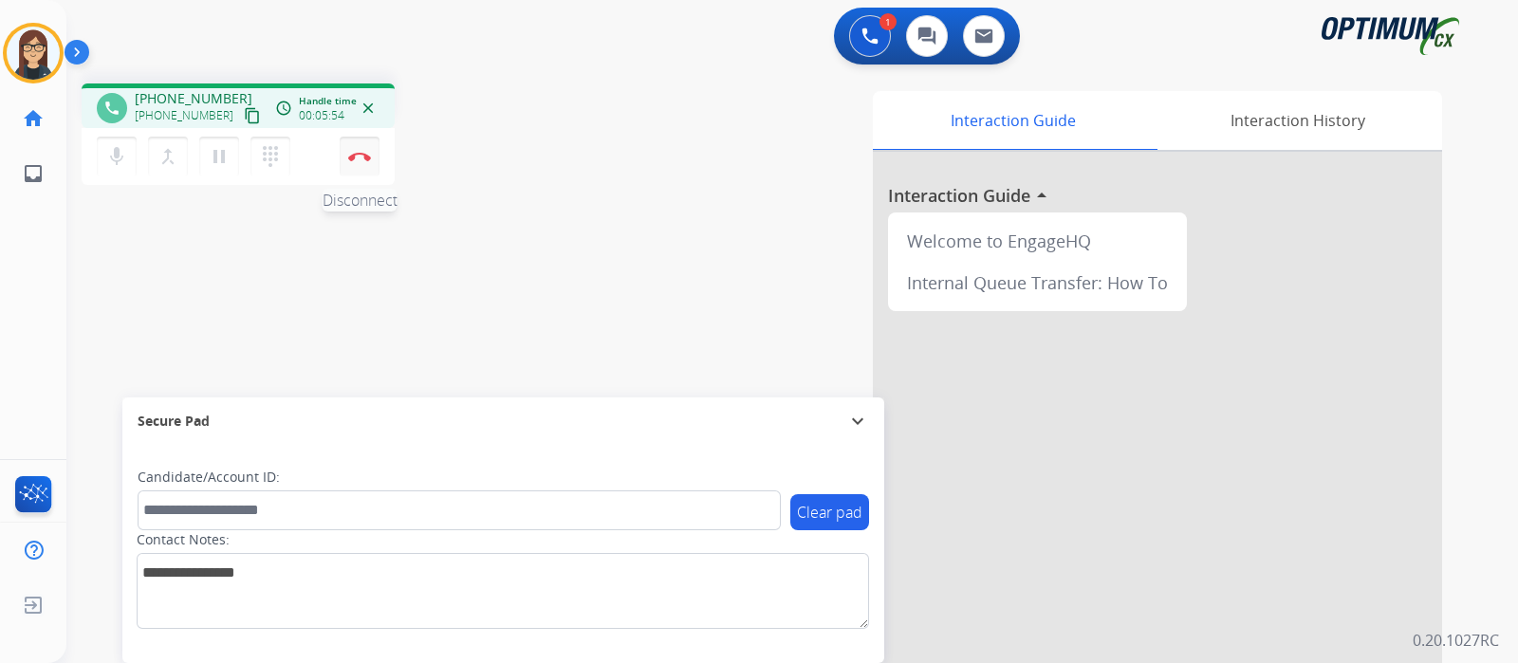
click at [356, 168] on button "Disconnect" at bounding box center [360, 157] width 40 height 40
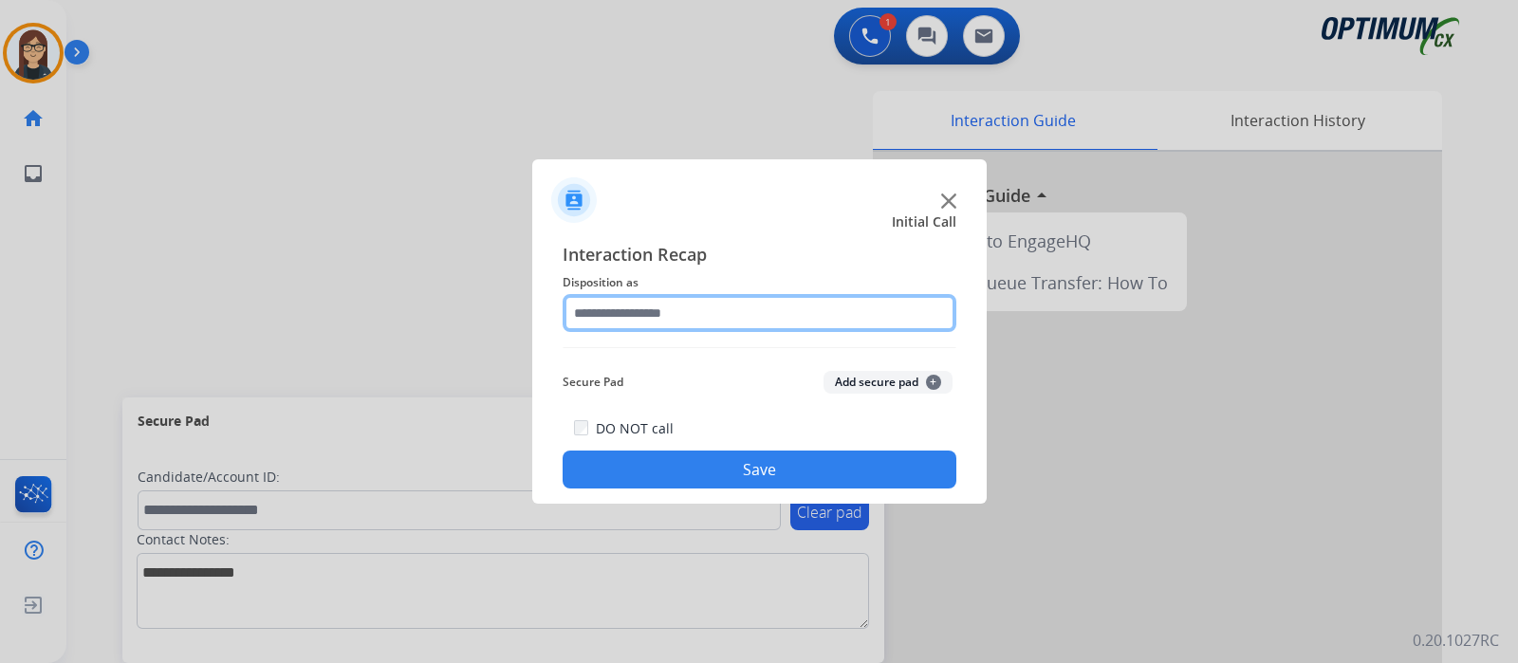
click at [637, 316] on input "text" at bounding box center [760, 313] width 394 height 38
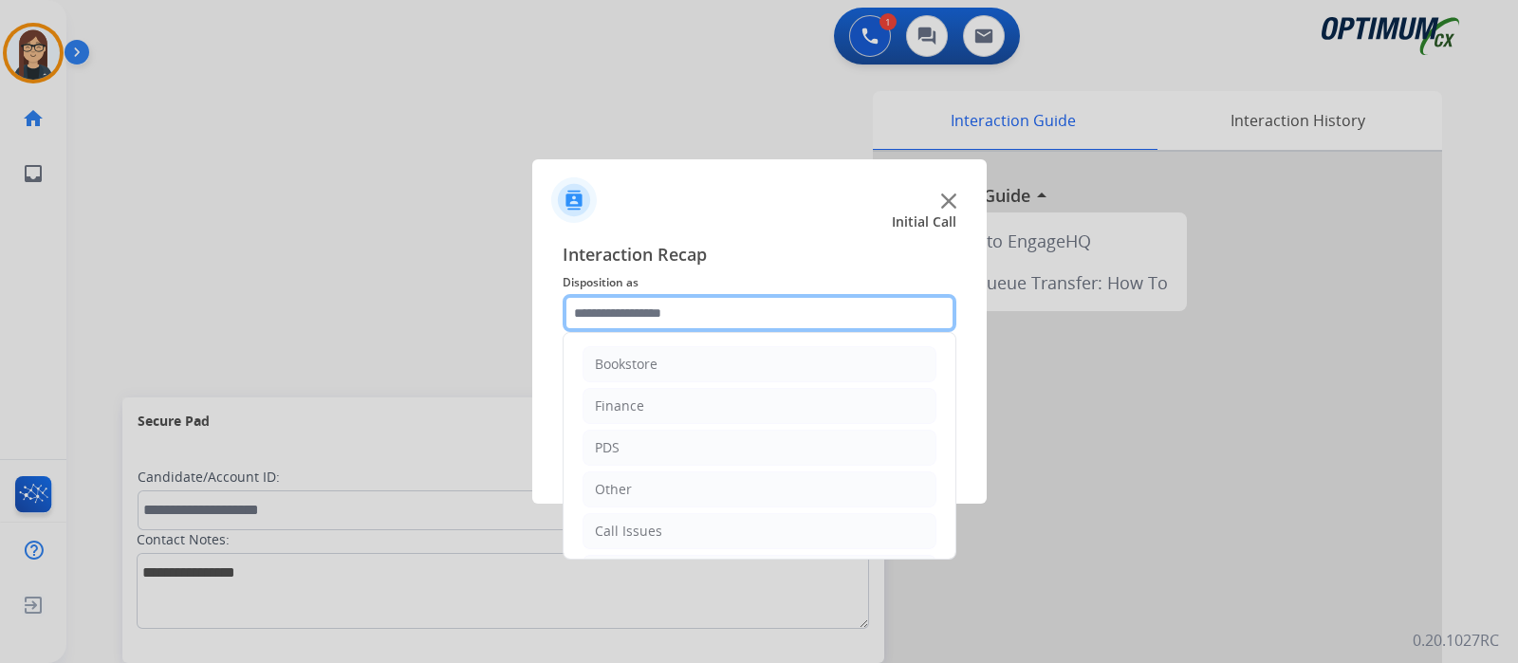
scroll to position [125, 0]
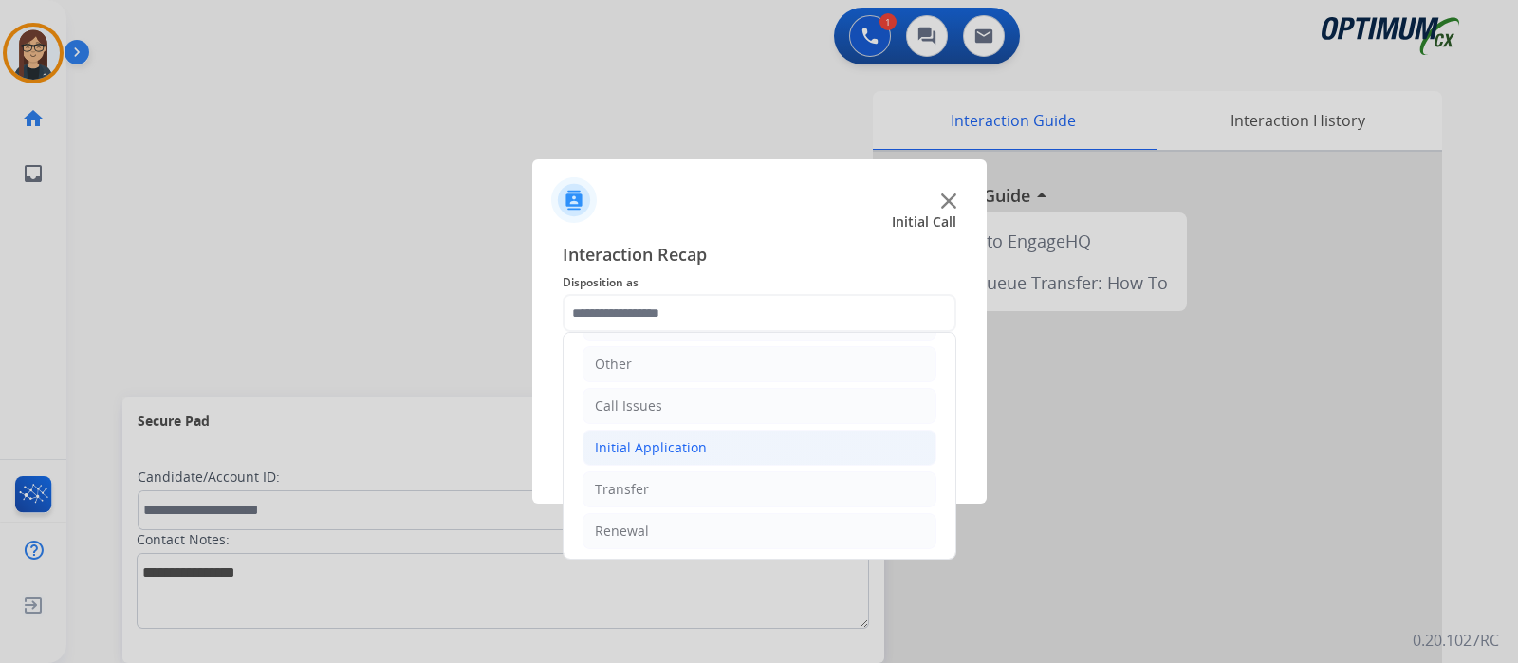
click at [792, 438] on li "Initial Application" at bounding box center [759, 448] width 354 height 36
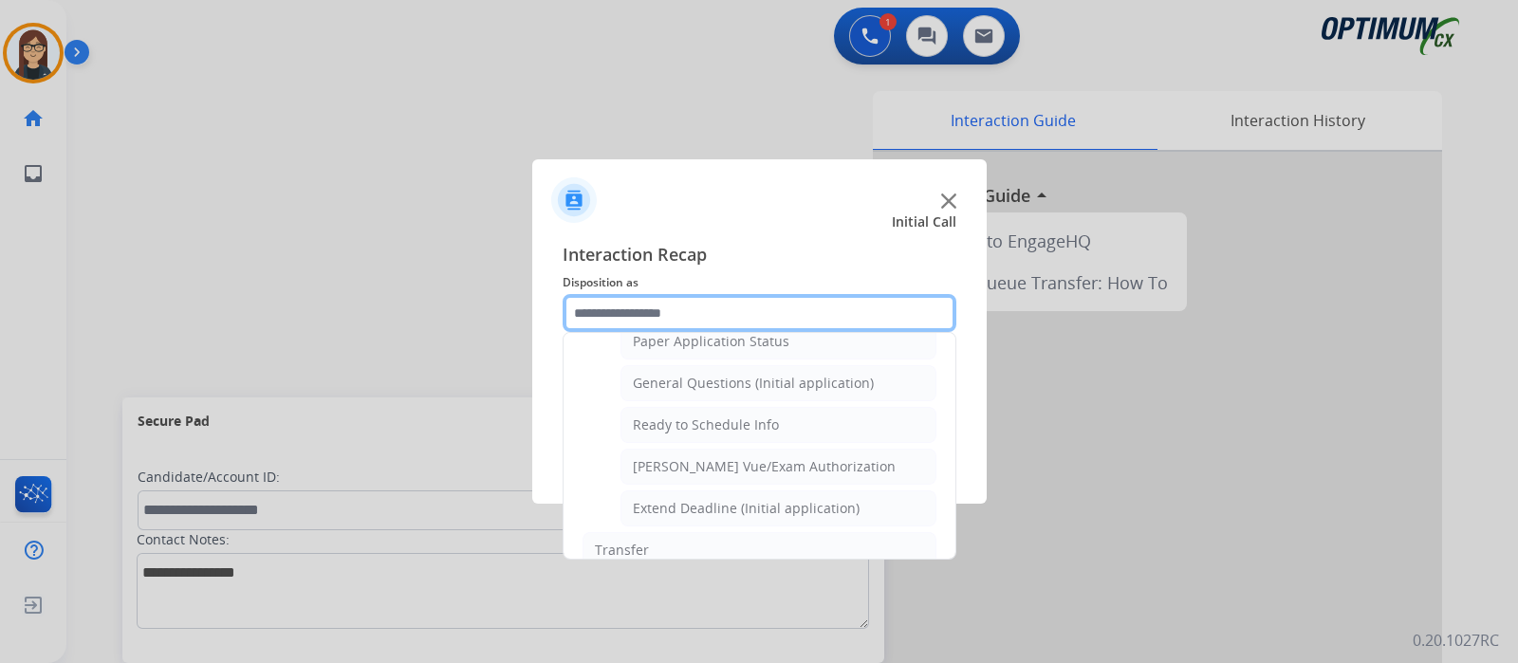
scroll to position [1091, 0]
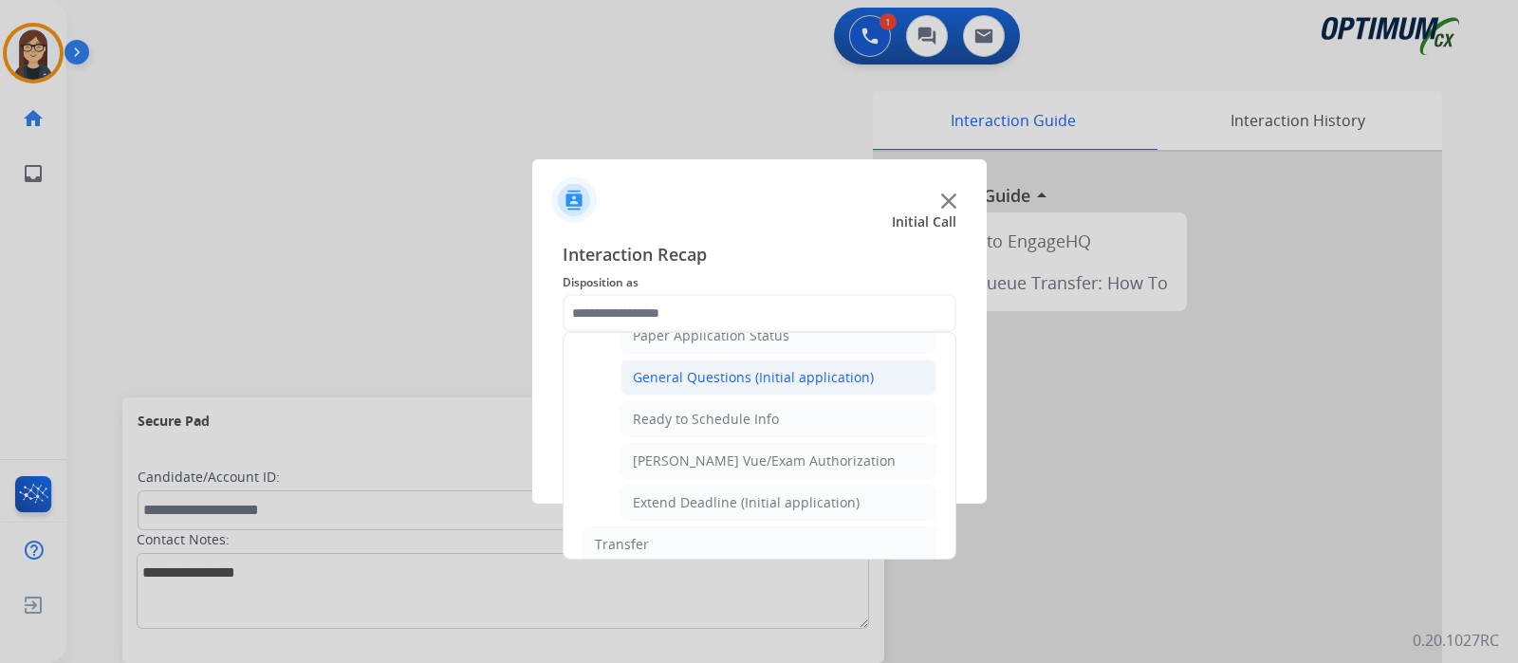
click at [852, 378] on li "General Questions (Initial application)" at bounding box center [778, 378] width 316 height 36
type input "**********"
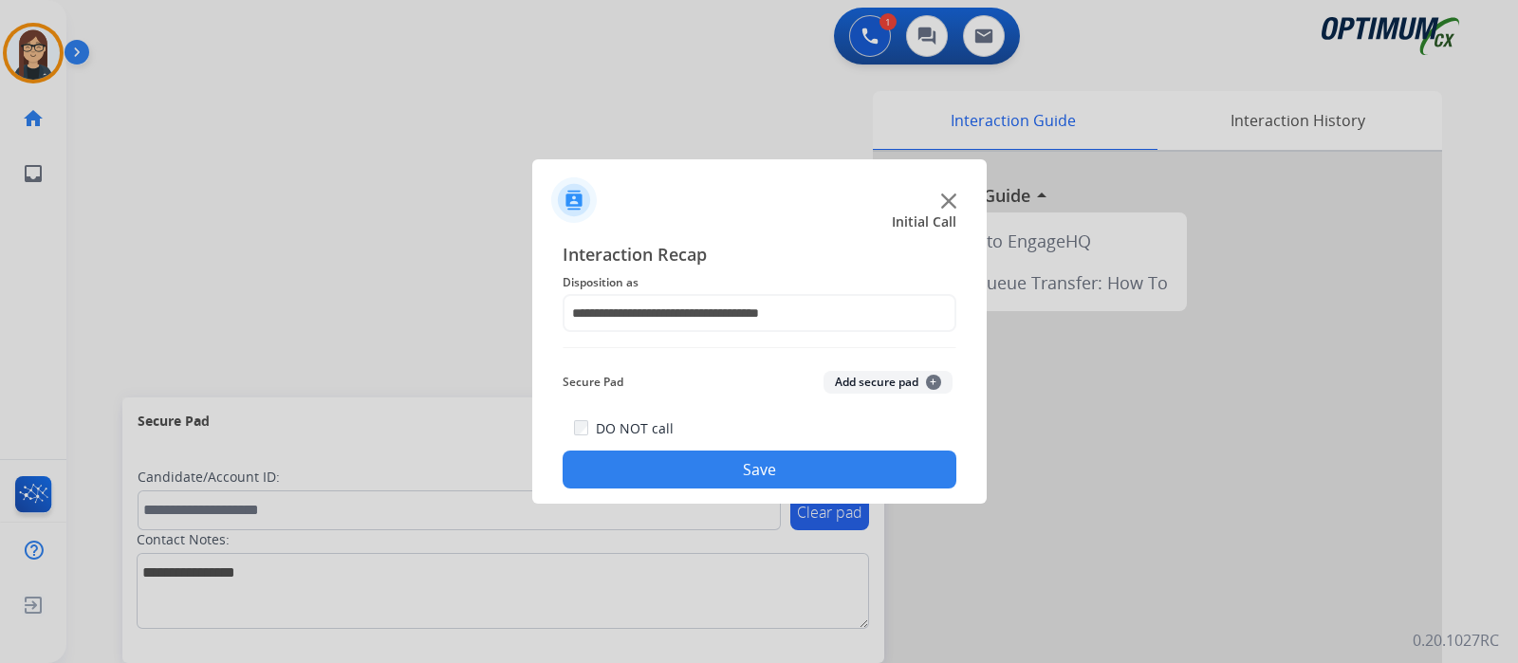
click at [740, 472] on button "Save" at bounding box center [760, 470] width 394 height 38
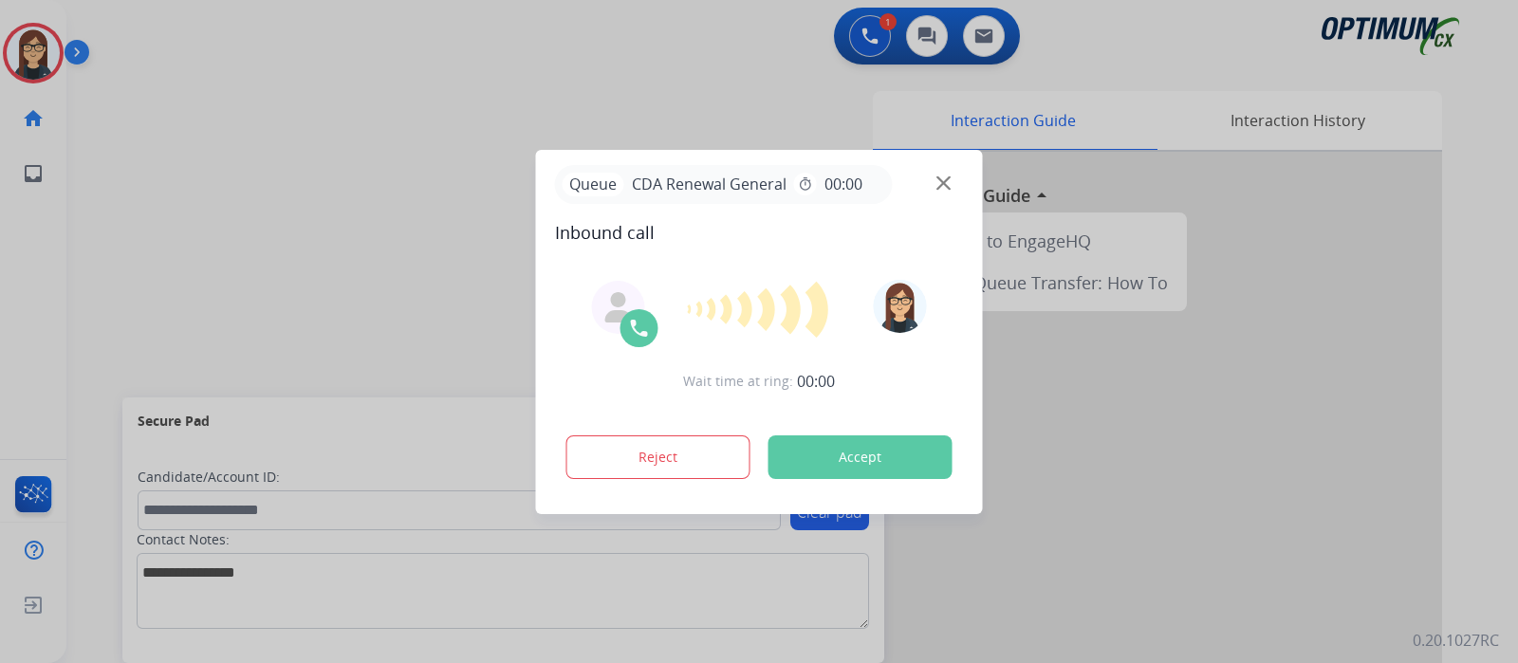
click at [806, 443] on button "Accept" at bounding box center [860, 457] width 184 height 44
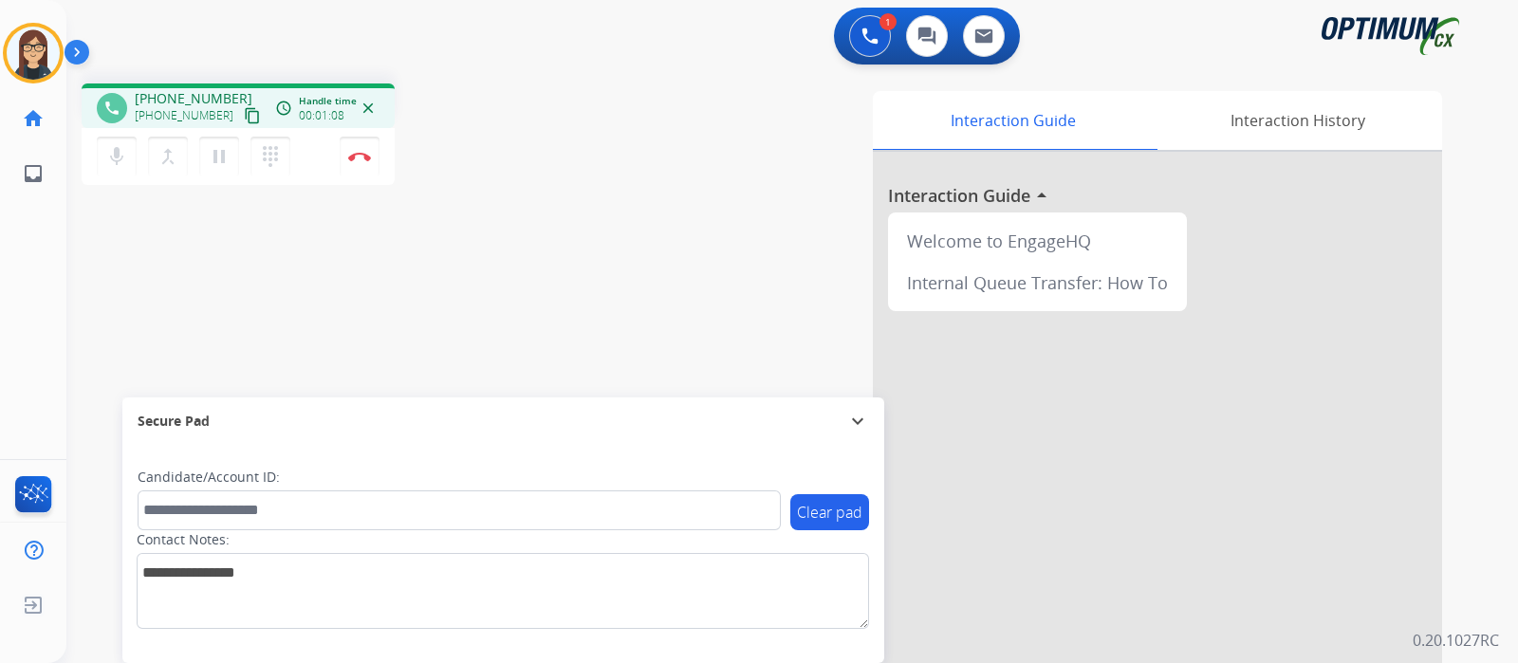
click at [244, 117] on mat-icon "content_copy" at bounding box center [252, 115] width 17 height 17
drag, startPoint x: 512, startPoint y: 348, endPoint x: 562, endPoint y: 273, distance: 89.7
click at [560, 274] on div "phone +19373054403 +19373054403 content_copy access_time Call metrics Queue 00:…" at bounding box center [769, 463] width 1406 height 791
click at [575, 234] on div "phone +19373054403 +19373054403 content_copy access_time Call metrics Queue 00:…" at bounding box center [769, 463] width 1406 height 791
click at [113, 152] on mat-icon "mic" at bounding box center [116, 156] width 23 height 23
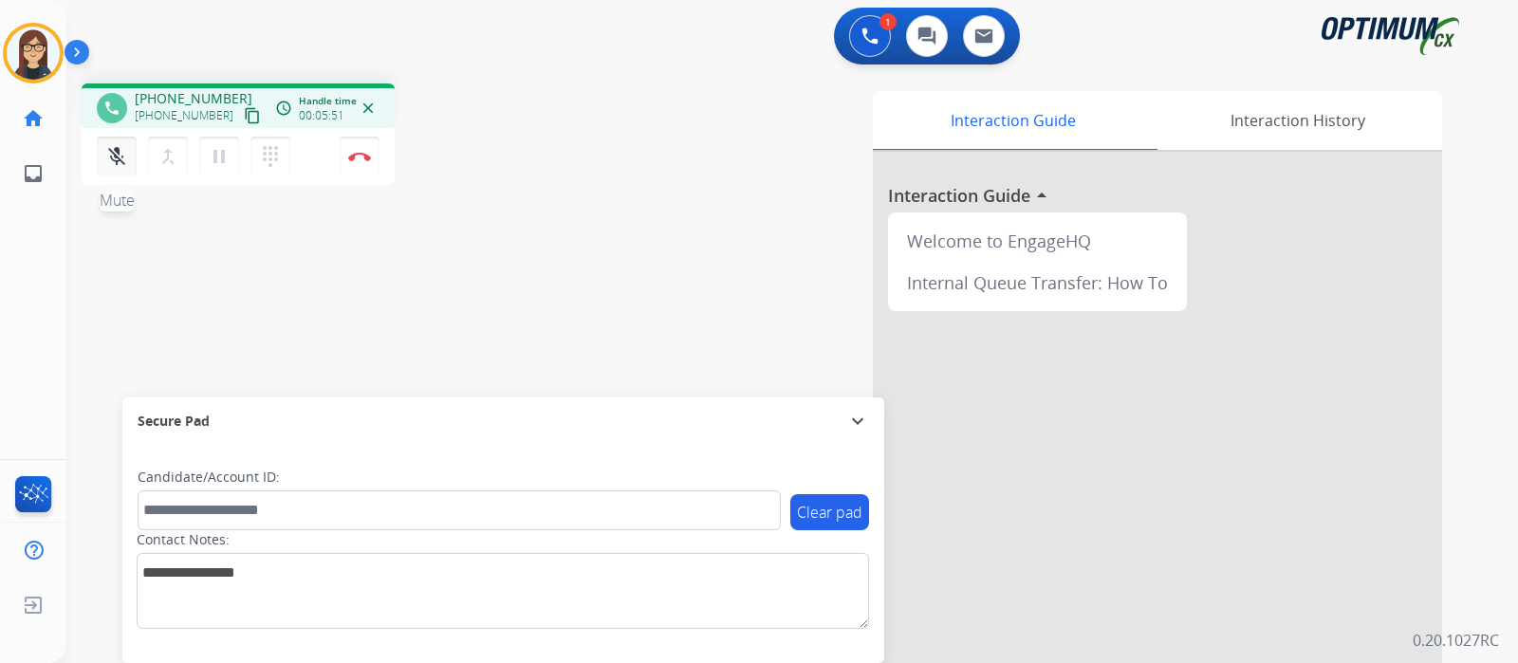
click at [114, 157] on mat-icon "mic_off" at bounding box center [116, 156] width 23 height 23
click at [361, 162] on button "Disconnect" at bounding box center [360, 157] width 40 height 40
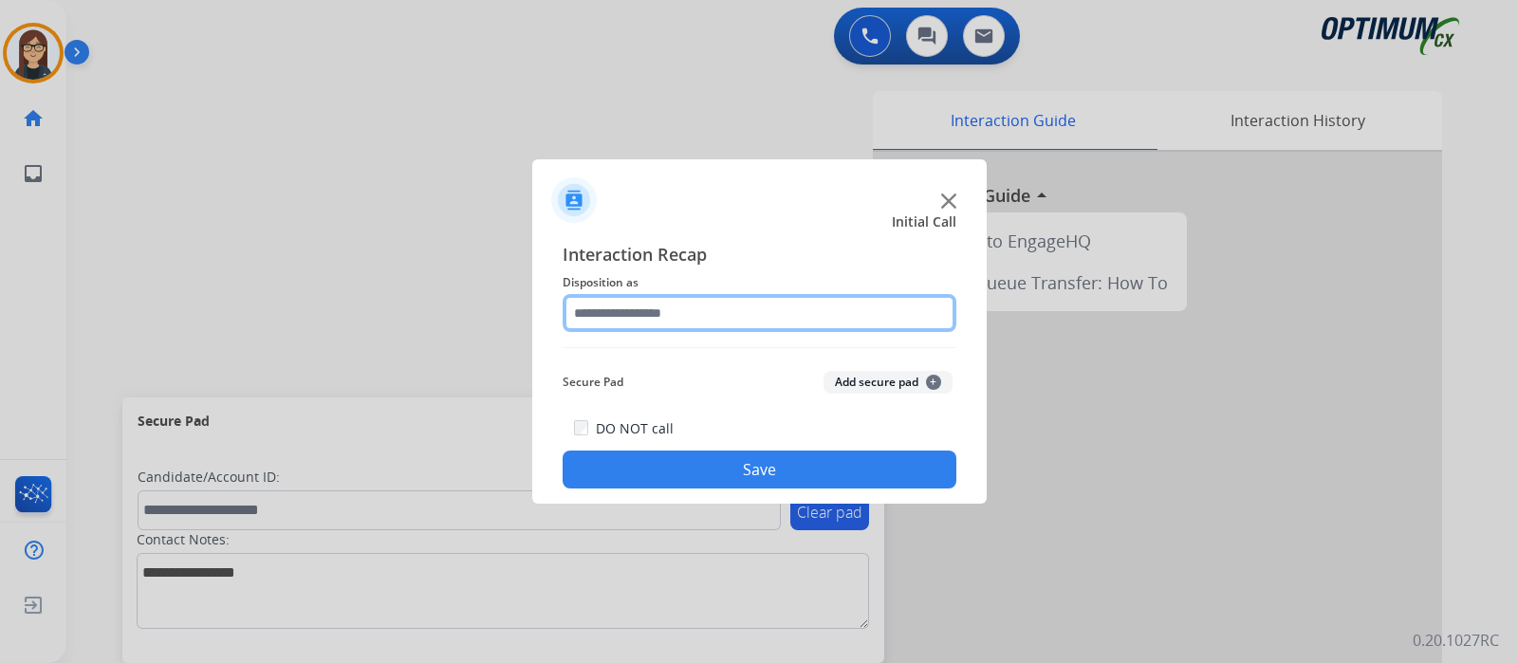
click at [637, 297] on input "text" at bounding box center [760, 313] width 394 height 38
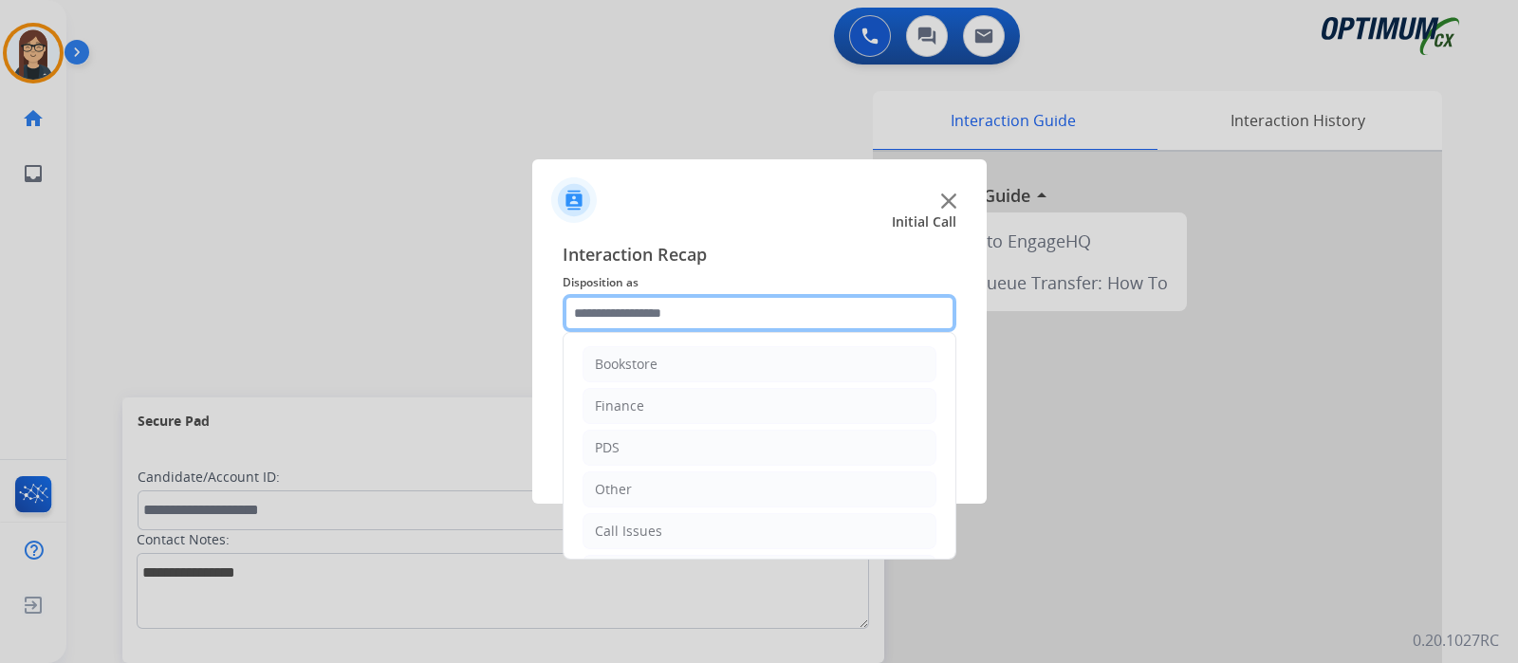
scroll to position [125, 0]
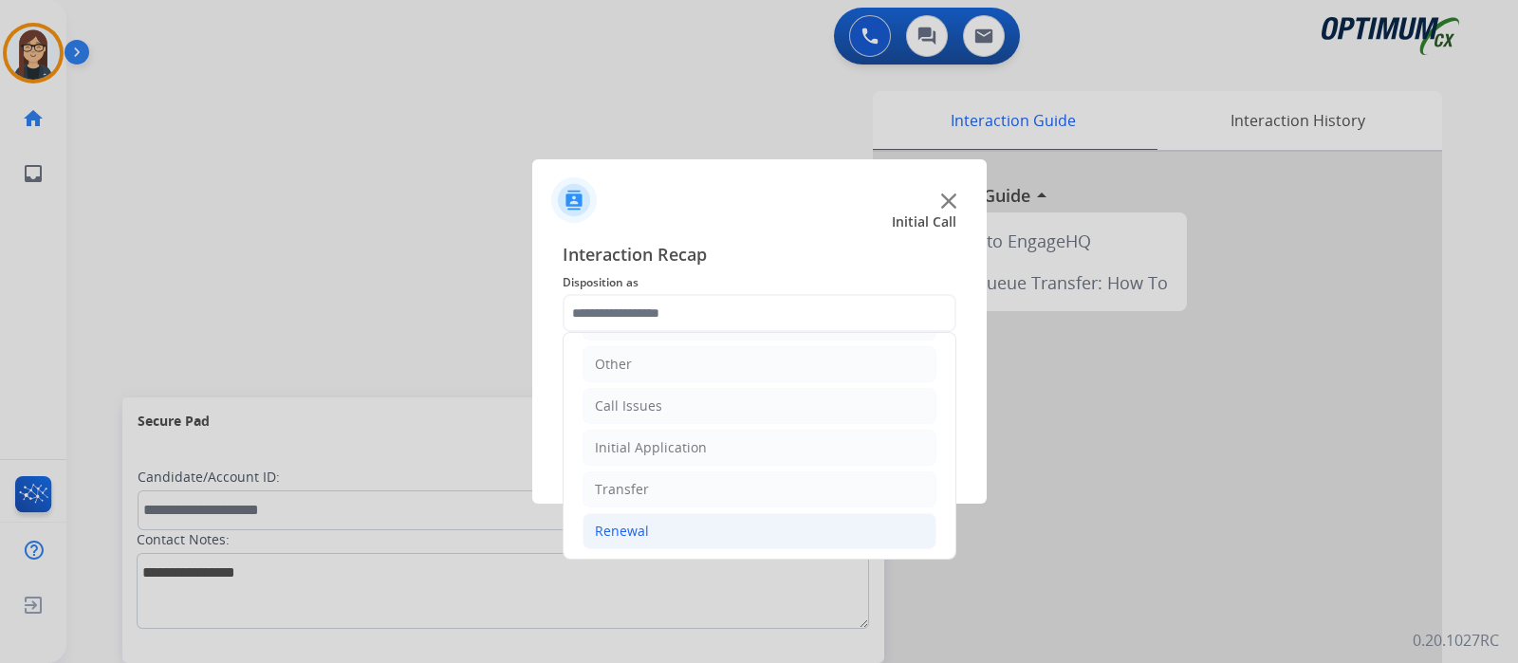
click at [652, 516] on li "Renewal" at bounding box center [759, 531] width 354 height 36
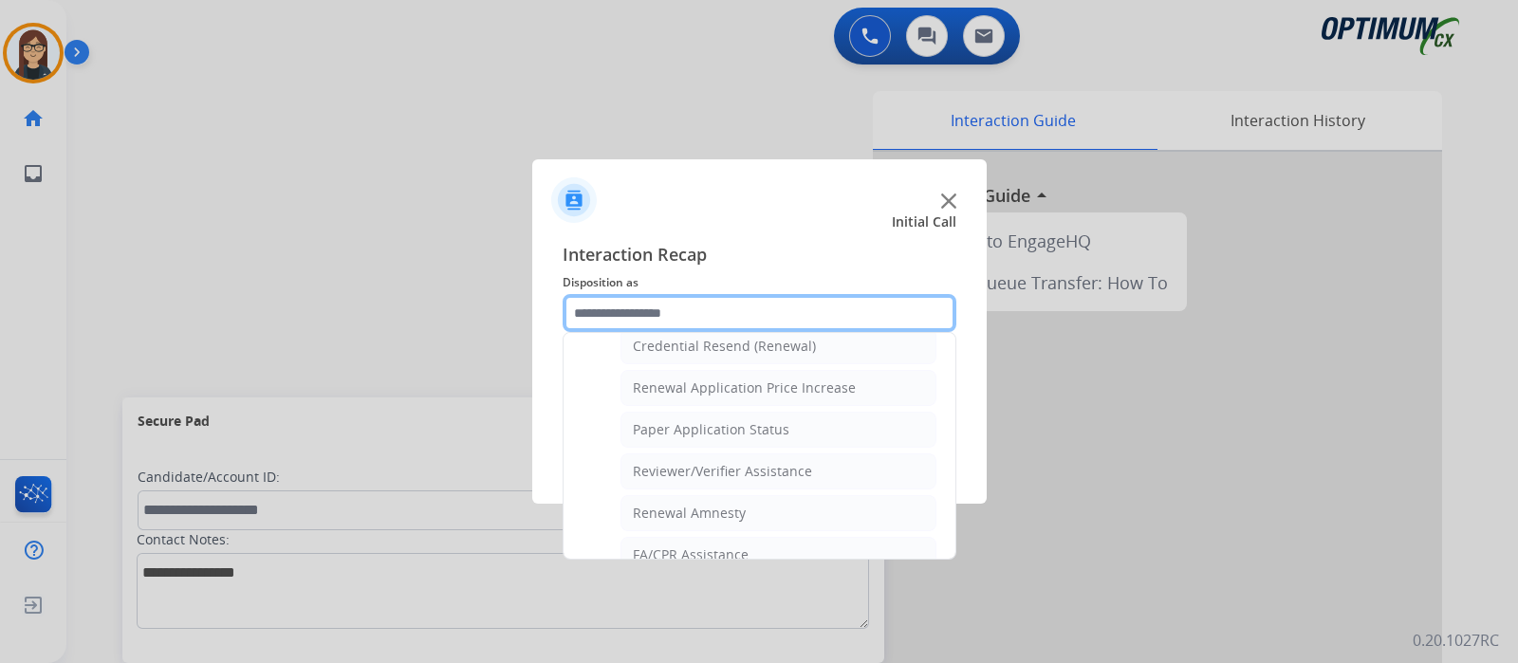
scroll to position [625, 0]
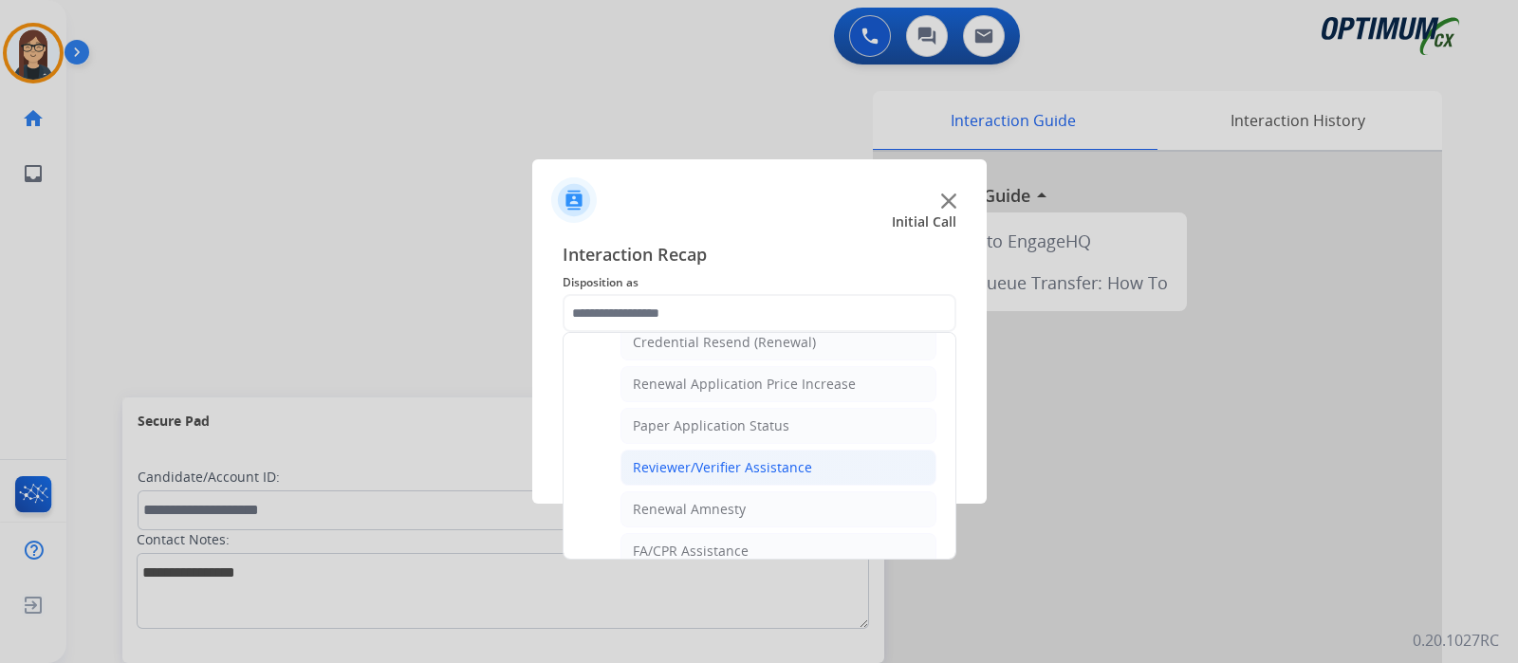
click at [833, 461] on li "Reviewer/Verifier Assistance" at bounding box center [778, 468] width 316 height 36
type input "**********"
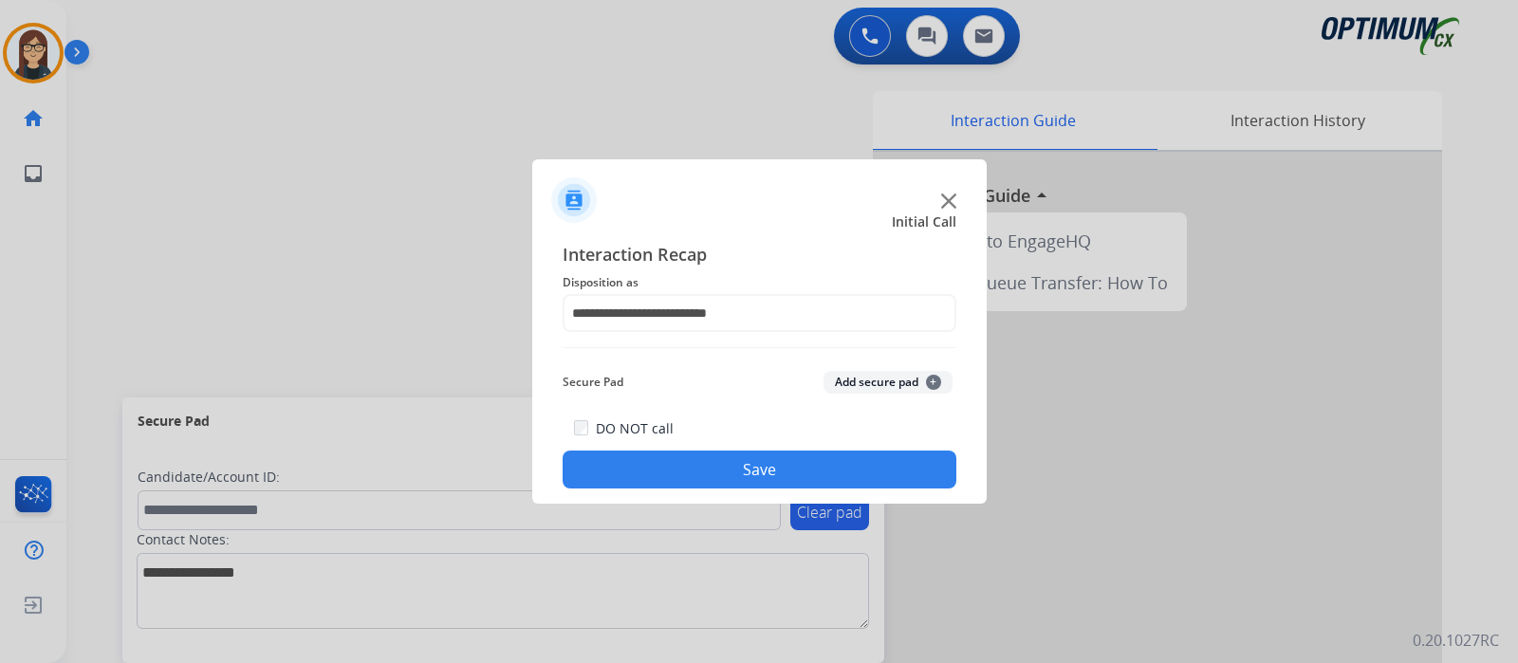
click at [827, 461] on button "Save" at bounding box center [760, 470] width 394 height 38
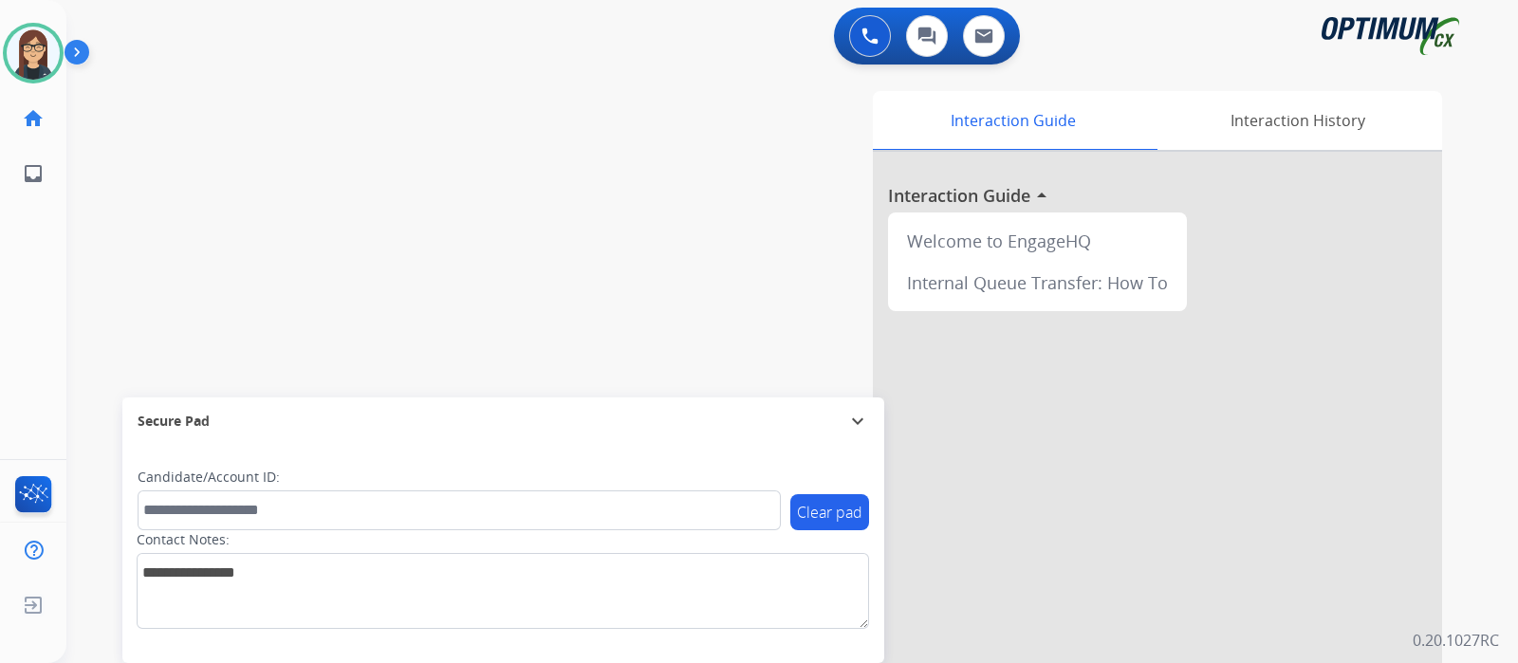
click at [439, 216] on div "swap_horiz Break voice bridge close_fullscreen Connect 3-Way Call merge_type Se…" at bounding box center [769, 463] width 1406 height 791
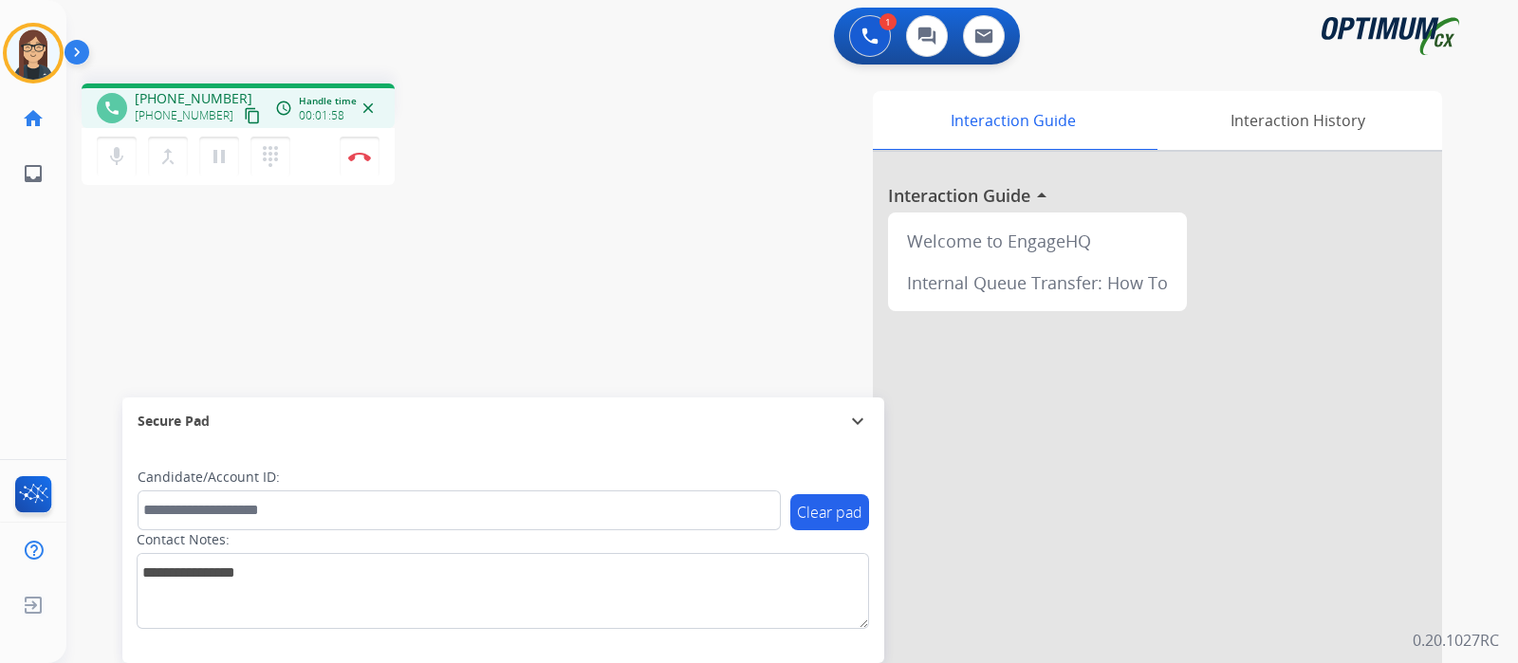
click at [244, 107] on mat-icon "content_copy" at bounding box center [252, 115] width 17 height 17
click at [355, 154] on img at bounding box center [359, 156] width 23 height 9
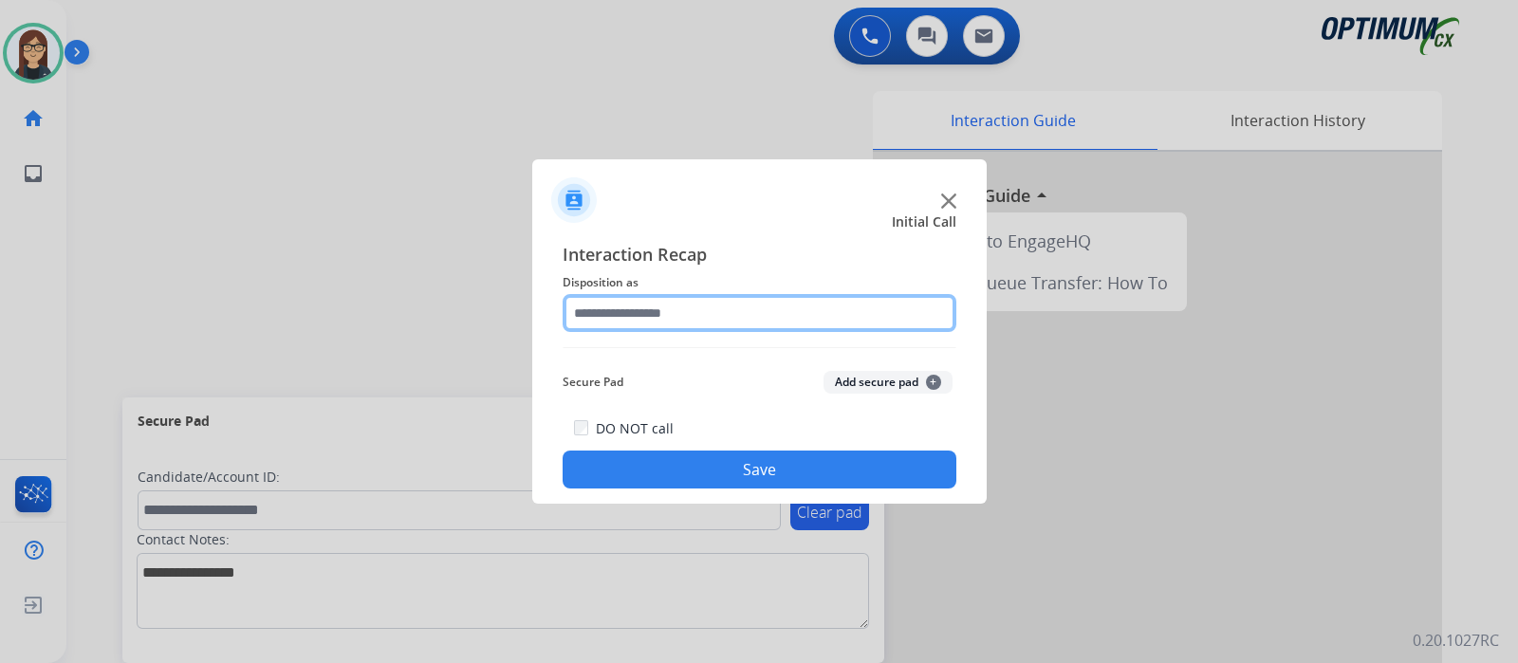
click at [694, 302] on input "text" at bounding box center [760, 313] width 394 height 38
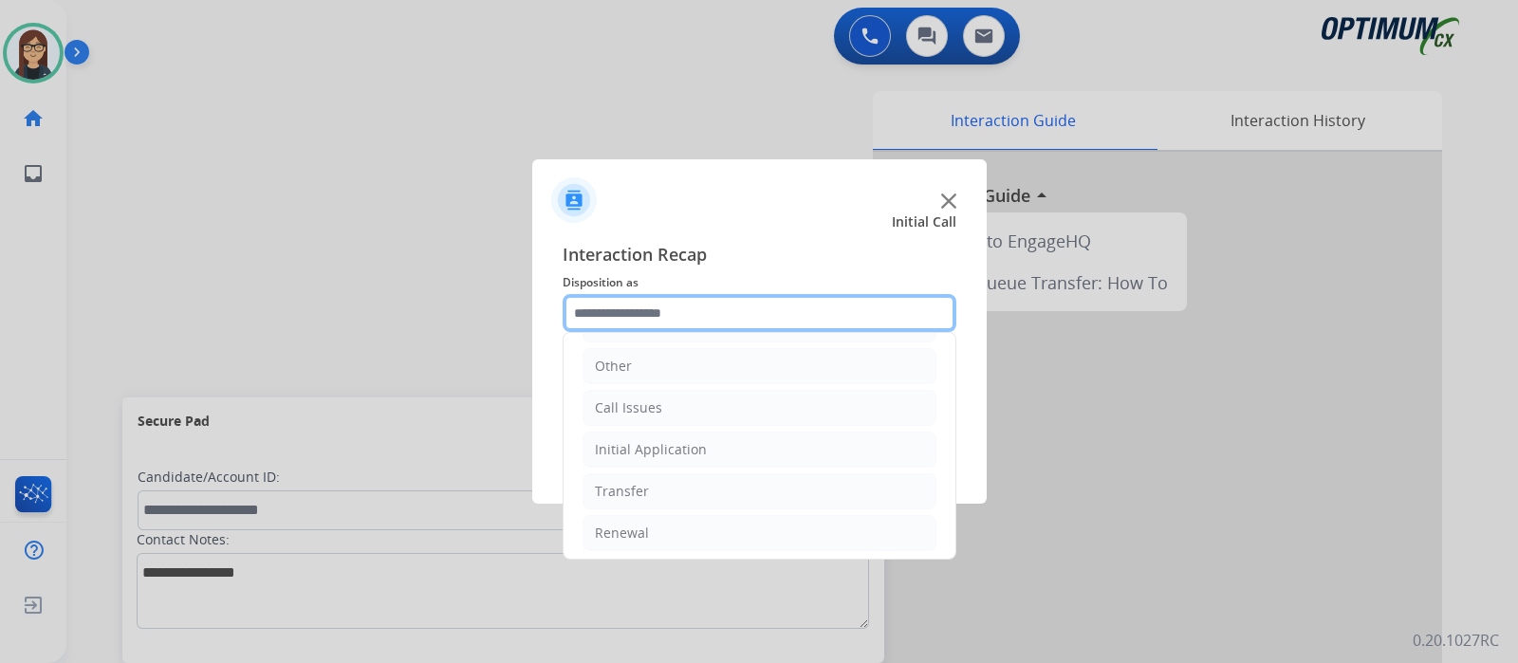
scroll to position [125, 0]
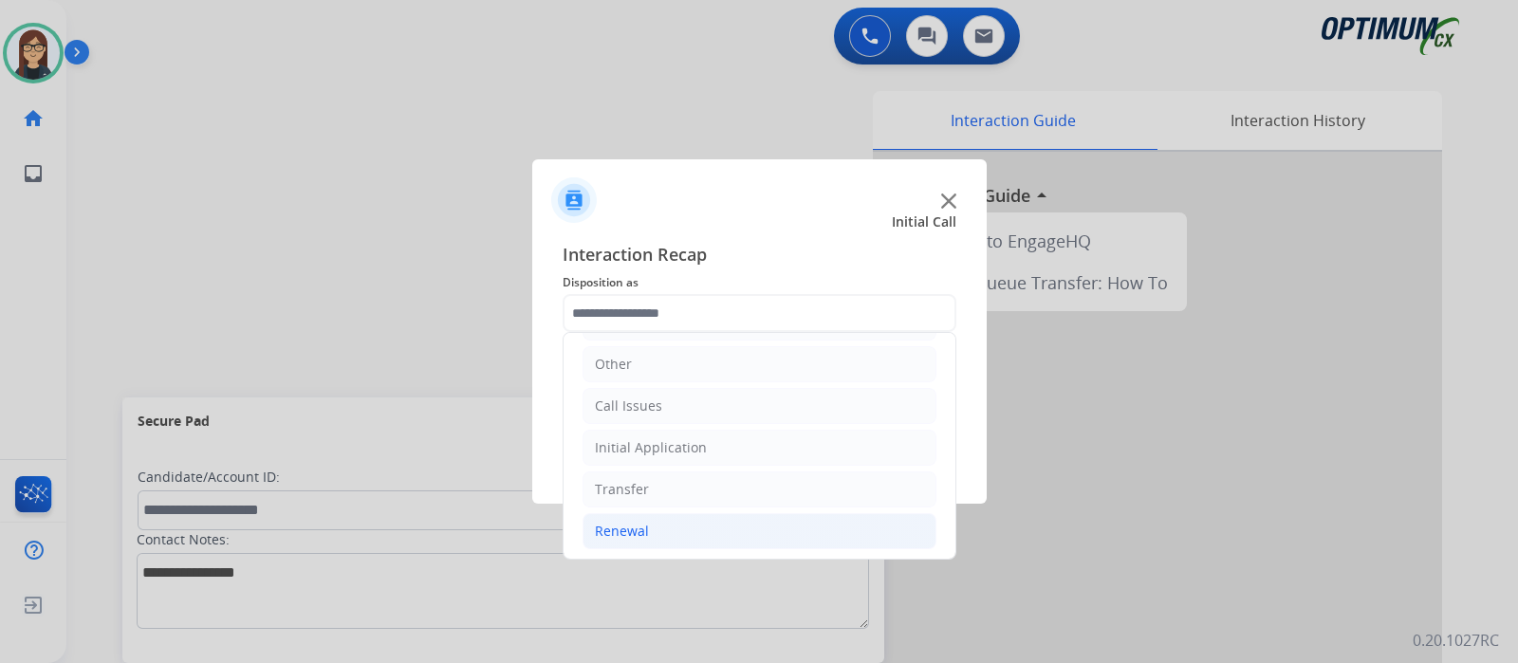
click at [707, 513] on li "Renewal" at bounding box center [759, 531] width 354 height 36
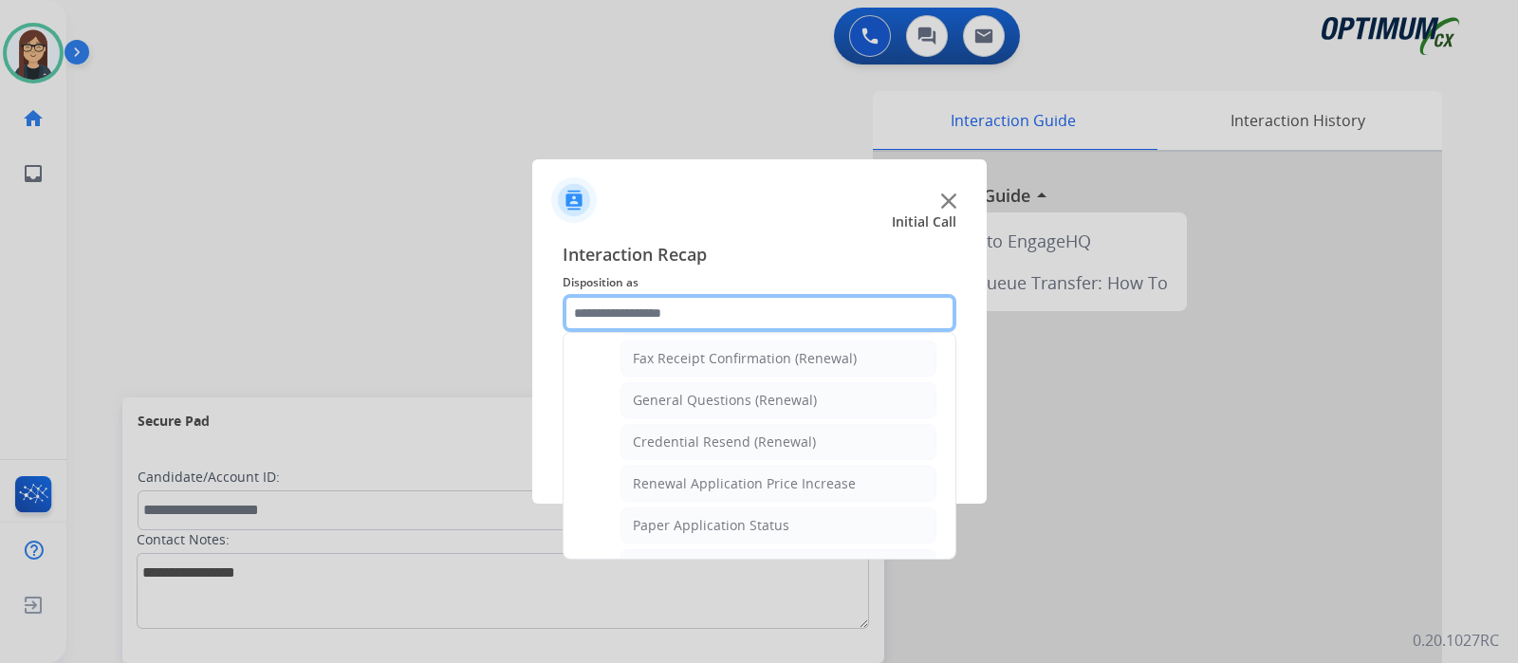
scroll to position [531, 0]
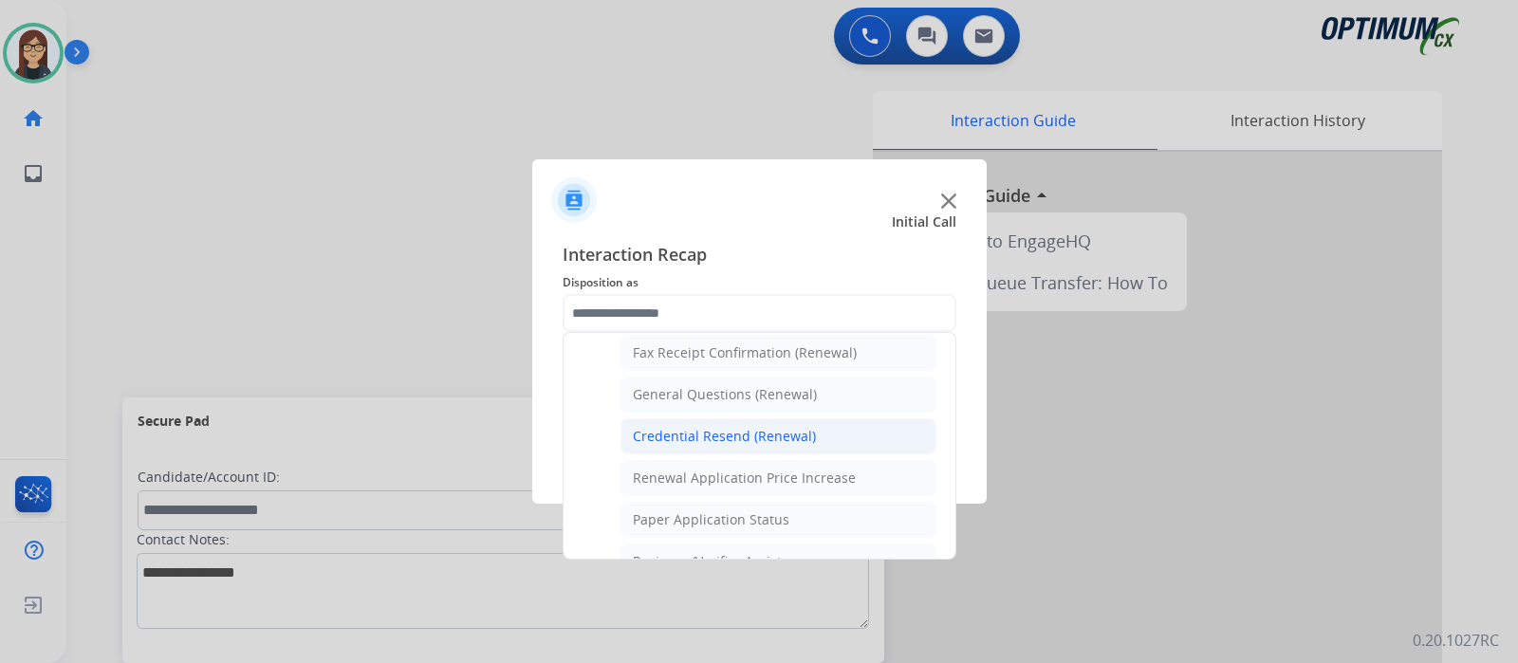
click at [811, 427] on li "Credential Resend (Renewal)" at bounding box center [778, 436] width 316 height 36
type input "**********"
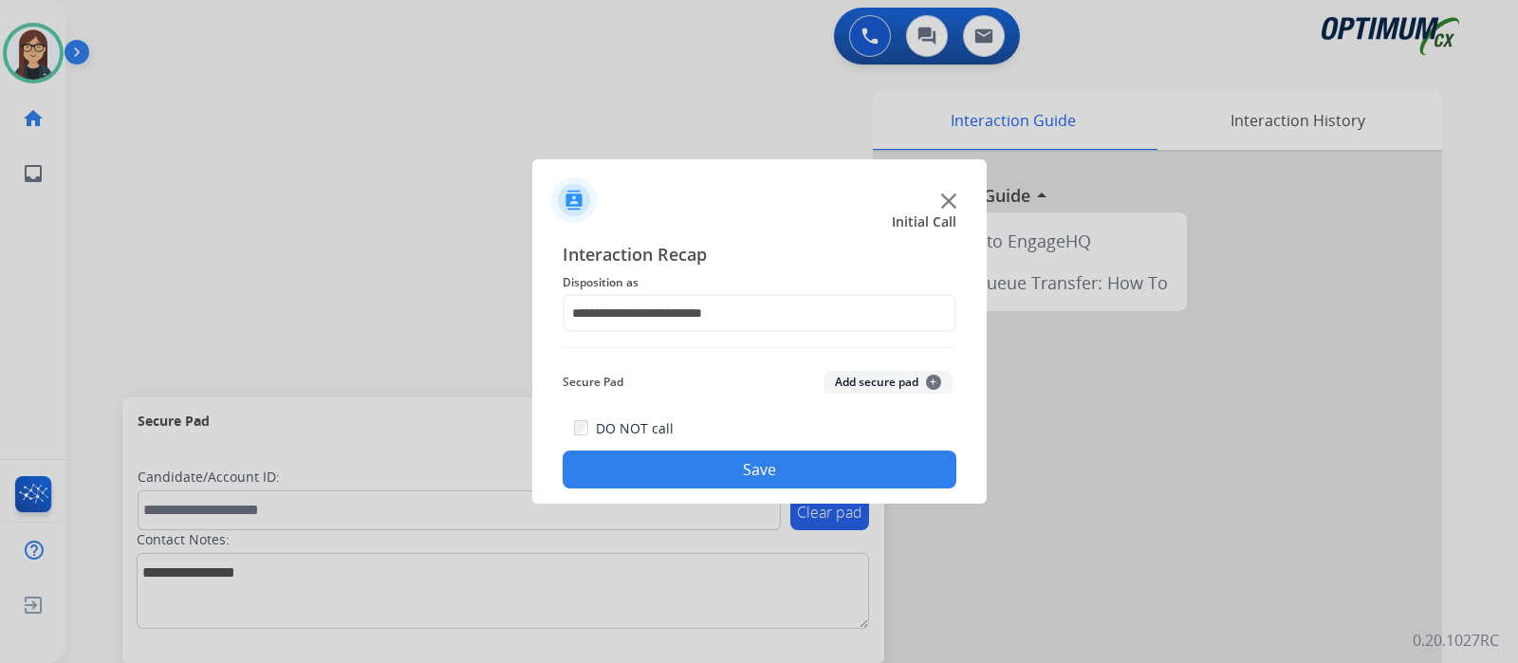
click at [753, 463] on button "Save" at bounding box center [760, 470] width 394 height 38
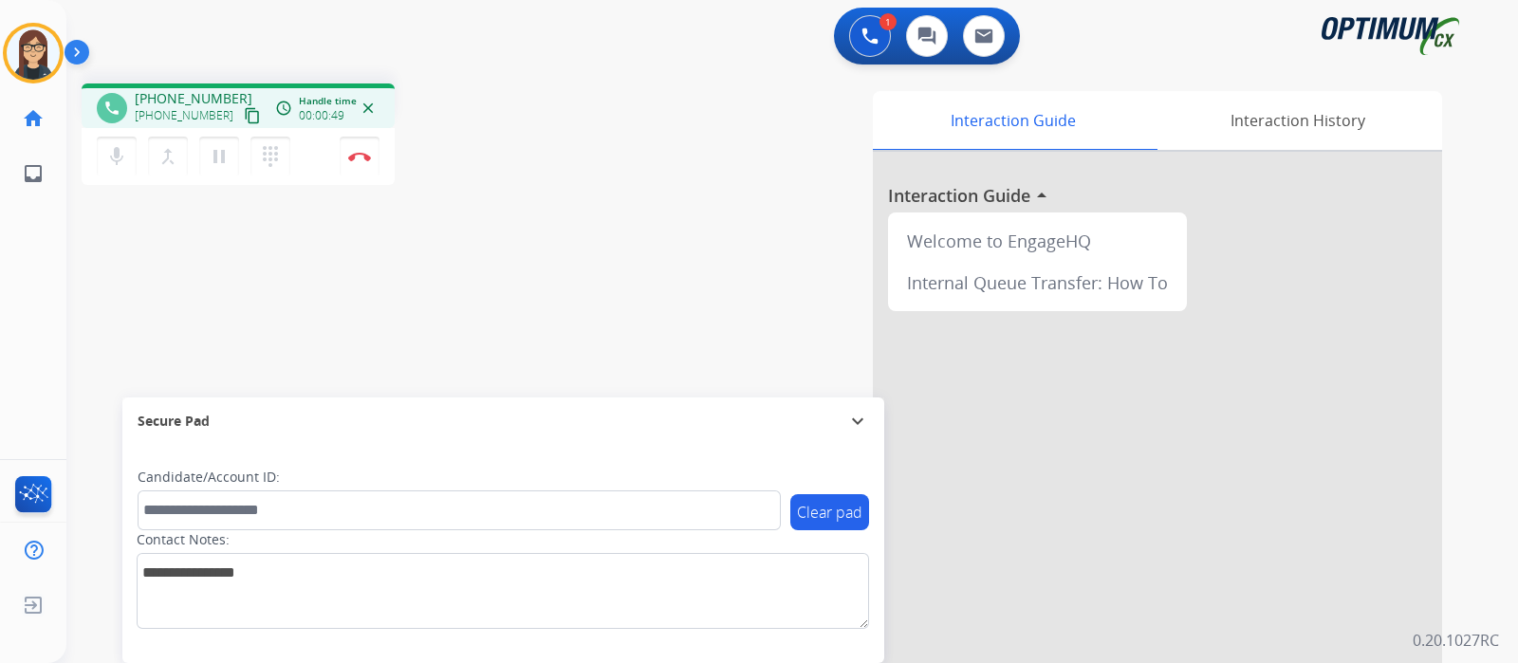
click at [244, 110] on mat-icon "content_copy" at bounding box center [252, 115] width 17 height 17
click at [122, 145] on mat-icon "mic" at bounding box center [116, 156] width 23 height 23
click at [109, 155] on mat-icon "mic_off" at bounding box center [116, 156] width 23 height 23
click at [562, 182] on div "phone +18013367480 +18013367480 content_copy access_time Call metrics Queue 00:…" at bounding box center [333, 136] width 502 height 107
click at [520, 334] on div "phone +18013367480 +18013367480 content_copy access_time Call metrics Queue 00:…" at bounding box center [769, 463] width 1406 height 791
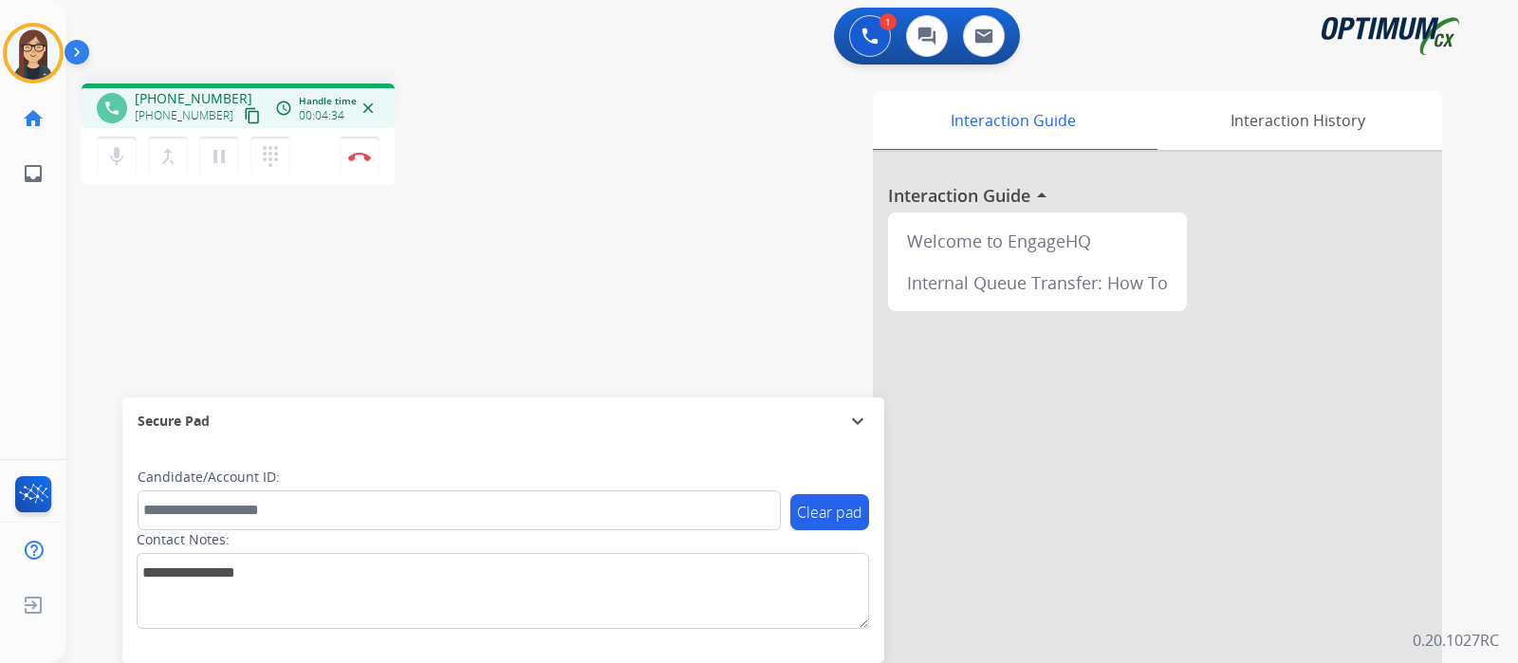
click at [606, 214] on div "Interaction Guide Interaction History Interaction Guide arrow_drop_up Welcome t…" at bounding box center [1016, 475] width 851 height 768
click at [678, 217] on div "Interaction Guide Interaction History Interaction Guide arrow_drop_up Welcome t…" at bounding box center [1016, 475] width 851 height 768
click at [555, 291] on div "phone +18013367480 +18013367480 content_copy access_time Call metrics Queue 00:…" at bounding box center [769, 463] width 1406 height 791
click at [638, 292] on div "Interaction Guide Interaction History Interaction Guide arrow_drop_up Welcome t…" at bounding box center [1016, 475] width 851 height 768
click at [365, 152] on img at bounding box center [359, 156] width 23 height 9
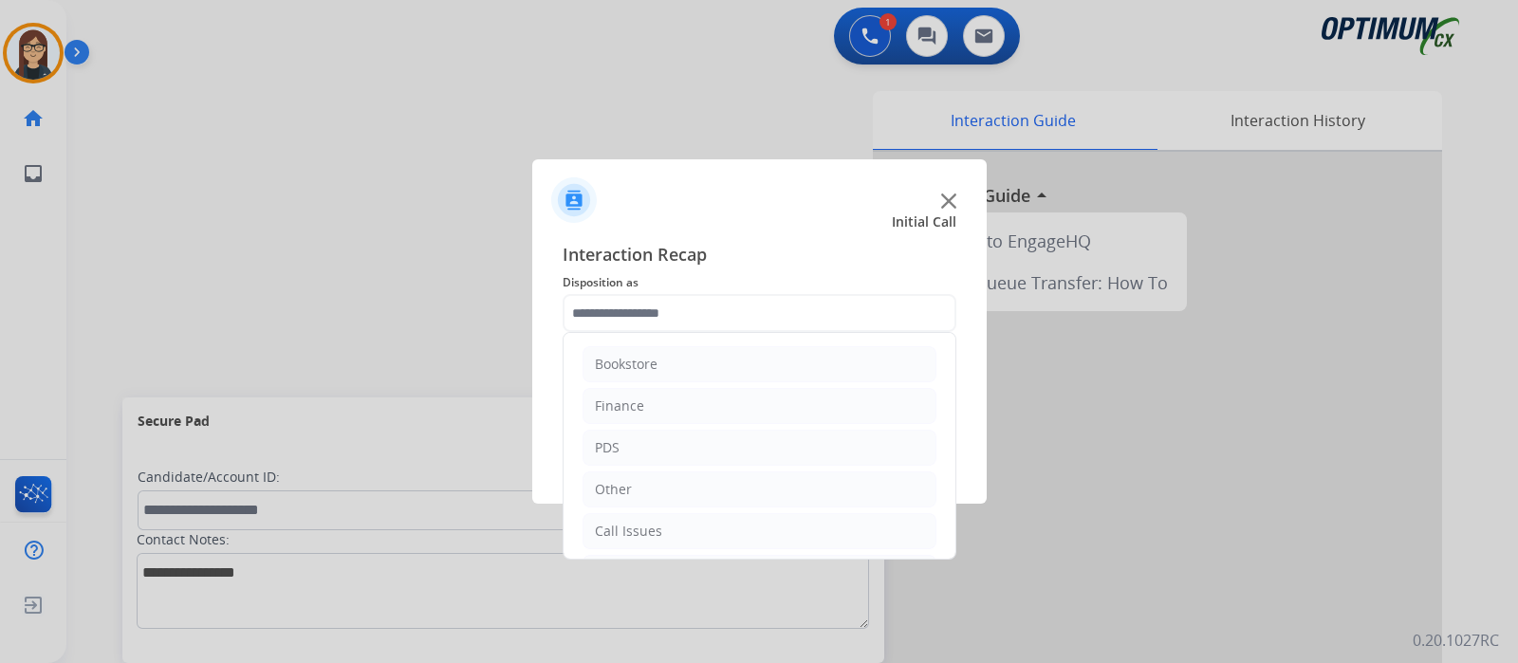
click at [688, 304] on input "text" at bounding box center [760, 313] width 394 height 38
click at [726, 519] on li "Renewal" at bounding box center [759, 531] width 354 height 36
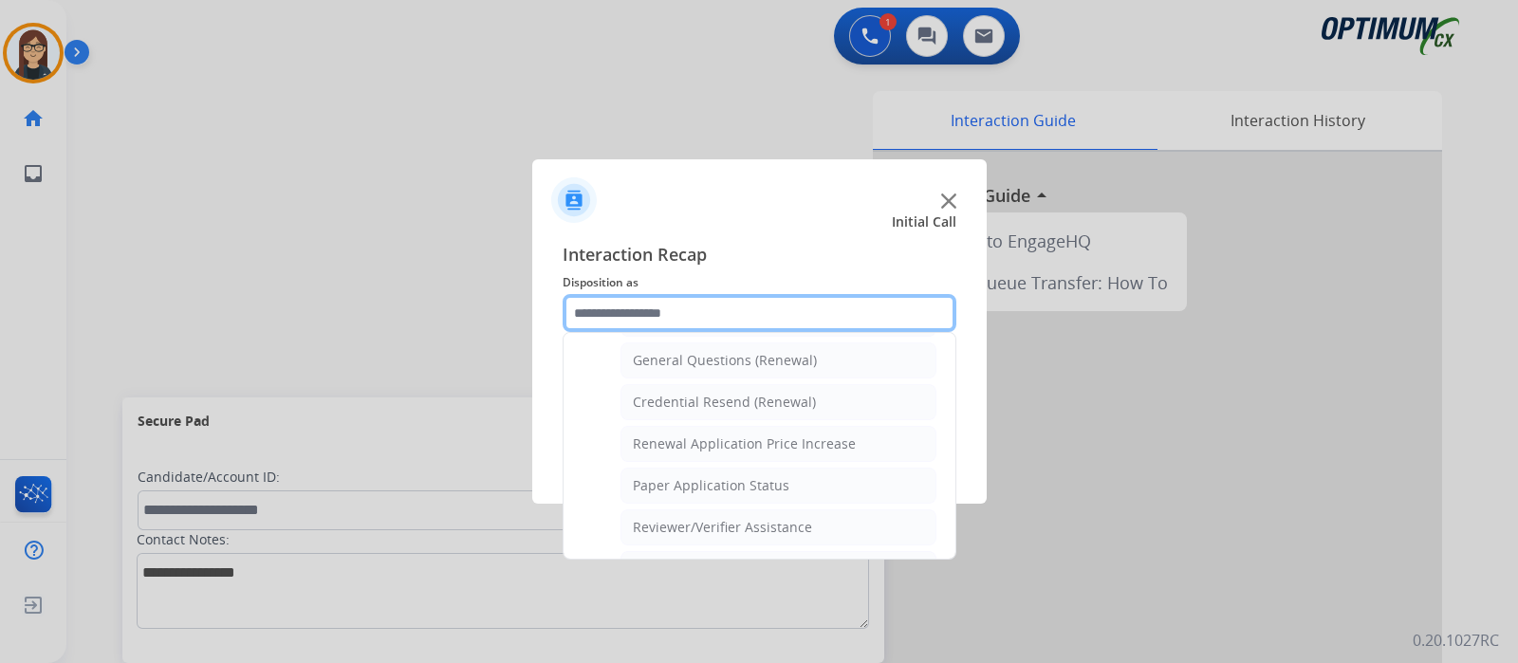
scroll to position [575, 0]
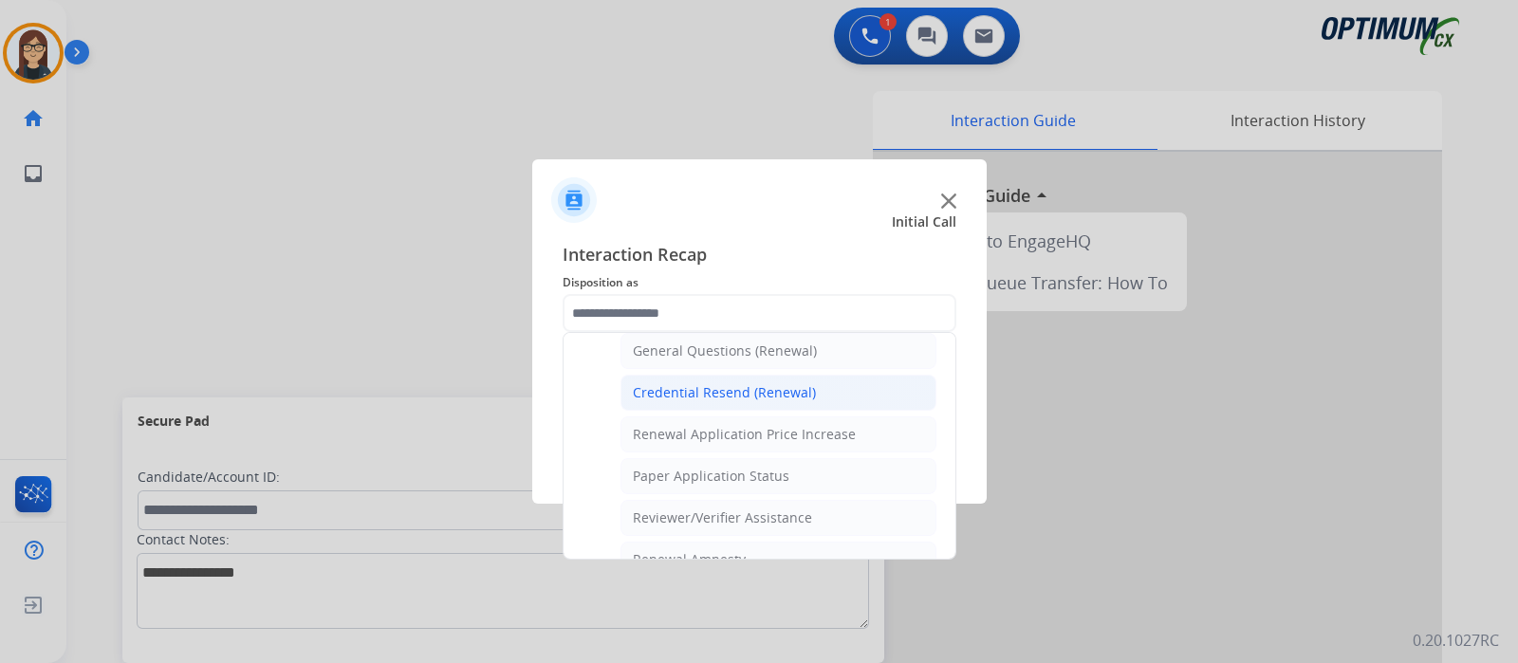
click at [832, 375] on li "Credential Resend (Renewal)" at bounding box center [778, 393] width 316 height 36
type input "**********"
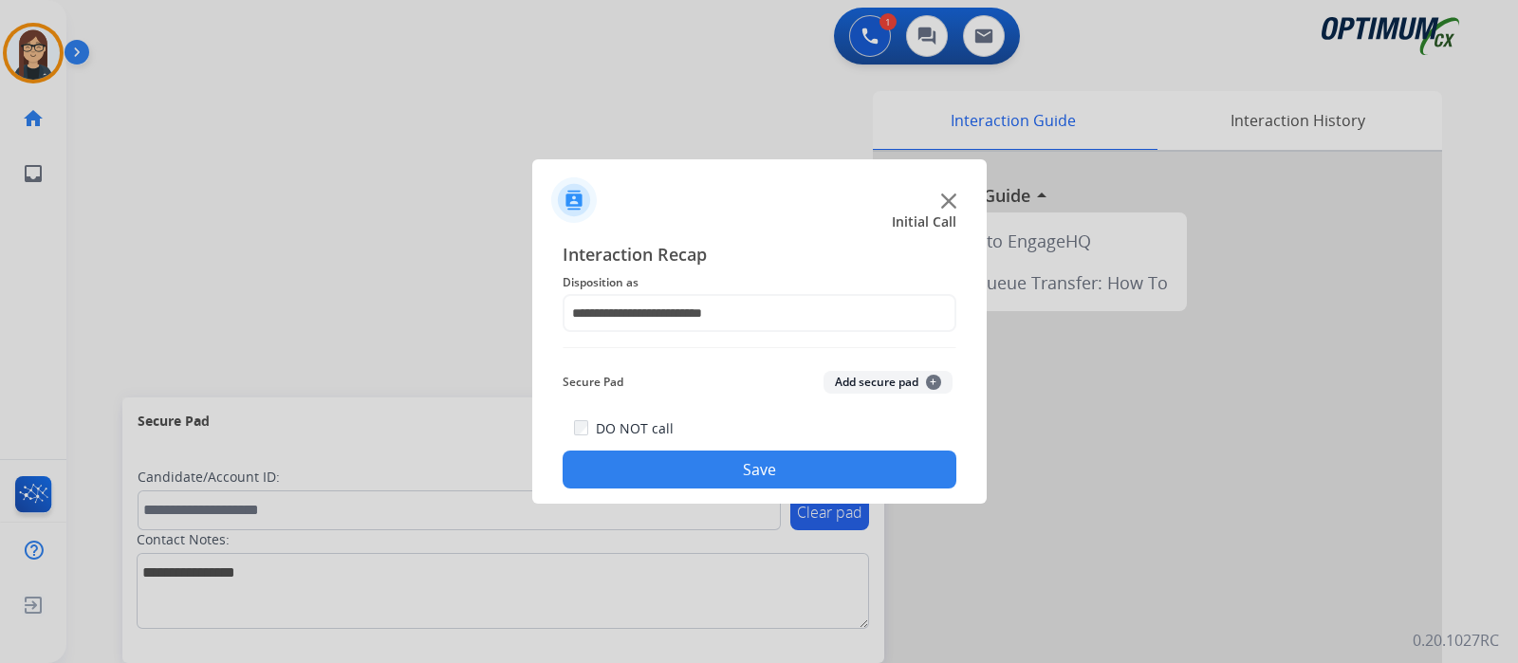
click at [746, 467] on button "Save" at bounding box center [760, 470] width 394 height 38
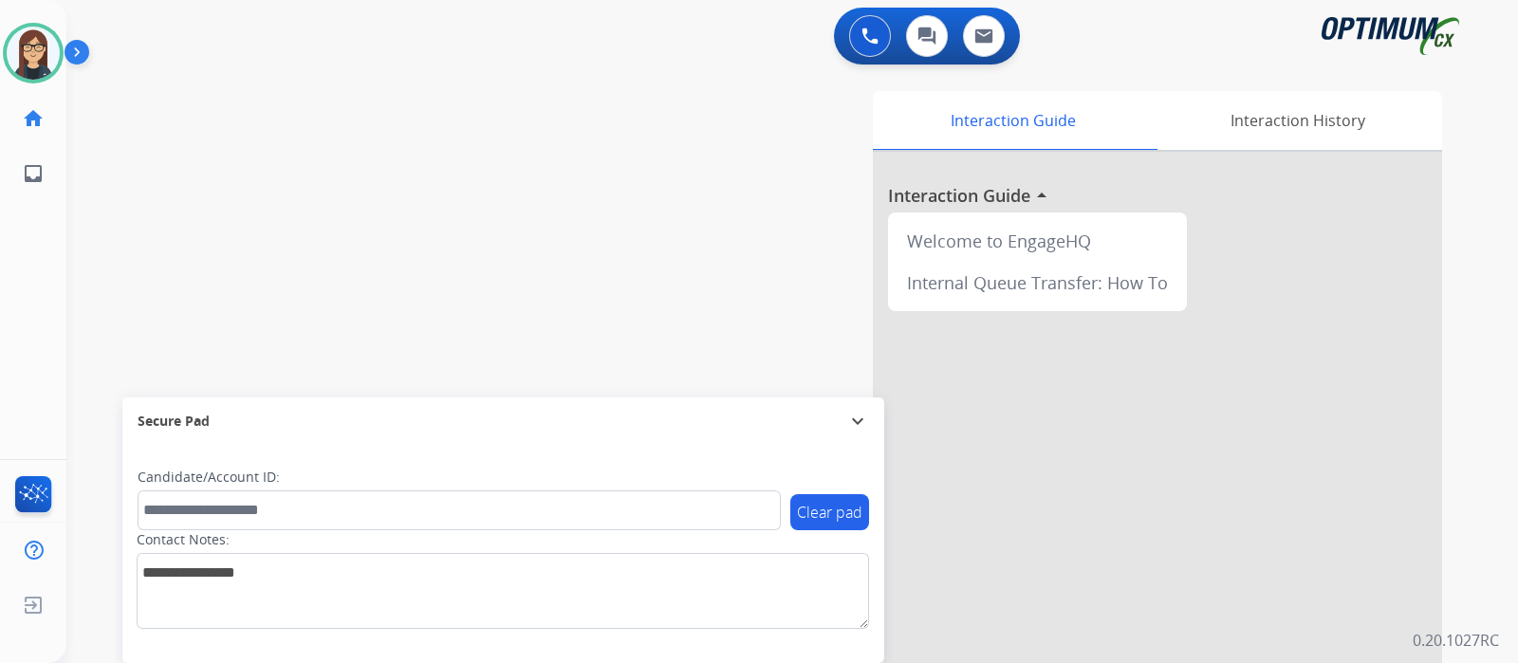
click at [481, 211] on div "swap_horiz Break voice bridge close_fullscreen Connect 3-Way Call merge_type Se…" at bounding box center [769, 463] width 1406 height 791
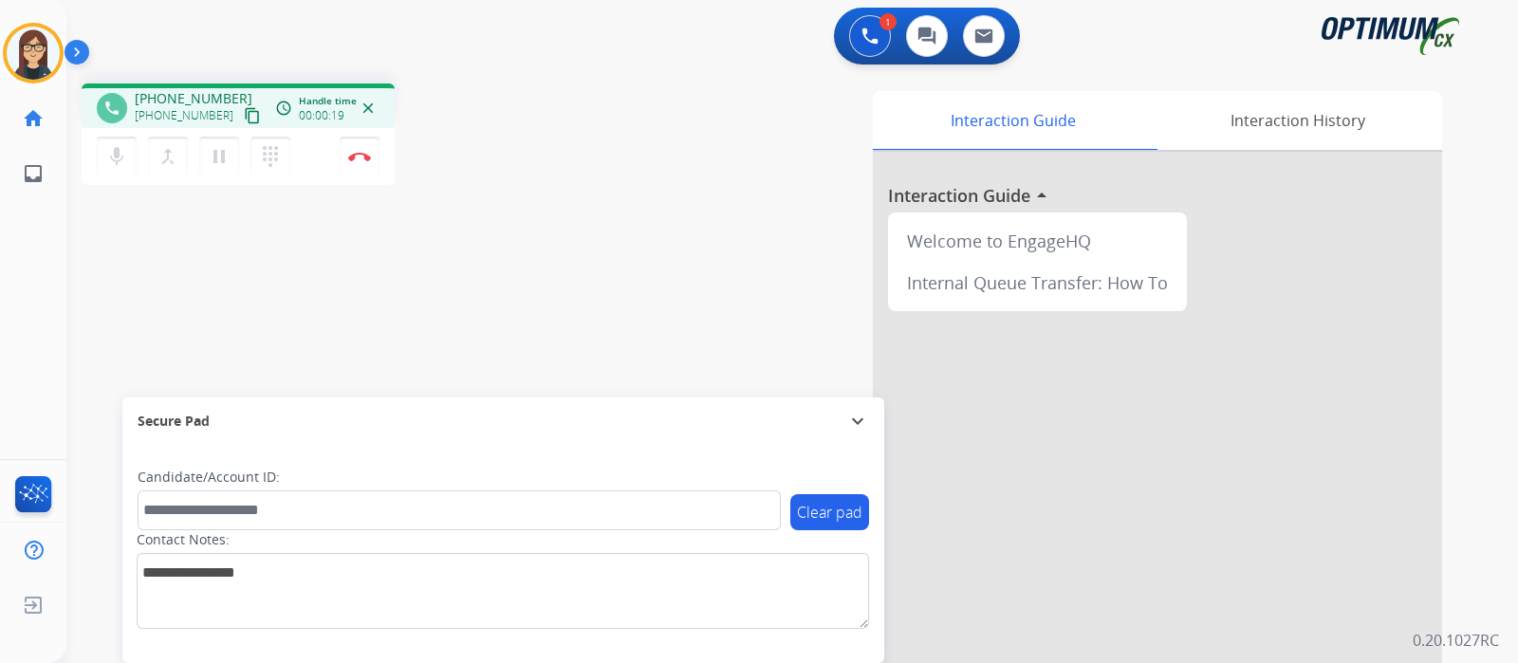
click at [244, 117] on mat-icon "content_copy" at bounding box center [252, 115] width 17 height 17
click at [527, 250] on div "phone +17864179183 +17864179183 content_copy access_time Call metrics Queue 00:…" at bounding box center [769, 463] width 1406 height 791
click at [543, 213] on div "phone +17864179183 +17864179183 content_copy access_time Call metrics Queue 00:…" at bounding box center [769, 463] width 1406 height 791
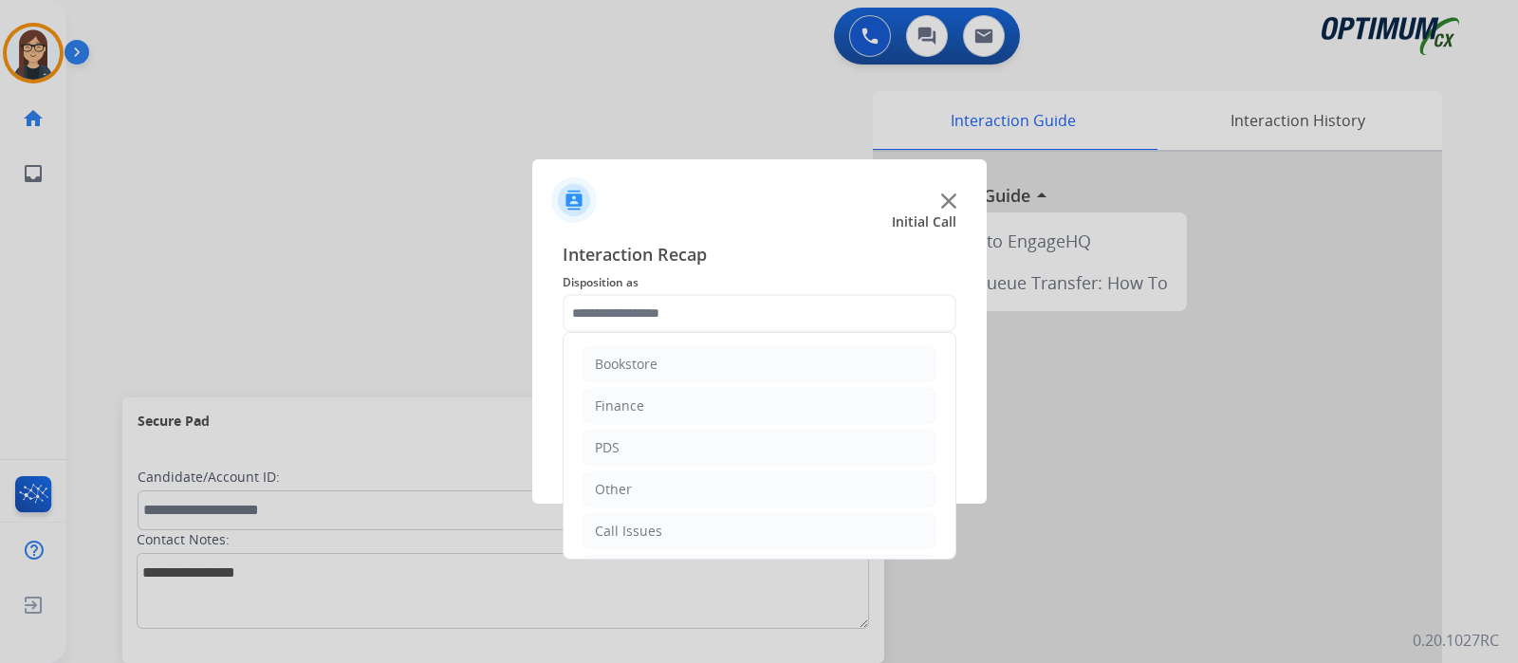
click at [657, 302] on input "text" at bounding box center [760, 313] width 394 height 38
click at [619, 522] on div "Renewal" at bounding box center [622, 531] width 54 height 19
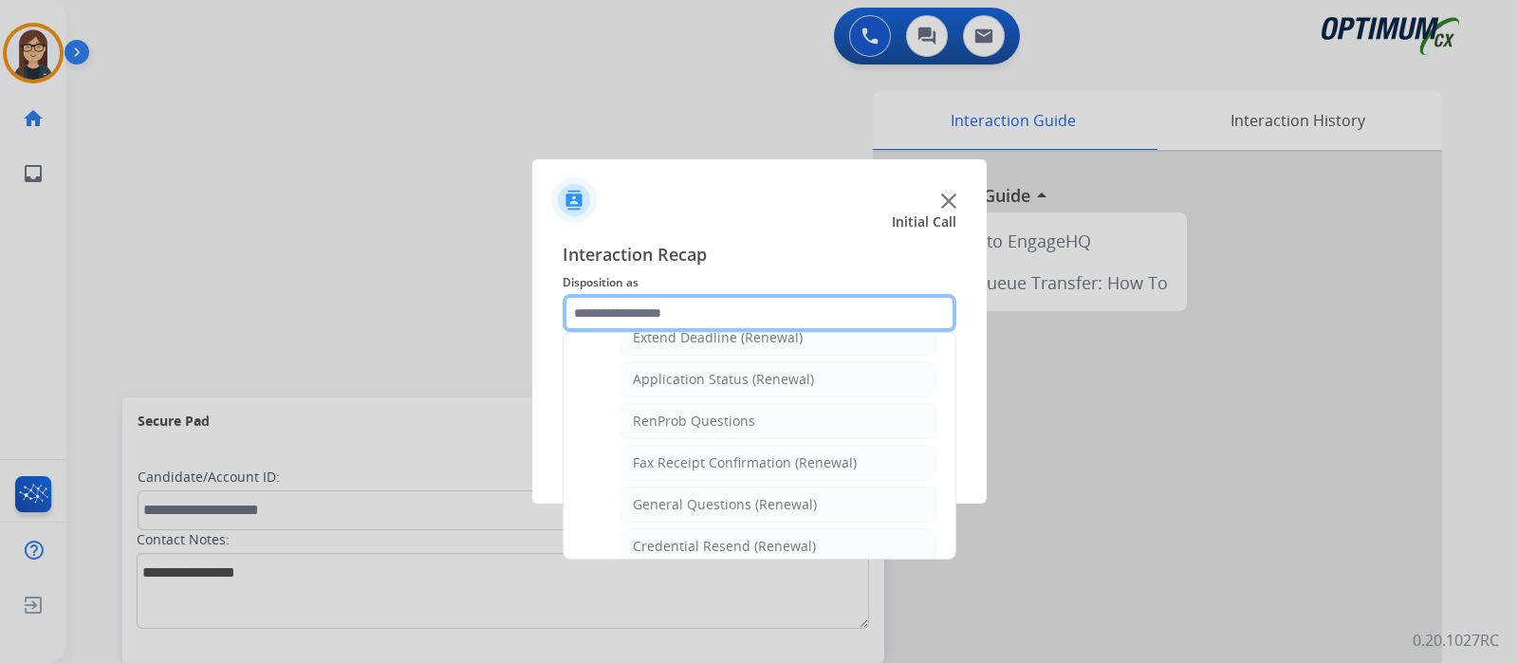
scroll to position [725, 0]
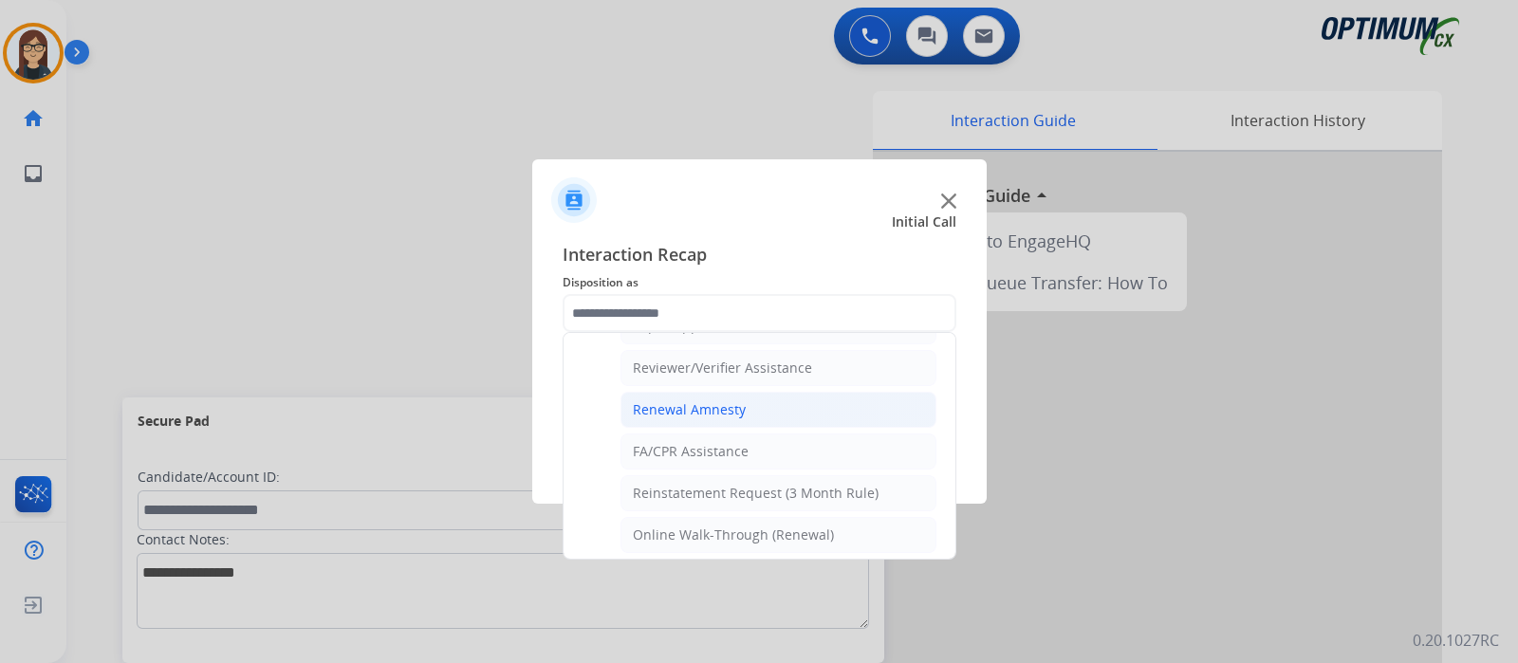
click at [763, 401] on li "Renewal Amnesty" at bounding box center [778, 410] width 316 height 36
type input "**********"
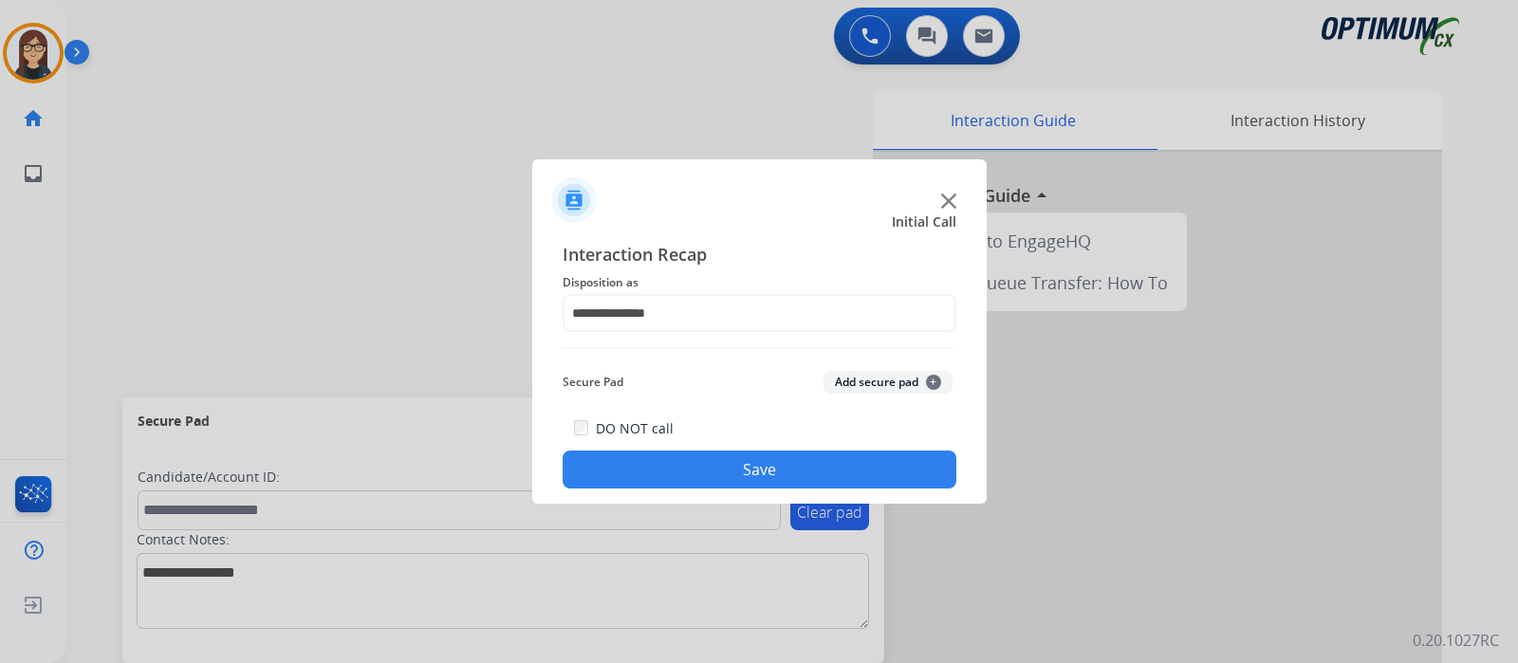
click at [712, 461] on button "Save" at bounding box center [760, 470] width 394 height 38
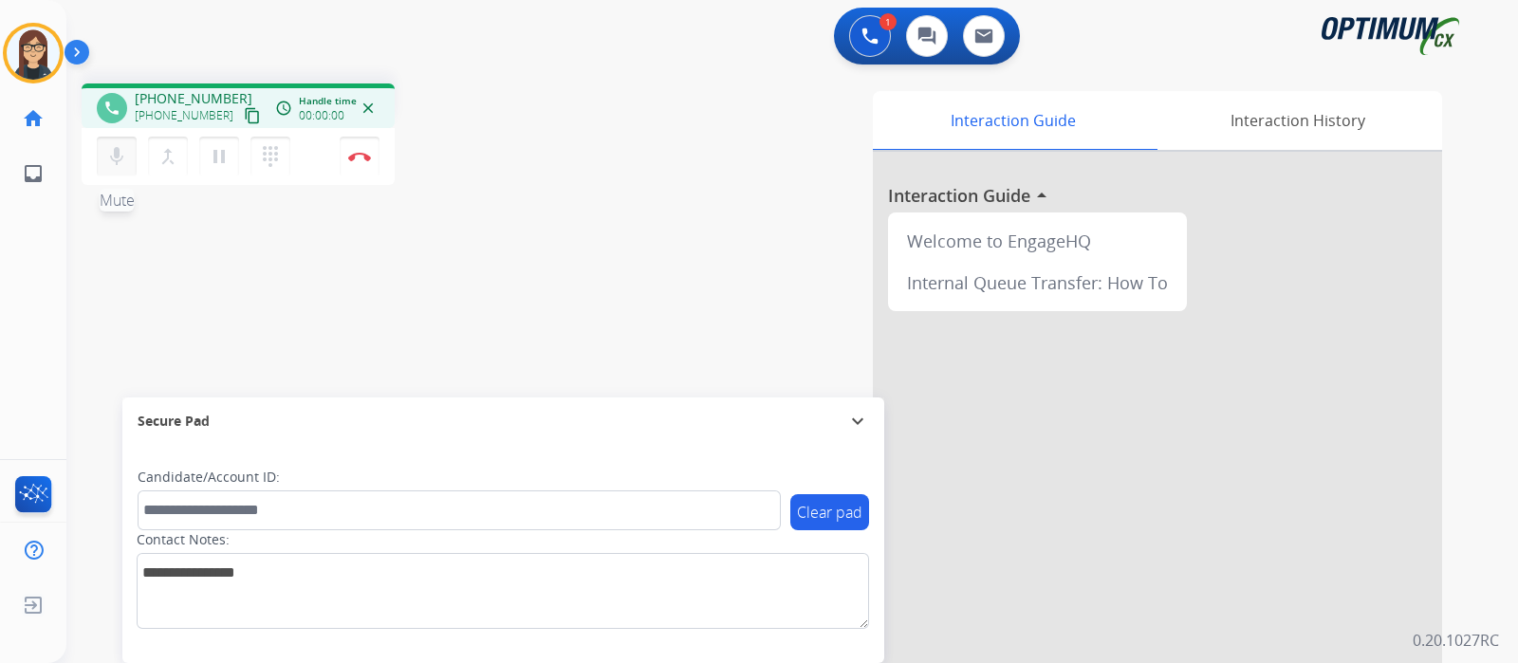
click at [118, 163] on mat-icon "mic" at bounding box center [116, 156] width 23 height 23
click at [118, 163] on mat-icon "mic_off" at bounding box center [116, 156] width 23 height 23
click at [244, 111] on mat-icon "content_copy" at bounding box center [252, 115] width 17 height 17
click at [113, 158] on mat-icon "mic" at bounding box center [116, 156] width 23 height 23
click at [121, 163] on mat-icon "mic_off" at bounding box center [116, 156] width 23 height 23
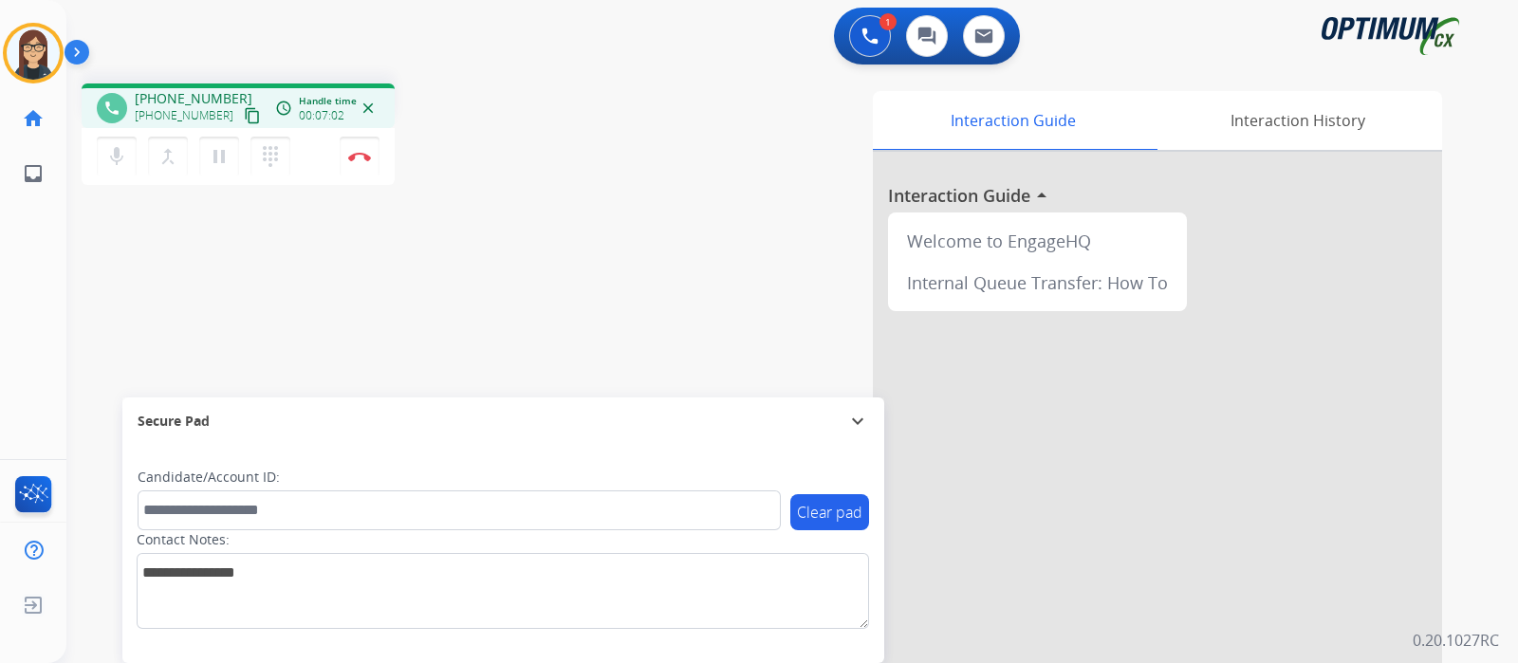
click at [536, 188] on div "phone +17879494115 +17879494115 content_copy access_time Call metrics Queue 00:…" at bounding box center [333, 136] width 502 height 107
click at [361, 156] on img at bounding box center [359, 156] width 23 height 9
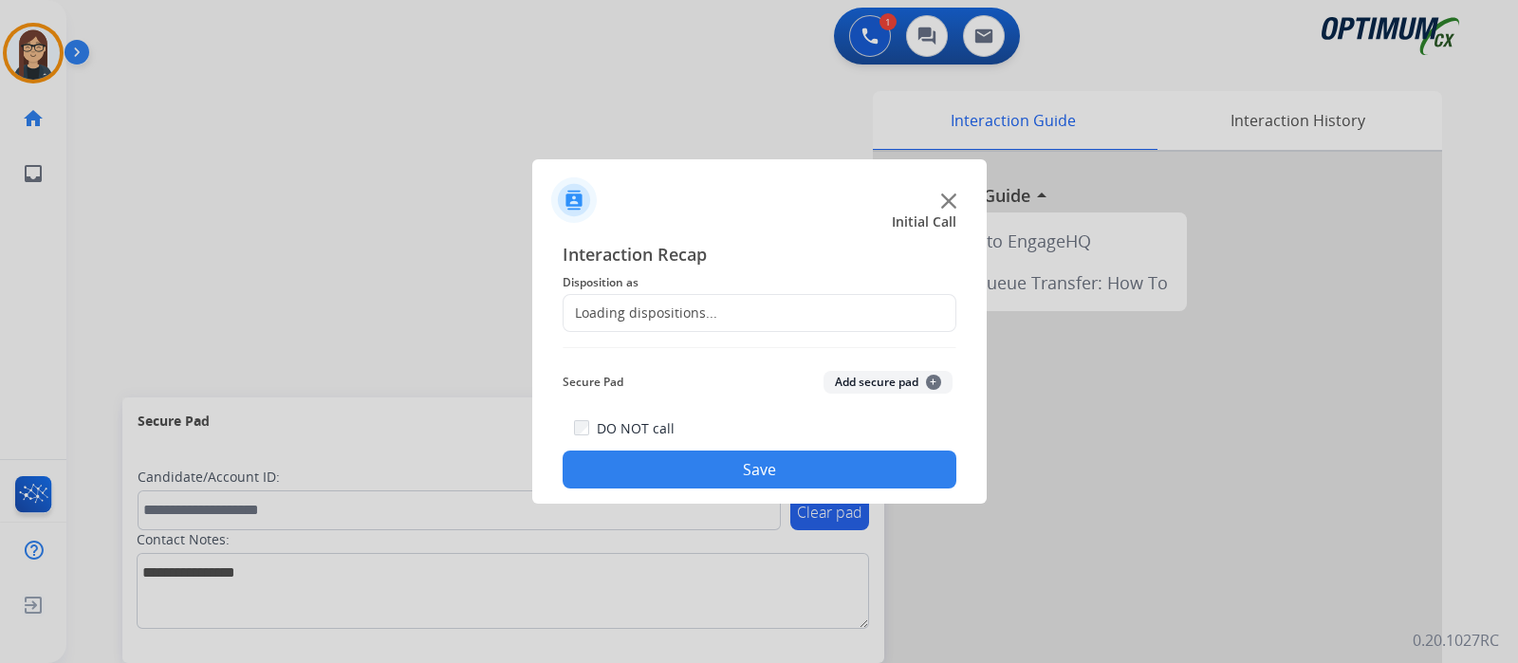
click at [620, 304] on div "Loading dispositions..." at bounding box center [641, 313] width 154 height 19
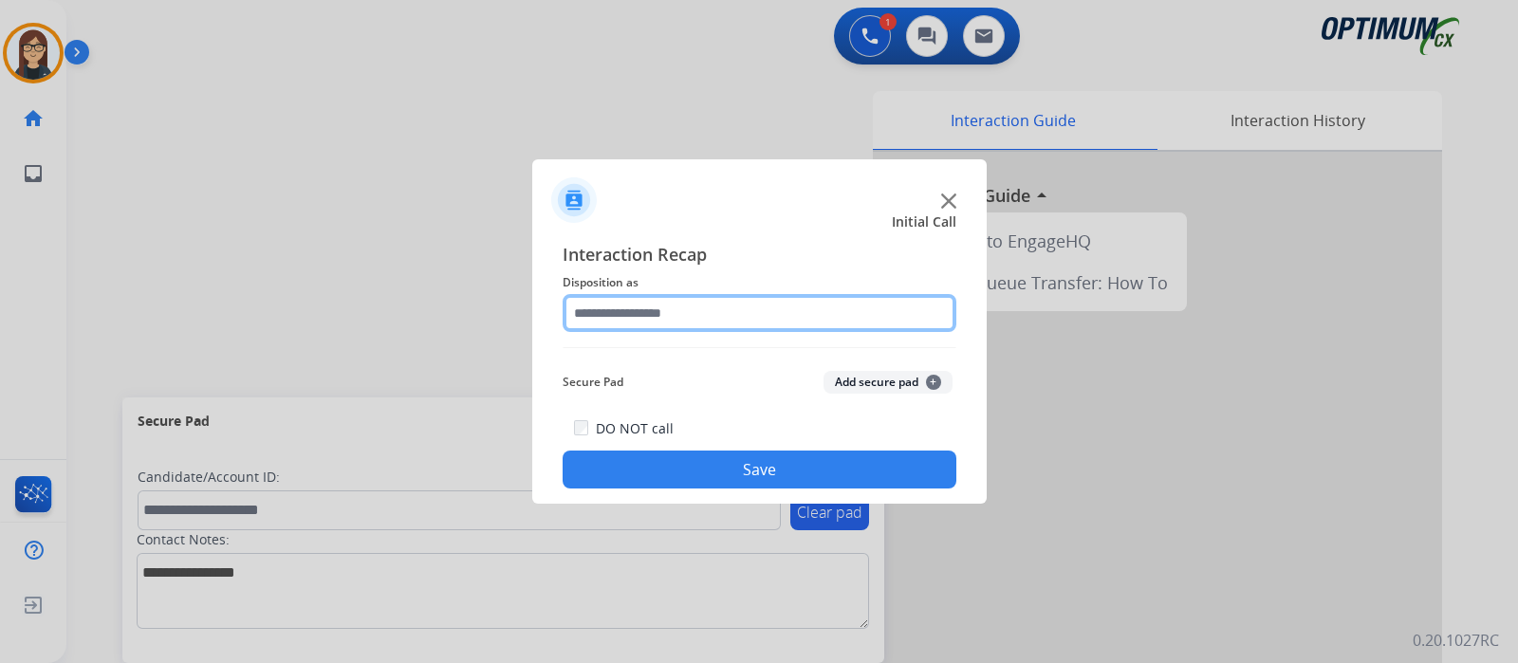
click at [765, 329] on input "text" at bounding box center [760, 313] width 394 height 38
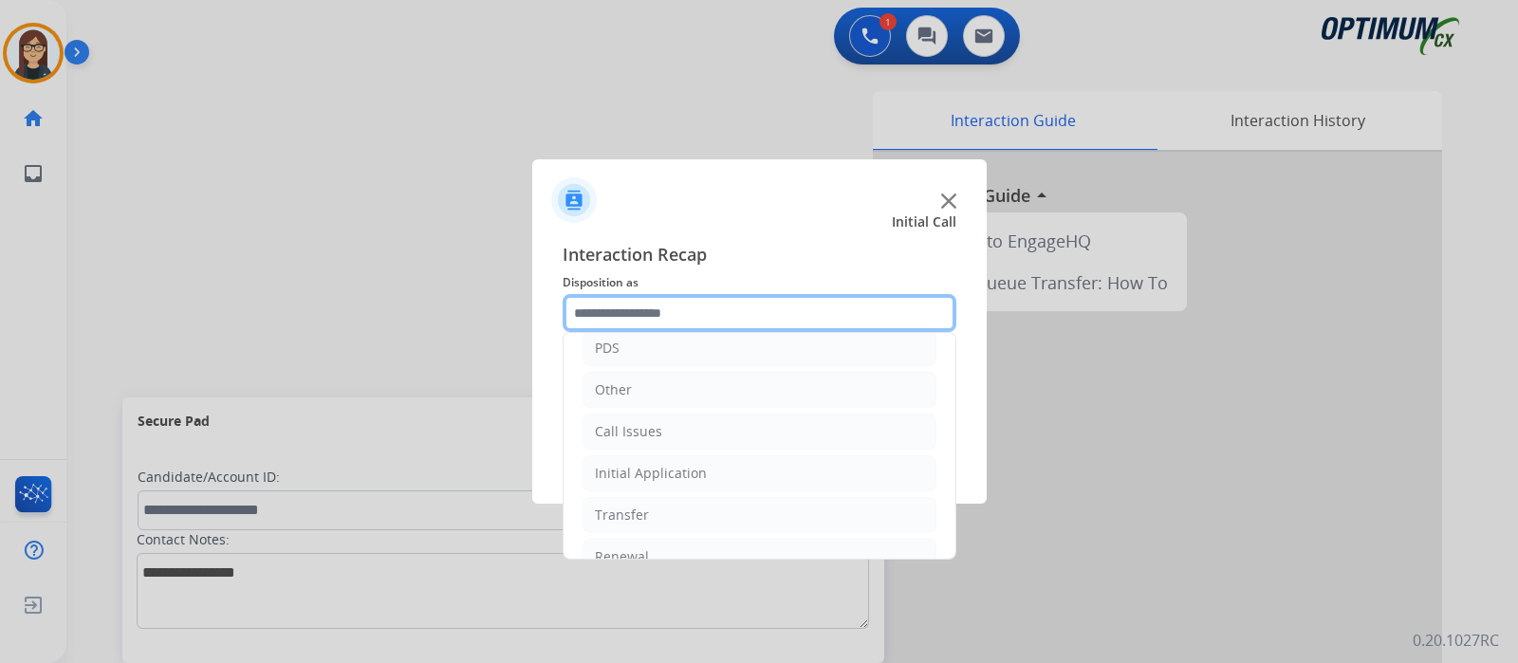
scroll to position [125, 0]
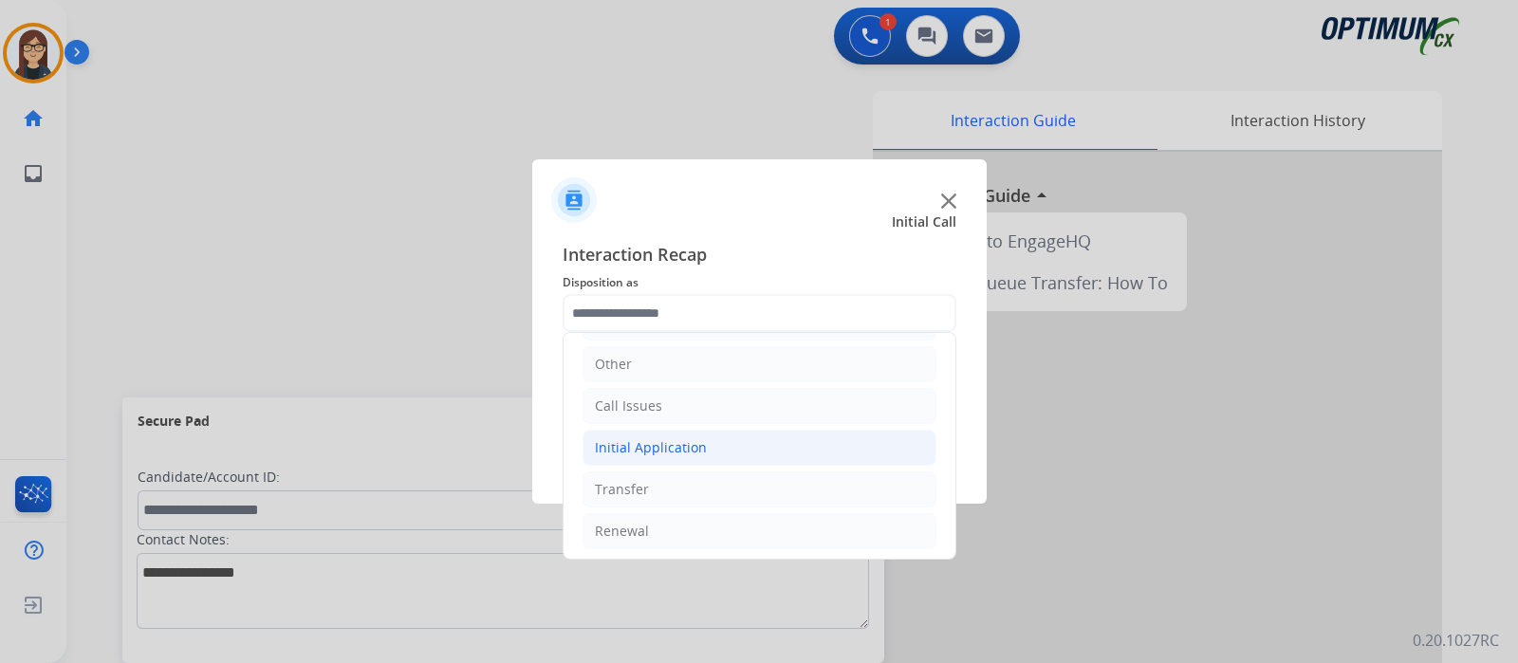
click at [801, 430] on li "Initial Application" at bounding box center [759, 448] width 354 height 36
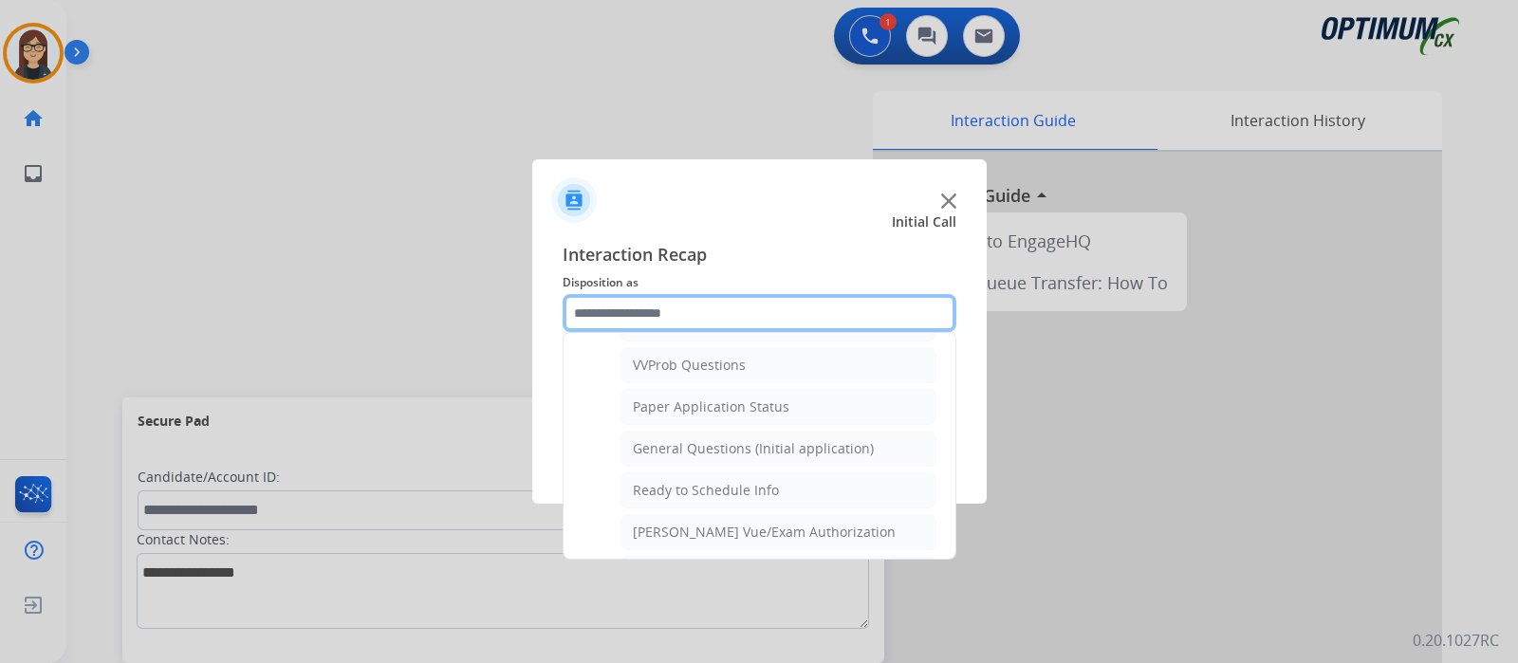
scroll to position [1039, 0]
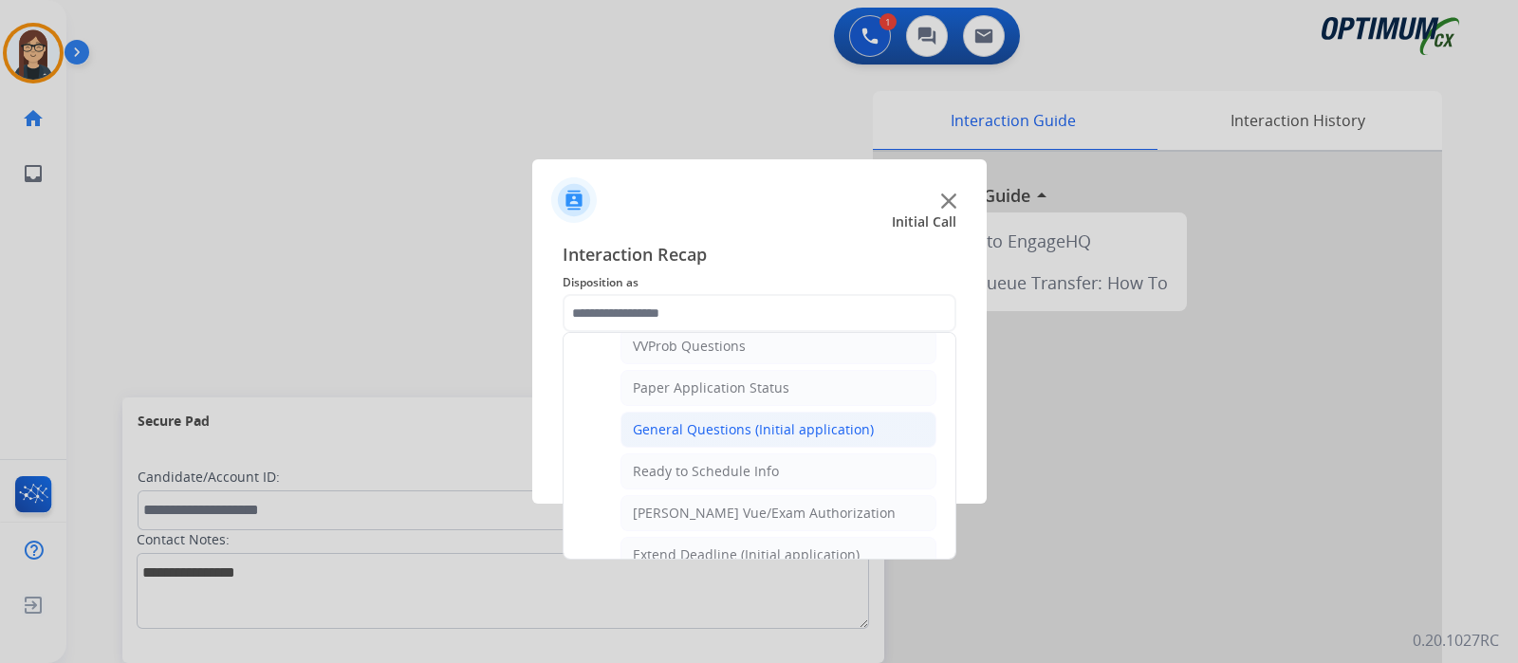
click at [875, 425] on li "General Questions (Initial application)" at bounding box center [778, 430] width 316 height 36
type input "**********"
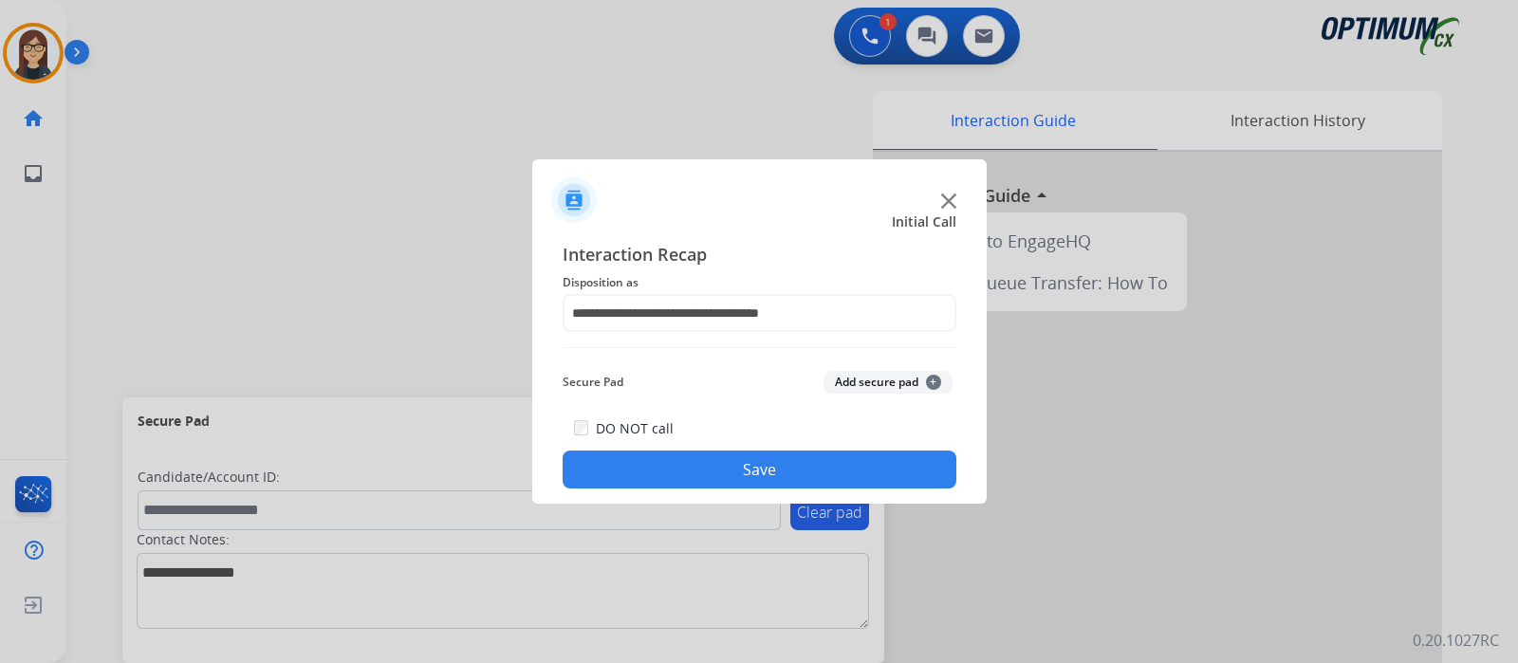
click at [805, 468] on button "Save" at bounding box center [760, 470] width 394 height 38
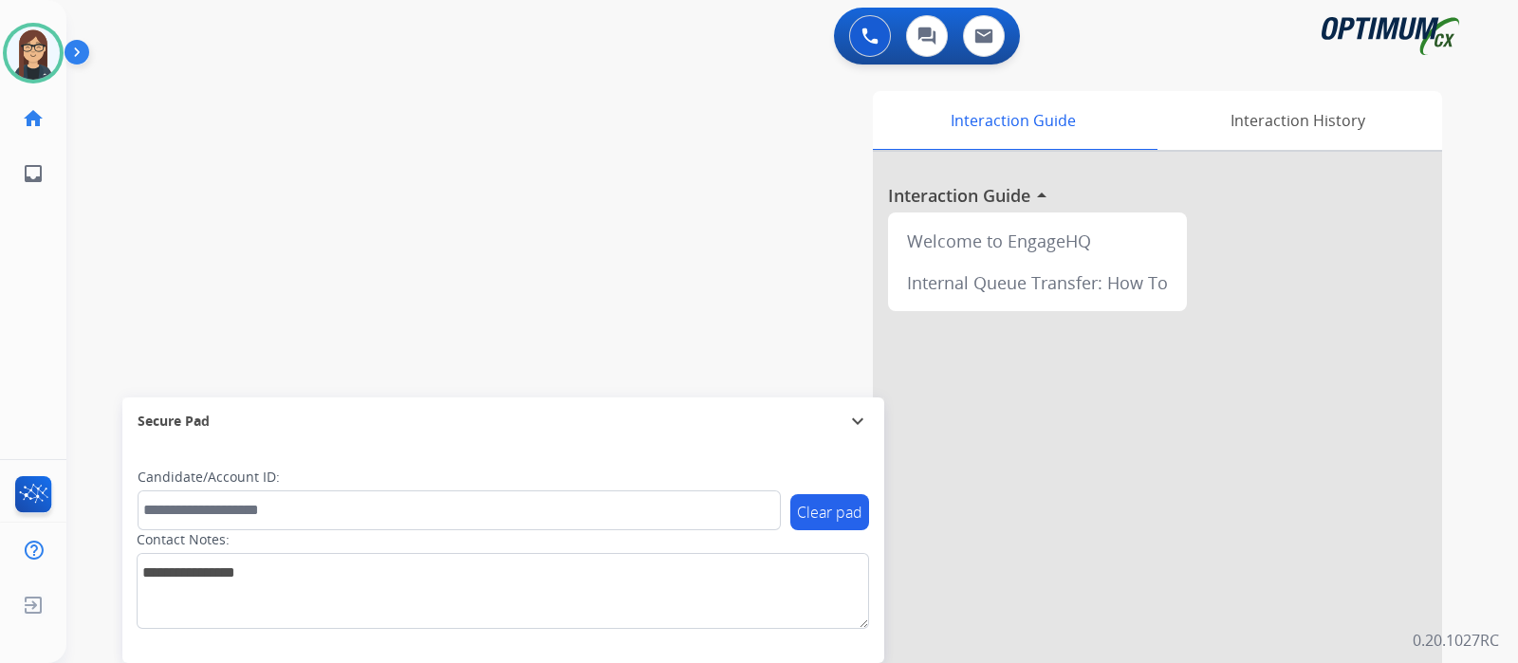
click at [473, 251] on div "swap_horiz Break voice bridge close_fullscreen Connect 3-Way Call merge_type Se…" at bounding box center [769, 463] width 1406 height 791
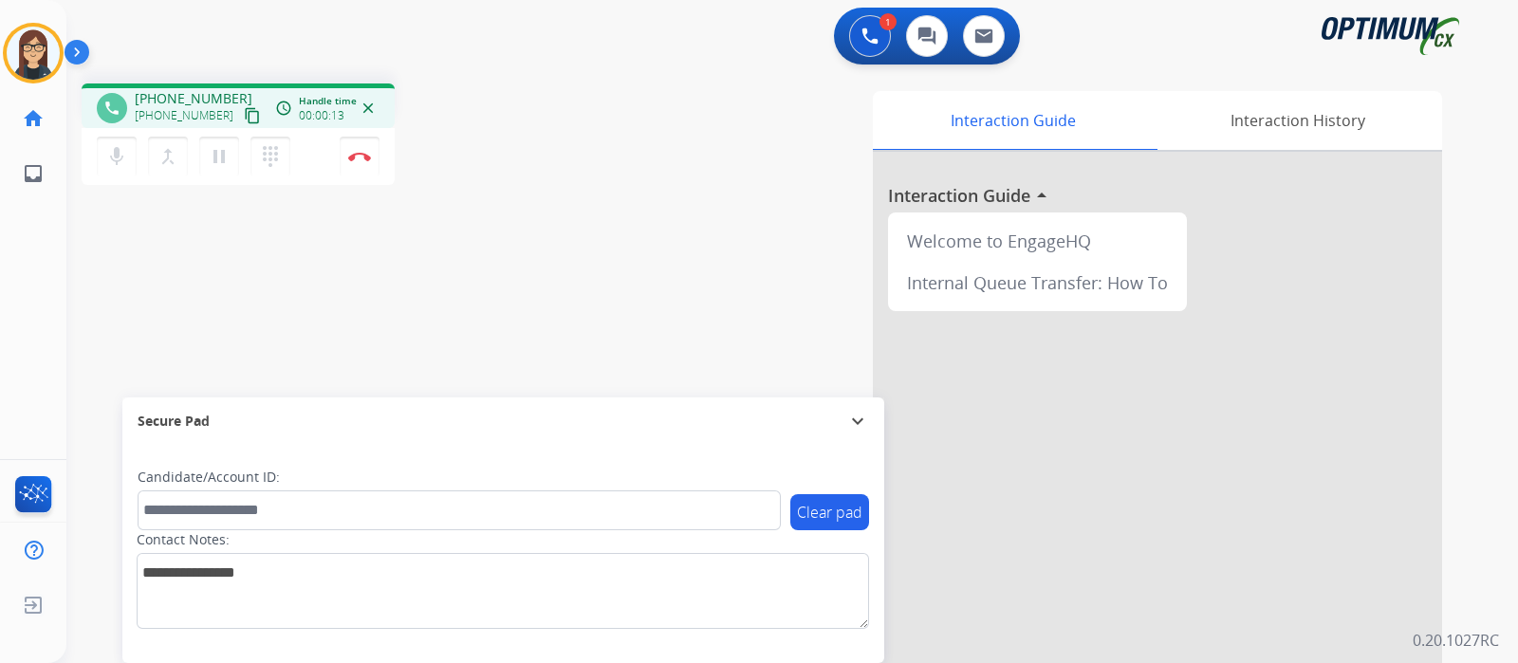
click at [244, 110] on mat-icon "content_copy" at bounding box center [252, 115] width 17 height 17
click at [529, 333] on div "phone +16319434767 +16319434767 content_copy access_time Call metrics Queue 00:…" at bounding box center [769, 463] width 1406 height 791
click at [361, 144] on button "Disconnect" at bounding box center [360, 157] width 40 height 40
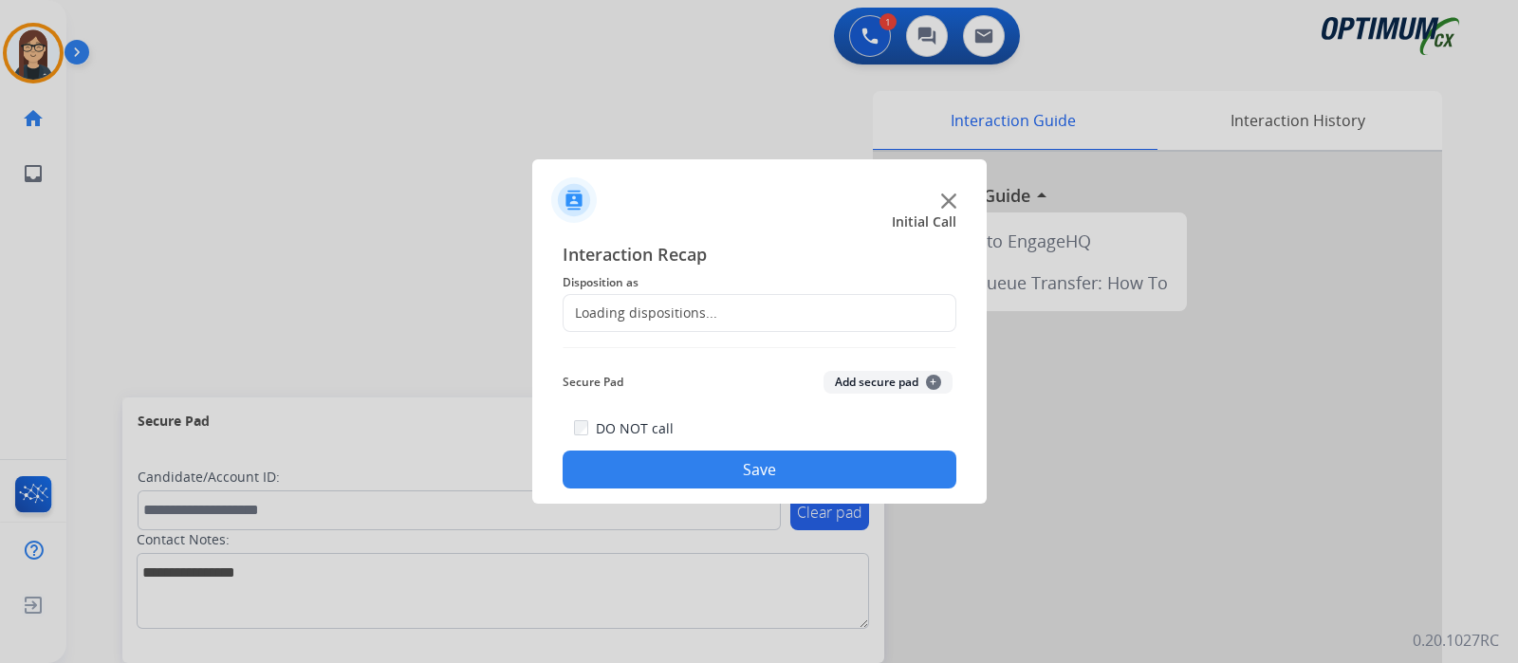
click at [775, 310] on div "Loading dispositions..." at bounding box center [760, 313] width 394 height 38
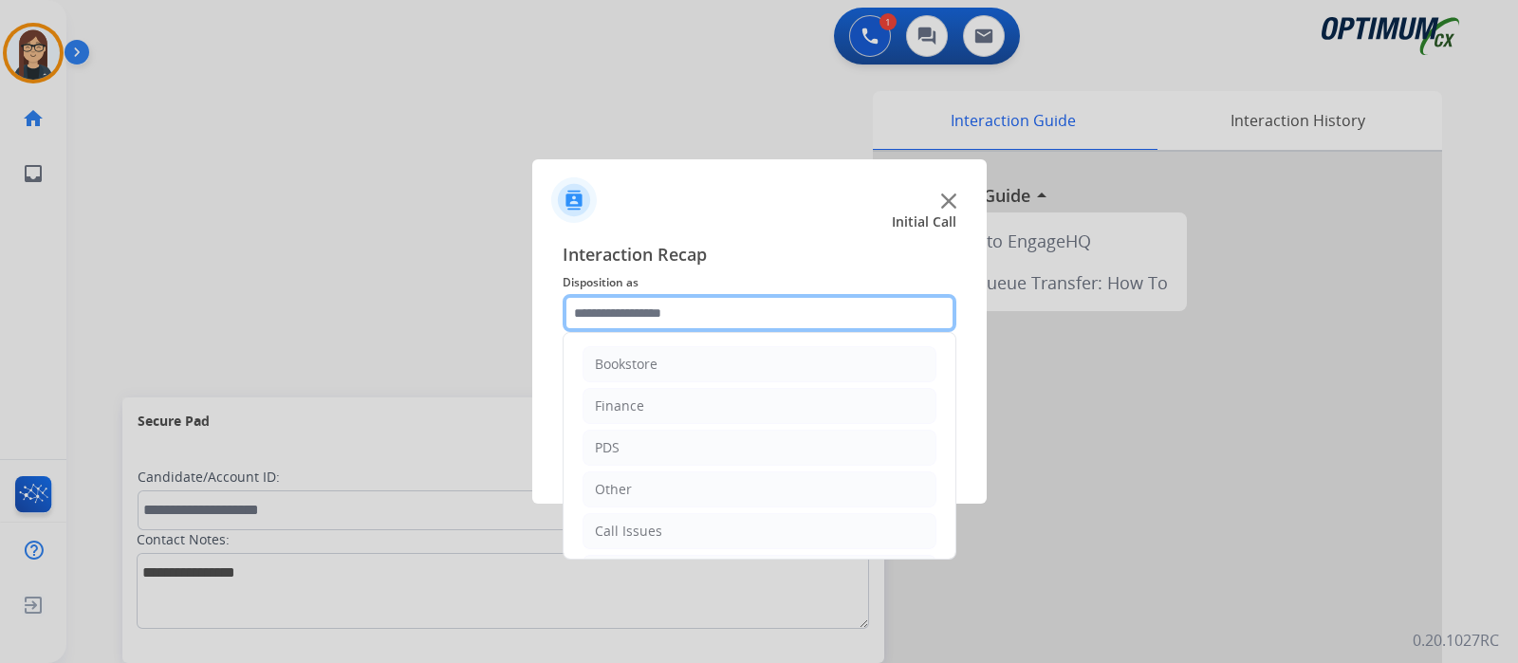
click at [879, 314] on input "text" at bounding box center [760, 313] width 394 height 38
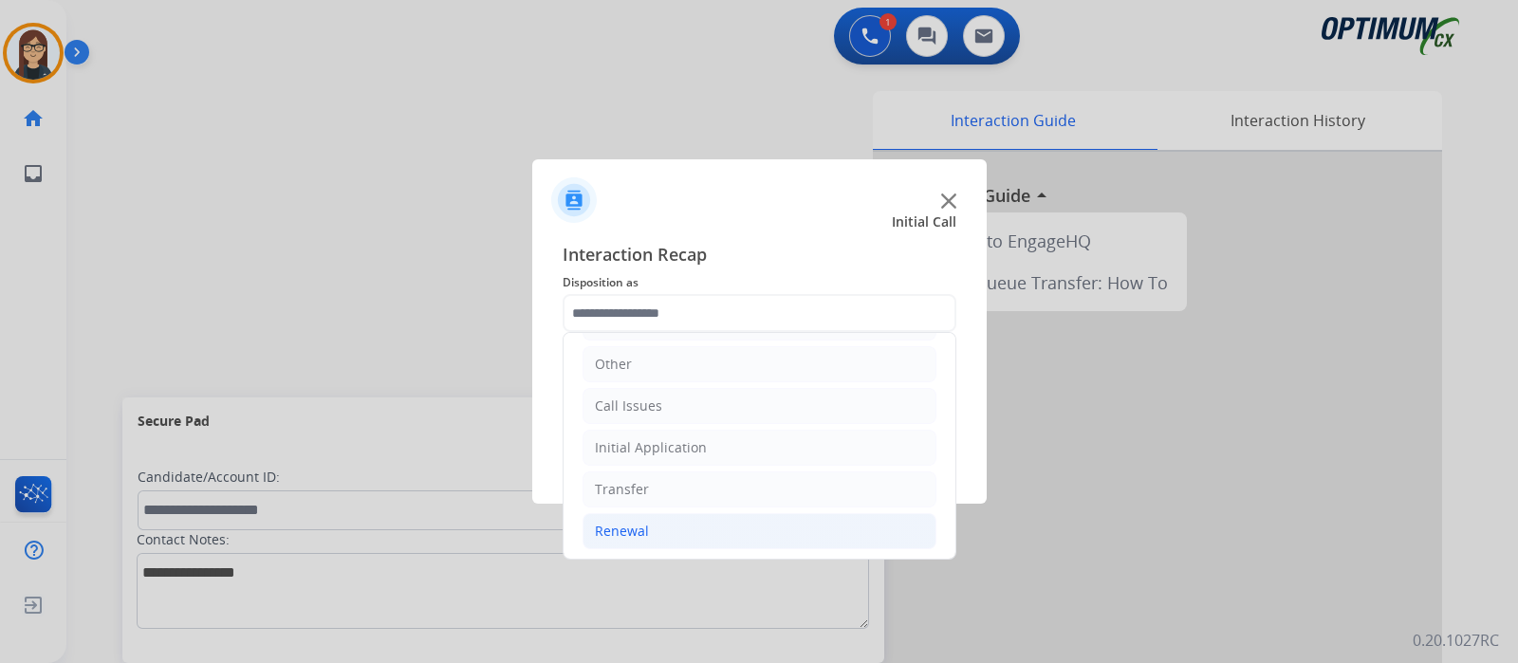
click at [639, 522] on div "Renewal" at bounding box center [622, 531] width 54 height 19
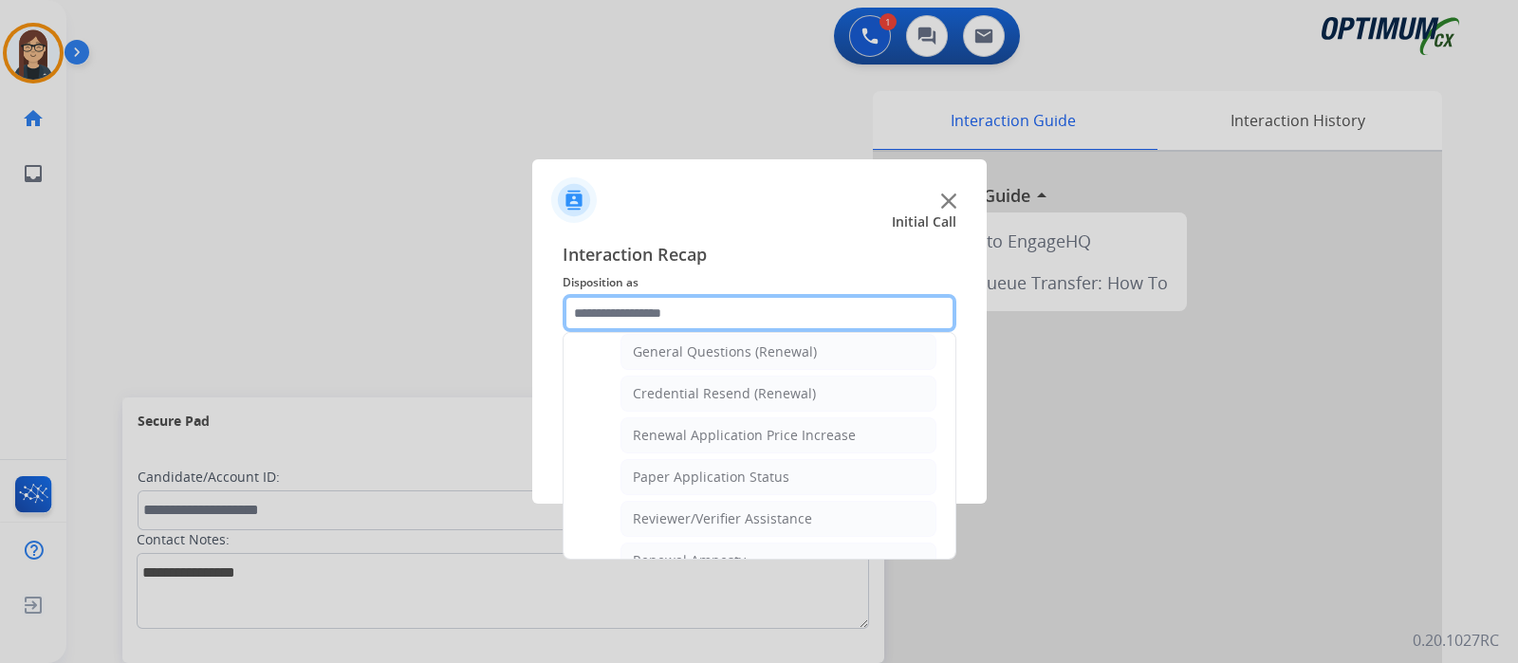
scroll to position [579, 0]
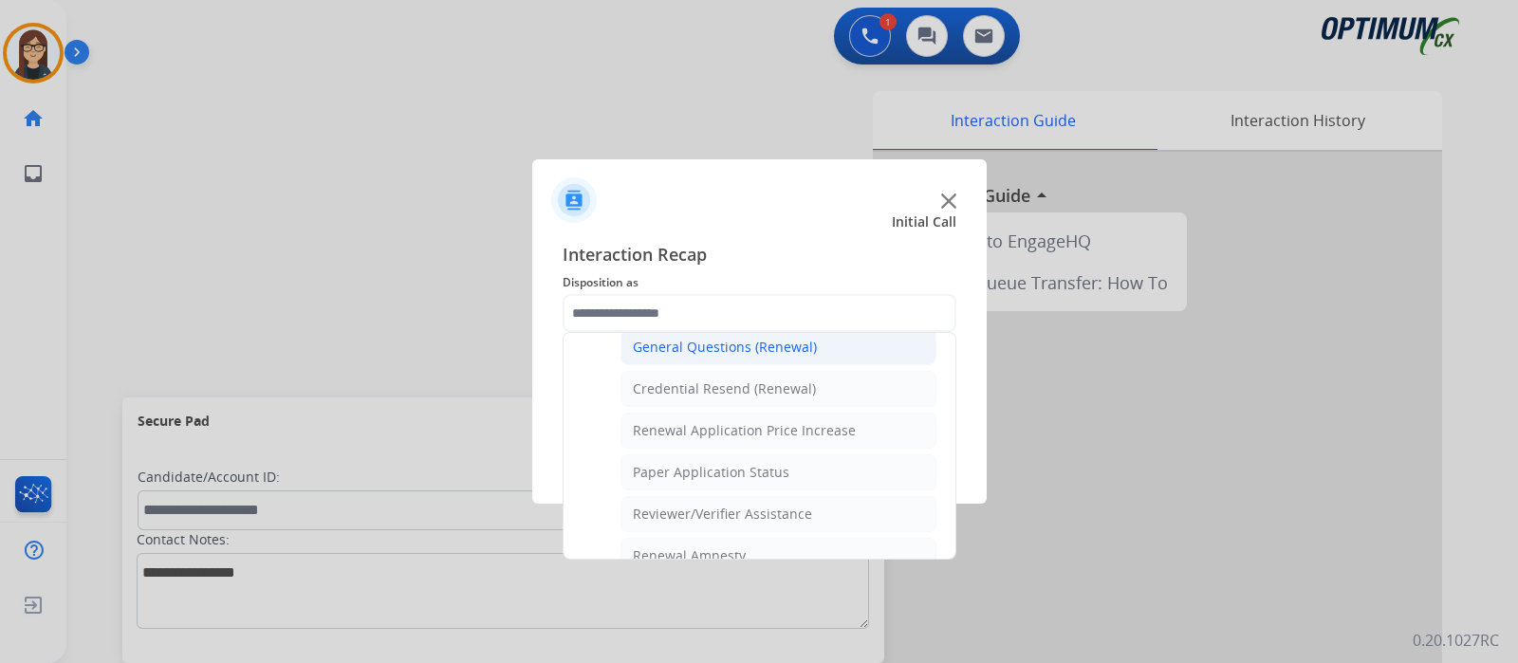
click at [770, 338] on div "General Questions (Renewal)" at bounding box center [725, 347] width 184 height 19
type input "**********"
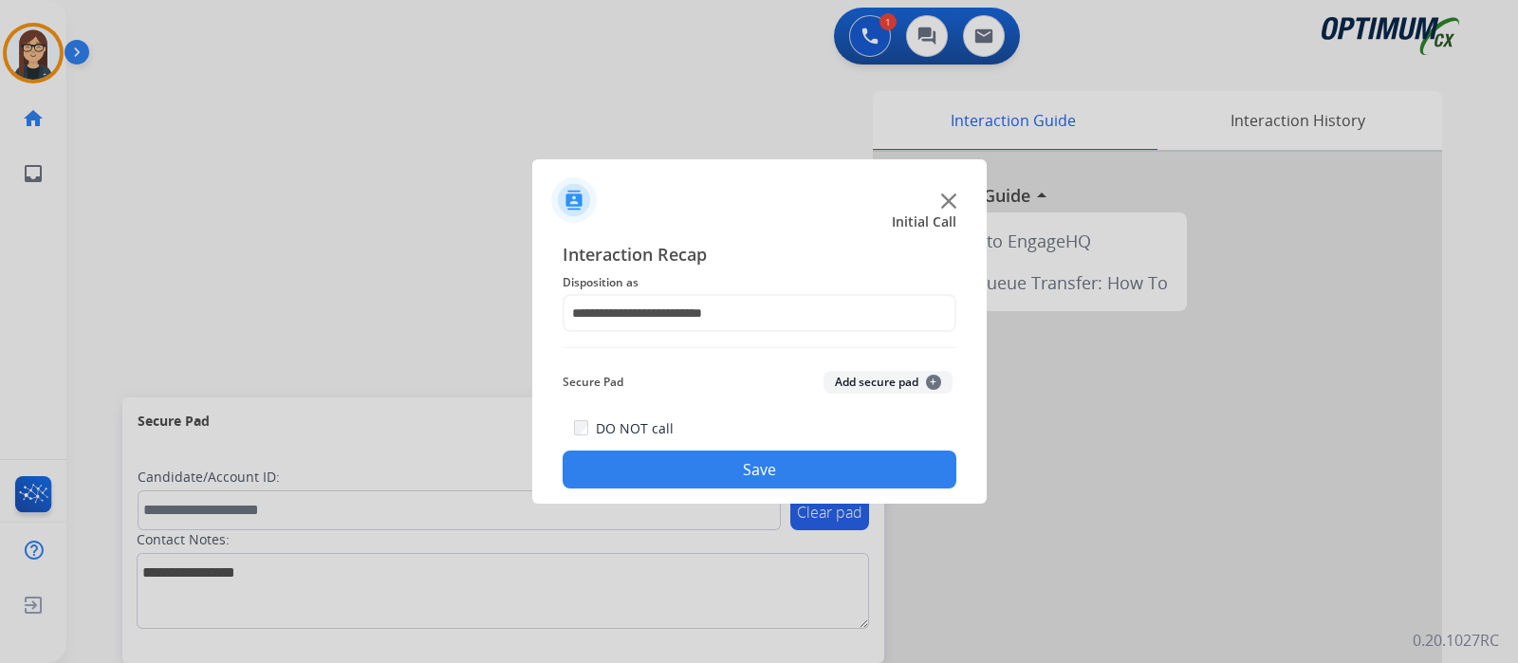
click at [711, 469] on button "Save" at bounding box center [760, 470] width 394 height 38
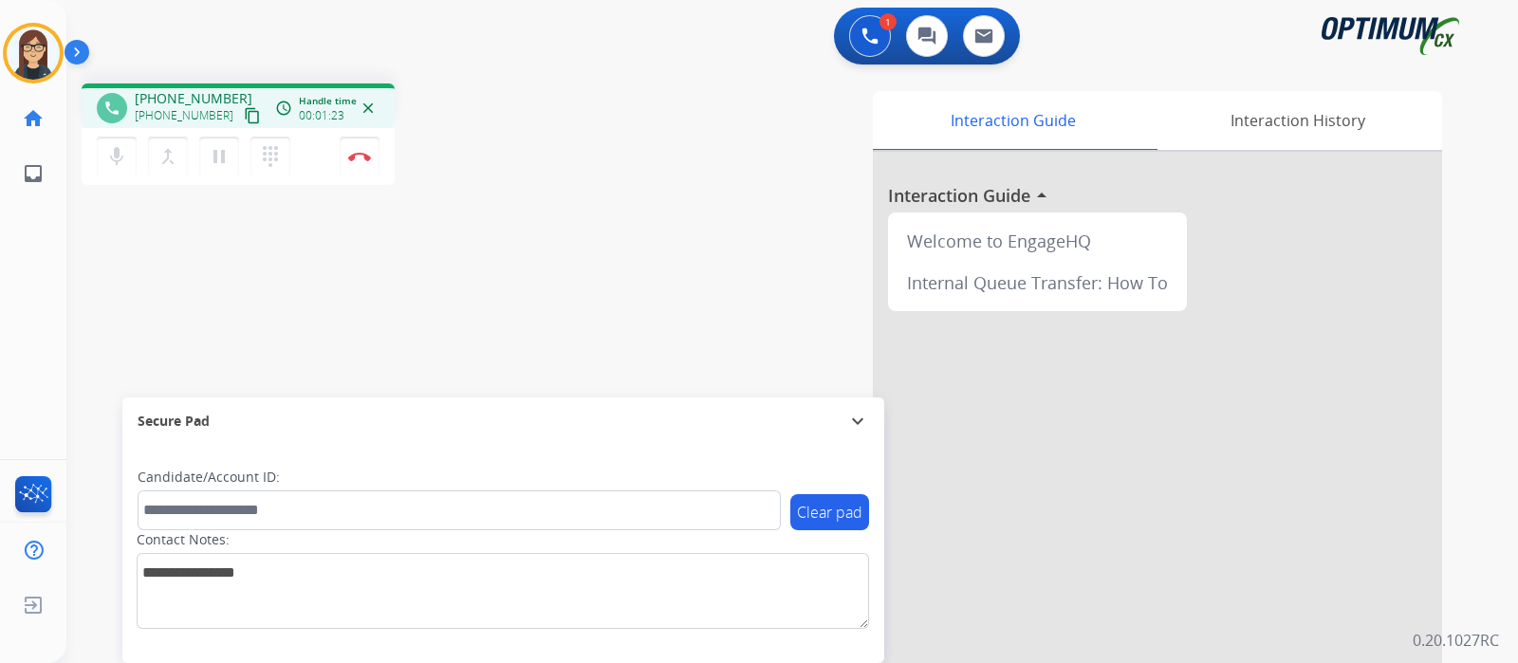
click at [244, 114] on mat-icon "content_copy" at bounding box center [252, 115] width 17 height 17
click at [563, 275] on div "phone +17703155645 +17703155645 content_copy access_time Call metrics Queue 01:…" at bounding box center [769, 463] width 1406 height 791
click at [596, 138] on div "Interaction Guide Interaction History Interaction Guide arrow_drop_up Welcome t…" at bounding box center [1016, 475] width 851 height 768
click at [113, 155] on mat-icon "mic" at bounding box center [116, 156] width 23 height 23
click at [128, 162] on button "mic_off Mute" at bounding box center [117, 157] width 40 height 40
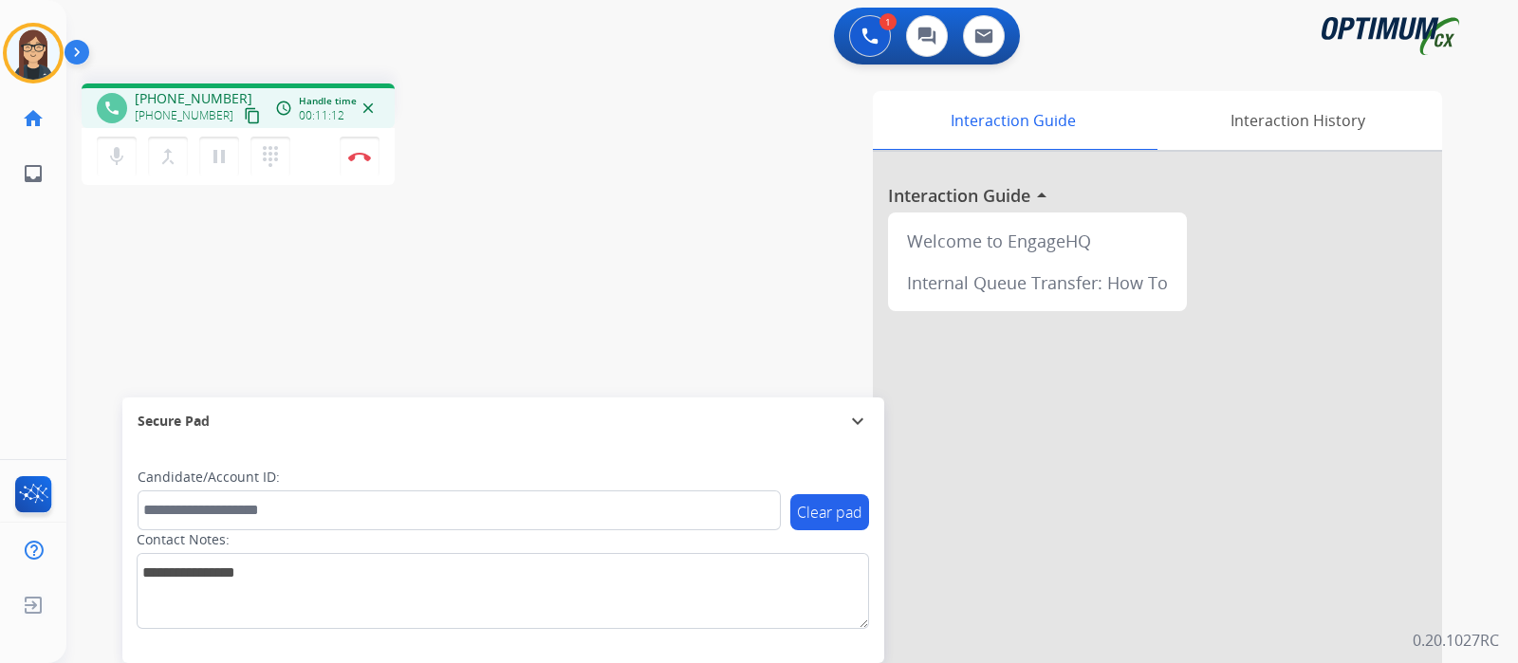
click at [413, 168] on div "phone +17703155645 +17703155645 content_copy access_time Call metrics Queue 01:…" at bounding box center [333, 136] width 502 height 107
click at [576, 176] on div "phone +17703155645 +17703155645 content_copy access_time Call metrics Queue 01:…" at bounding box center [333, 136] width 502 height 107
click at [120, 171] on button "mic Mute" at bounding box center [117, 157] width 40 height 40
click at [120, 171] on button "mic_off Mute" at bounding box center [117, 157] width 40 height 40
click at [522, 157] on div "phone +17703155645 +17703155645 content_copy access_time Call metrics Queue 01:…" at bounding box center [333, 136] width 502 height 107
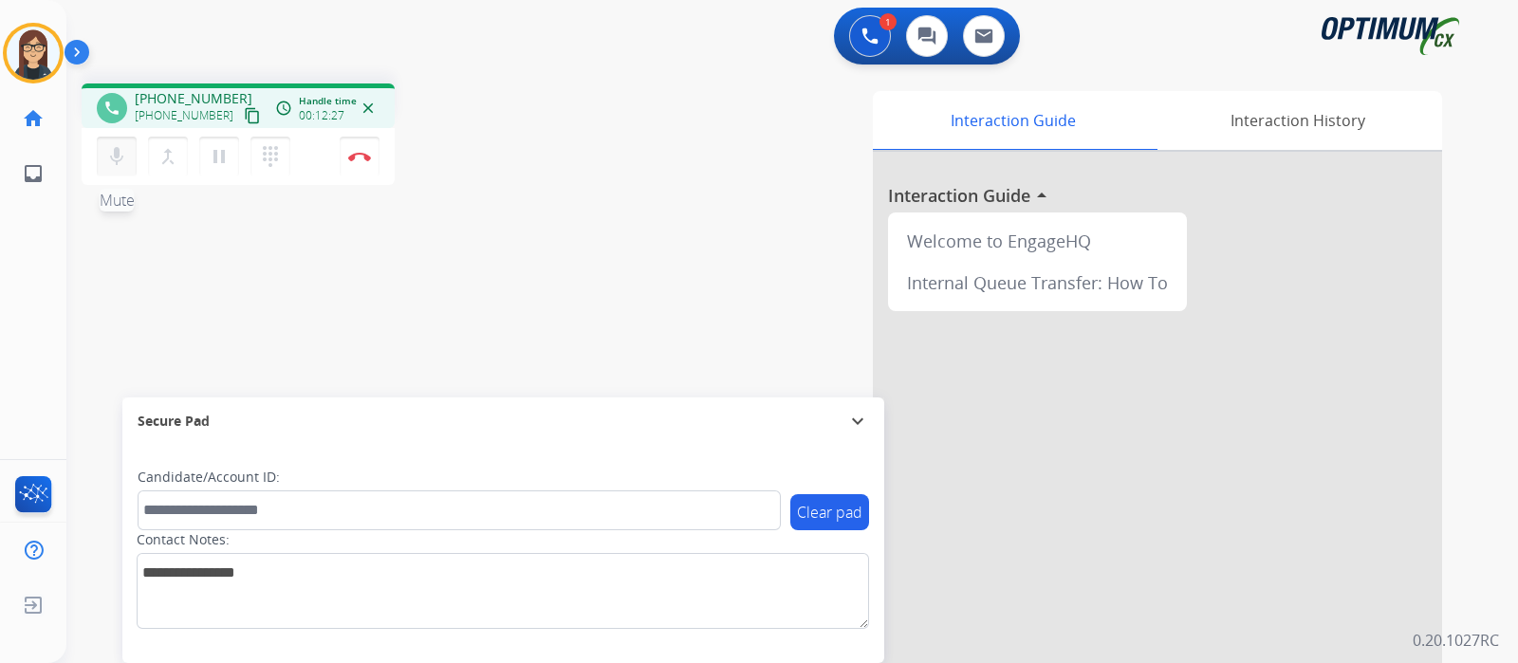
click at [118, 158] on mat-icon "mic" at bounding box center [116, 156] width 23 height 23
click at [118, 158] on mat-icon "mic_off" at bounding box center [116, 156] width 23 height 23
click at [574, 141] on div "phone +17703155645 +17703155645 content_copy access_time Call metrics Queue 01:…" at bounding box center [333, 136] width 502 height 107
click at [104, 144] on button "mic Mute" at bounding box center [117, 157] width 40 height 40
click at [549, 108] on div "phone +17703155645 +17703155645 content_copy access_time Call metrics Queue 01:…" at bounding box center [333, 136] width 502 height 107
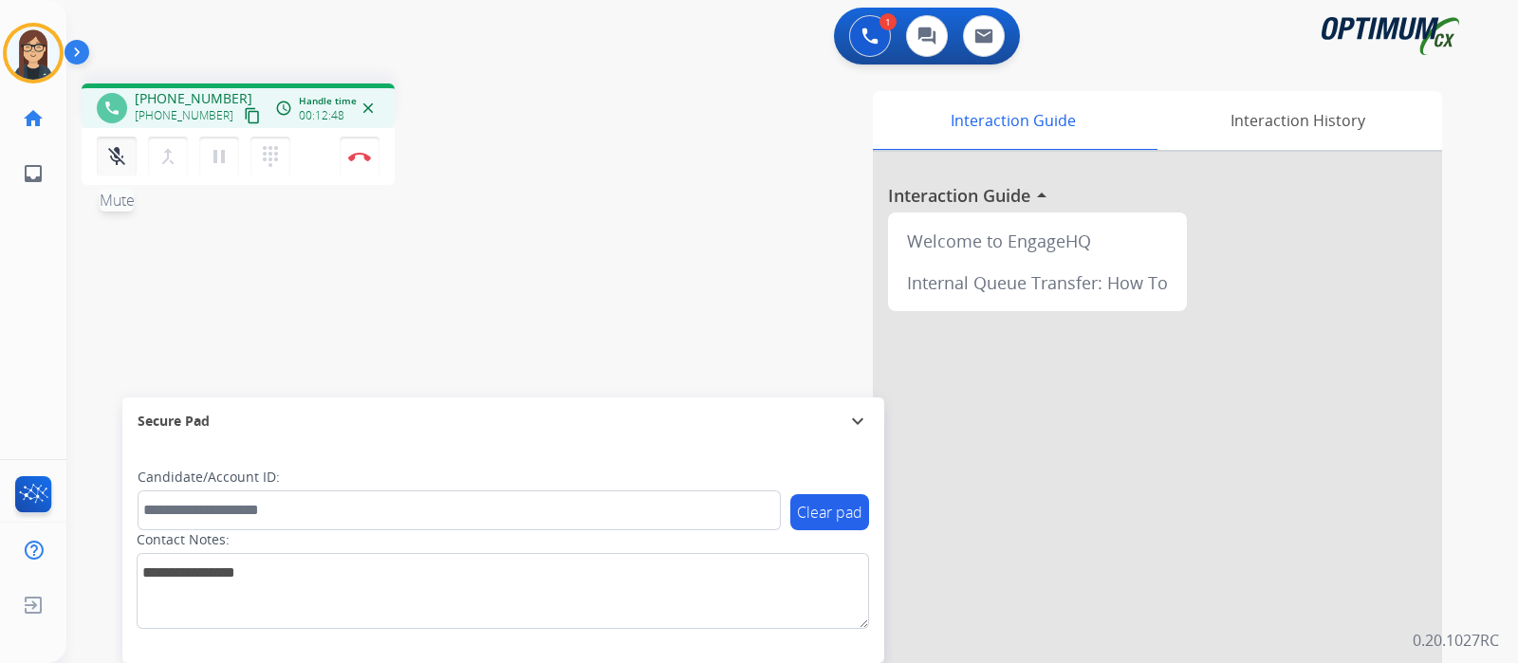
click at [114, 158] on mat-icon "mic_off" at bounding box center [116, 156] width 23 height 23
click at [561, 143] on div "phone +17703155645 +17703155645 content_copy access_time Call metrics Queue 01:…" at bounding box center [333, 136] width 502 height 107
click at [566, 214] on div "phone +17703155645 +17703155645 content_copy access_time Call metrics Queue 01:…" at bounding box center [769, 463] width 1406 height 791
click at [365, 155] on img at bounding box center [359, 156] width 23 height 9
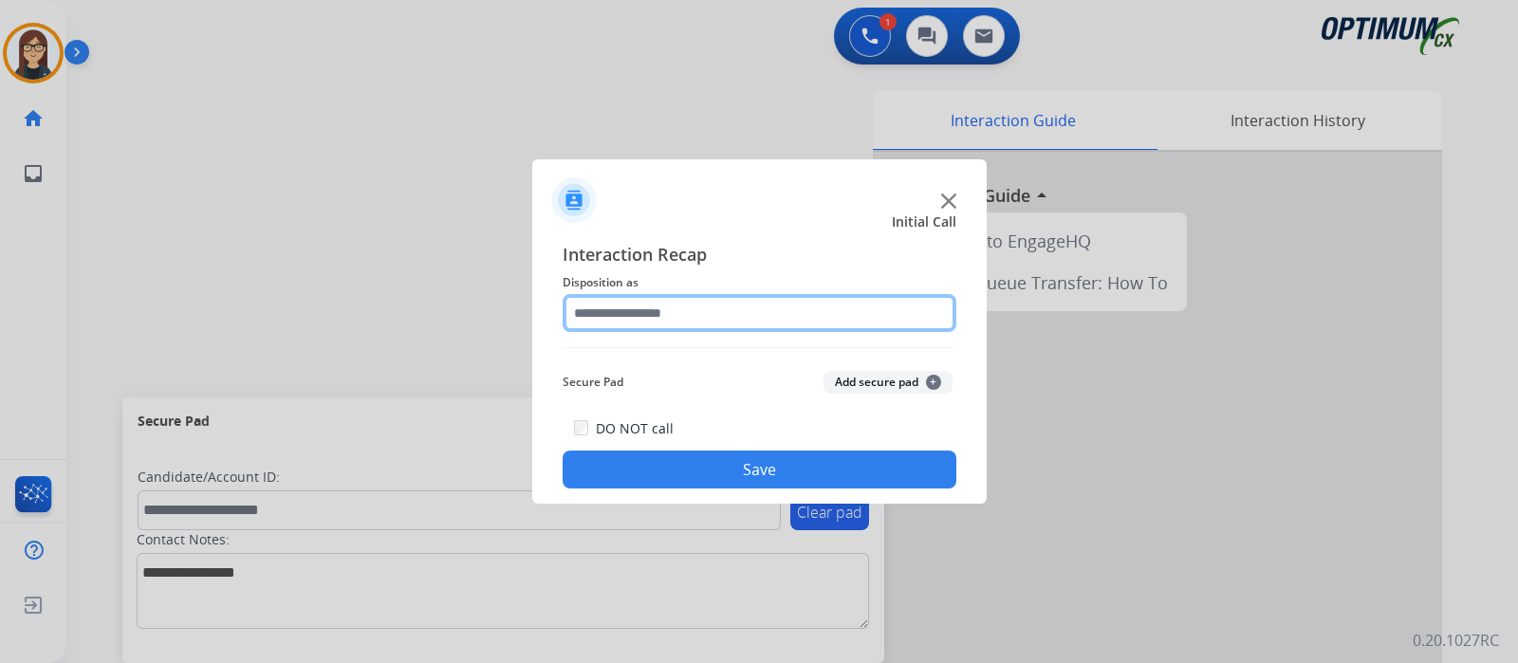
click at [677, 310] on input "text" at bounding box center [760, 313] width 394 height 38
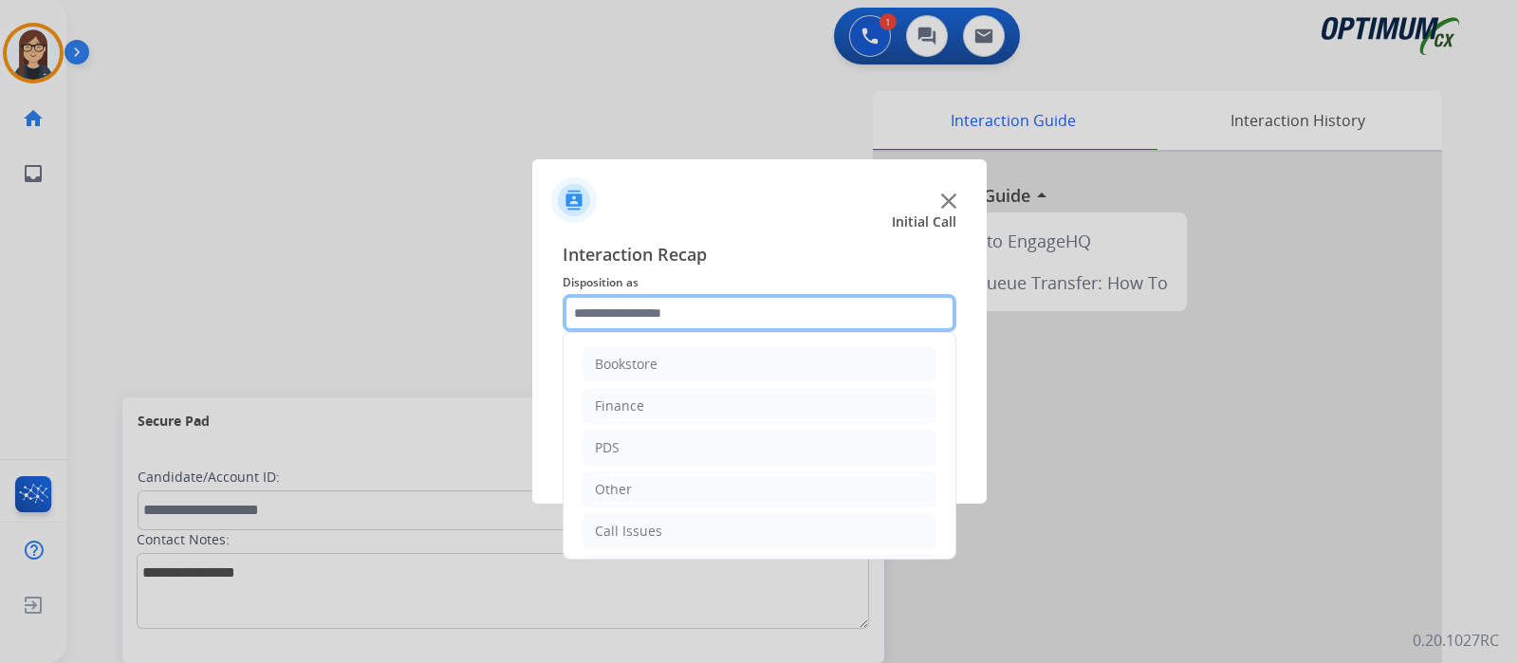
scroll to position [125, 0]
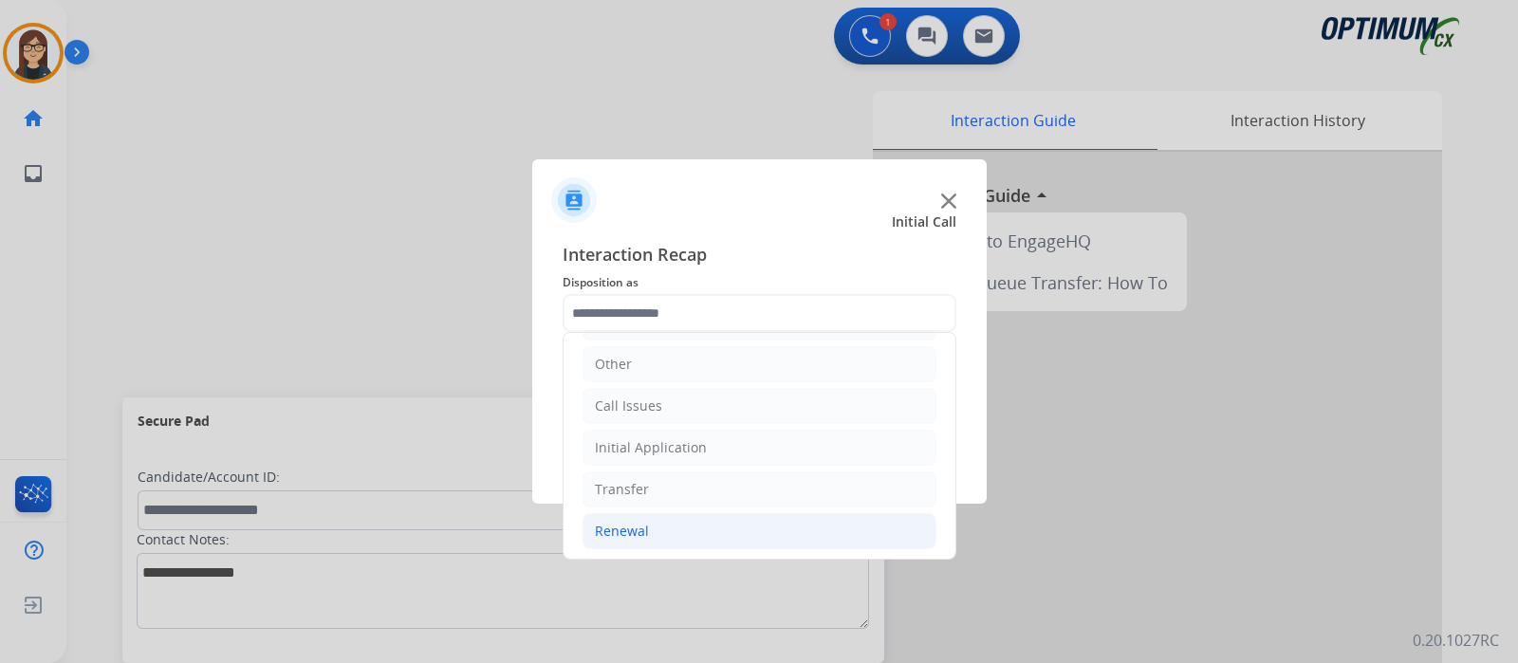
click at [664, 514] on li "Renewal" at bounding box center [759, 531] width 354 height 36
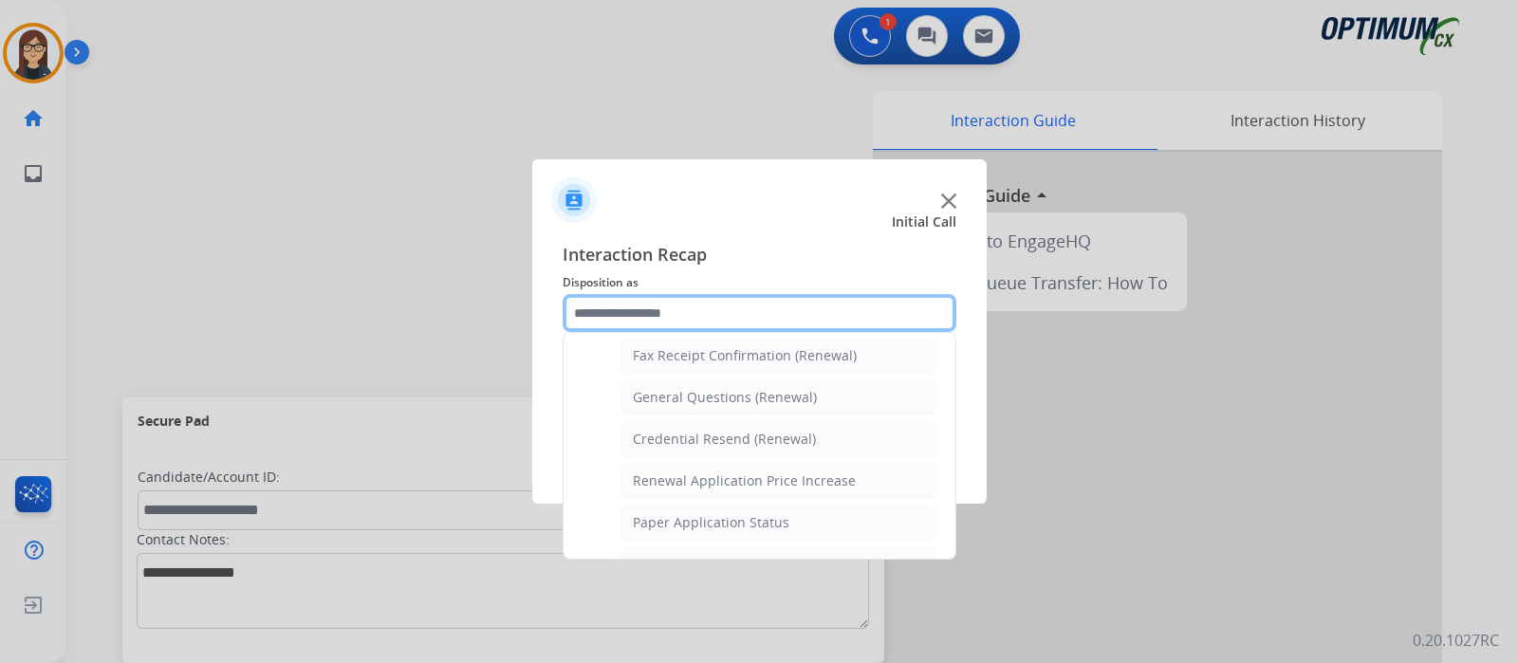
scroll to position [535, 0]
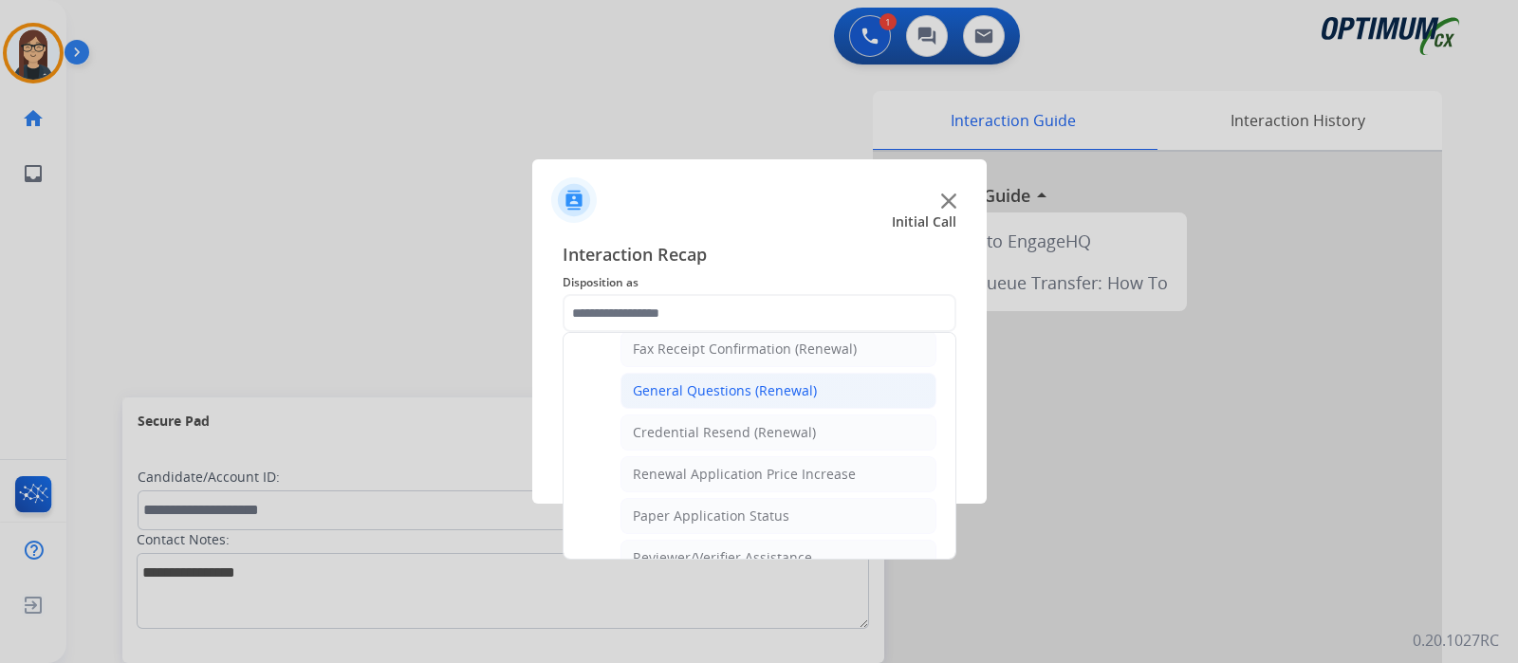
click at [804, 381] on div "General Questions (Renewal)" at bounding box center [725, 390] width 184 height 19
type input "**********"
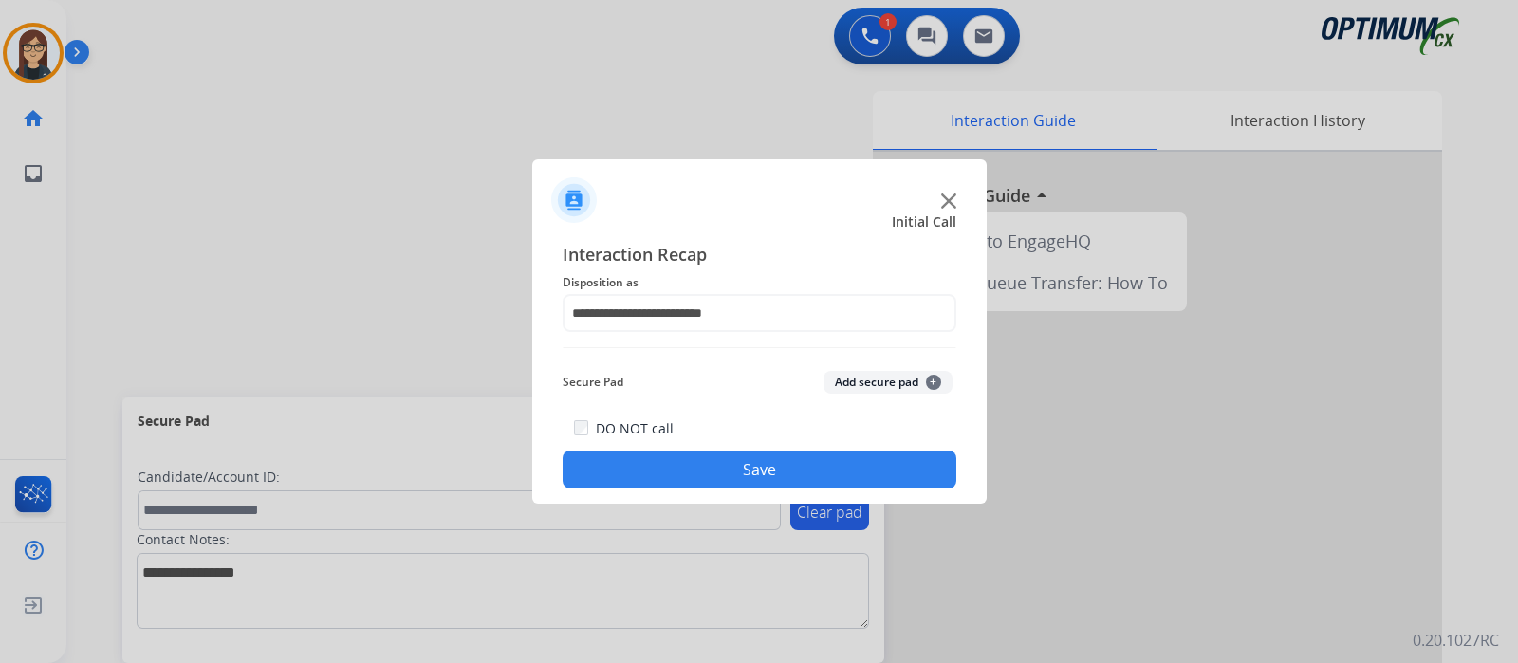
click at [749, 453] on button "Save" at bounding box center [760, 470] width 394 height 38
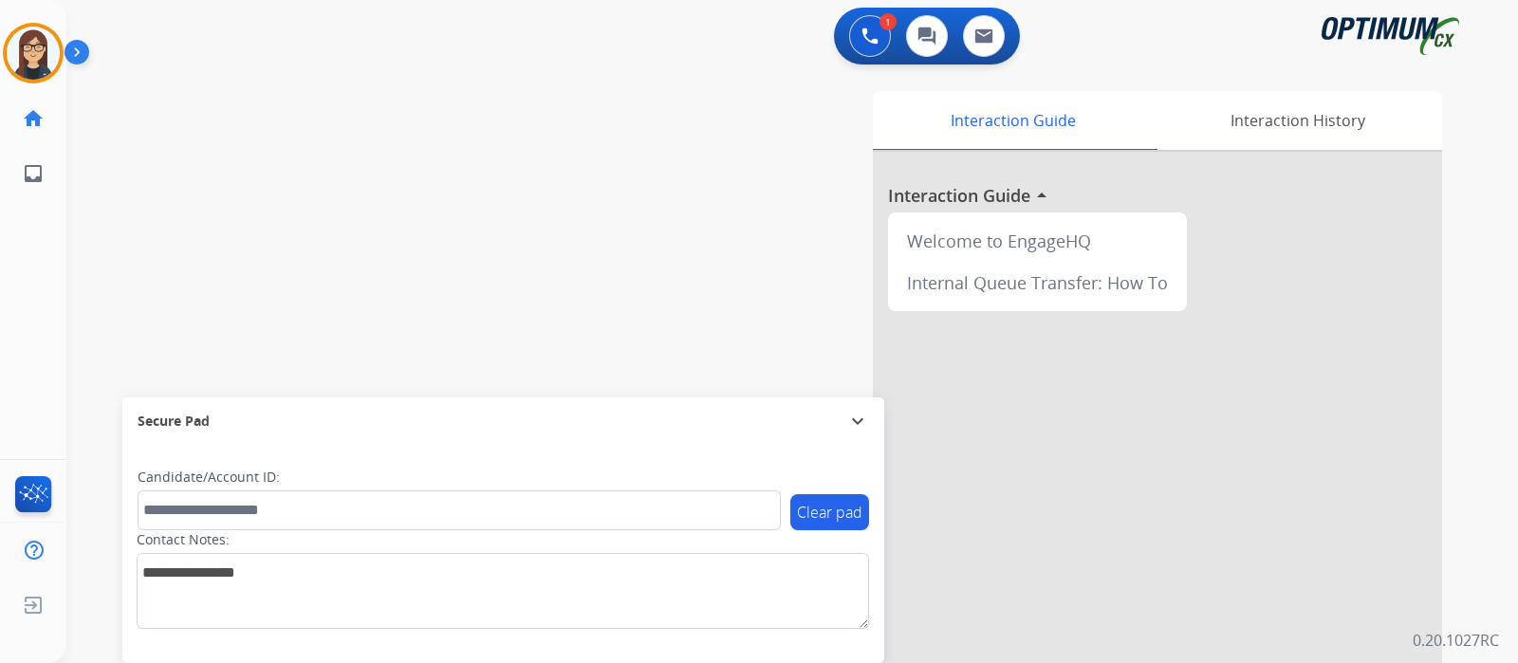
click at [414, 251] on div "swap_horiz Break voice bridge close_fullscreen Connect 3-Way Call merge_type Se…" at bounding box center [769, 463] width 1406 height 791
click at [23, 68] on img at bounding box center [33, 53] width 53 height 53
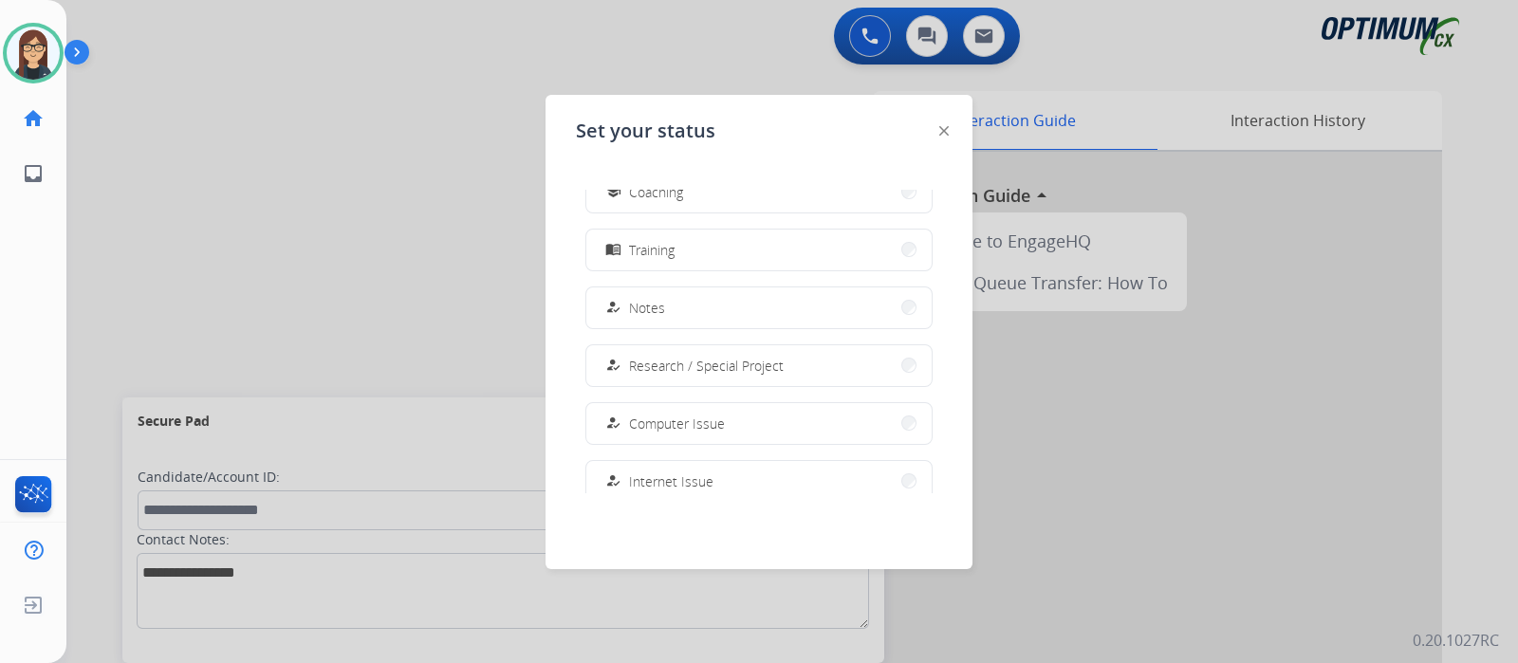
scroll to position [472, 0]
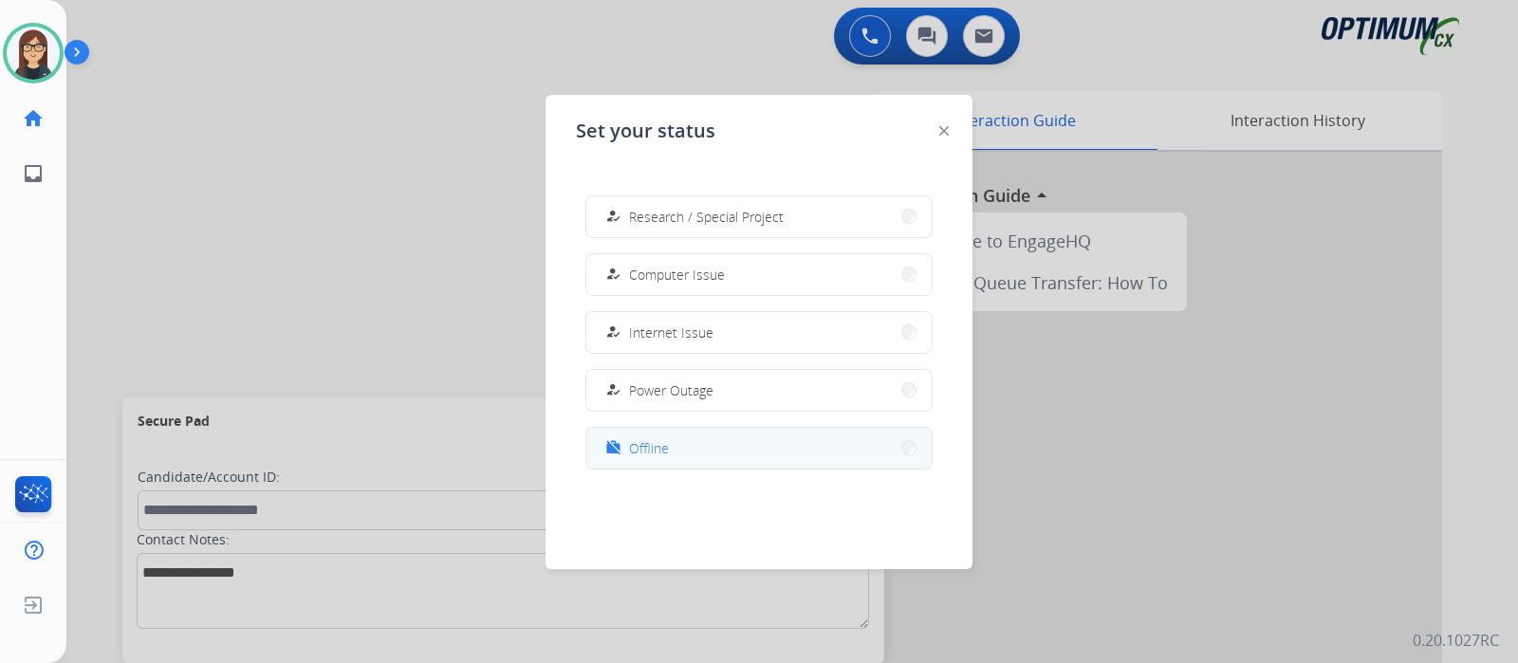
click at [674, 432] on button "work_off Offline" at bounding box center [758, 448] width 345 height 41
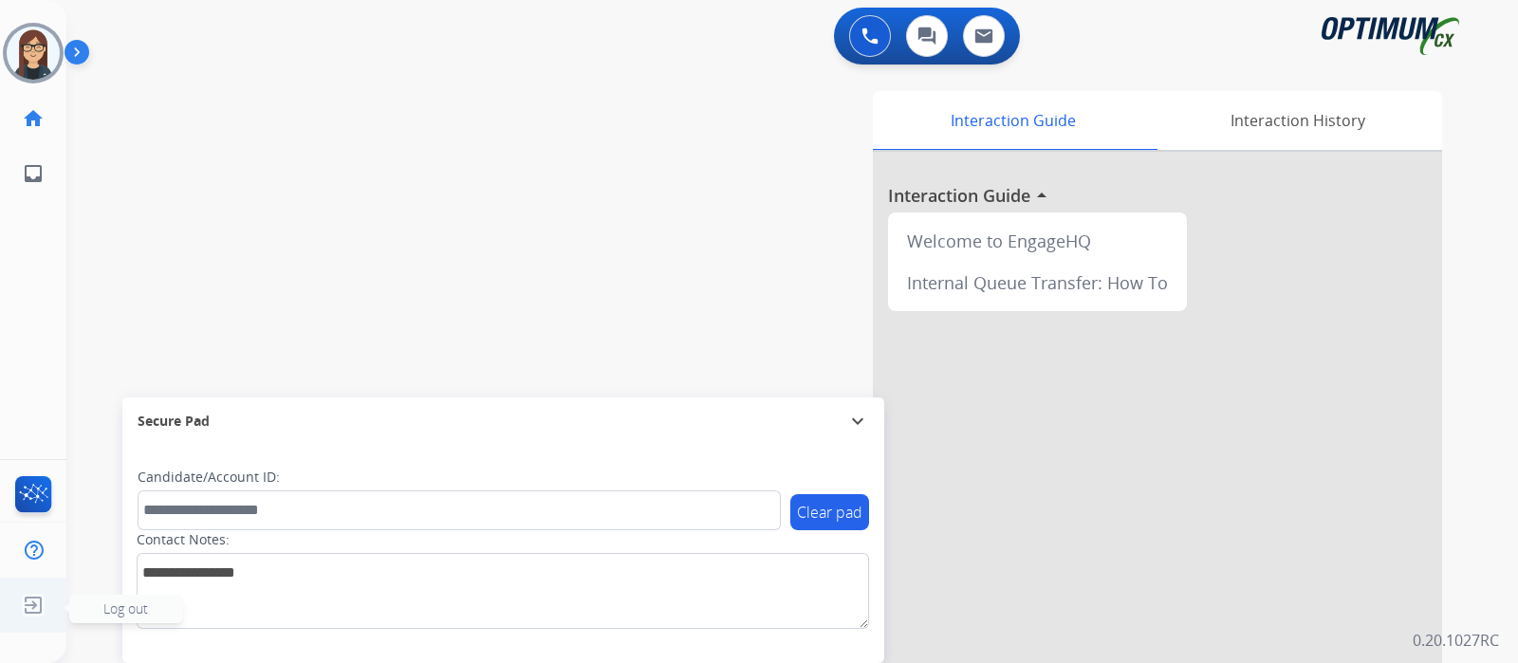
click at [35, 612] on img at bounding box center [33, 605] width 34 height 36
click at [95, 611] on span "Log out" at bounding box center [126, 609] width 114 height 28
